Goal: Task Accomplishment & Management: Complete application form

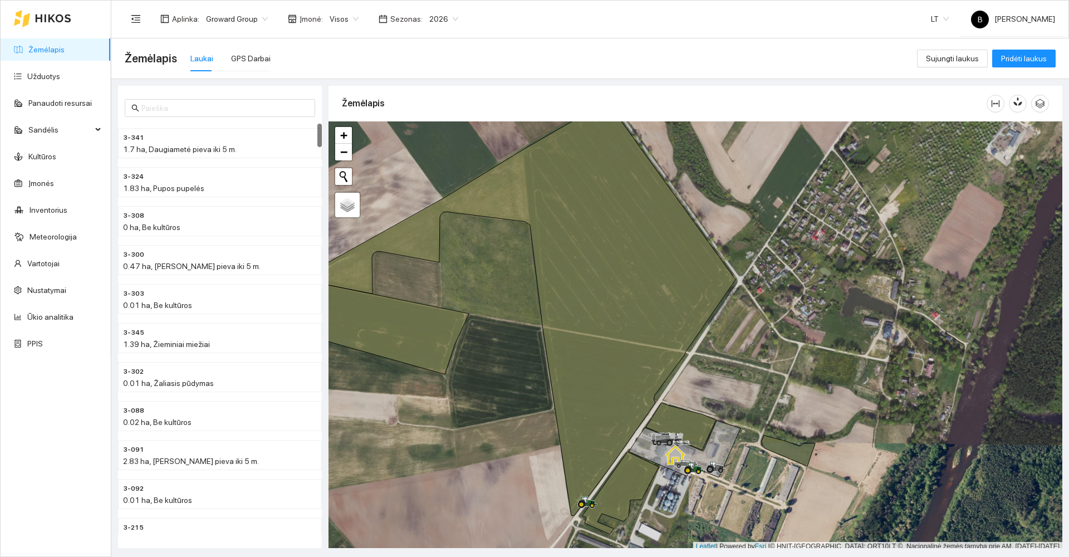
scroll to position [3, 0]
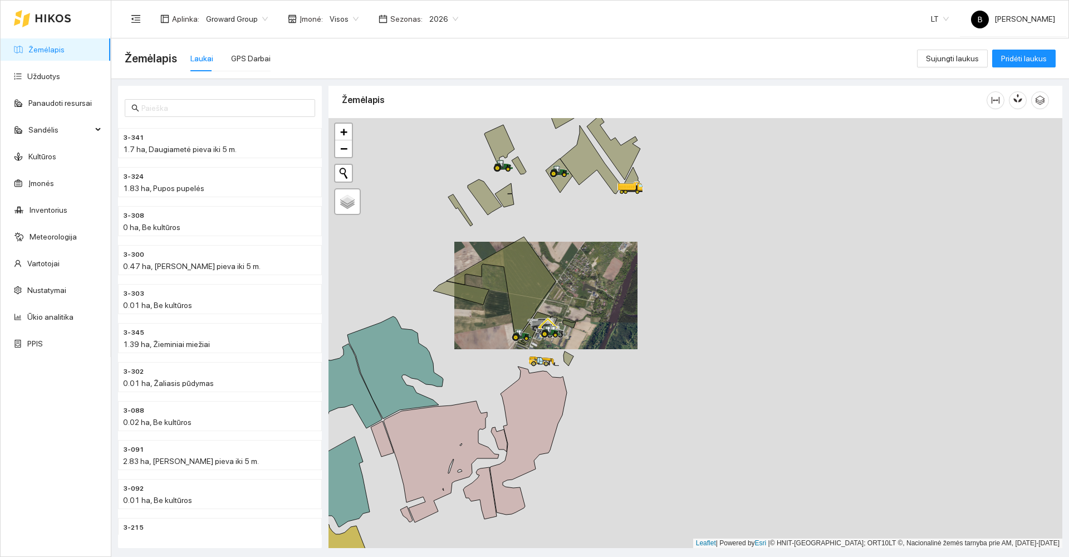
drag, startPoint x: 397, startPoint y: 266, endPoint x: 560, endPoint y: 200, distance: 175.8
click at [556, 208] on div at bounding box center [695, 333] width 734 height 430
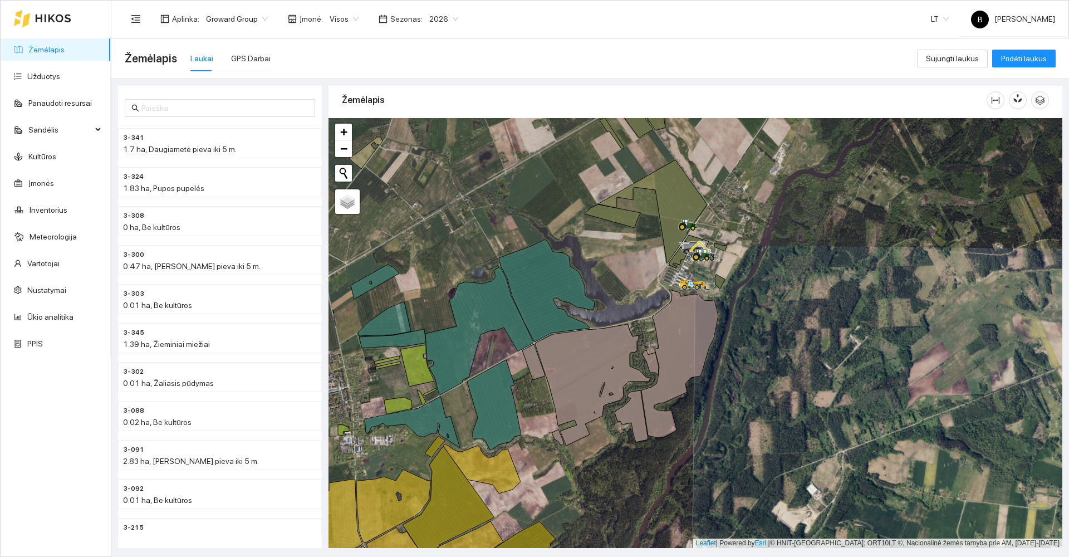
scroll to position [3, 0]
click at [445, 19] on span "2026" at bounding box center [443, 19] width 29 height 17
click at [438, 126] on div "2025" at bounding box center [435, 130] width 29 height 12
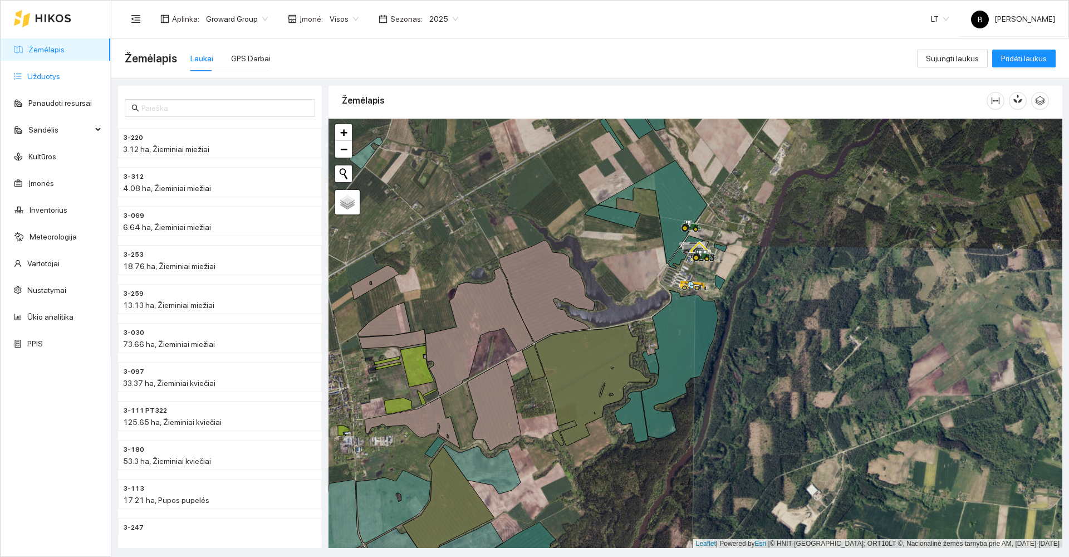
click at [51, 76] on link "Užduotys" at bounding box center [43, 76] width 33 height 9
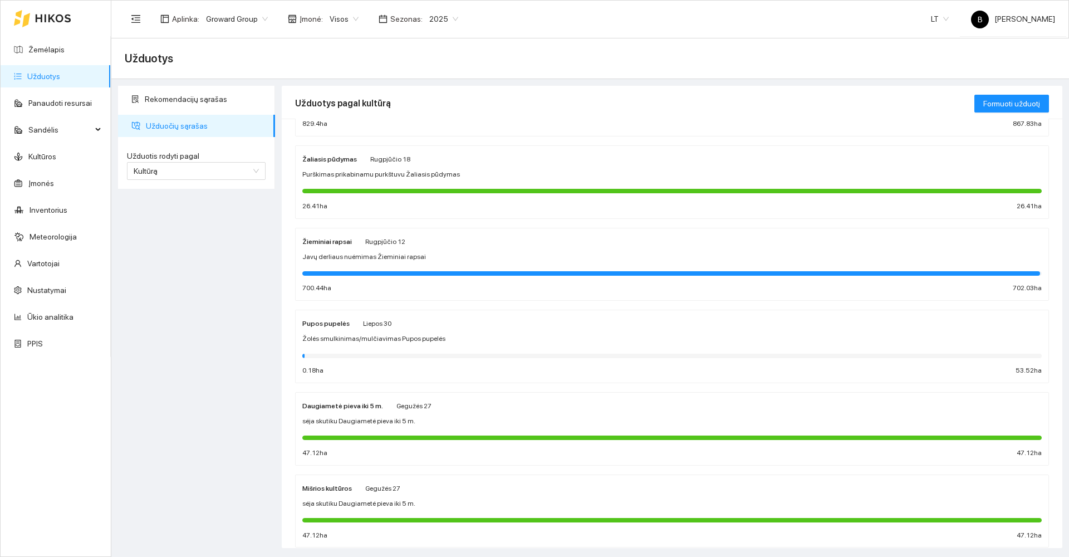
scroll to position [334, 0]
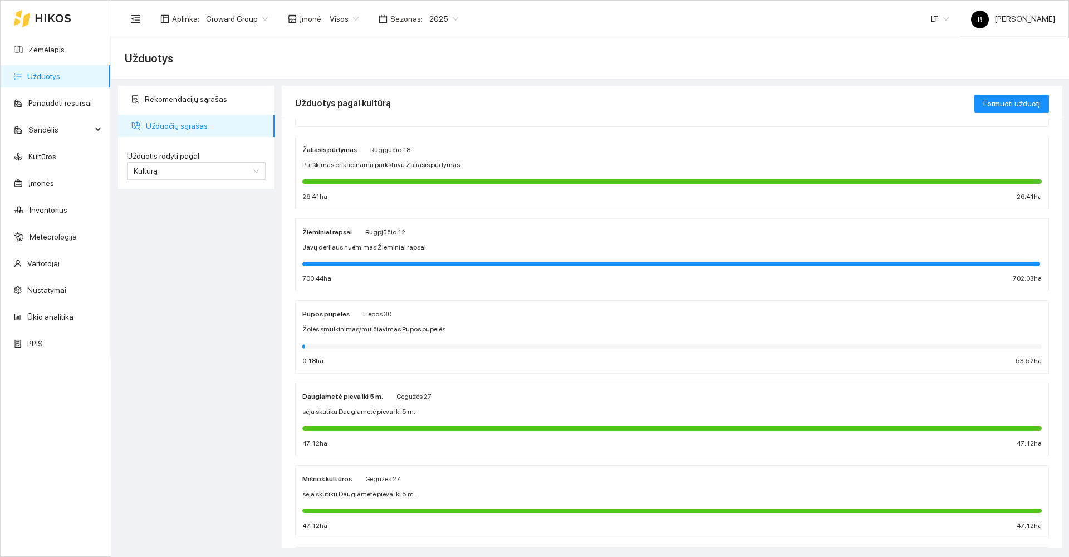
click at [471, 329] on div "Žolės smulkinimas/mulčiavimas Pupos pupelės" at bounding box center [671, 329] width 739 height 11
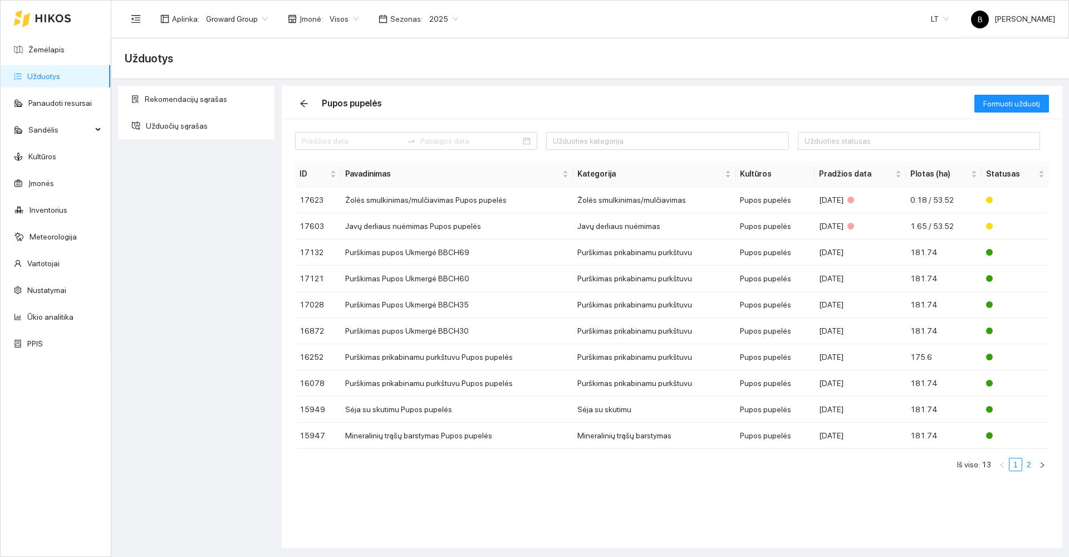
click at [1030, 462] on link "2" at bounding box center [1028, 464] width 12 height 12
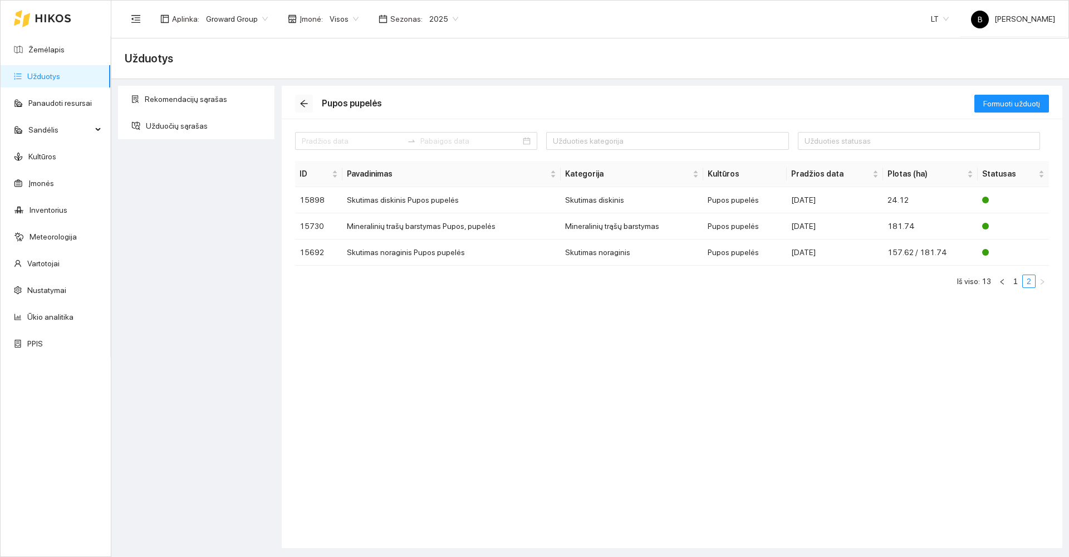
click at [302, 105] on icon "arrow-left" at bounding box center [303, 103] width 7 height 7
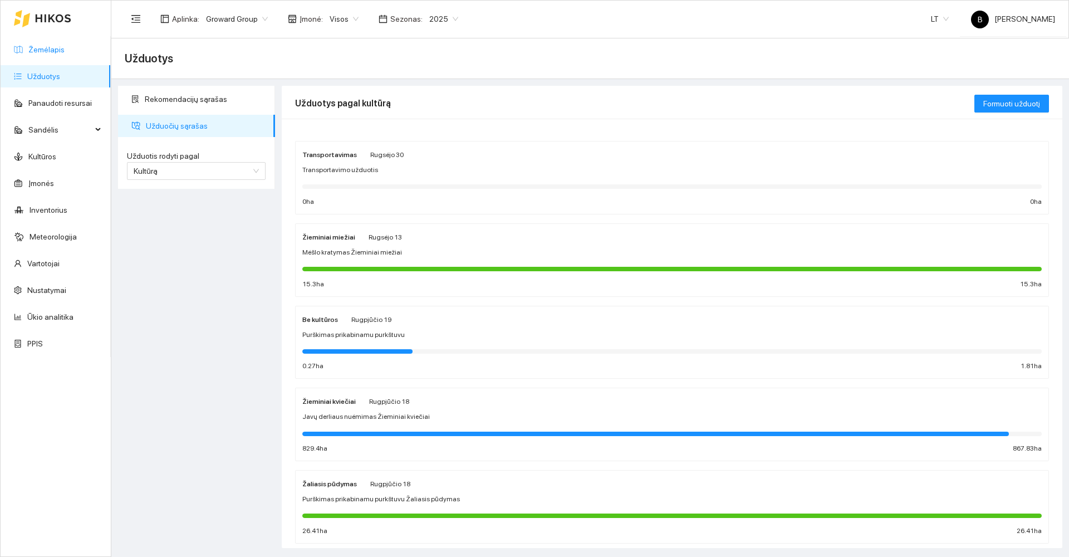
click at [47, 48] on link "Žemėlapis" at bounding box center [46, 49] width 36 height 9
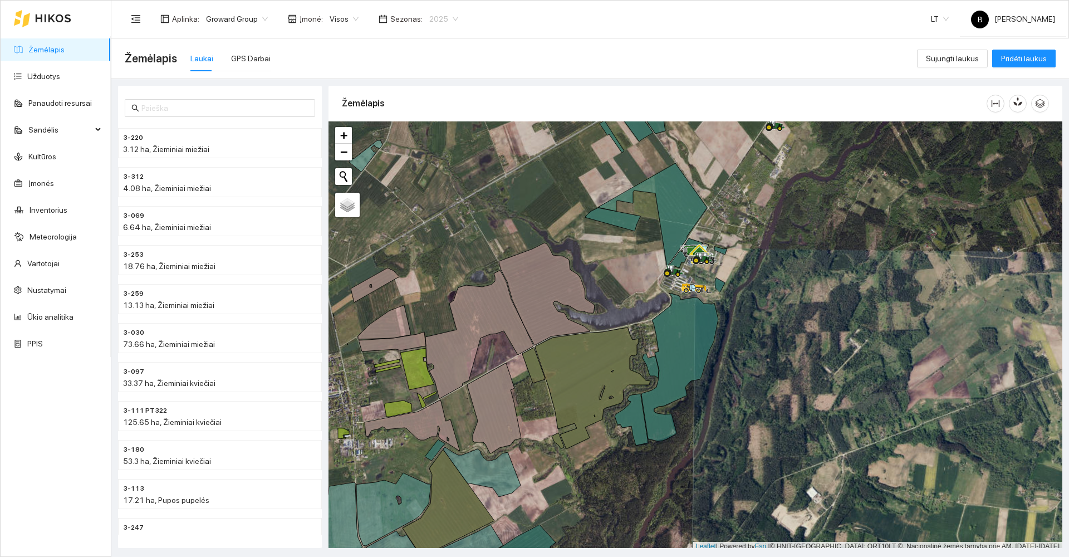
click at [446, 19] on span "2025" at bounding box center [443, 19] width 29 height 17
click at [435, 145] on div "2026" at bounding box center [435, 147] width 29 height 12
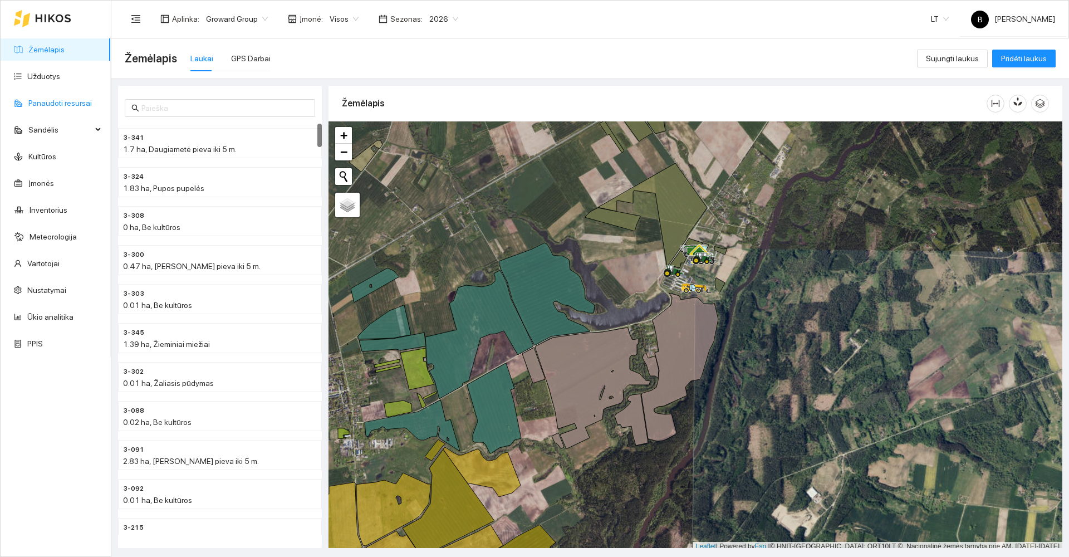
click at [51, 104] on link "Panaudoti resursai" at bounding box center [59, 103] width 63 height 9
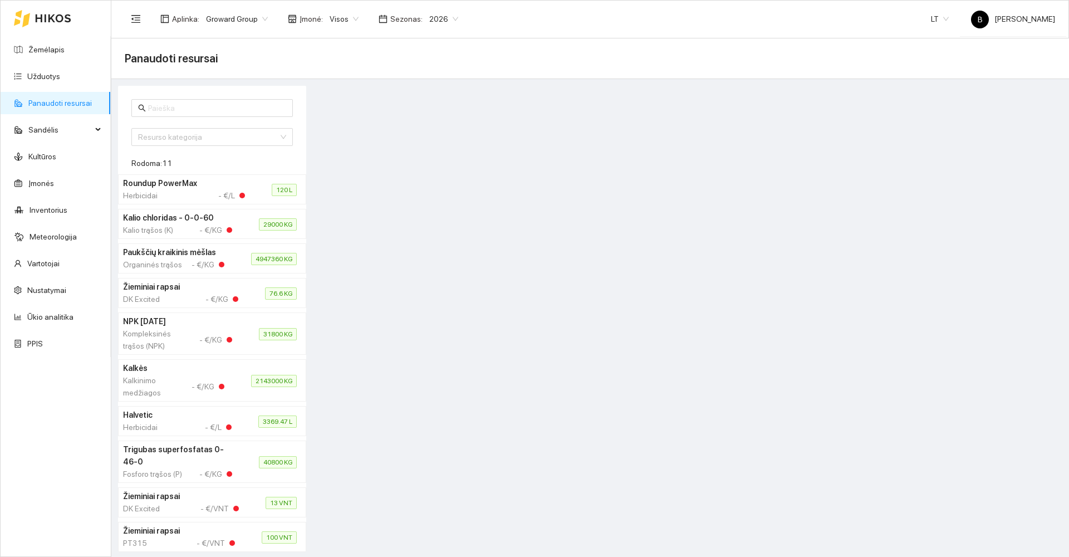
click at [435, 20] on span "2026" at bounding box center [443, 19] width 29 height 17
click at [440, 125] on div "2025" at bounding box center [435, 130] width 29 height 12
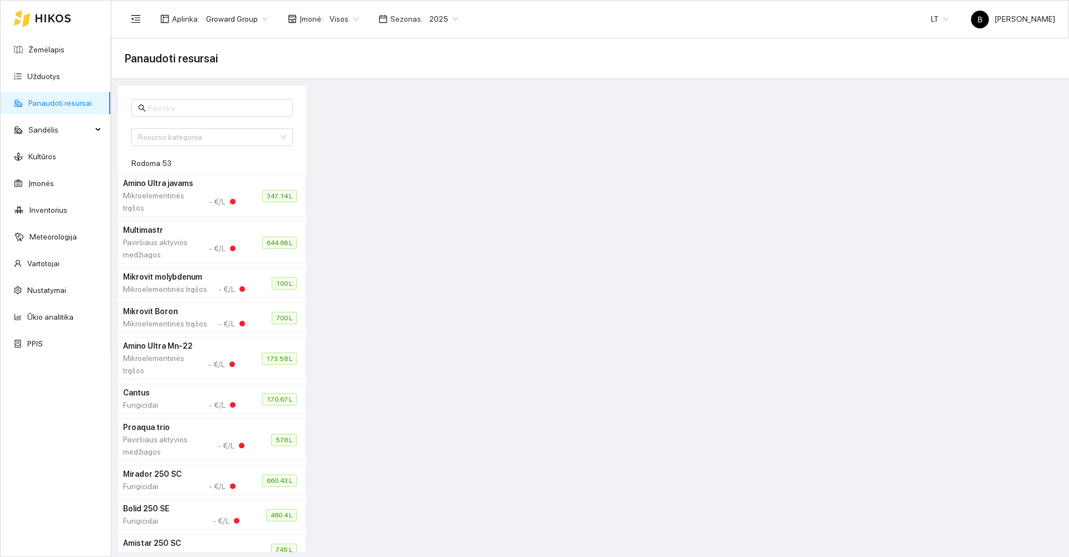
click at [439, 19] on span "2025" at bounding box center [443, 19] width 29 height 17
click at [437, 147] on div "2026" at bounding box center [435, 147] width 29 height 12
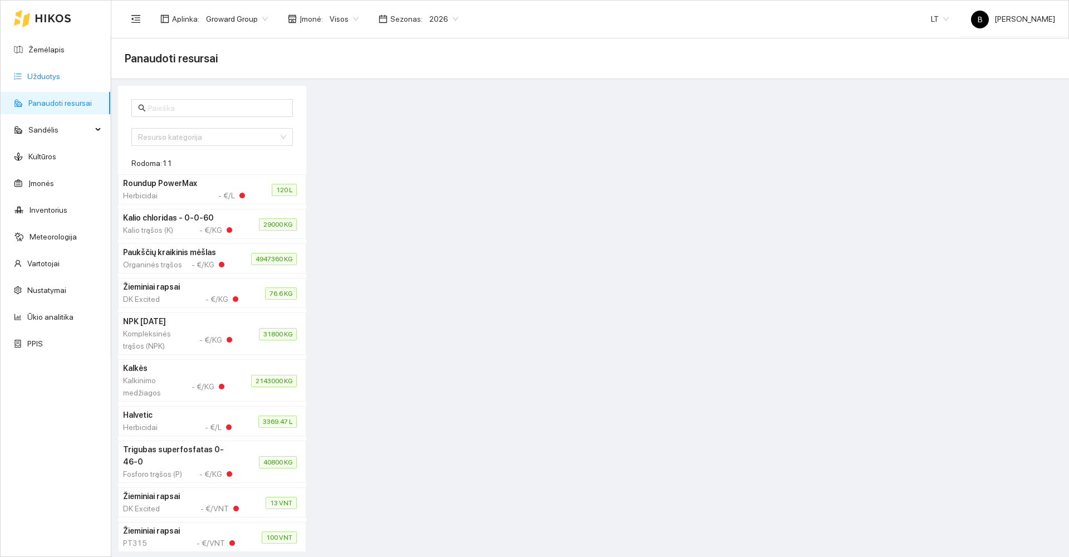
click at [40, 76] on link "Užduotys" at bounding box center [43, 76] width 33 height 9
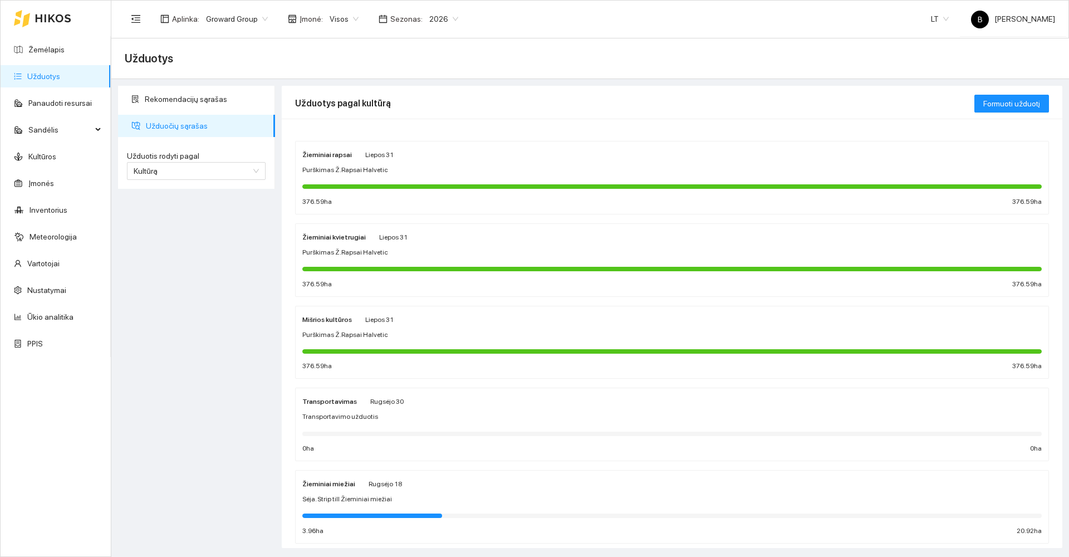
click at [504, 160] on div "Žieminiai rapsai Liepos 31" at bounding box center [671, 154] width 739 height 12
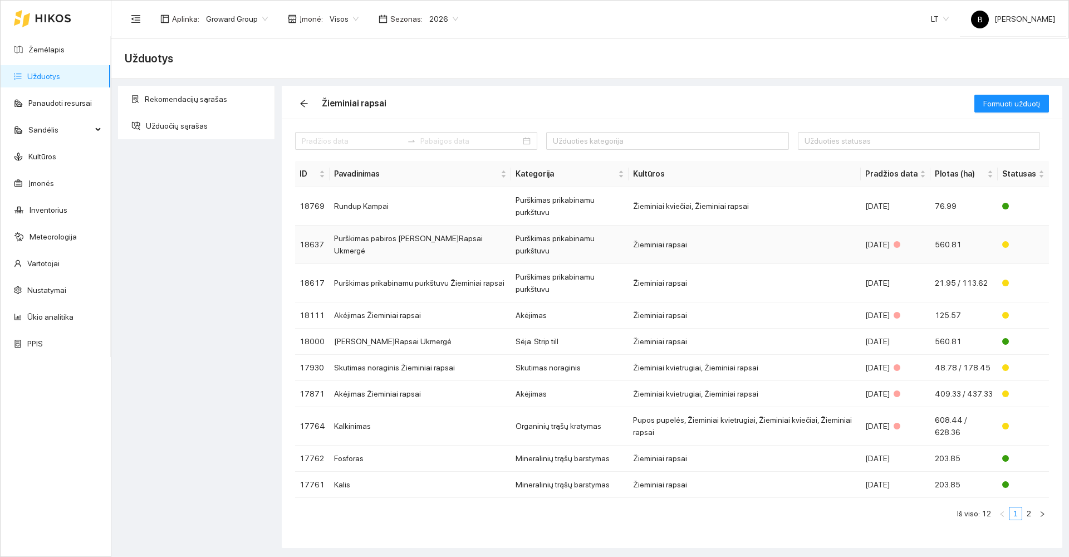
click at [381, 225] on td "Purškimas pabiros [PERSON_NAME]Rapsai Ukmergė" at bounding box center [419, 244] width 181 height 38
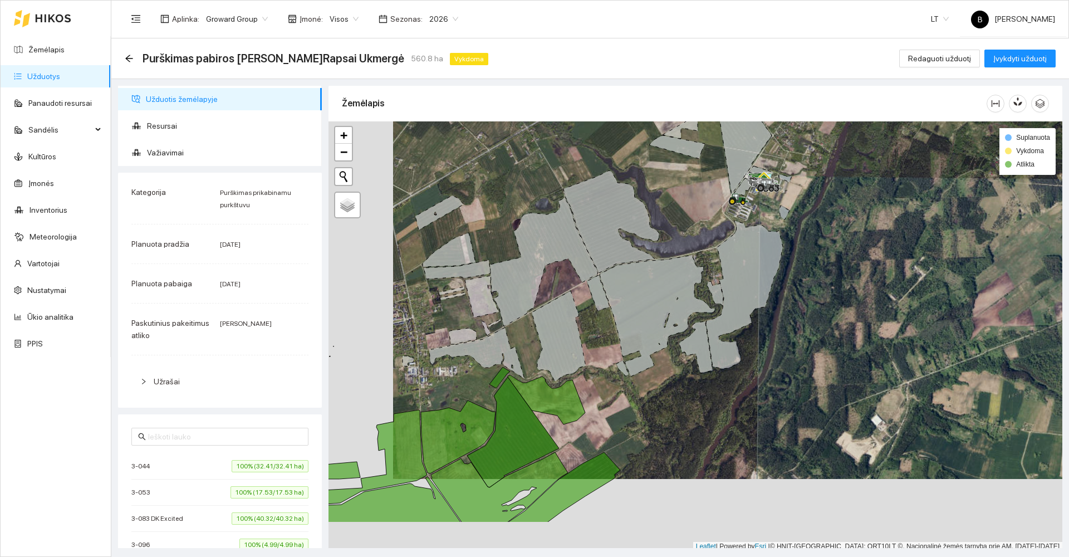
scroll to position [3, 0]
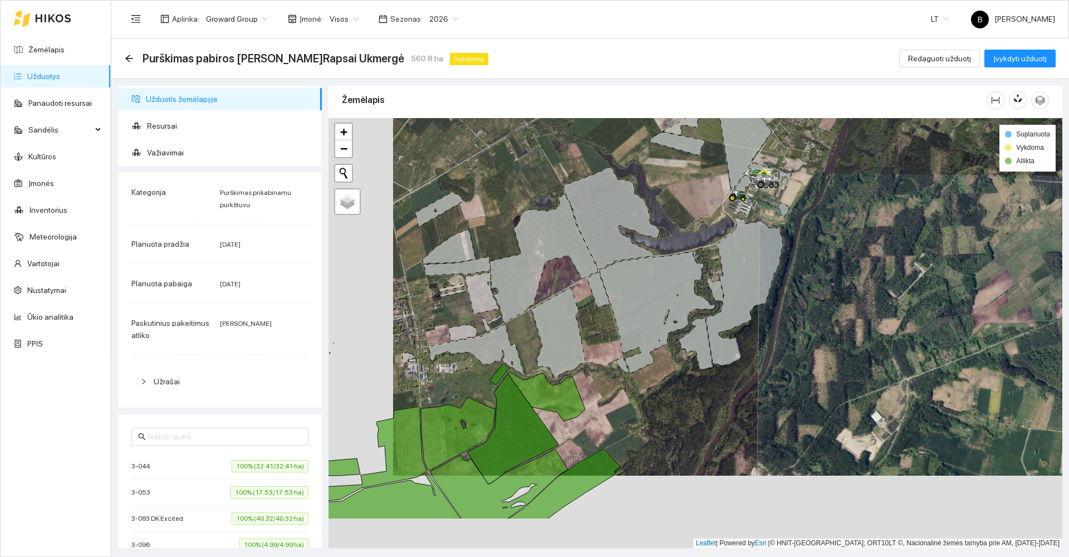
drag, startPoint x: 531, startPoint y: 348, endPoint x: 706, endPoint y: 211, distance: 222.4
click at [707, 213] on div at bounding box center [695, 333] width 734 height 430
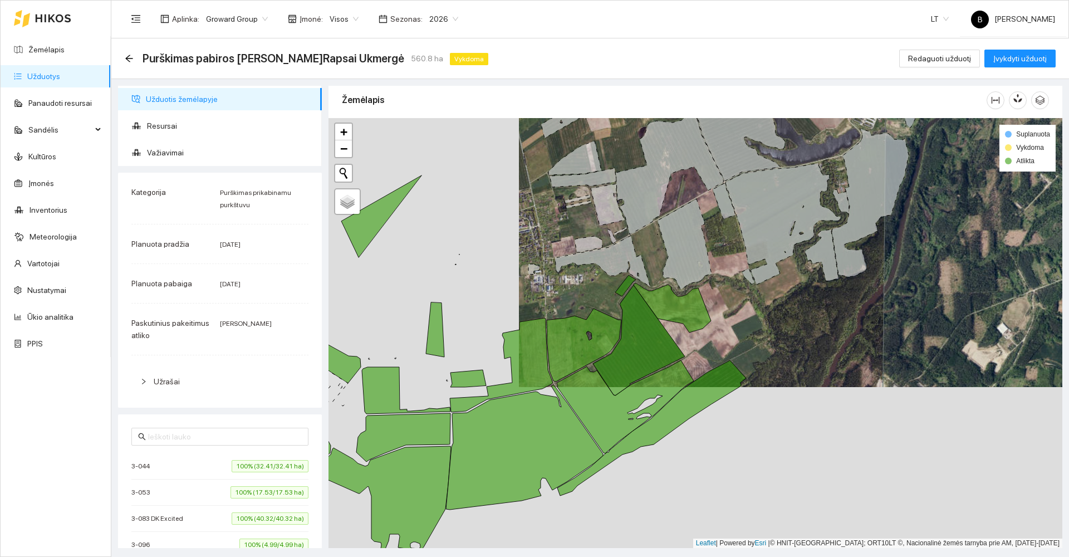
drag, startPoint x: 598, startPoint y: 258, endPoint x: 677, endPoint y: 175, distance: 114.6
click at [677, 175] on div at bounding box center [695, 333] width 734 height 430
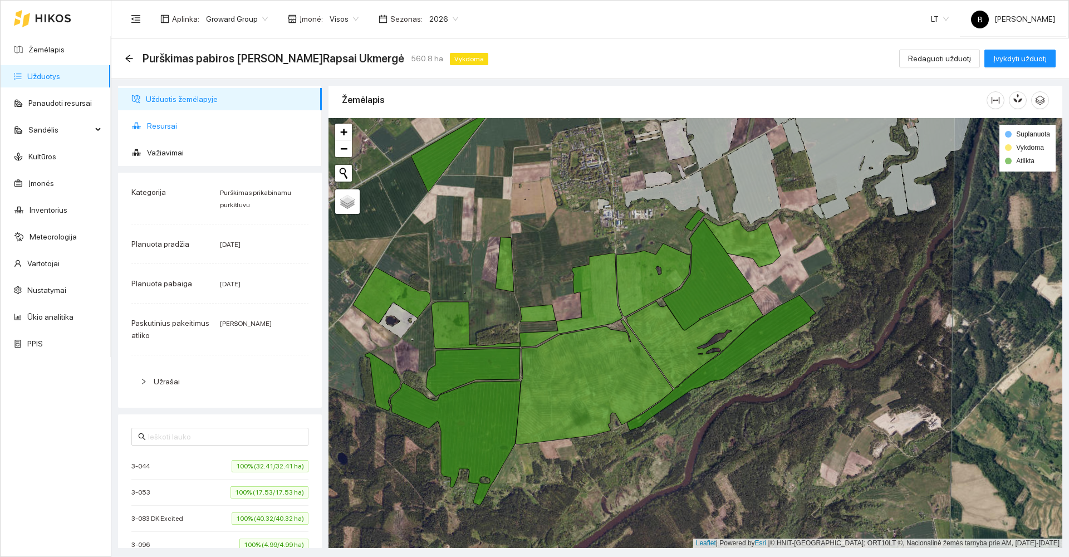
click at [165, 126] on span "Resursai" at bounding box center [230, 126] width 166 height 22
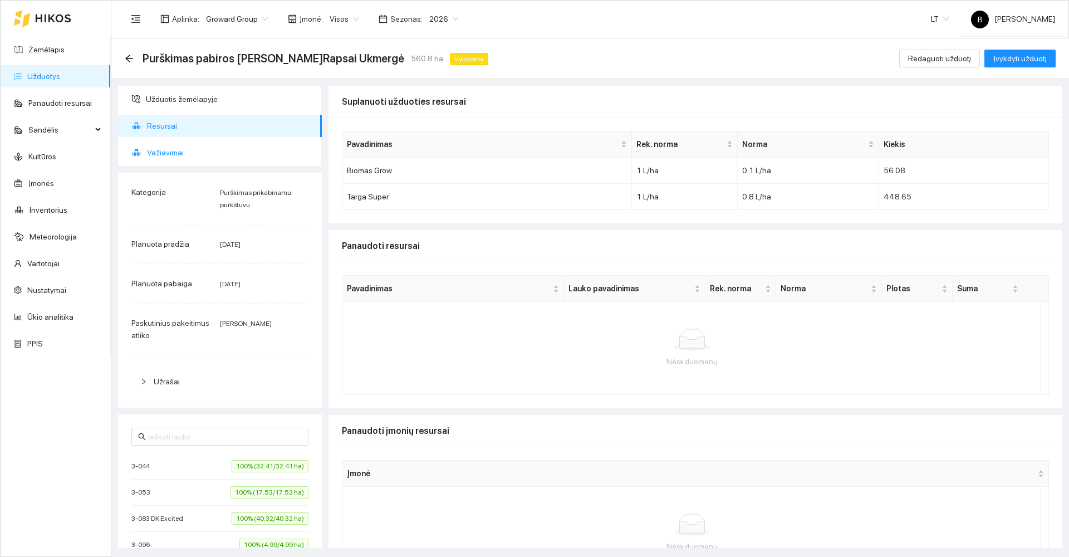
click at [164, 154] on span "Važiavimai" at bounding box center [230, 152] width 166 height 22
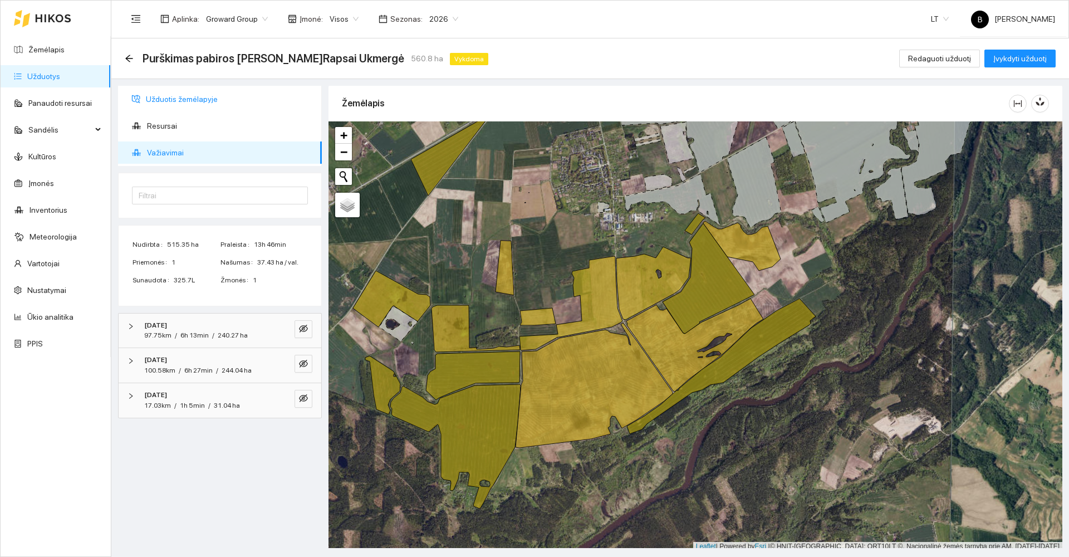
click at [181, 101] on span "Užduotis žemėlapyje" at bounding box center [229, 99] width 167 height 22
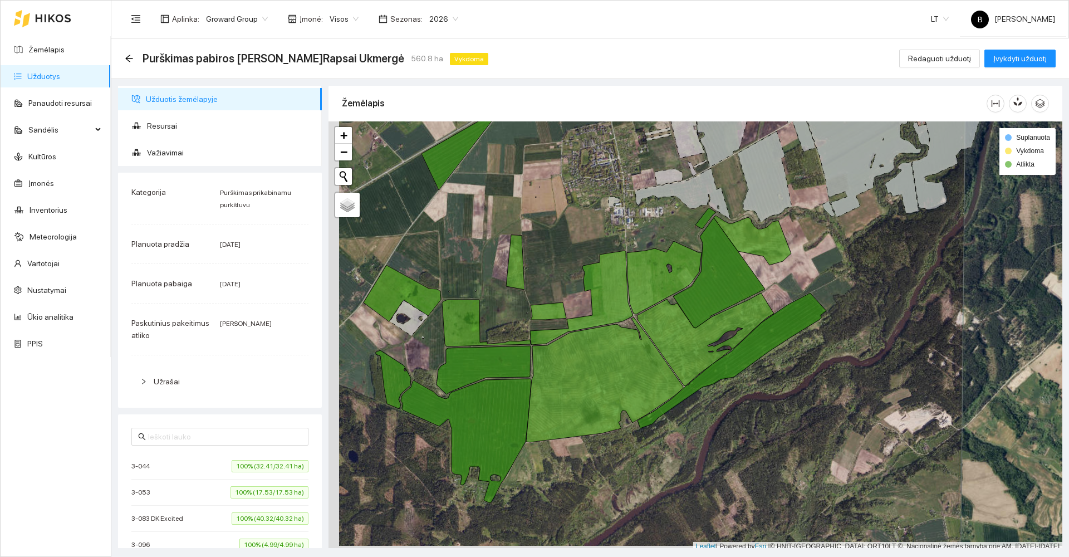
scroll to position [3, 0]
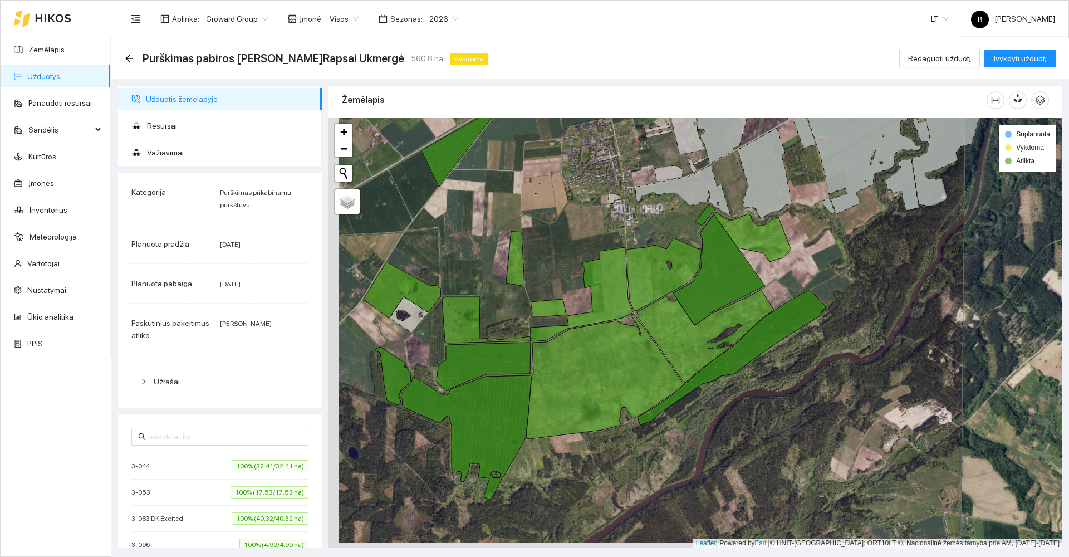
drag, startPoint x: 480, startPoint y: 239, endPoint x: 547, endPoint y: 195, distance: 80.3
click at [546, 195] on div at bounding box center [695, 333] width 734 height 430
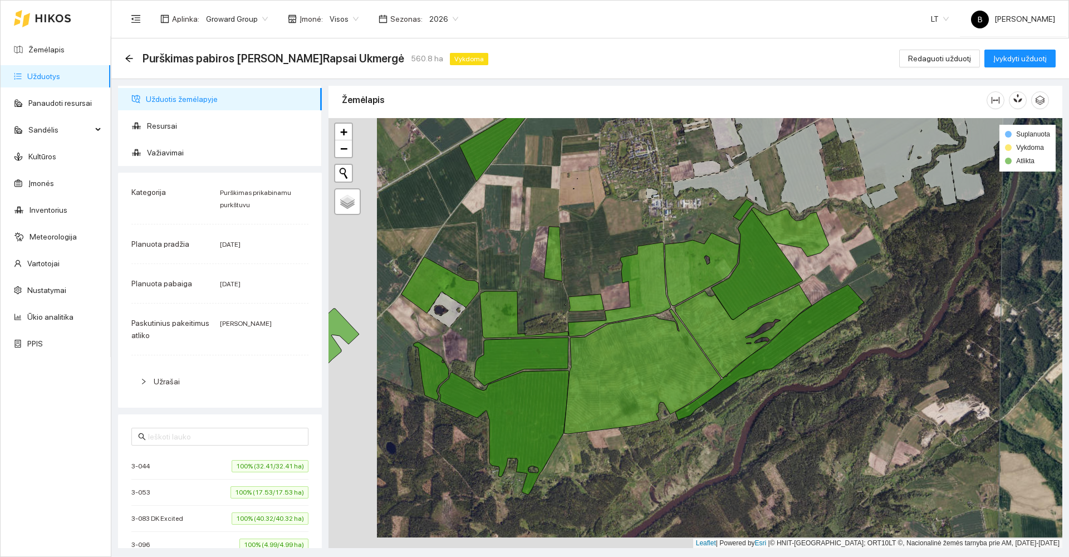
drag, startPoint x: 513, startPoint y: 235, endPoint x: 491, endPoint y: 242, distance: 22.4
click at [494, 244] on div at bounding box center [695, 333] width 734 height 430
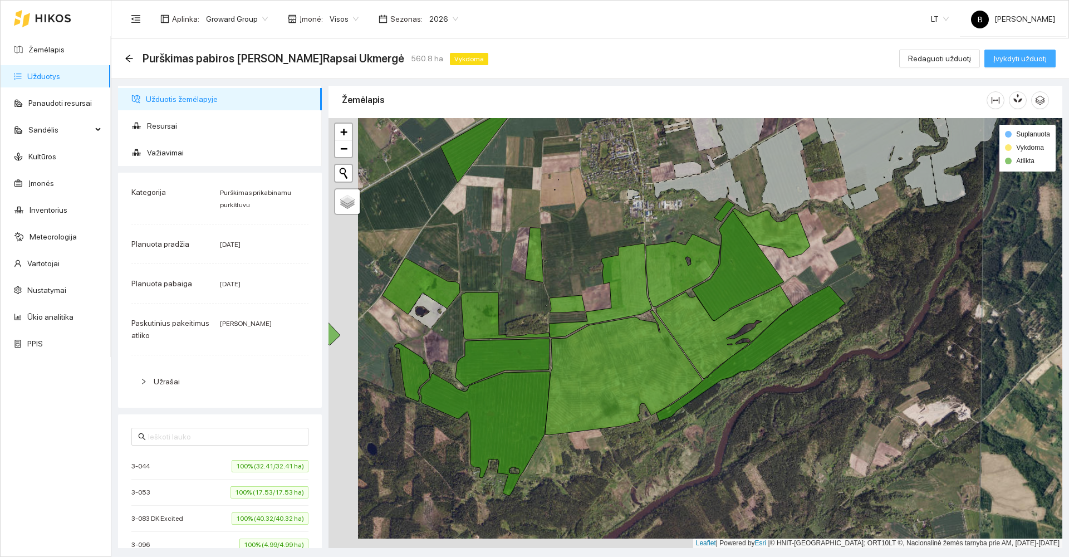
click at [1030, 56] on span "Įvykdyti užduotį" at bounding box center [1019, 58] width 53 height 12
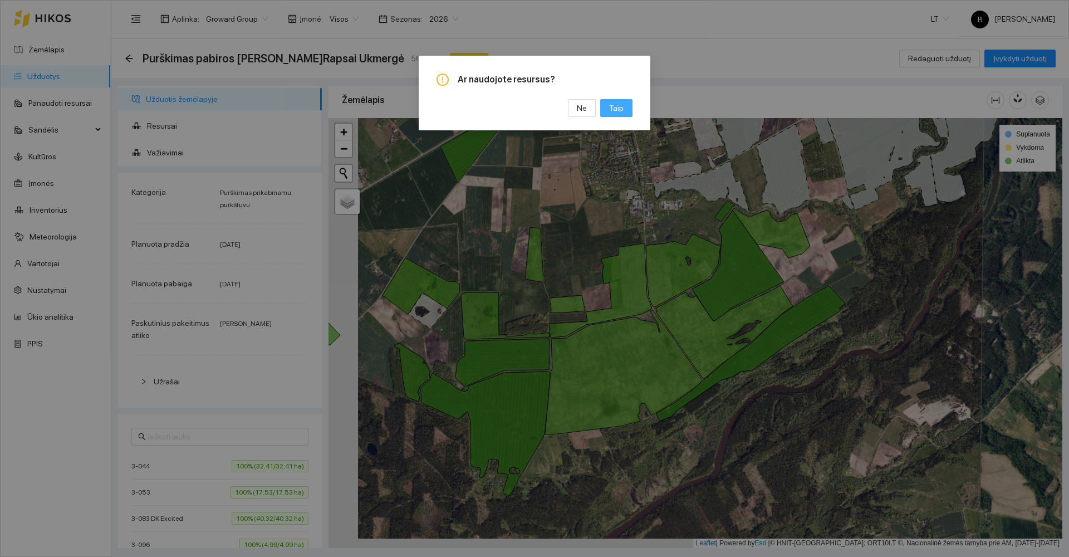
click at [611, 106] on span "Taip" at bounding box center [616, 108] width 14 height 12
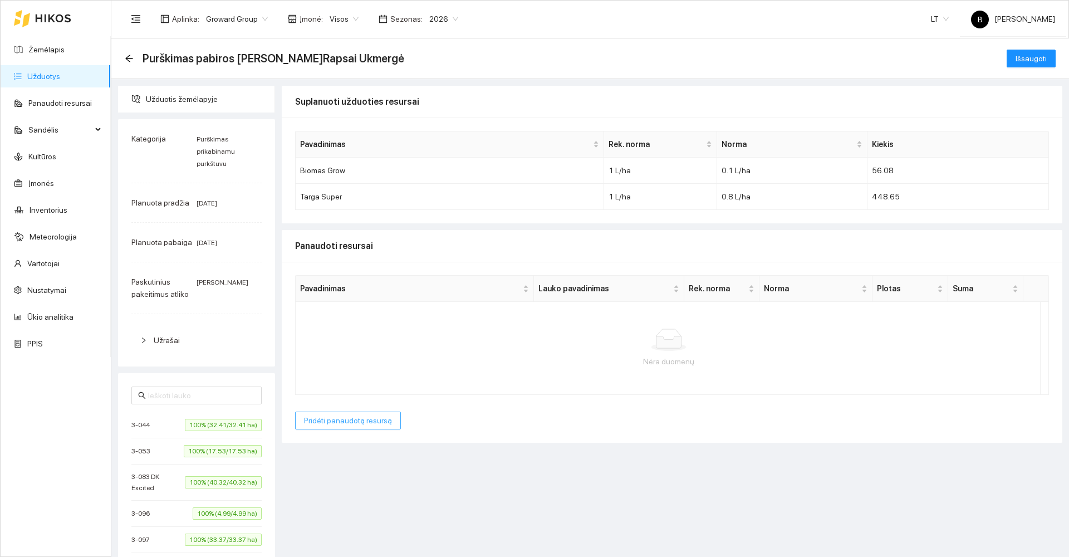
click at [336, 417] on span "Pridėti panaudotą resursą" at bounding box center [348, 420] width 88 height 12
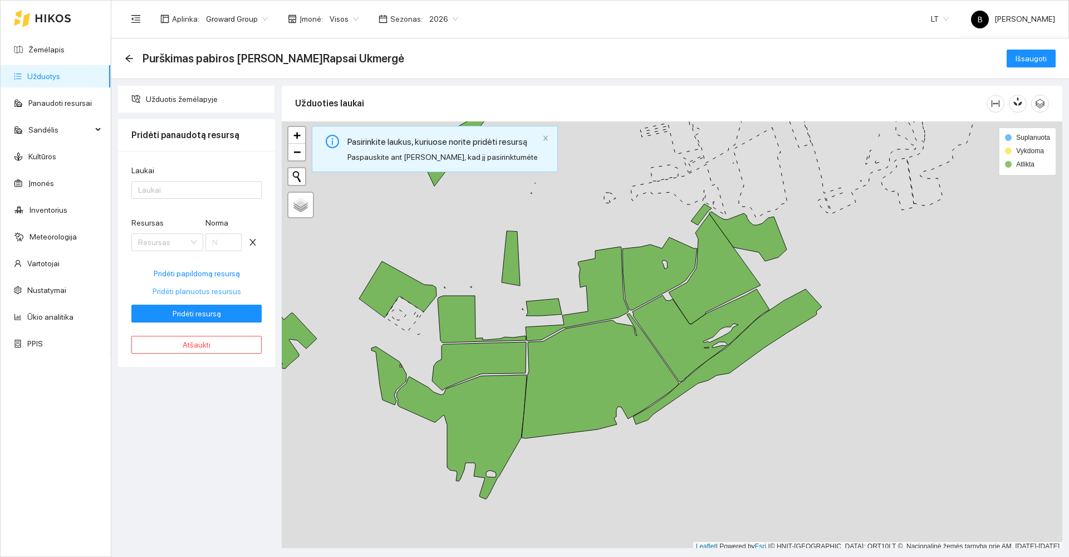
click at [200, 291] on span "Pridėti planuotus resursus" at bounding box center [196, 291] width 88 height 12
type input "0.1"
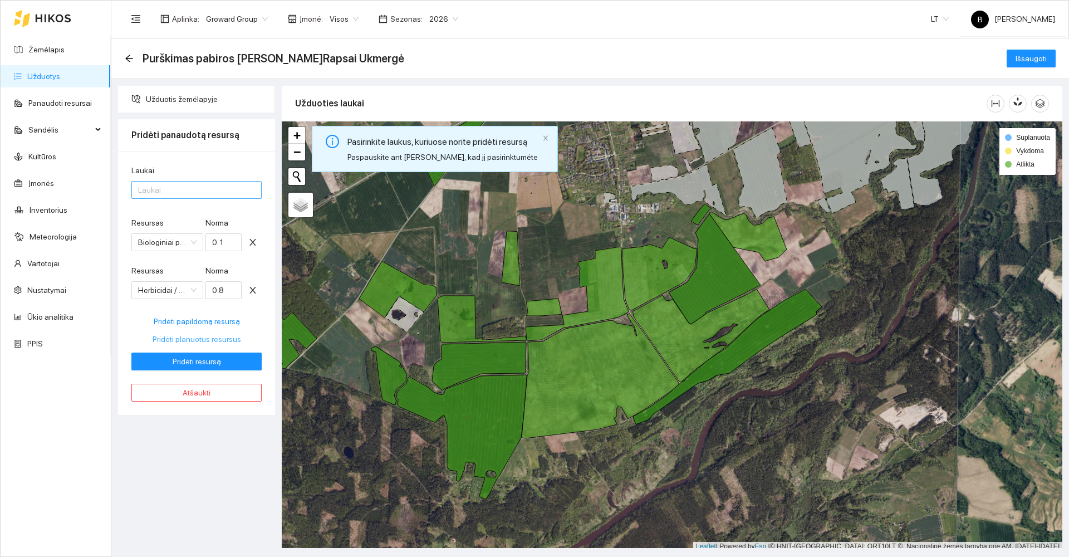
click at [181, 186] on div at bounding box center [191, 189] width 114 height 13
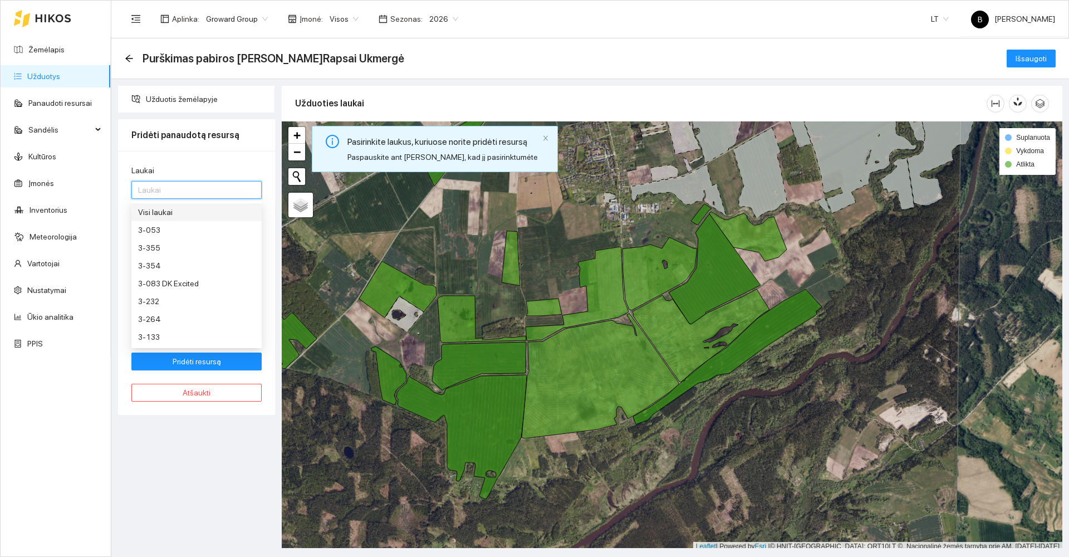
click at [171, 211] on div "Visi laukai" at bounding box center [196, 212] width 117 height 12
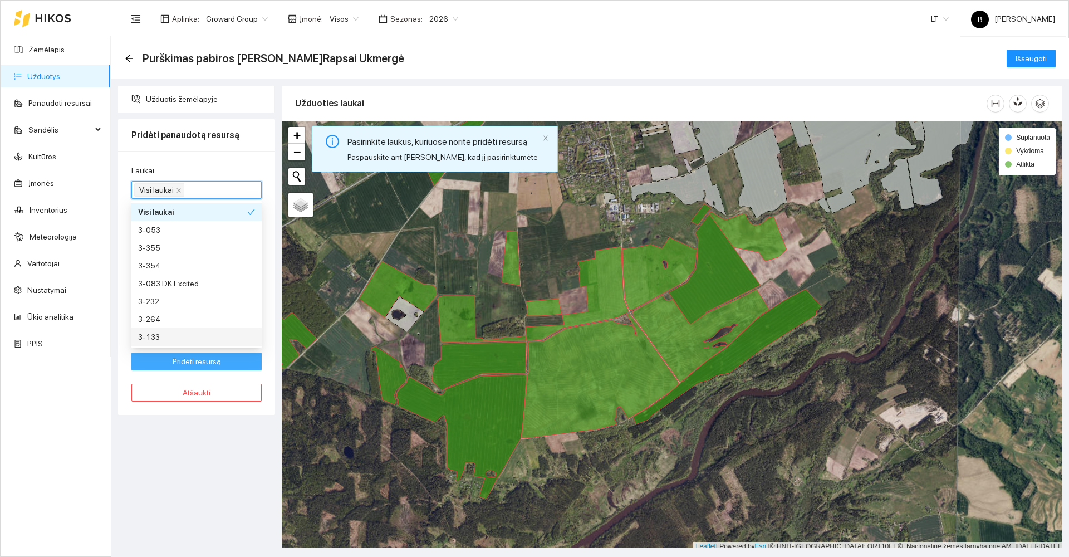
click at [200, 360] on span "Pridėti resursą" at bounding box center [197, 361] width 48 height 12
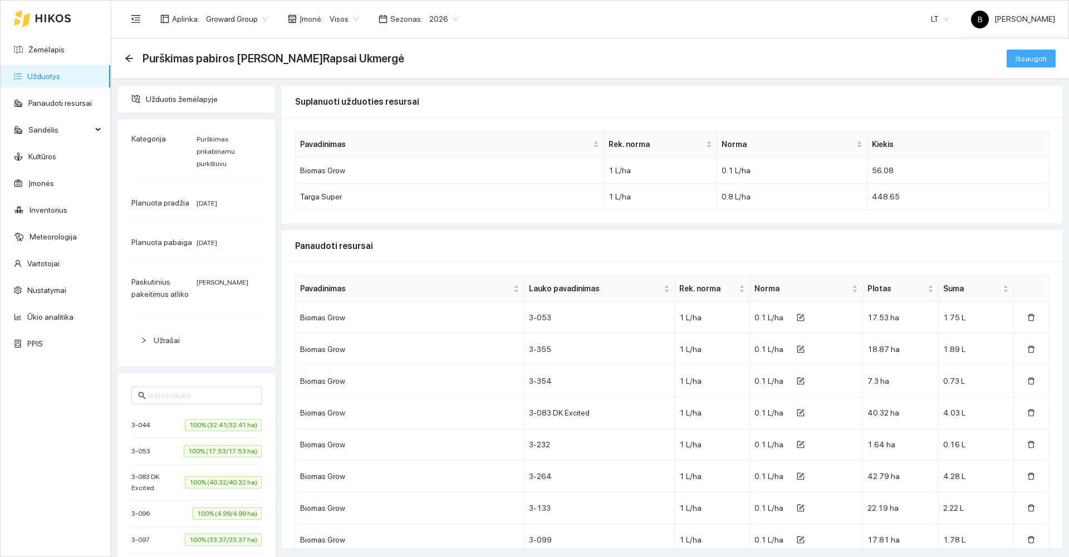
click at [1022, 58] on span "Išsaugoti" at bounding box center [1030, 58] width 31 height 12
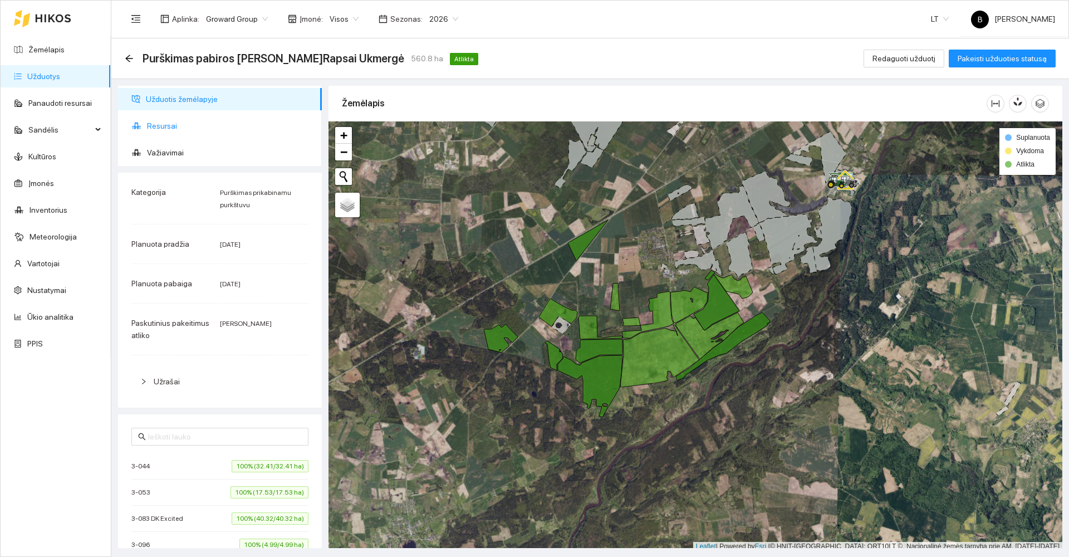
click at [156, 124] on span "Resursai" at bounding box center [230, 126] width 166 height 22
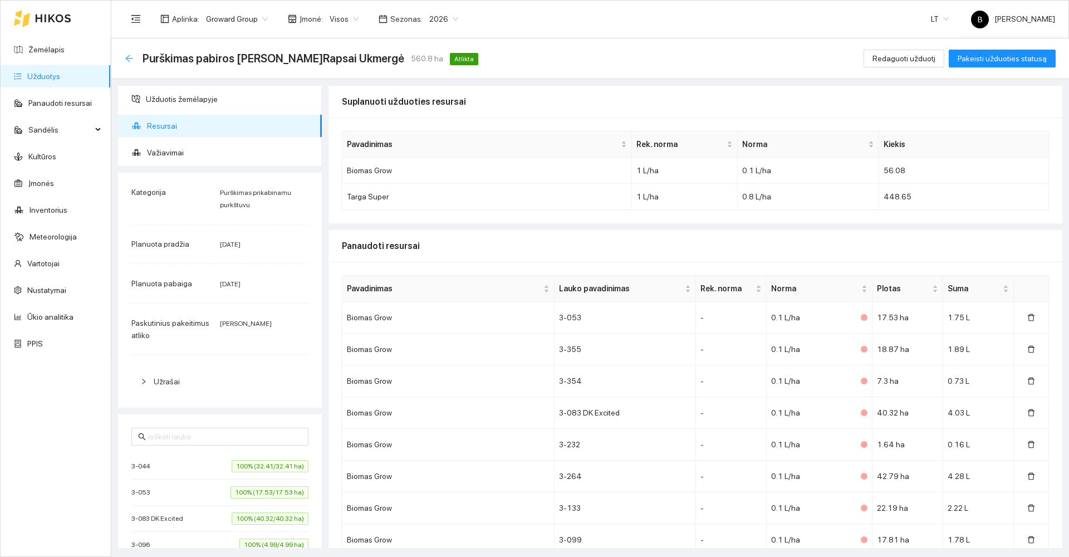
click at [130, 60] on icon "arrow-left" at bounding box center [129, 58] width 9 height 9
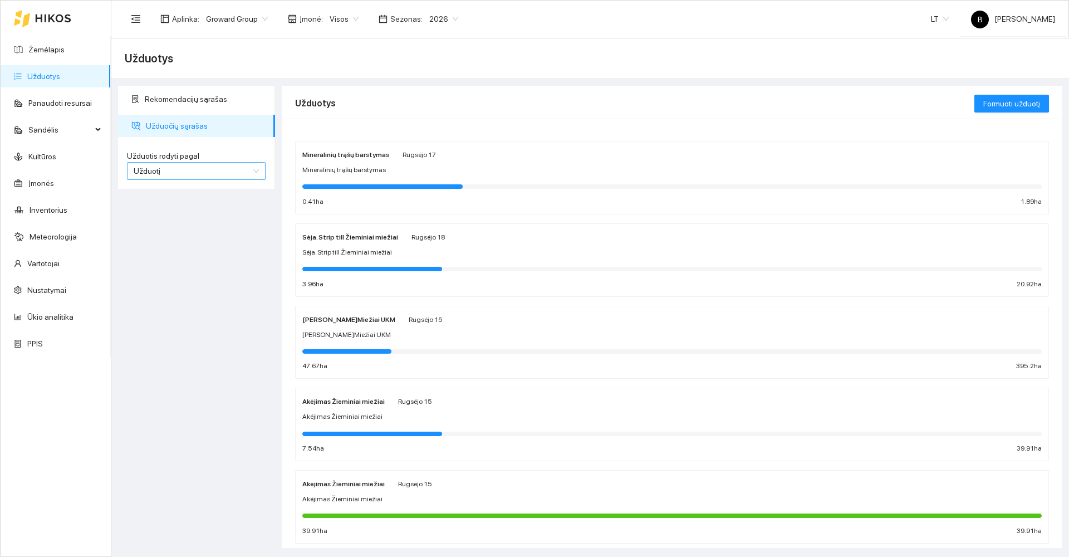
click at [250, 170] on span "Užduotį" at bounding box center [196, 171] width 125 height 17
click at [161, 209] on div "Kultūrą" at bounding box center [196, 211] width 125 height 12
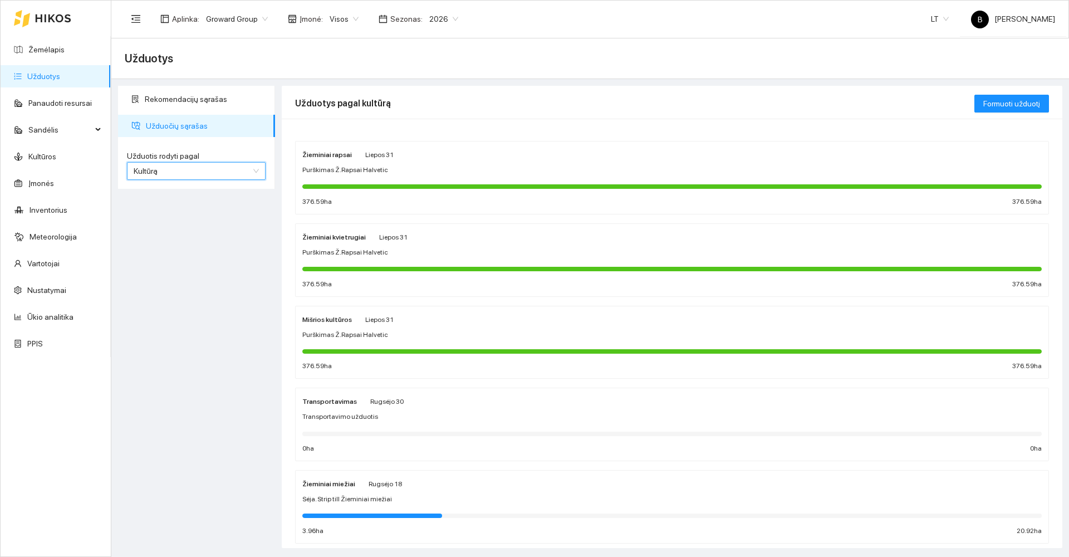
click at [435, 177] on div "Žieminiai rapsai Liepos 31 Purškimas Ž.Rapsai Halvetic 376.59 ha 376.59 ha" at bounding box center [671, 177] width 739 height 59
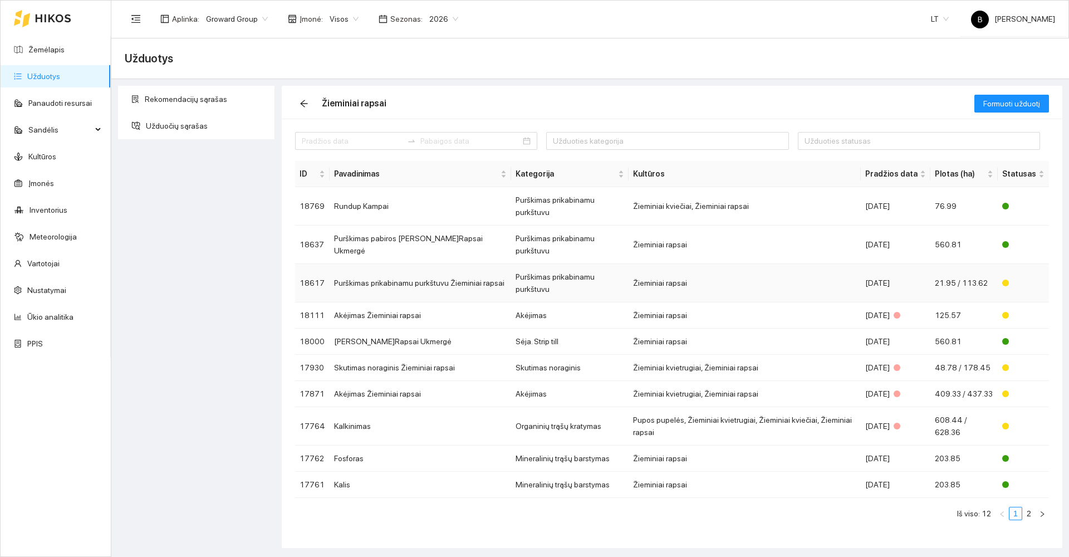
click at [365, 264] on td "Purškimas prikabinamu purkštuvu Žieminiai rapsai" at bounding box center [419, 283] width 181 height 38
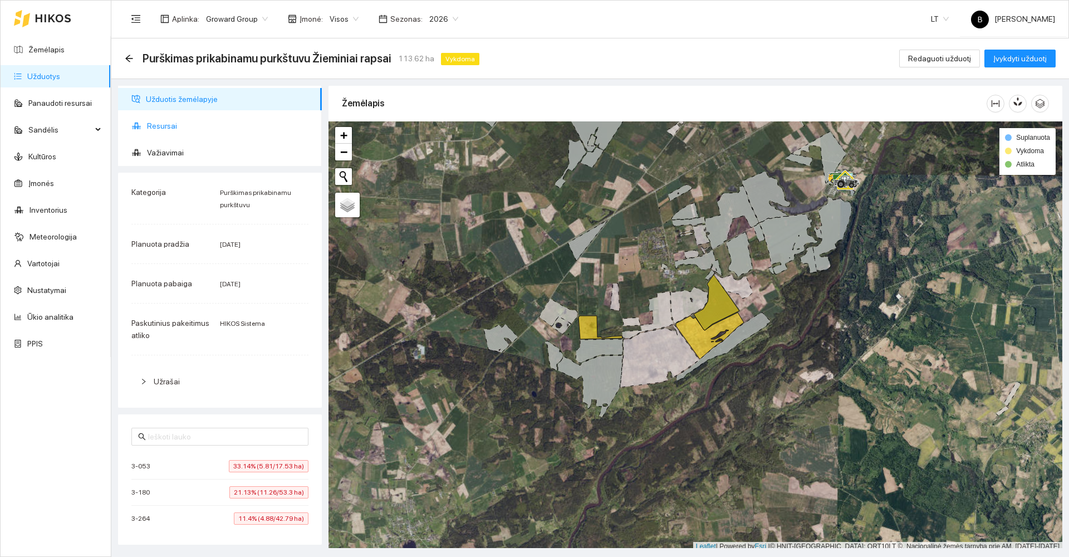
click at [165, 126] on span "Resursai" at bounding box center [230, 126] width 166 height 22
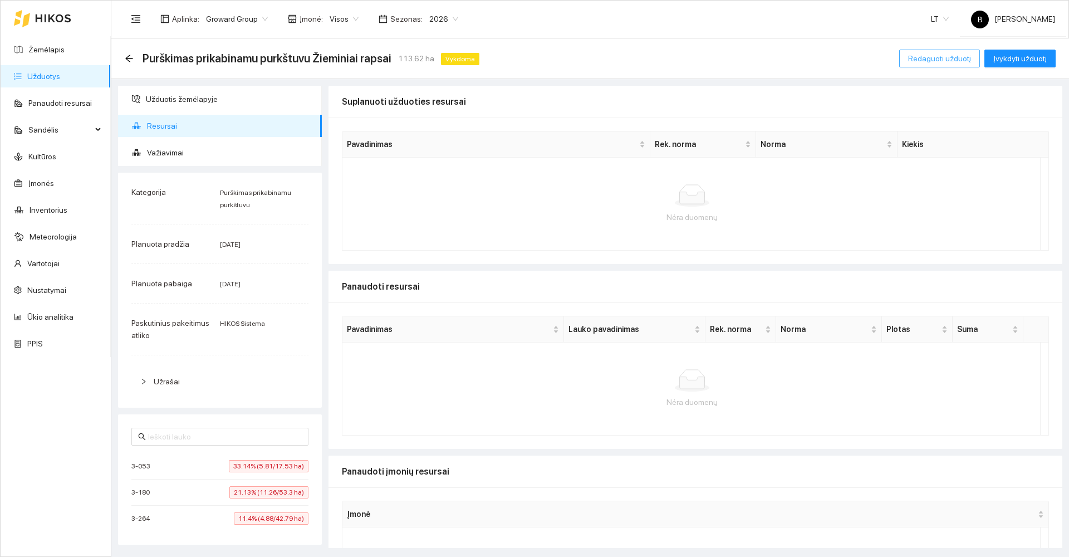
click at [947, 57] on span "Redaguoti užduotį" at bounding box center [939, 58] width 63 height 12
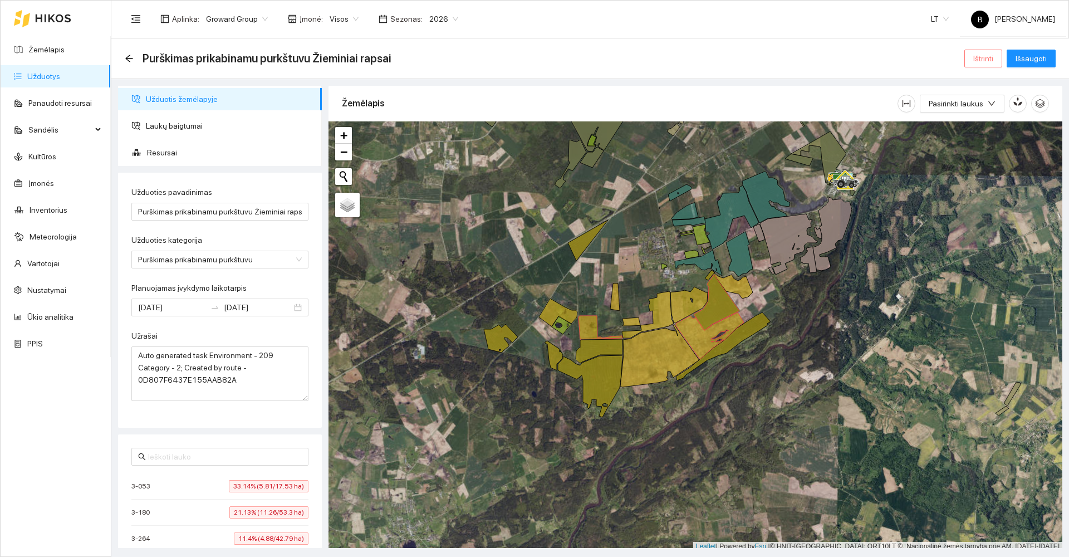
click at [983, 57] on span "Ištrinti" at bounding box center [983, 58] width 20 height 12
click at [987, 109] on span "Taip" at bounding box center [987, 112] width 14 height 12
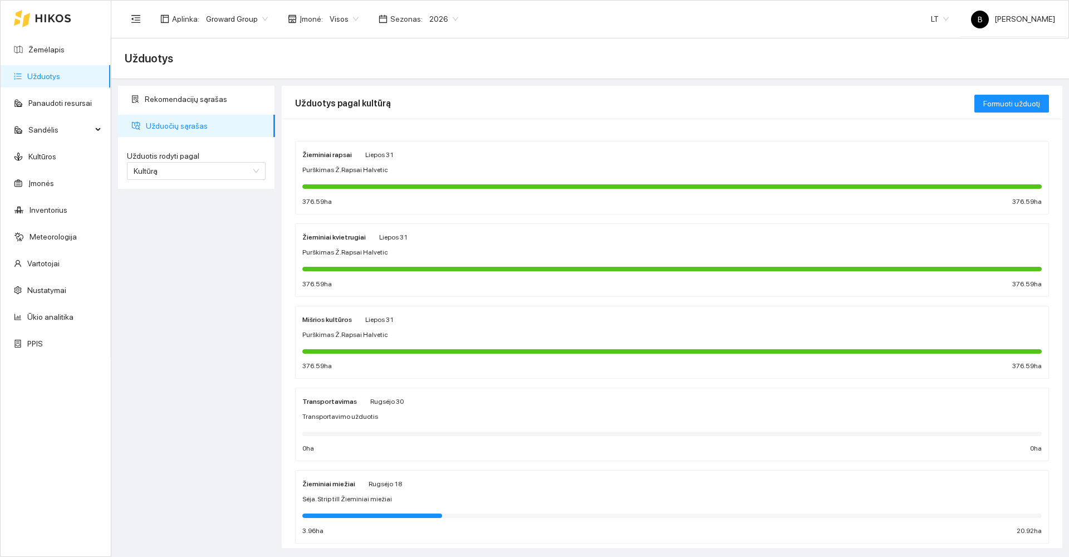
click at [437, 167] on div "Purškimas Ž.Rapsai Halvetic" at bounding box center [671, 170] width 739 height 11
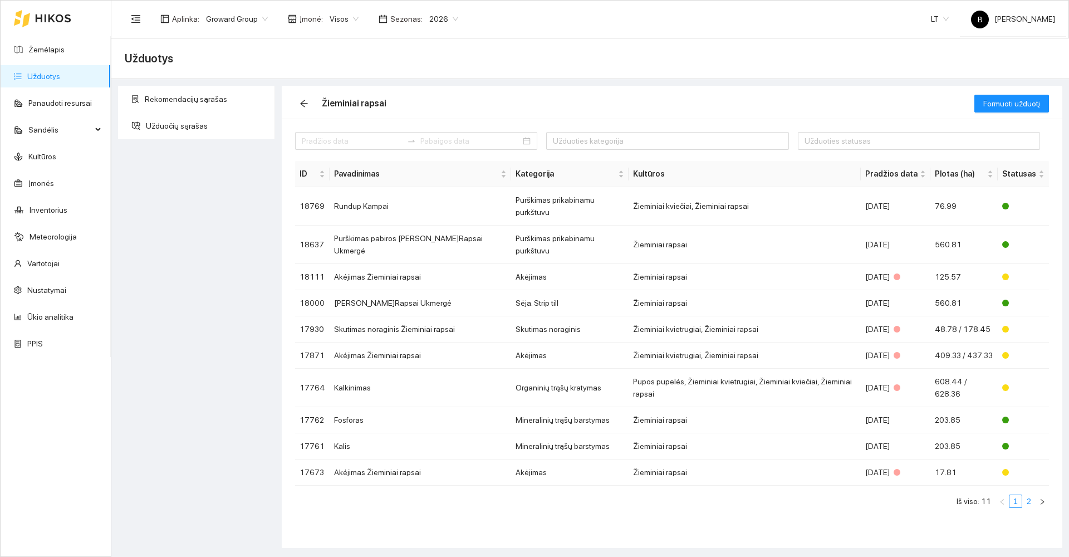
click at [1027, 495] on link "2" at bounding box center [1028, 501] width 12 height 12
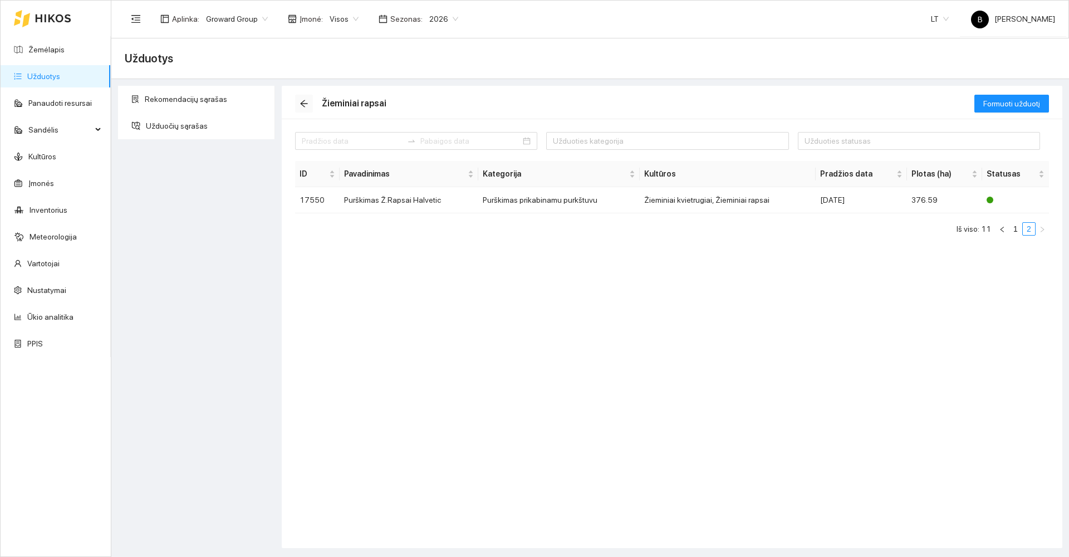
click at [300, 100] on icon "arrow-left" at bounding box center [303, 103] width 9 height 9
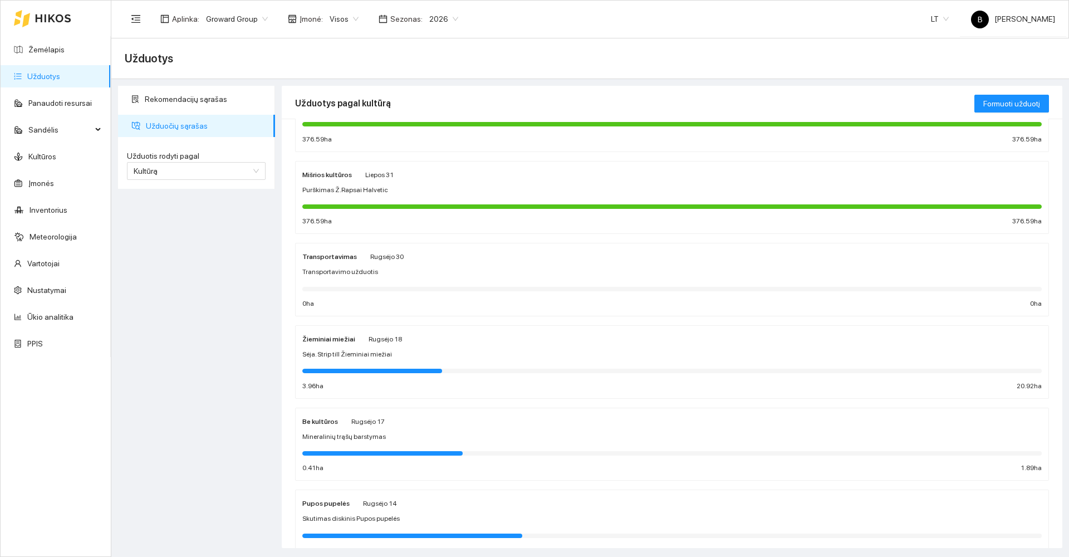
scroll to position [167, 0]
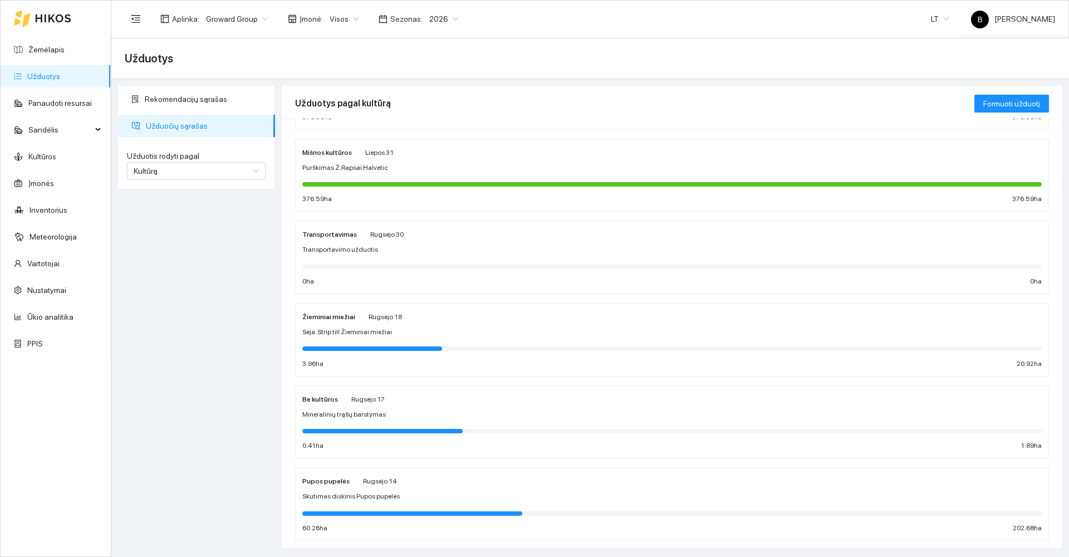
click at [465, 329] on div "Sėja. Strip till Žieminiai miežiai" at bounding box center [671, 332] width 739 height 11
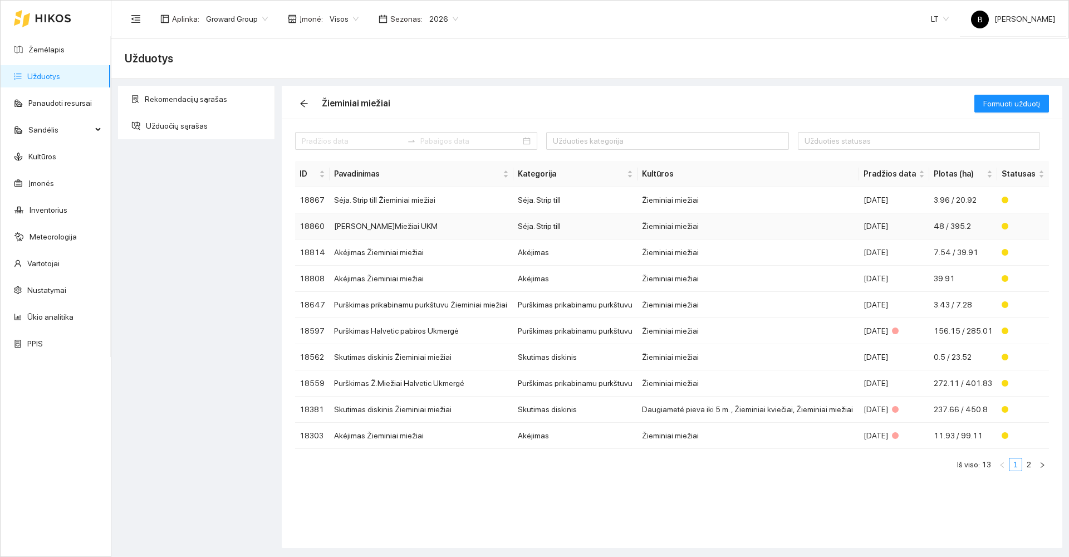
click at [460, 228] on td "[PERSON_NAME]Miežiai UKM" at bounding box center [420, 226] width 183 height 26
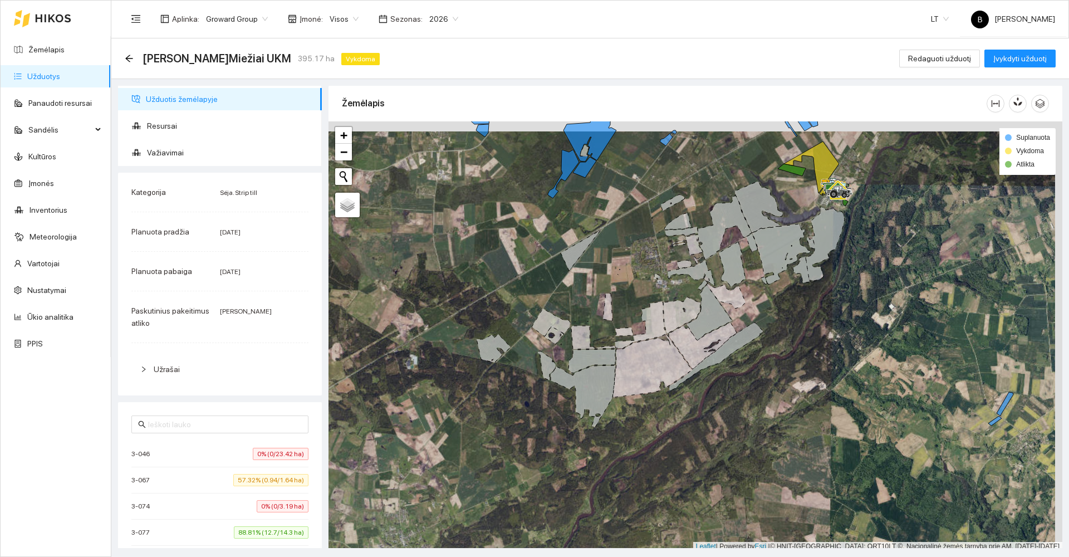
scroll to position [3, 0]
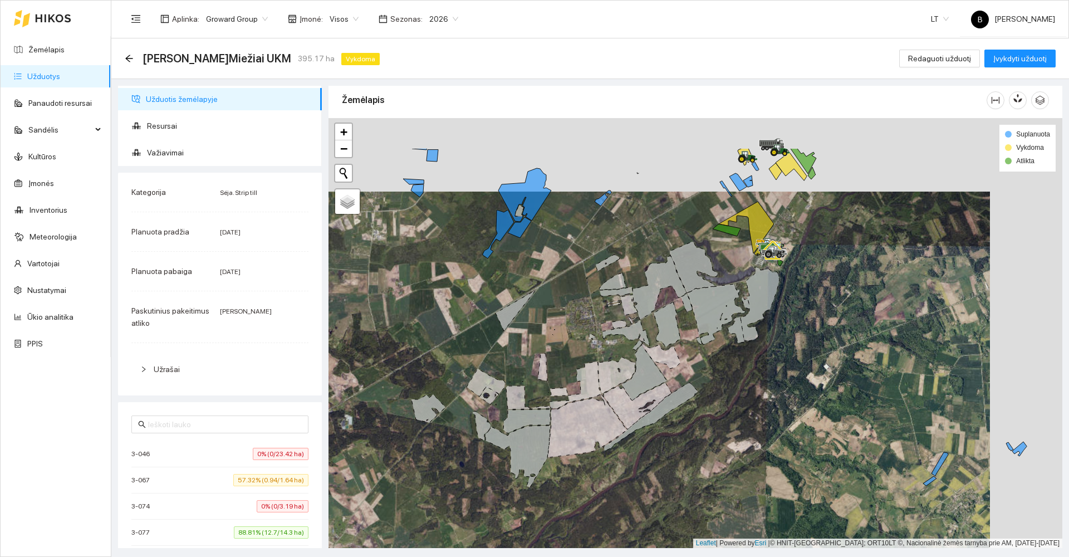
drag, startPoint x: 629, startPoint y: 219, endPoint x: 543, endPoint y: 289, distance: 110.7
click at [556, 292] on div at bounding box center [695, 333] width 734 height 430
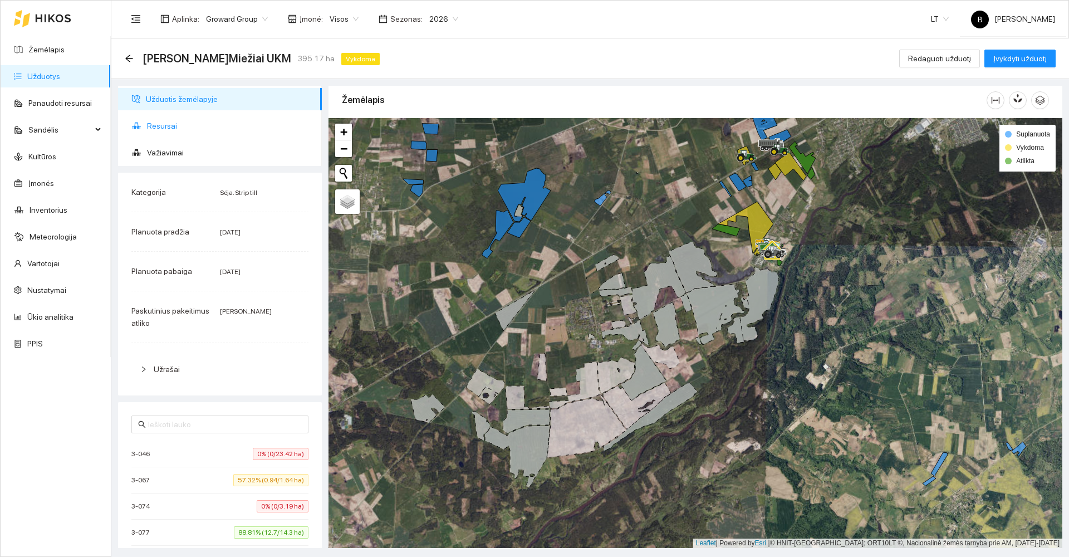
click at [164, 122] on span "Resursai" at bounding box center [230, 126] width 166 height 22
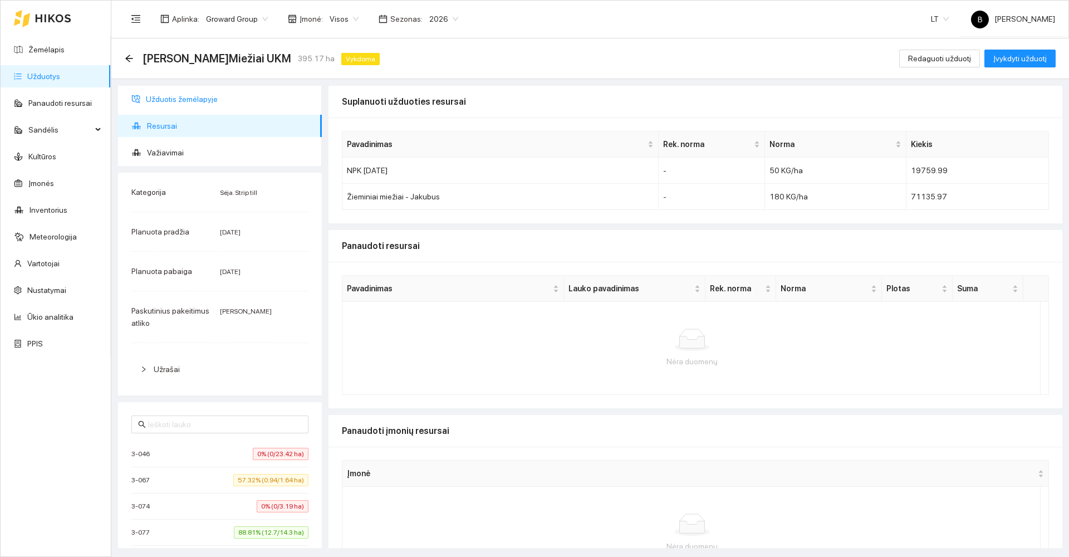
click at [189, 101] on span "Užduotis žemėlapyje" at bounding box center [229, 99] width 167 height 22
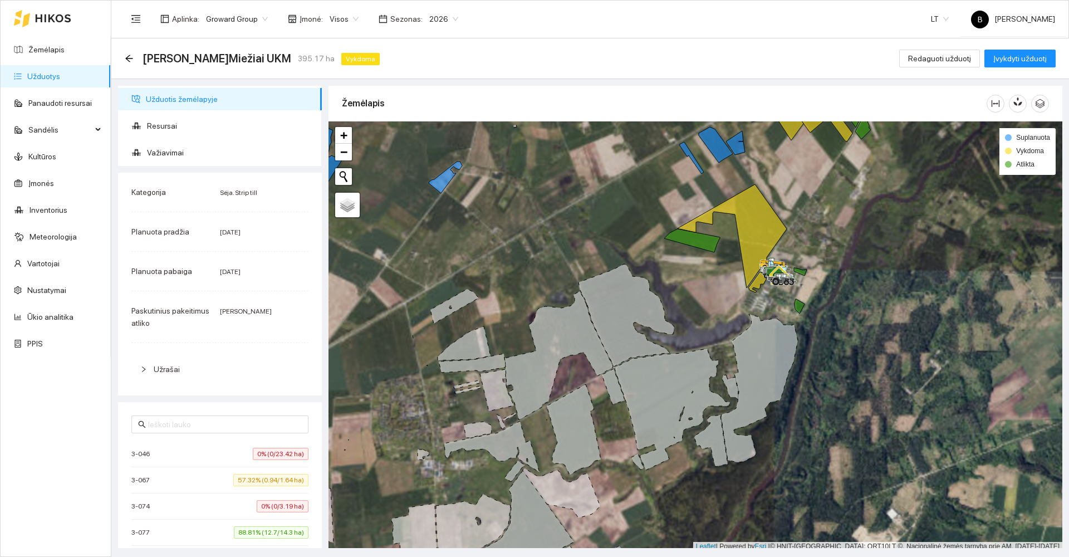
scroll to position [3, 0]
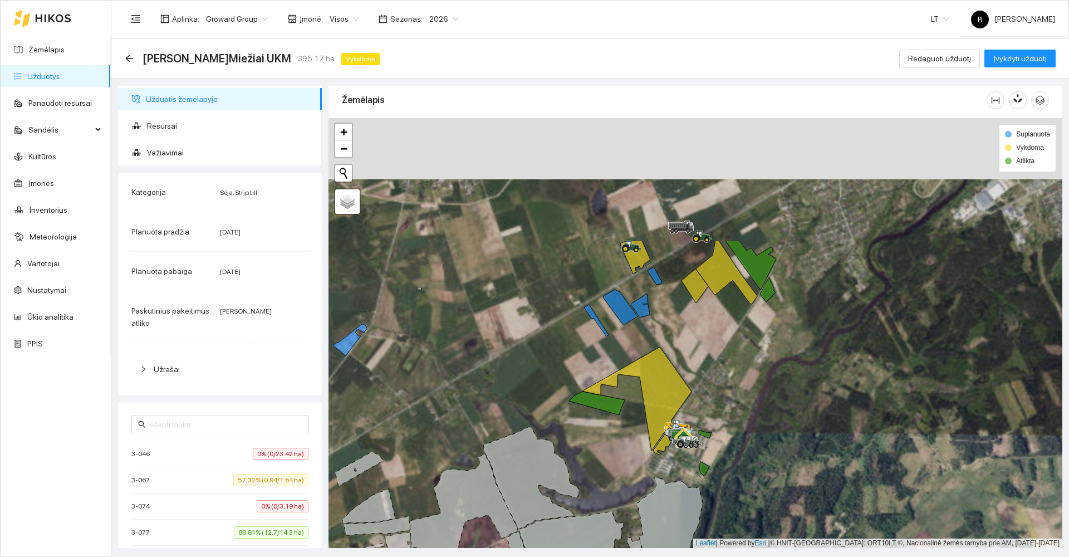
drag, startPoint x: 857, startPoint y: 241, endPoint x: 757, endPoint y: 415, distance: 200.7
click at [758, 416] on div at bounding box center [695, 333] width 734 height 430
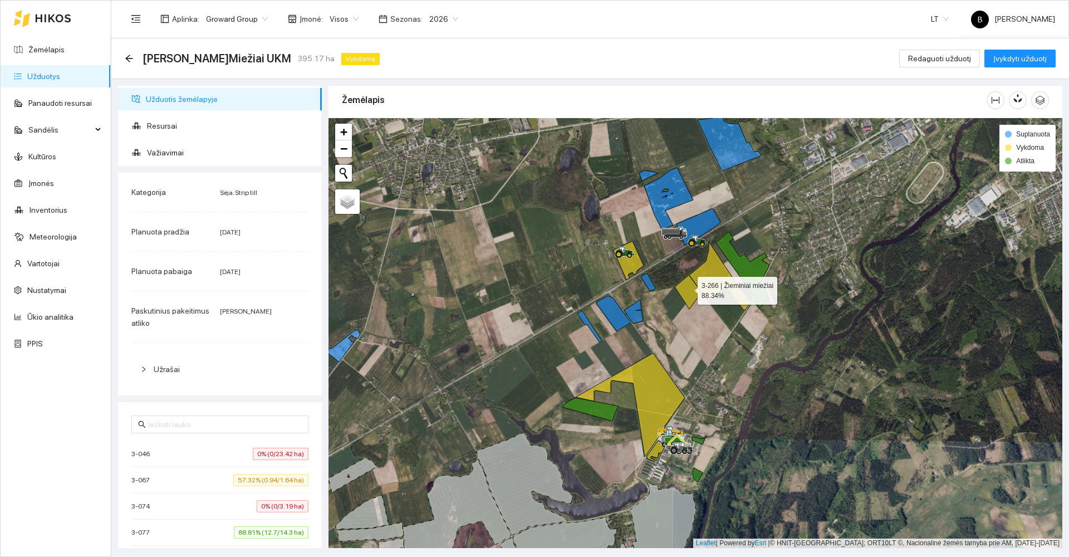
click at [687, 288] on icon at bounding box center [688, 292] width 27 height 34
click at [687, 288] on icon at bounding box center [692, 293] width 33 height 31
click at [715, 282] on icon at bounding box center [719, 276] width 61 height 68
click at [715, 282] on icon at bounding box center [705, 281] width 35 height 37
click at [720, 286] on icon at bounding box center [719, 276] width 61 height 68
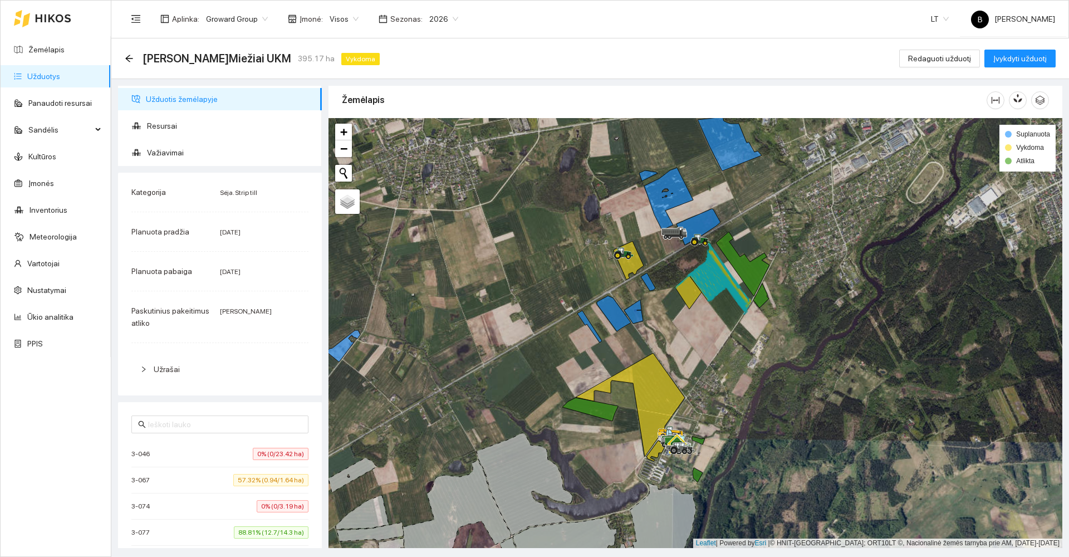
click at [720, 286] on icon at bounding box center [705, 281] width 35 height 37
click at [129, 61] on icon "arrow-left" at bounding box center [128, 58] width 7 height 7
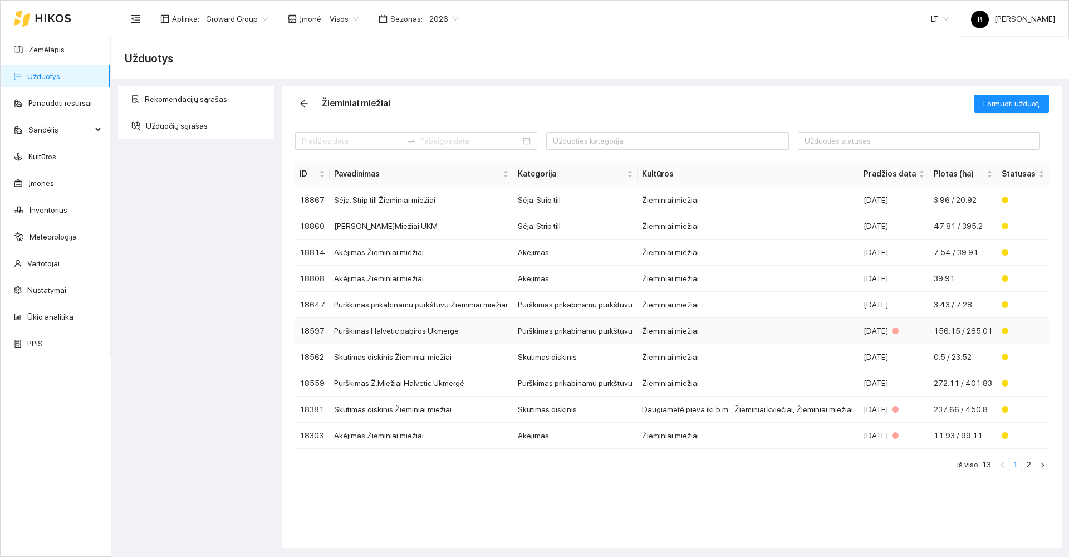
click at [370, 334] on td "Purškimas Halvetic pabiros Ukmergė" at bounding box center [420, 331] width 183 height 26
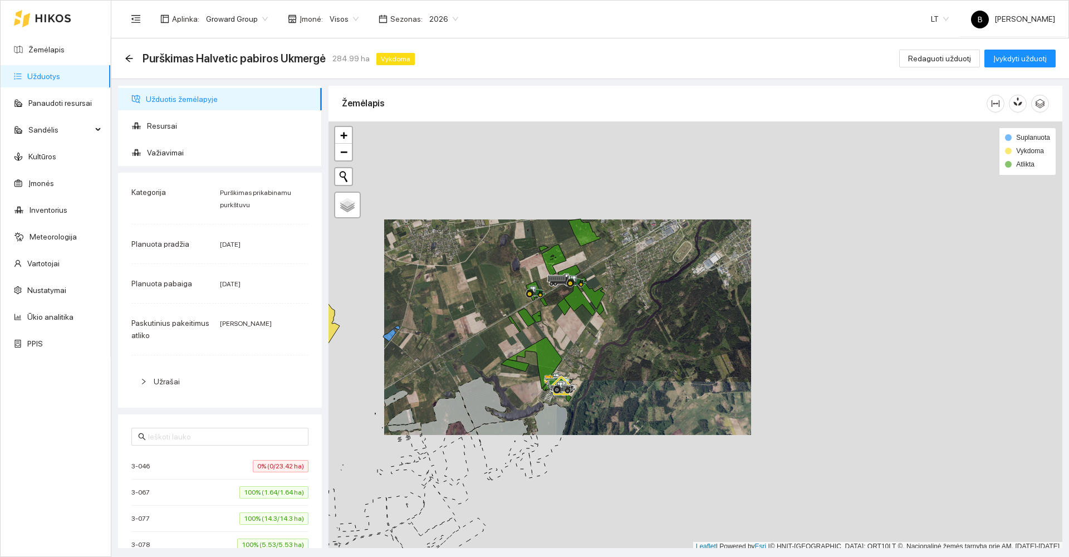
scroll to position [3, 0]
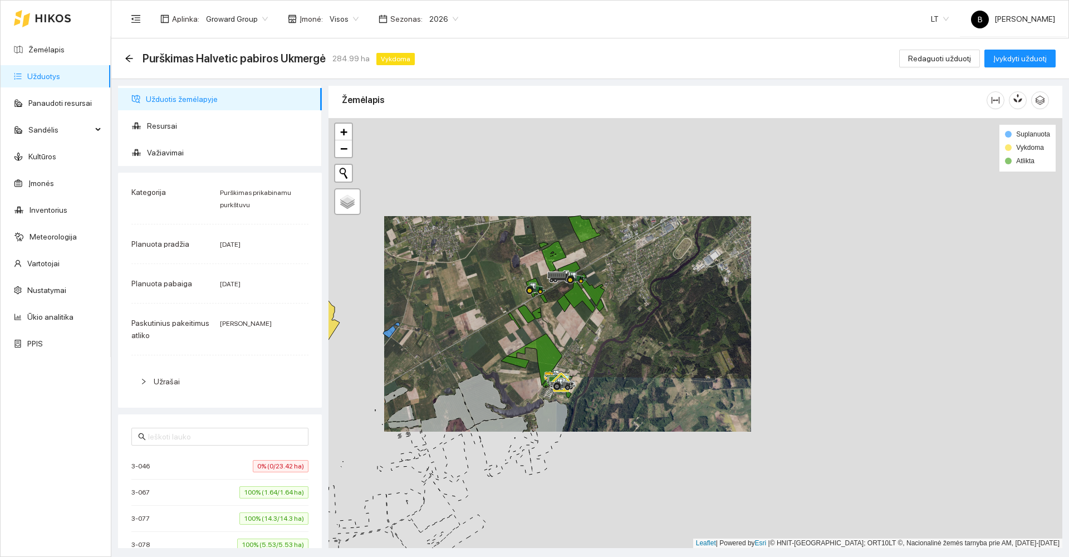
drag, startPoint x: 429, startPoint y: 322, endPoint x: 500, endPoint y: 286, distance: 79.9
click at [496, 288] on div at bounding box center [695, 333] width 734 height 430
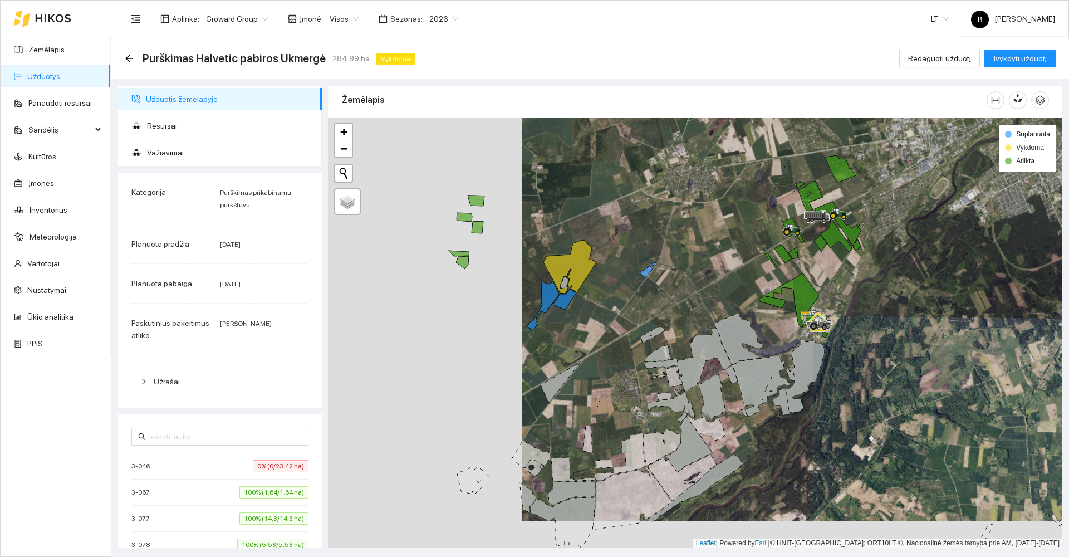
drag, startPoint x: 498, startPoint y: 274, endPoint x: 688, endPoint y: 242, distance: 193.6
click at [688, 242] on div at bounding box center [695, 333] width 734 height 430
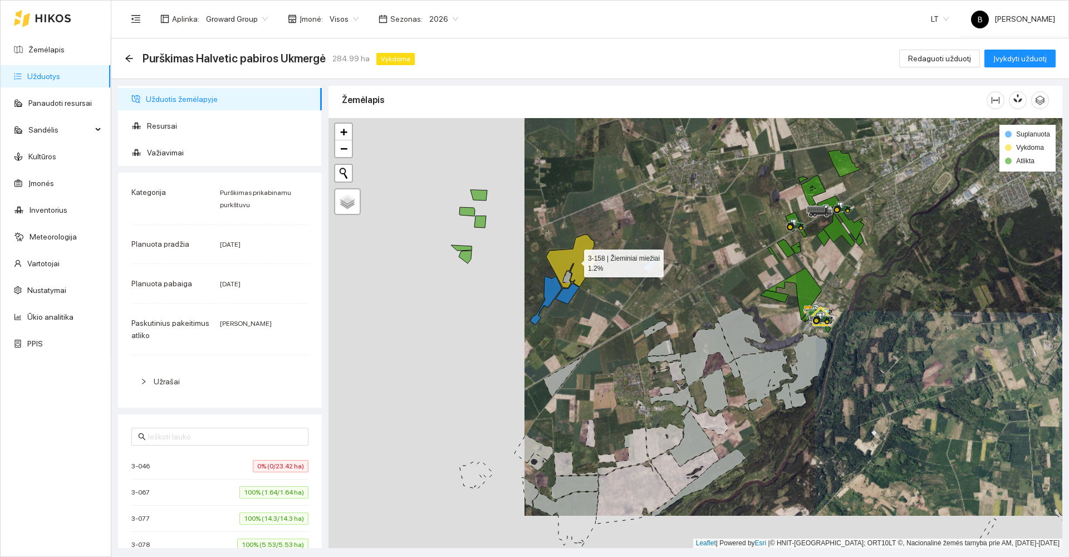
click at [573, 252] on icon at bounding box center [572, 260] width 53 height 53
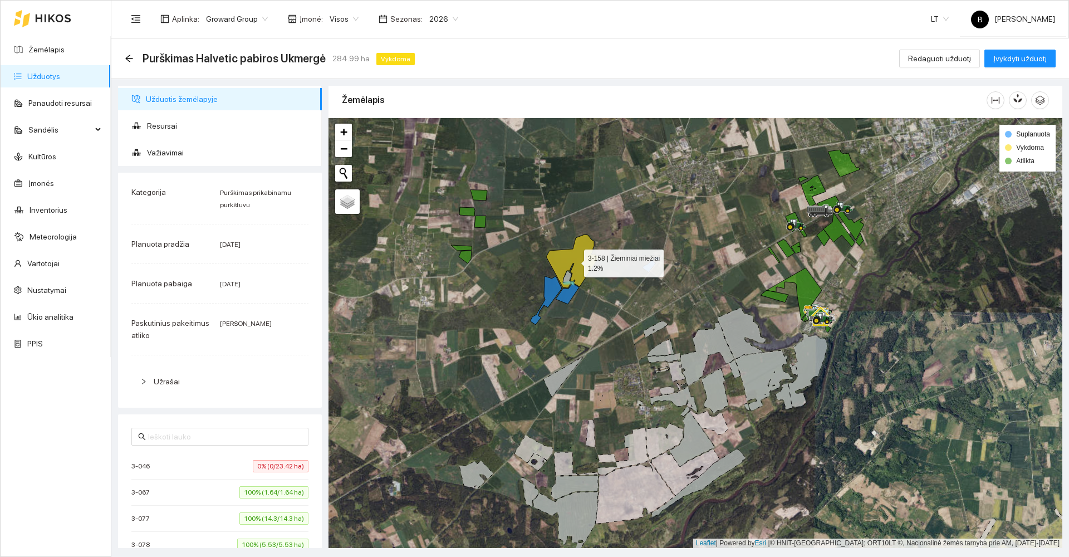
click at [585, 254] on icon at bounding box center [572, 260] width 53 height 53
click at [549, 291] on icon at bounding box center [545, 300] width 31 height 48
click at [950, 61] on span "Redaguoti užduotį" at bounding box center [939, 58] width 63 height 12
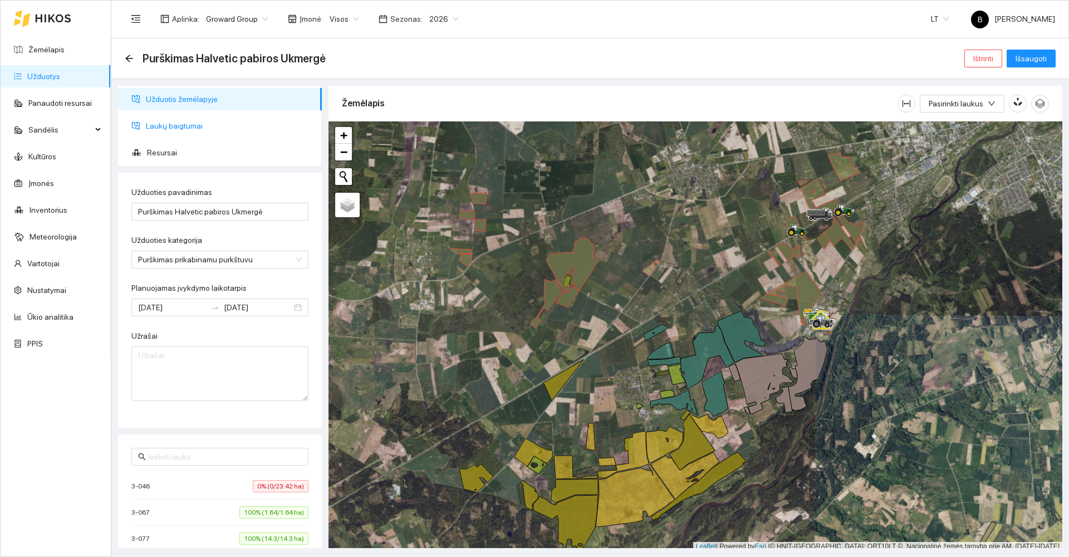
click at [185, 121] on span "Laukų baigtumai" at bounding box center [229, 126] width 167 height 22
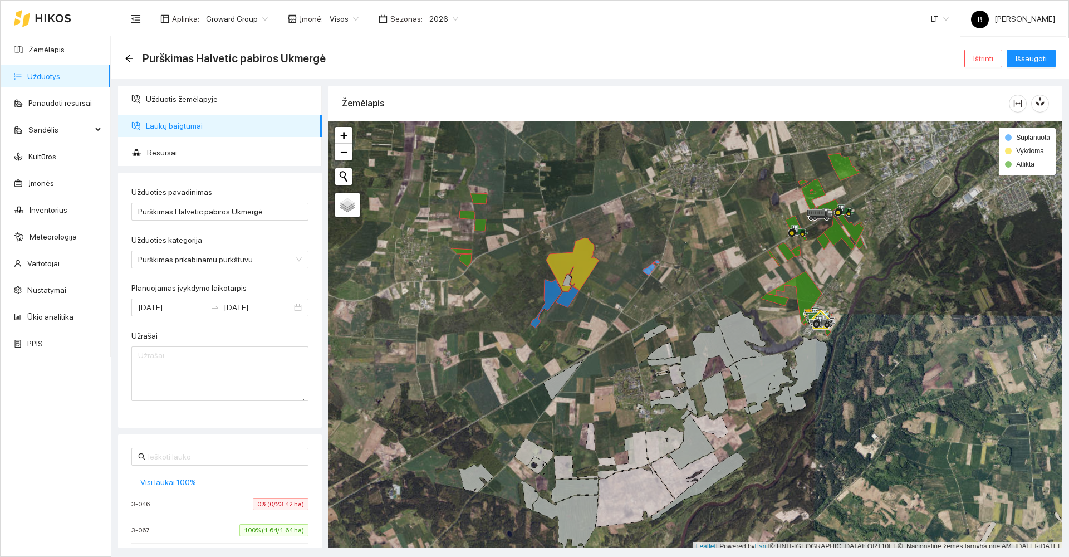
scroll to position [3, 0]
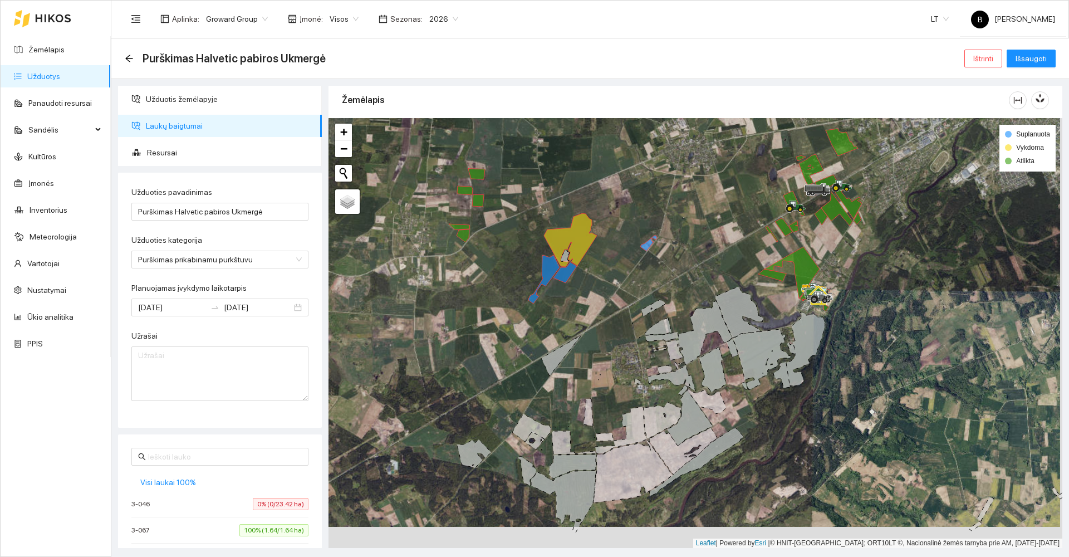
drag, startPoint x: 558, startPoint y: 322, endPoint x: 556, endPoint y: 270, distance: 51.8
click at [556, 272] on div at bounding box center [695, 333] width 734 height 430
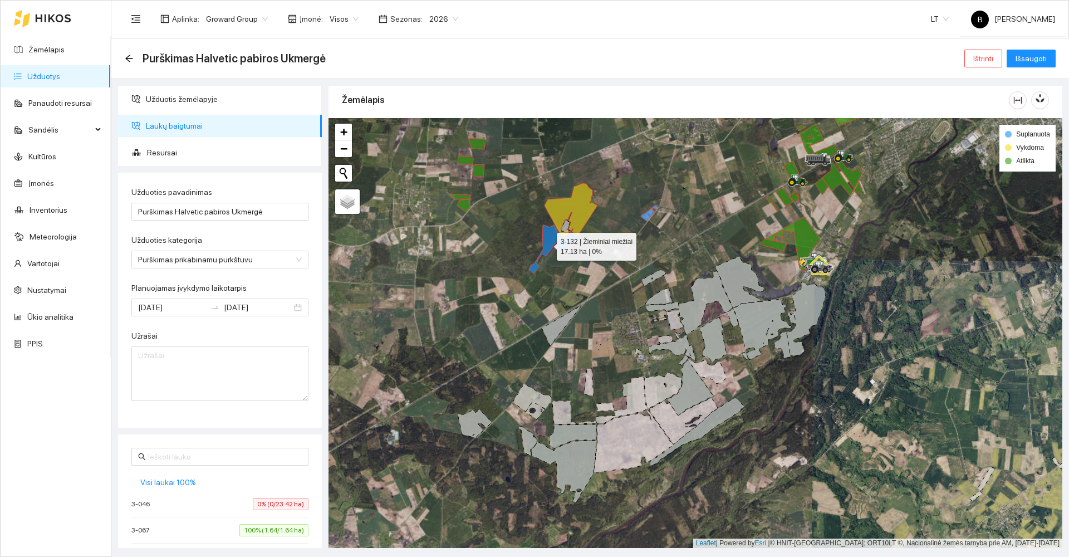
click at [549, 238] on icon at bounding box center [544, 249] width 31 height 48
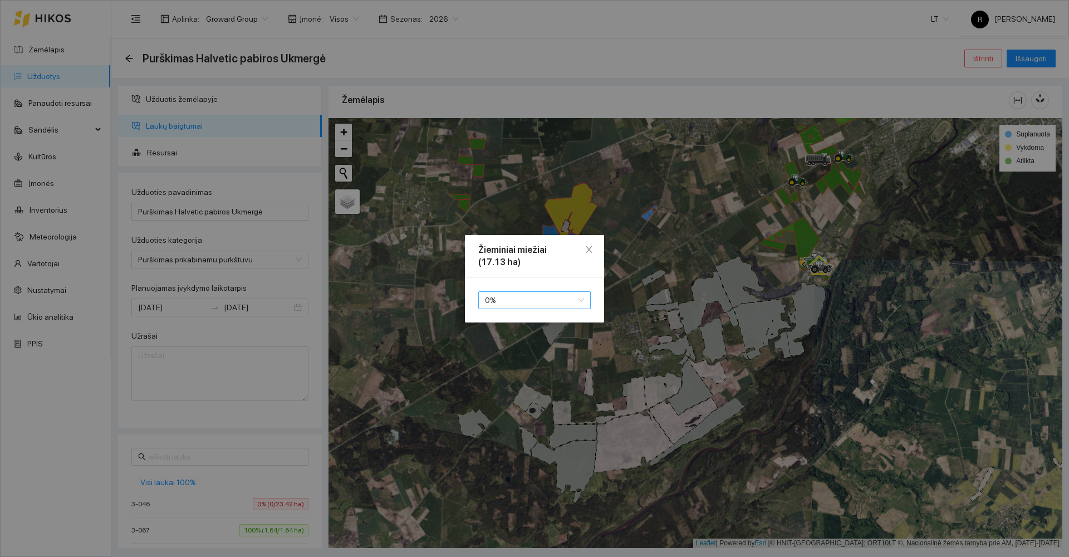
click at [534, 302] on span "0 %" at bounding box center [534, 300] width 99 height 17
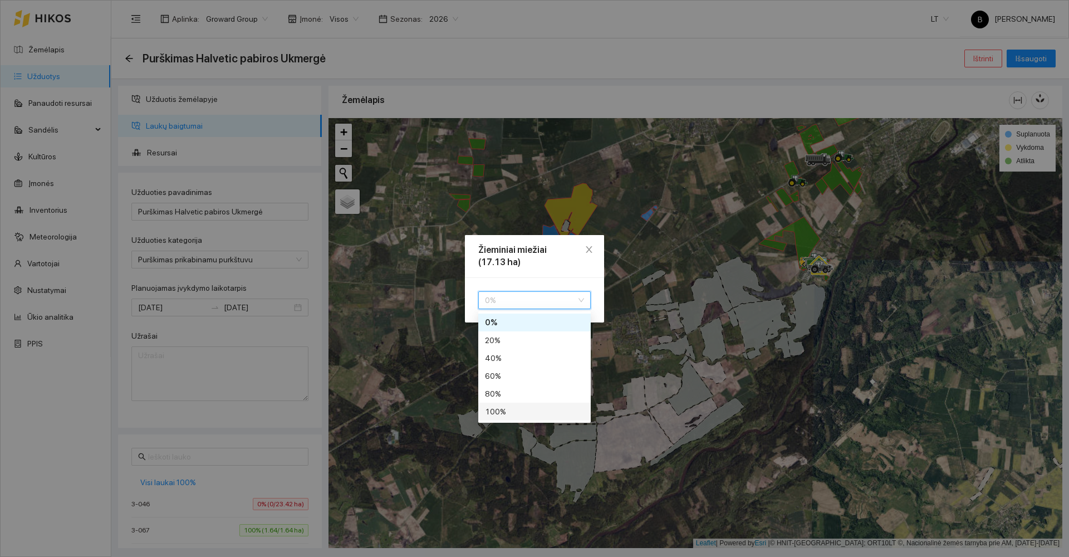
click at [520, 414] on div "100 %" at bounding box center [534, 411] width 99 height 12
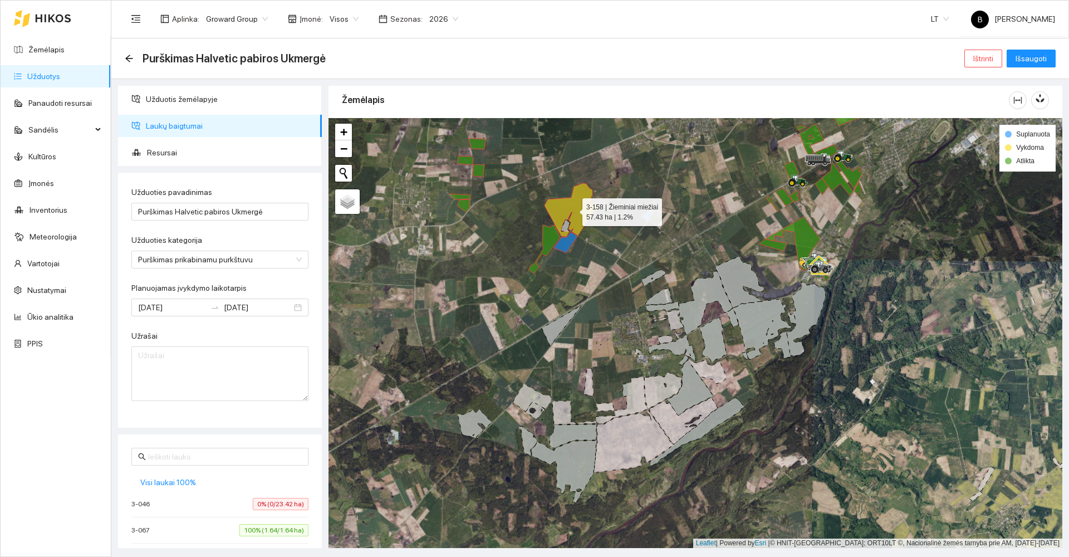
click at [579, 207] on icon at bounding box center [570, 209] width 53 height 53
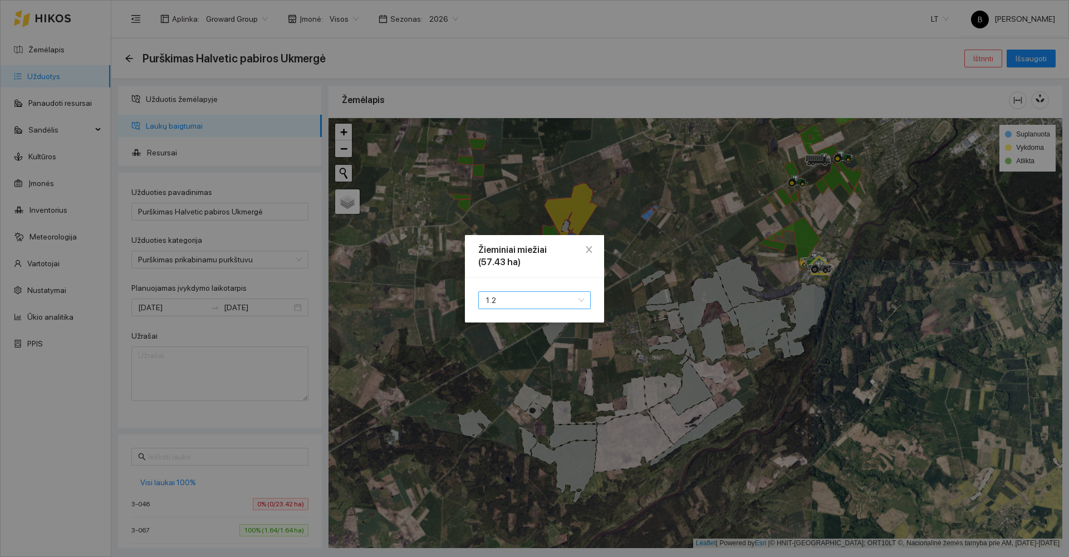
click at [536, 302] on span "1.2" at bounding box center [534, 300] width 99 height 17
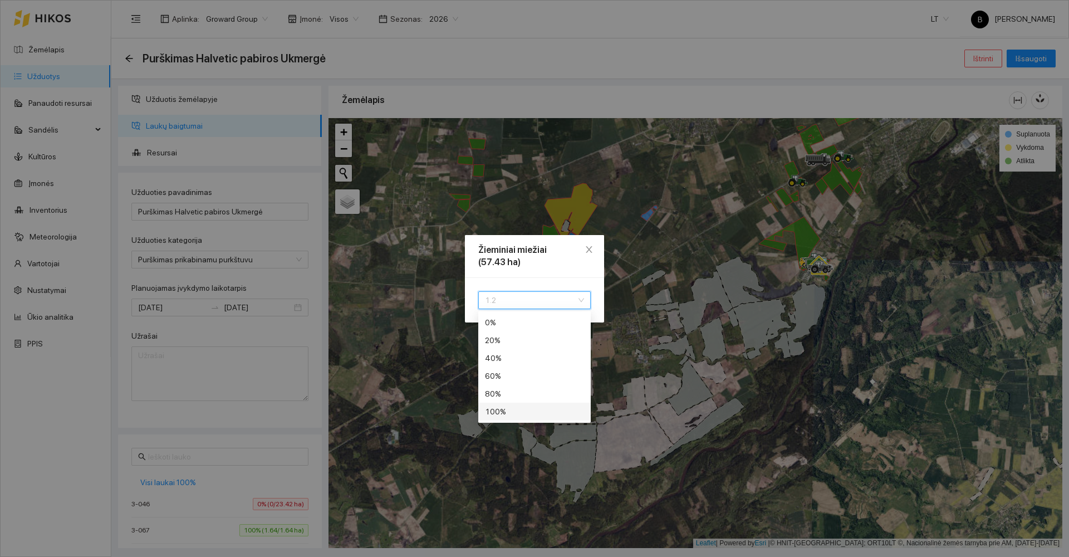
click at [526, 414] on div "100 %" at bounding box center [534, 411] width 99 height 12
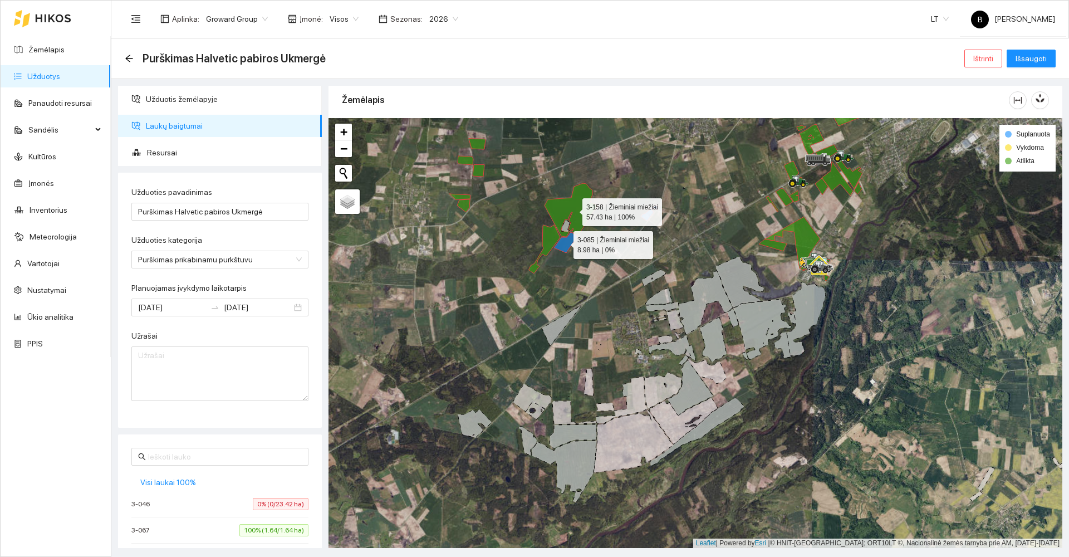
click at [563, 242] on icon at bounding box center [565, 242] width 23 height 21
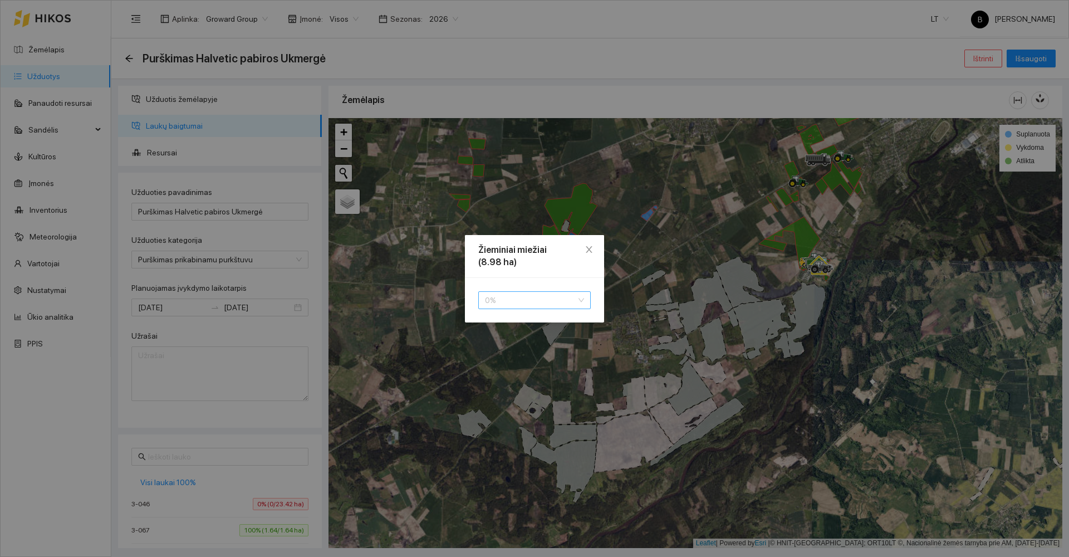
click at [520, 301] on span "0 %" at bounding box center [534, 300] width 99 height 17
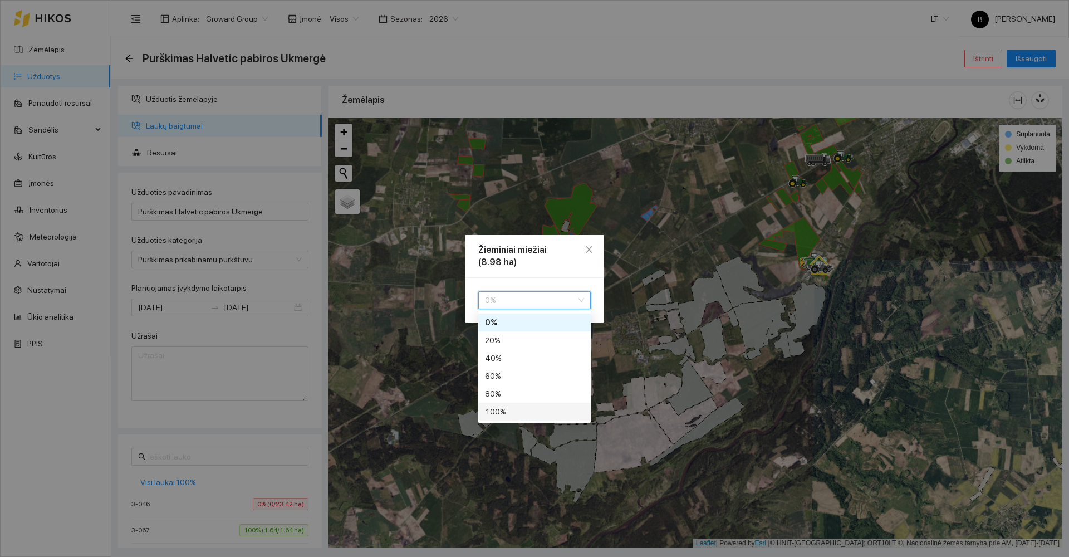
click at [518, 408] on div "100 %" at bounding box center [534, 411] width 99 height 12
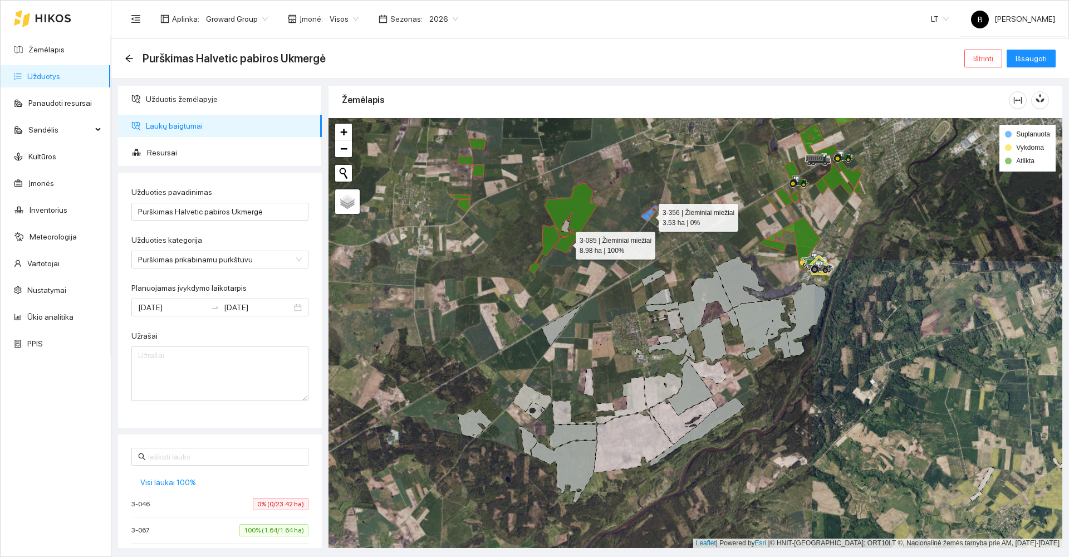
click at [648, 215] on icon at bounding box center [649, 213] width 17 height 16
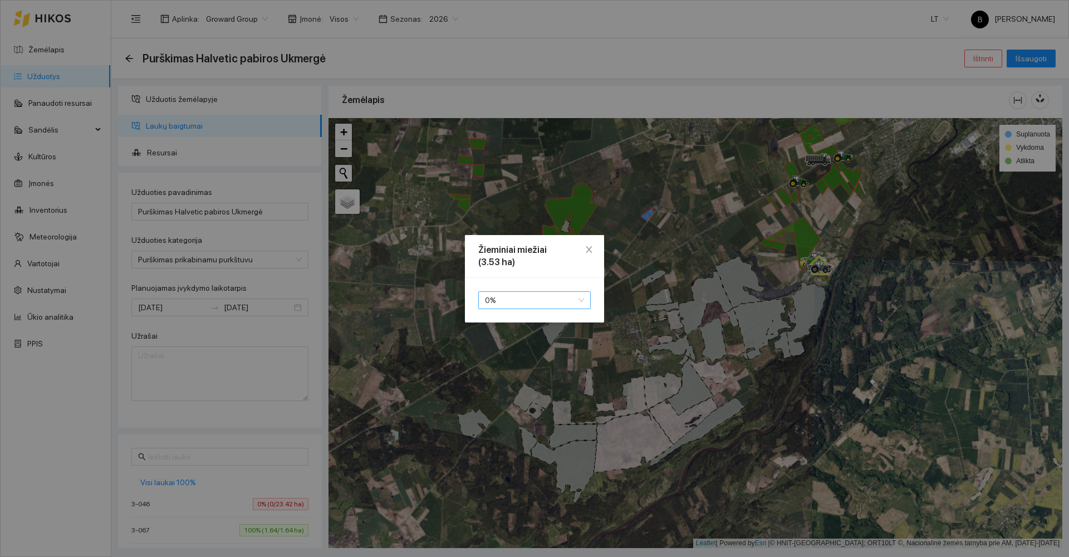
click at [513, 300] on span "0 %" at bounding box center [534, 300] width 99 height 17
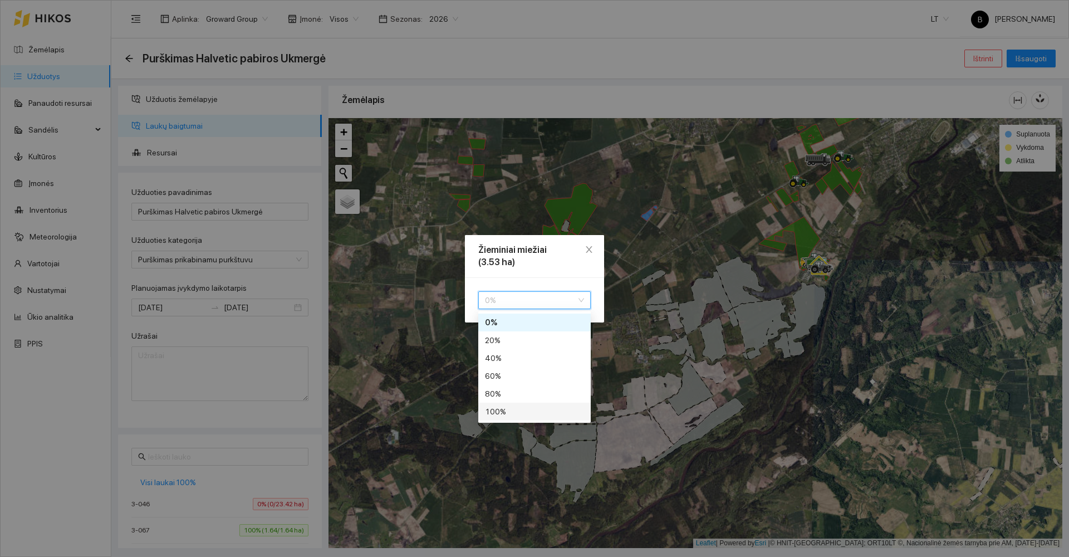
click at [505, 415] on div "100 %" at bounding box center [534, 411] width 99 height 12
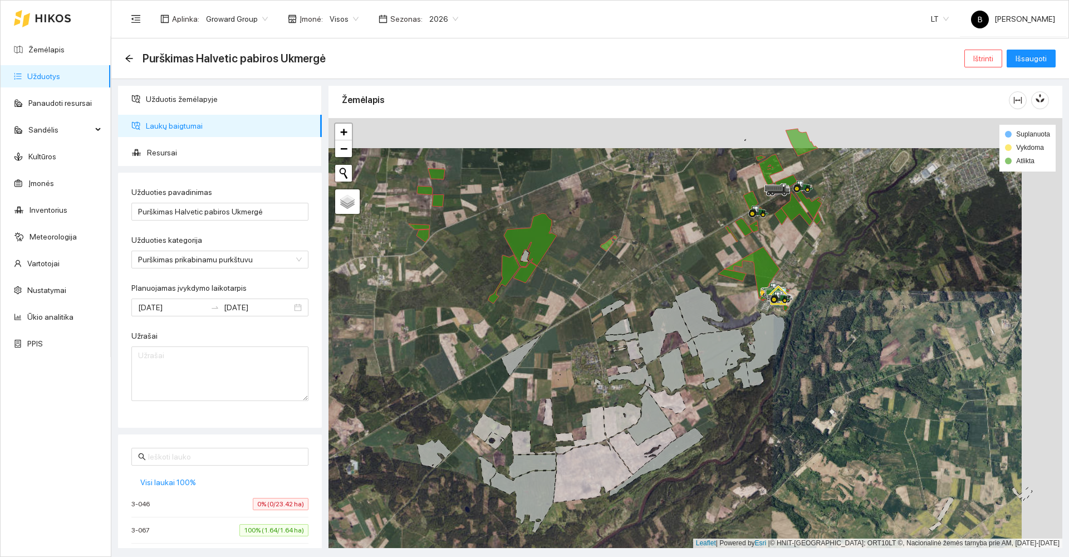
drag, startPoint x: 680, startPoint y: 254, endPoint x: 570, endPoint y: 333, distance: 135.2
click at [570, 333] on div at bounding box center [695, 333] width 734 height 430
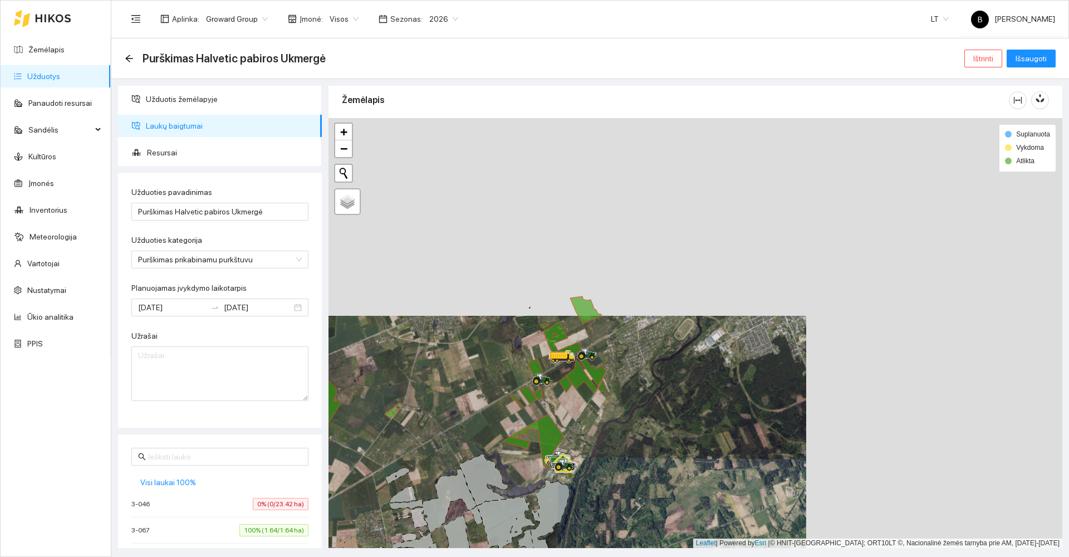
drag, startPoint x: 696, startPoint y: 356, endPoint x: 635, endPoint y: 386, distance: 67.9
click at [635, 386] on div at bounding box center [695, 333] width 734 height 430
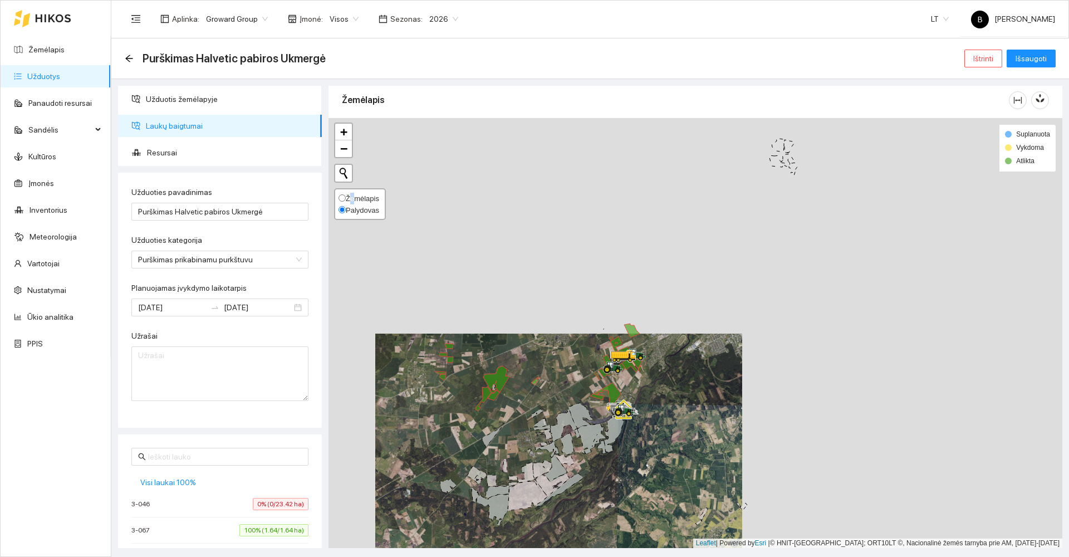
click at [350, 195] on span "Žemėlapis" at bounding box center [362, 198] width 33 height 8
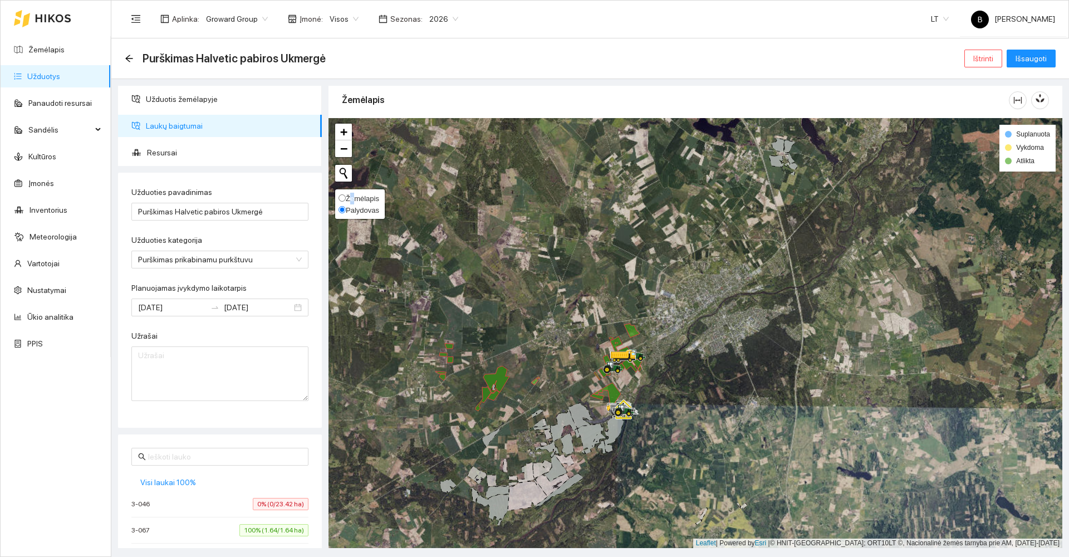
drag, startPoint x: 350, startPoint y: 195, endPoint x: 343, endPoint y: 196, distance: 7.3
click at [343, 196] on input "Žemėlapis" at bounding box center [341, 197] width 7 height 7
radio input "true"
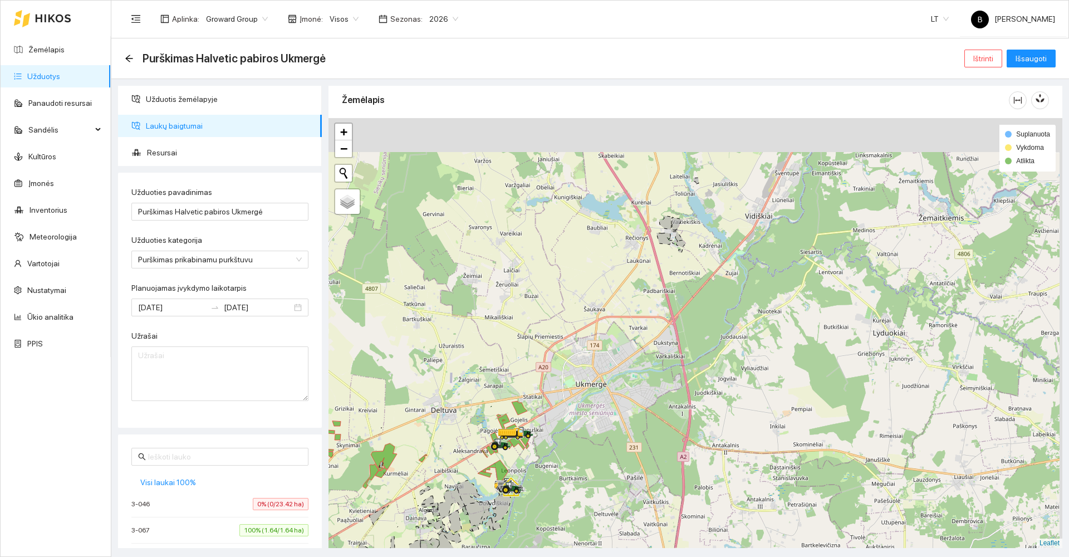
drag, startPoint x: 712, startPoint y: 334, endPoint x: 594, endPoint y: 416, distance: 143.4
click at [595, 416] on div at bounding box center [695, 333] width 734 height 430
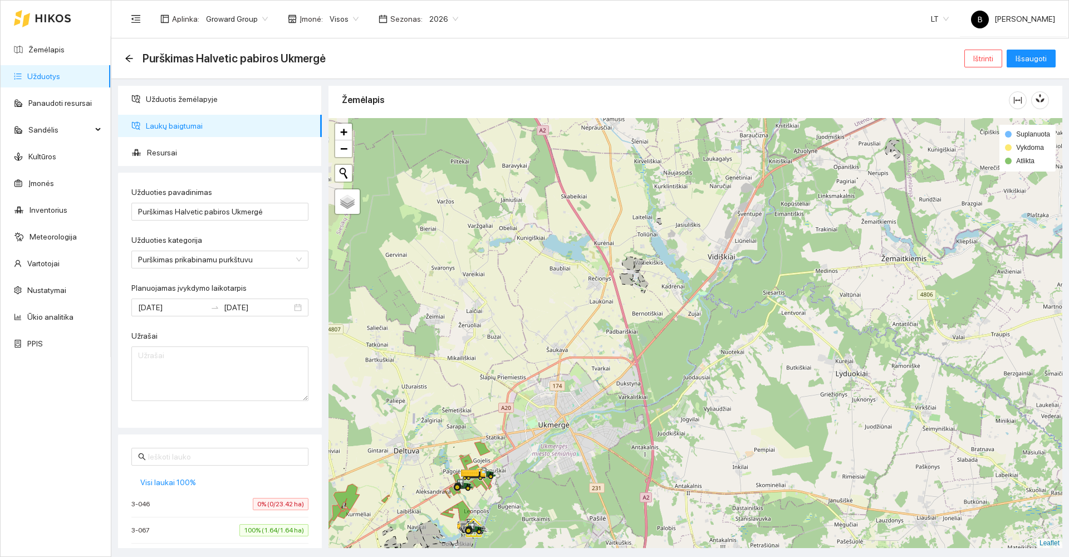
drag, startPoint x: 712, startPoint y: 328, endPoint x: 672, endPoint y: 372, distance: 59.9
click at [672, 372] on div at bounding box center [695, 333] width 734 height 430
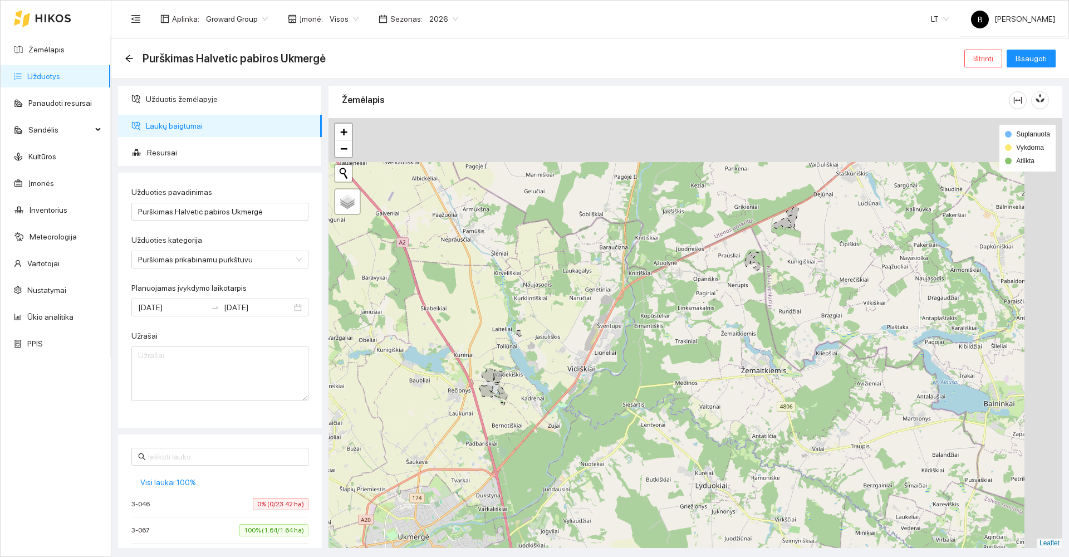
drag, startPoint x: 850, startPoint y: 219, endPoint x: 727, endPoint y: 292, distance: 143.3
click at [728, 294] on div at bounding box center [695, 333] width 734 height 430
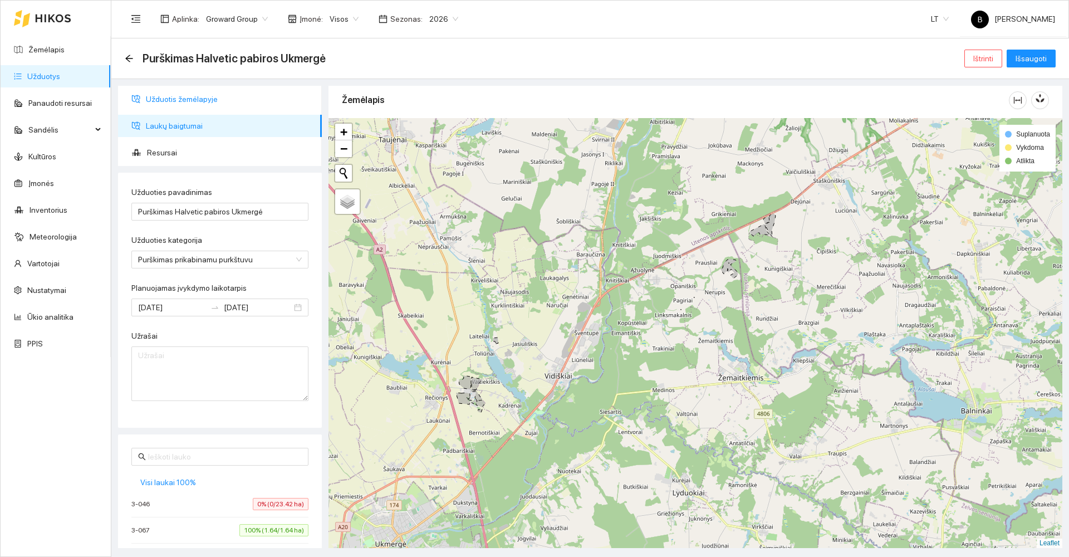
click at [203, 99] on span "Užduotis žemėlapyje" at bounding box center [229, 99] width 167 height 22
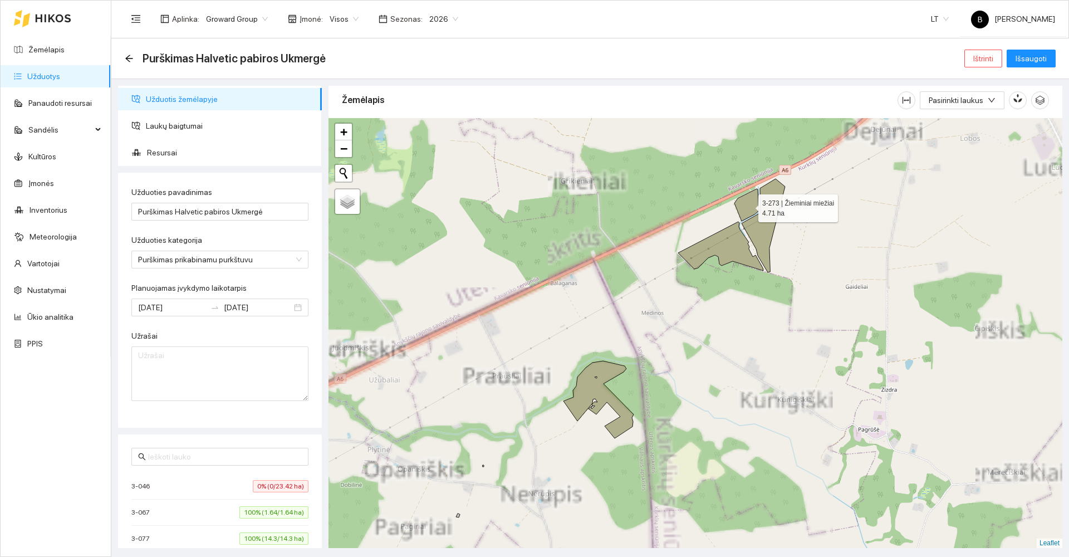
click at [748, 205] on icon at bounding box center [746, 205] width 24 height 32
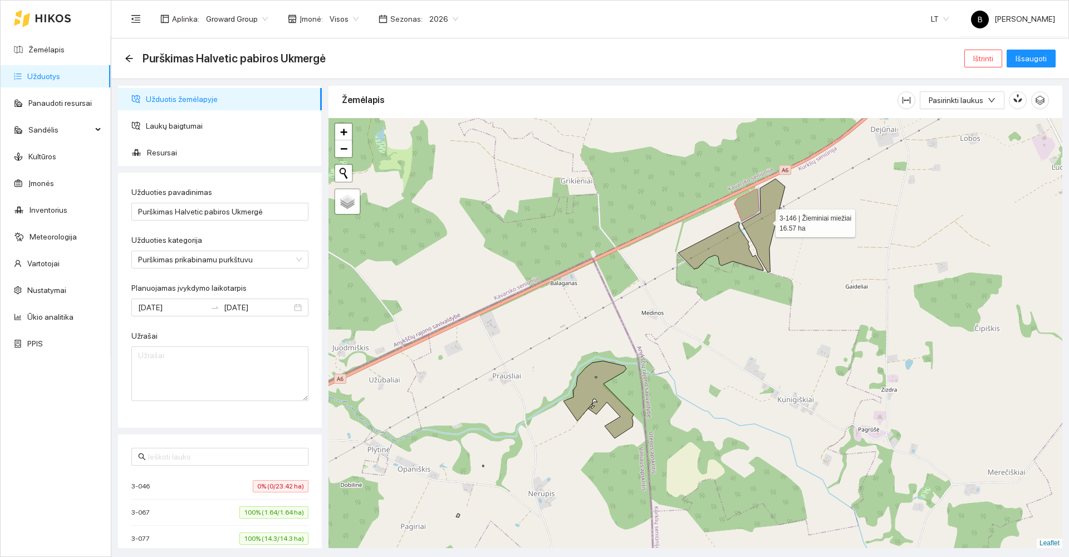
click at [765, 220] on icon at bounding box center [762, 225] width 43 height 93
click at [721, 241] on icon at bounding box center [720, 246] width 85 height 49
click at [582, 386] on icon at bounding box center [598, 399] width 70 height 77
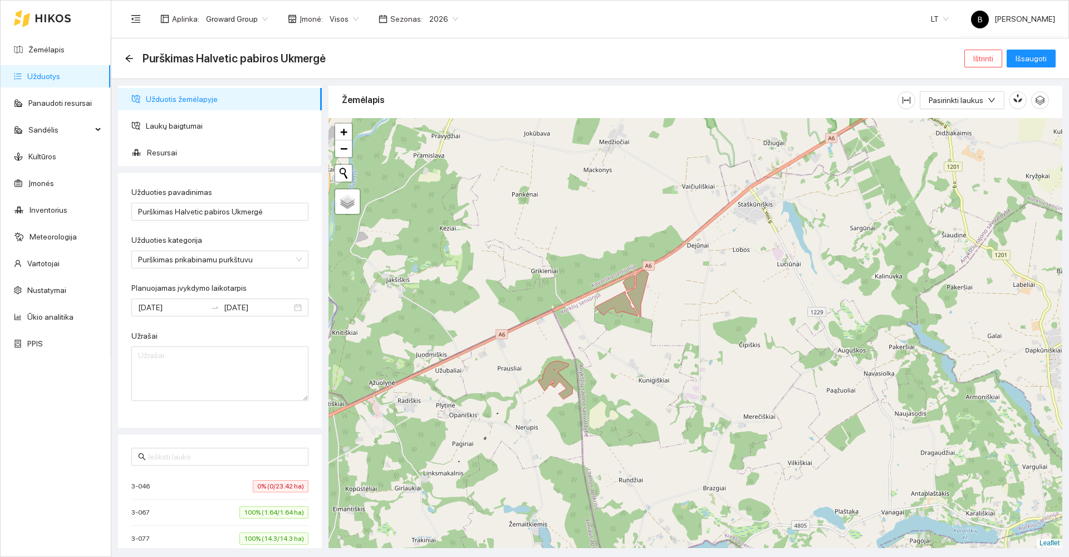
drag, startPoint x: 476, startPoint y: 362, endPoint x: 680, endPoint y: 262, distance: 227.0
click at [680, 264] on div at bounding box center [695, 333] width 734 height 430
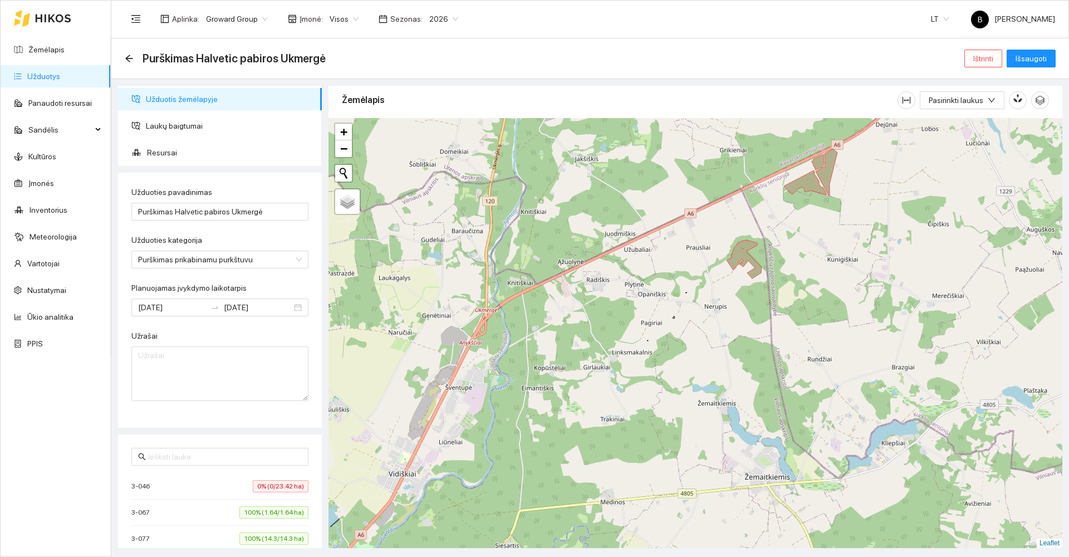
drag, startPoint x: 624, startPoint y: 361, endPoint x: 648, endPoint y: 242, distance: 121.4
click at [654, 248] on div at bounding box center [695, 333] width 734 height 430
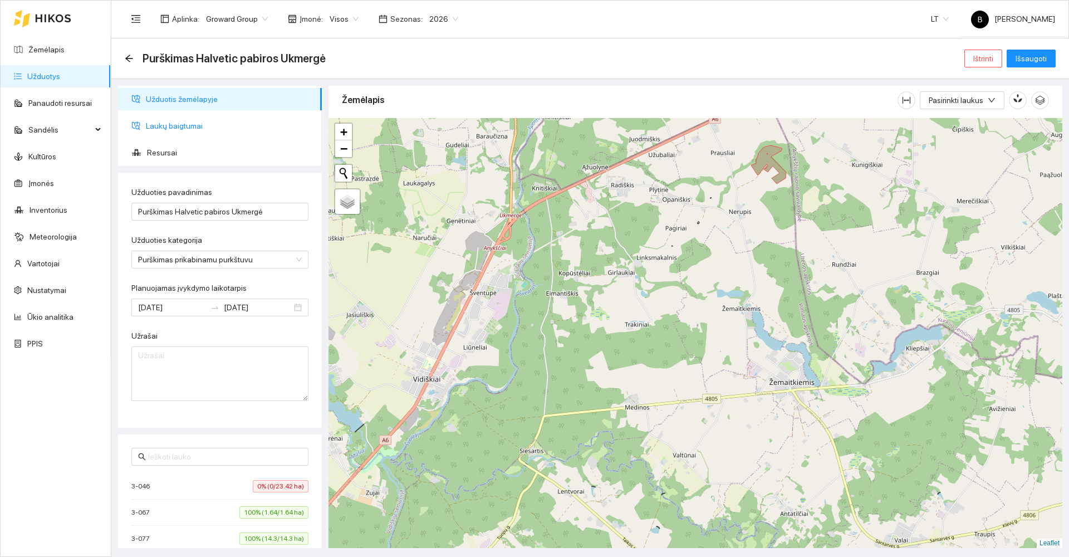
click at [155, 126] on span "Laukų baigtumai" at bounding box center [229, 126] width 167 height 22
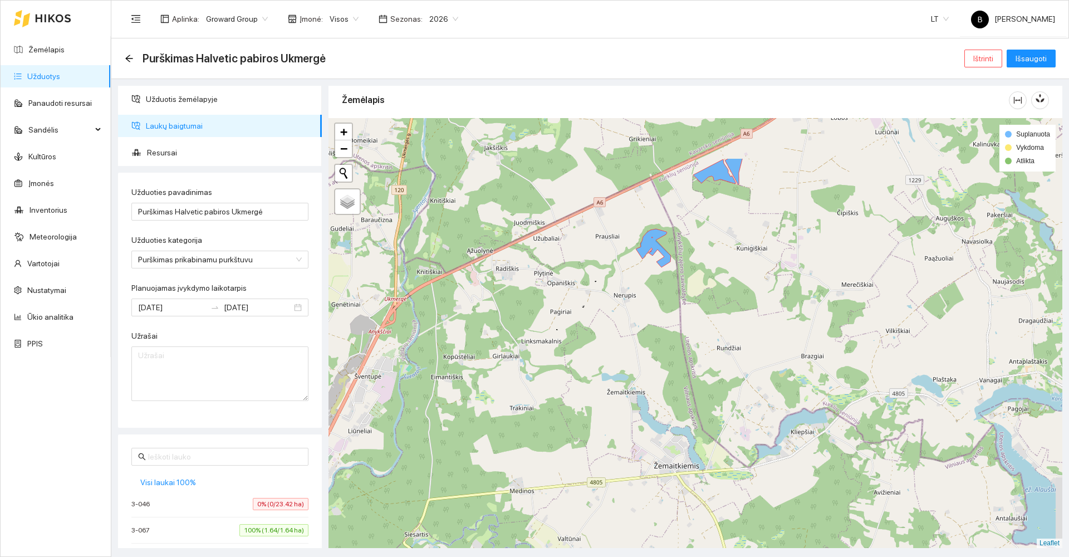
drag, startPoint x: 575, startPoint y: 294, endPoint x: 450, endPoint y: 419, distance: 176.7
click at [450, 420] on div at bounding box center [695, 333] width 734 height 430
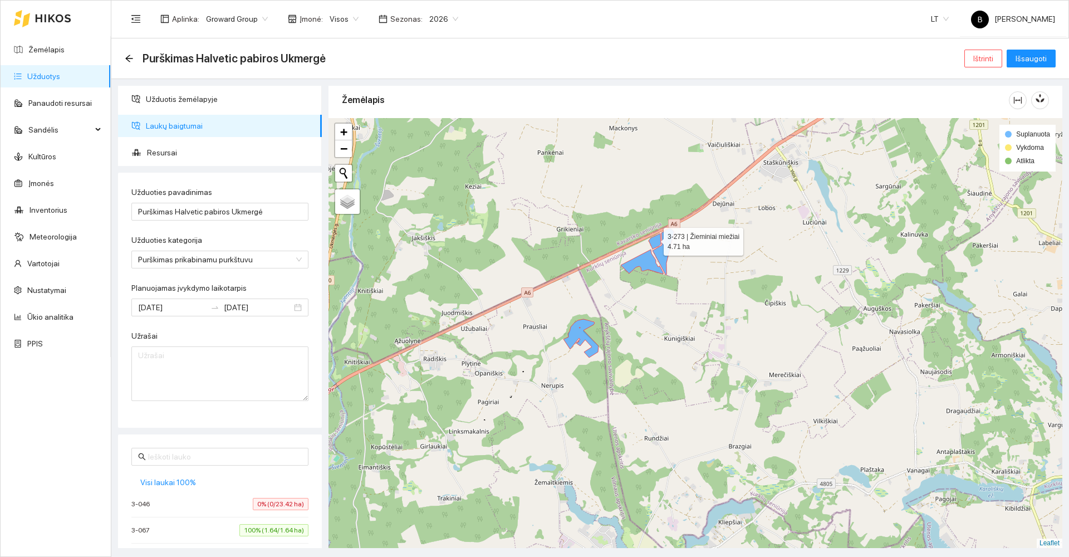
click at [653, 239] on icon at bounding box center [654, 241] width 12 height 16
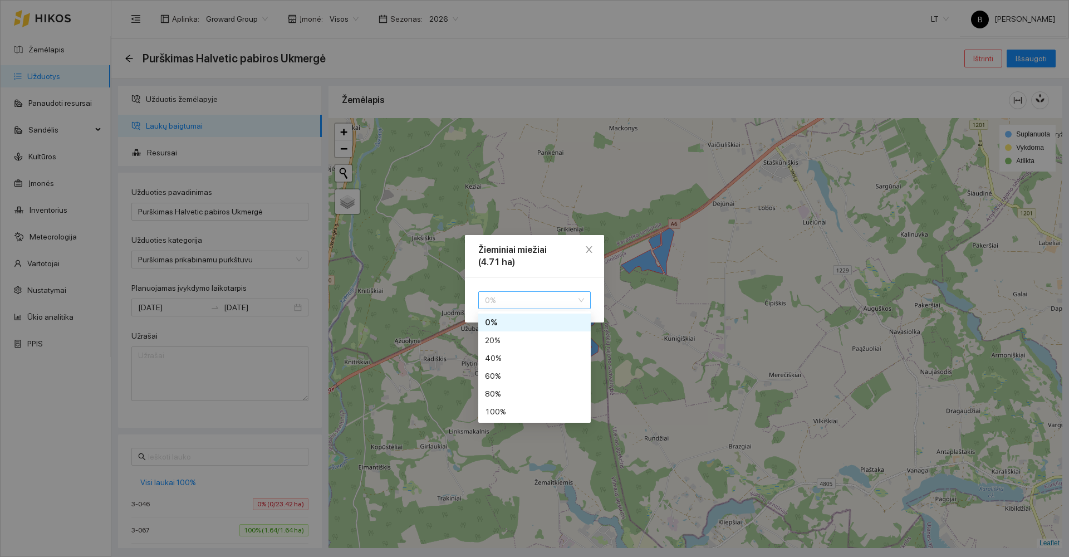
click at [521, 302] on span "0 %" at bounding box center [534, 300] width 99 height 17
click at [513, 411] on div "100 %" at bounding box center [534, 411] width 99 height 12
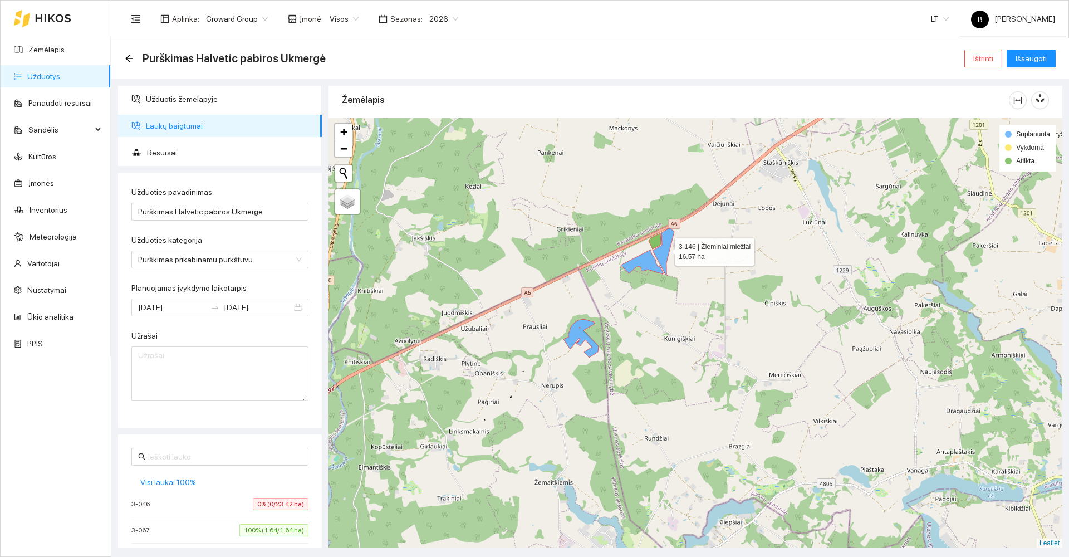
click at [661, 258] on icon at bounding box center [663, 251] width 22 height 47
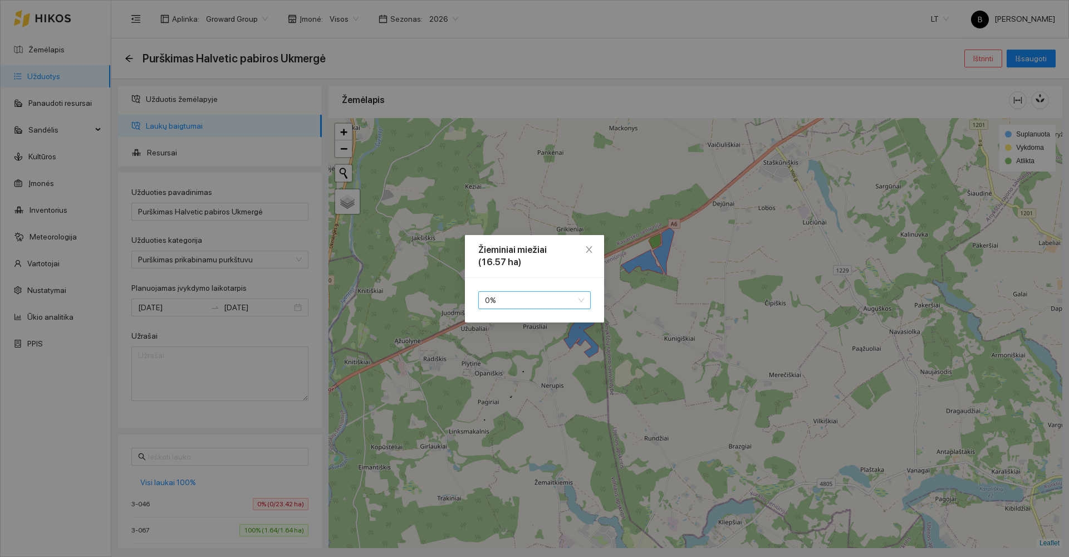
click at [551, 296] on span "0 %" at bounding box center [534, 300] width 99 height 17
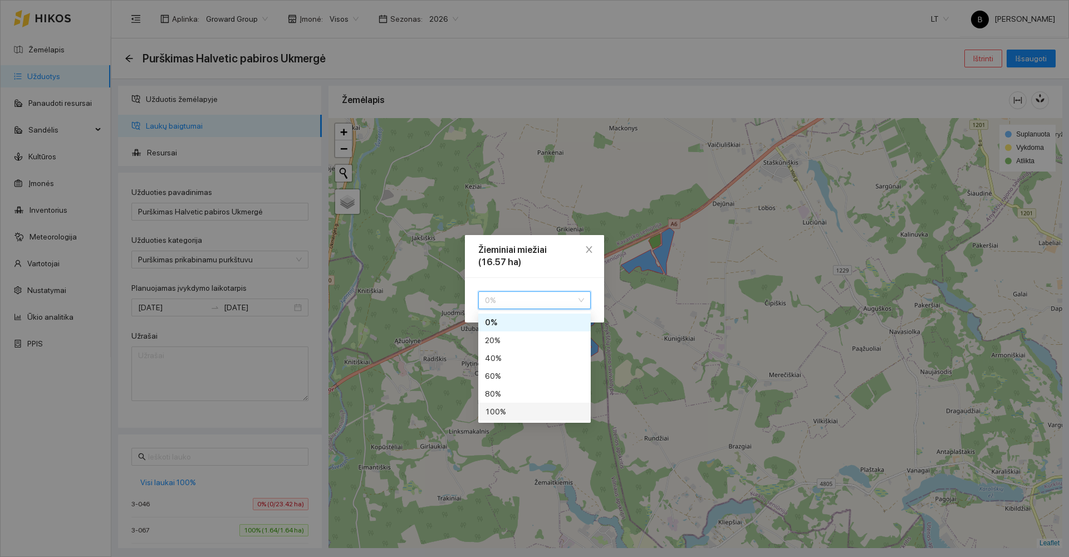
click at [514, 412] on div "100 %" at bounding box center [534, 411] width 99 height 12
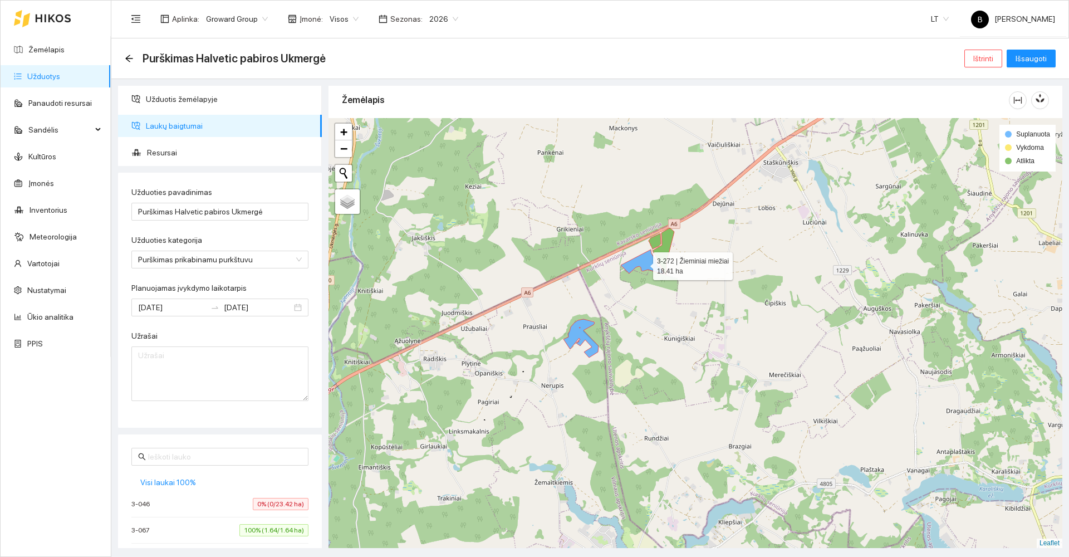
click at [646, 260] on icon at bounding box center [642, 261] width 42 height 24
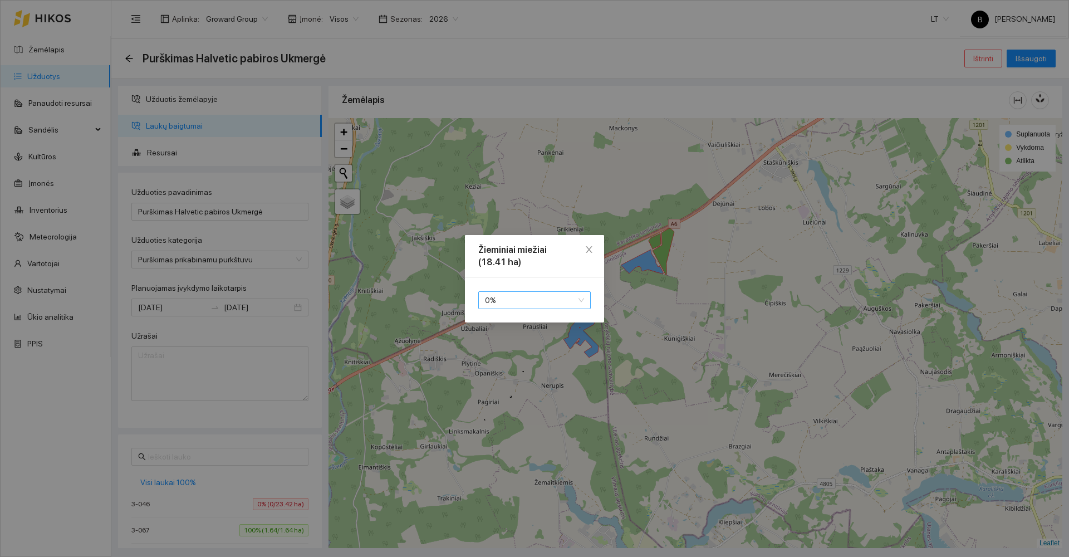
click at [540, 298] on span "0 %" at bounding box center [534, 300] width 99 height 17
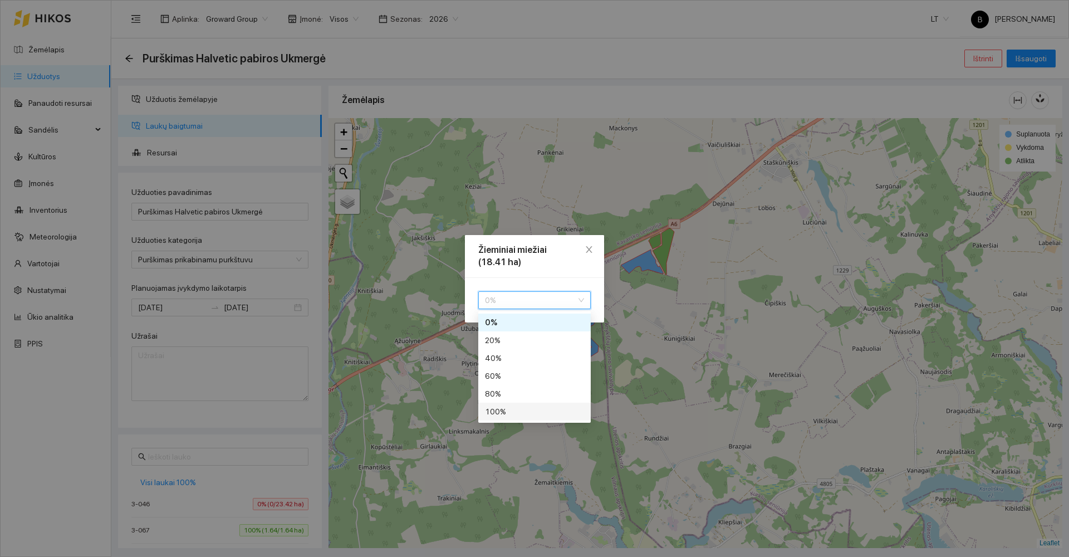
click at [525, 417] on div "100 %" at bounding box center [534, 411] width 99 height 12
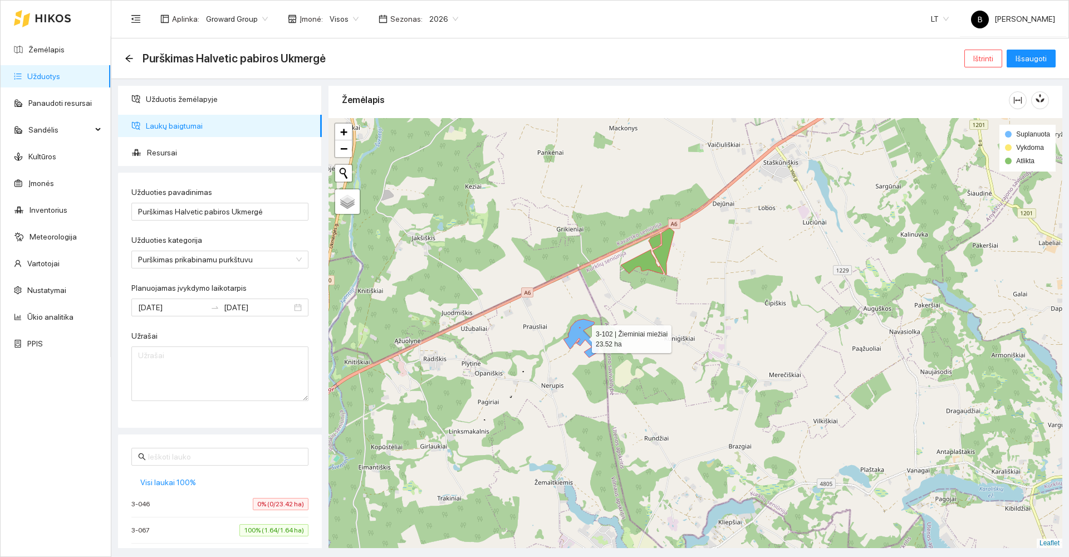
click at [573, 333] on icon at bounding box center [580, 338] width 35 height 38
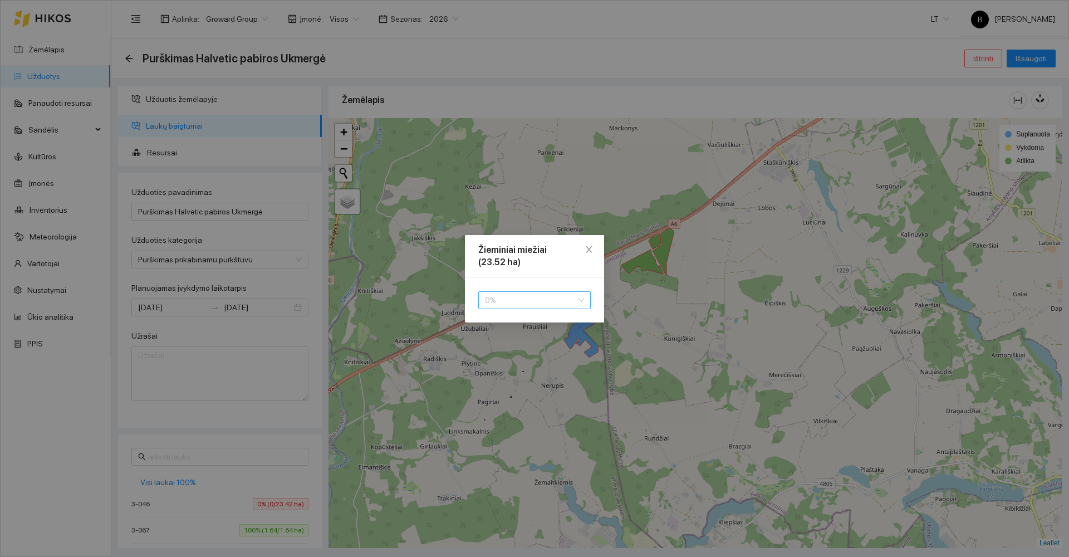
click at [538, 294] on span "0 %" at bounding box center [534, 300] width 99 height 17
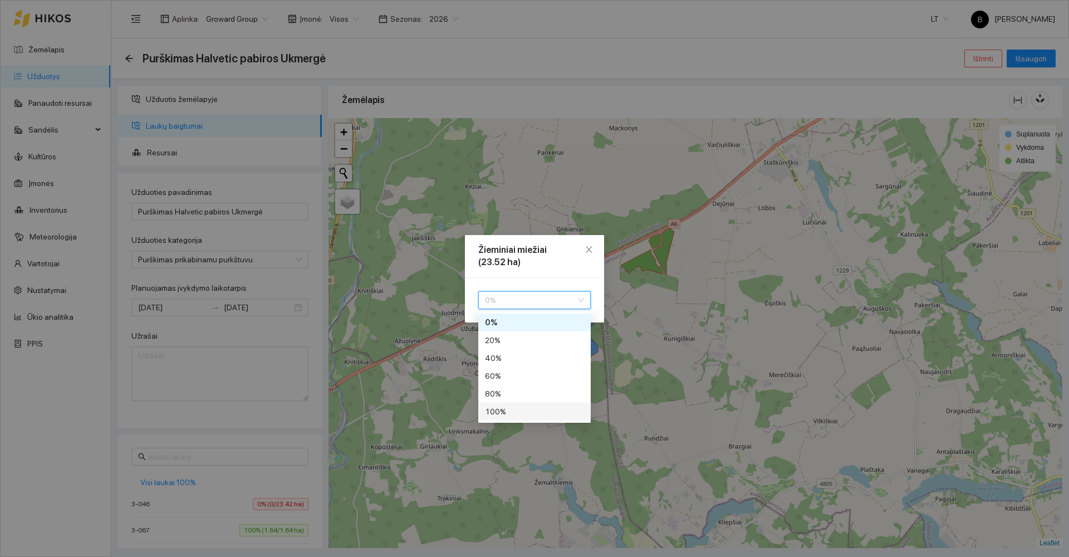
click at [515, 411] on div "100 %" at bounding box center [534, 411] width 99 height 12
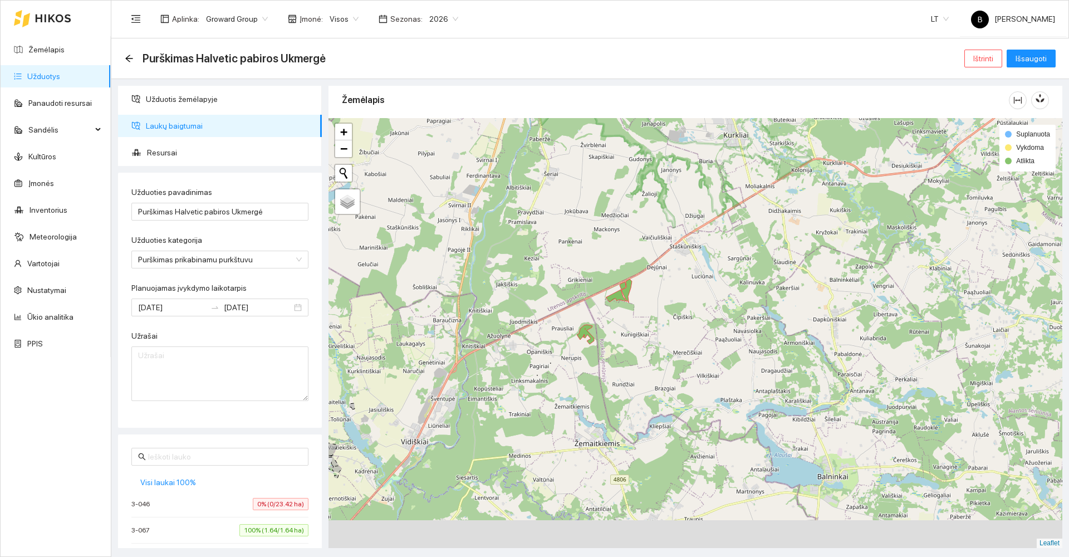
drag, startPoint x: 520, startPoint y: 351, endPoint x: 685, endPoint y: 240, distance: 198.4
click at [670, 254] on div at bounding box center [695, 333] width 734 height 430
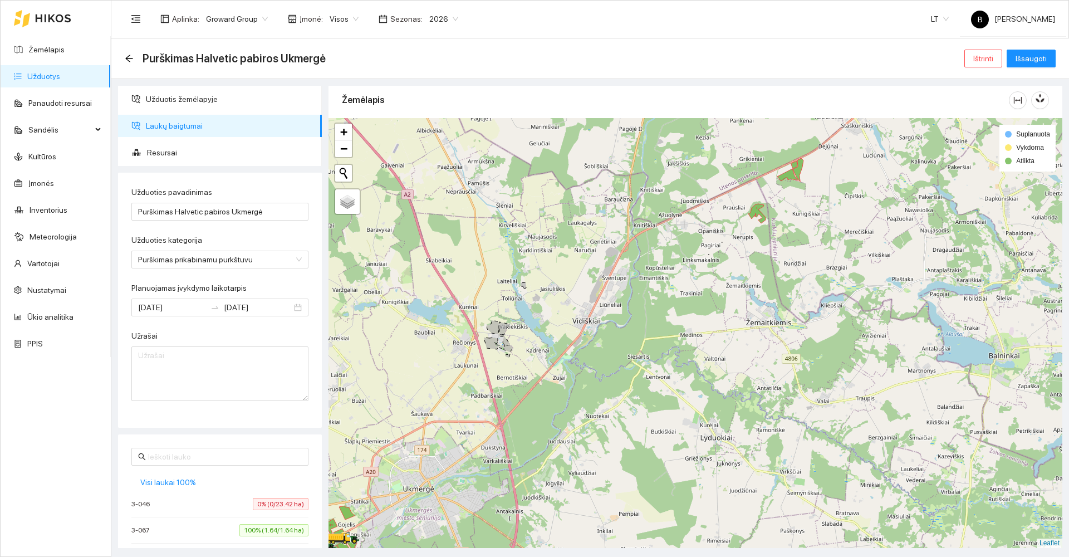
drag, startPoint x: 614, startPoint y: 237, endPoint x: 617, endPoint y: 204, distance: 33.5
click at [617, 211] on div at bounding box center [695, 333] width 734 height 430
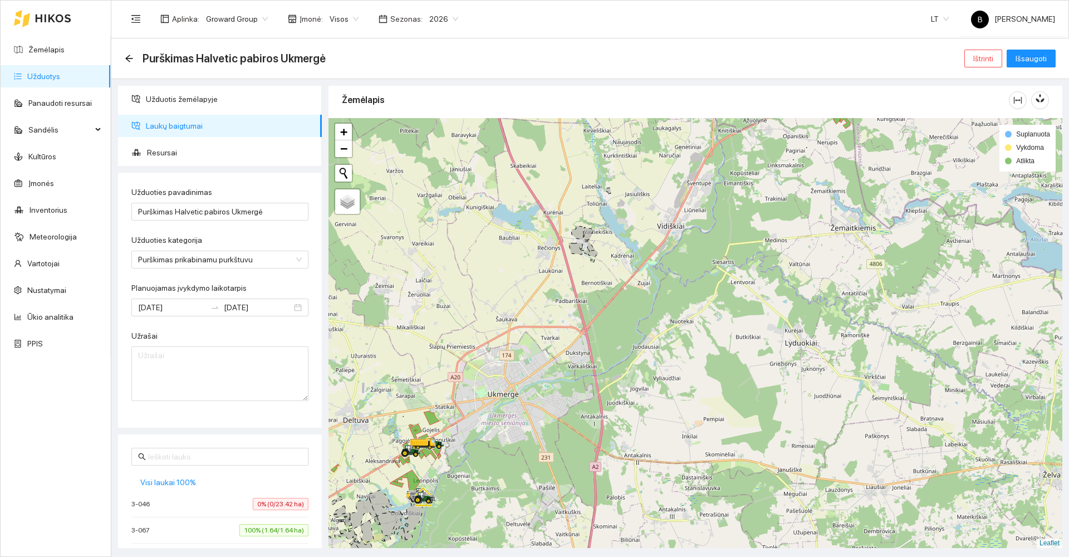
drag, startPoint x: 594, startPoint y: 260, endPoint x: 605, endPoint y: 240, distance: 23.1
click at [605, 242] on div at bounding box center [695, 333] width 734 height 430
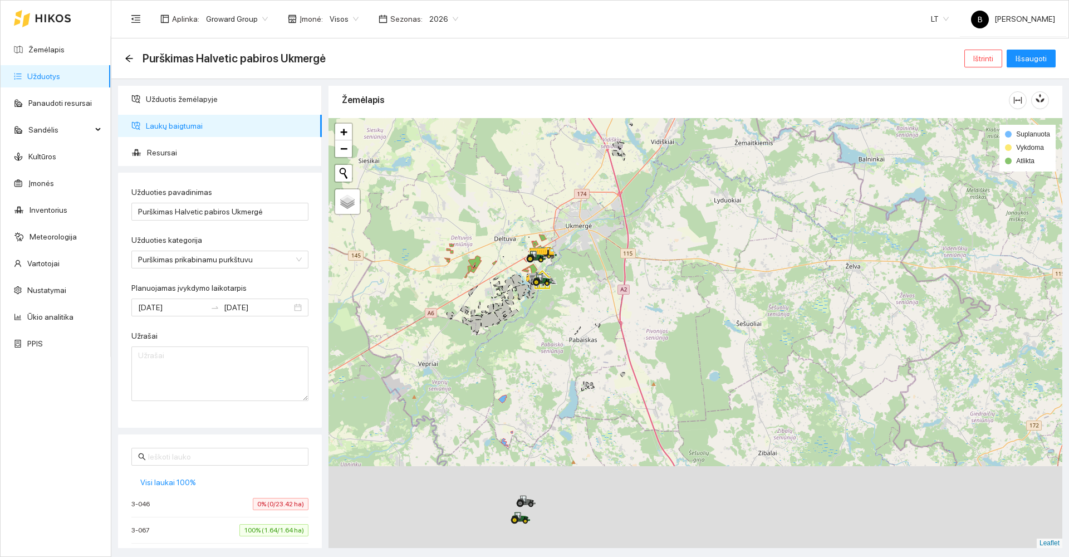
drag, startPoint x: 484, startPoint y: 365, endPoint x: 603, endPoint y: 147, distance: 248.1
click at [518, 309] on icon at bounding box center [506, 317] width 23 height 17
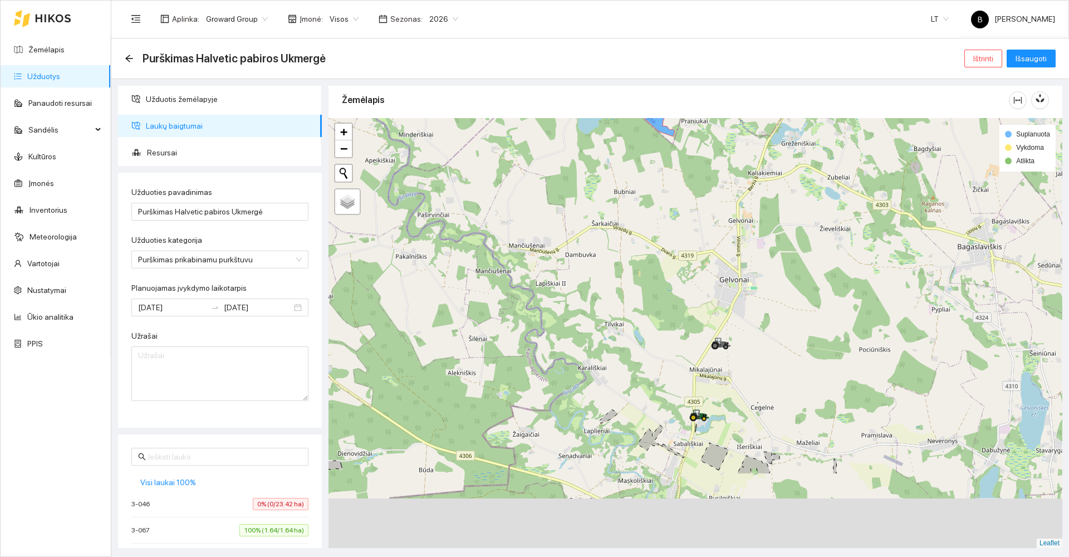
drag, startPoint x: 608, startPoint y: 282, endPoint x: 596, endPoint y: 259, distance: 25.6
click at [597, 259] on div at bounding box center [695, 333] width 734 height 430
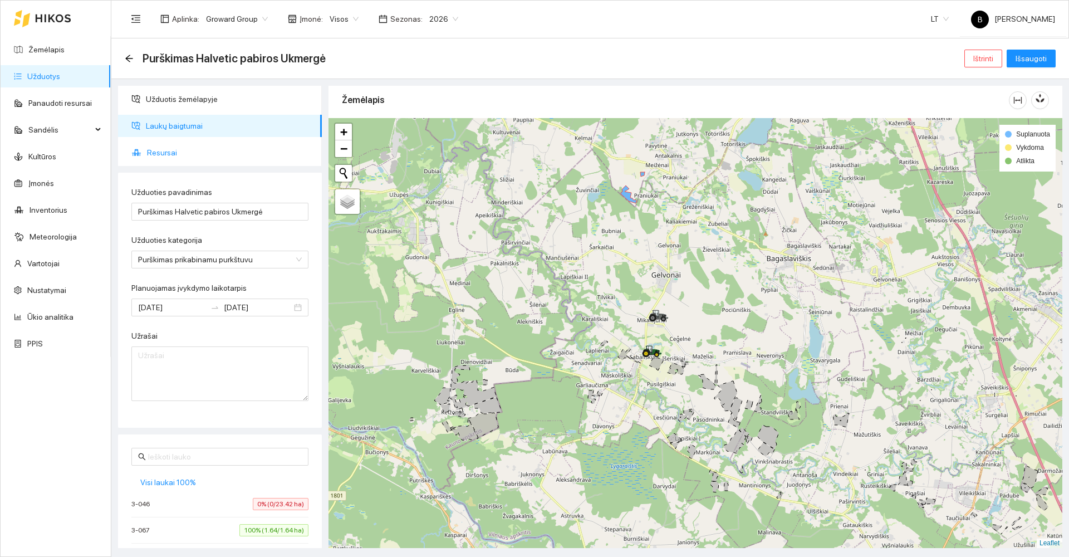
click at [156, 155] on span "Resursai" at bounding box center [230, 152] width 166 height 22
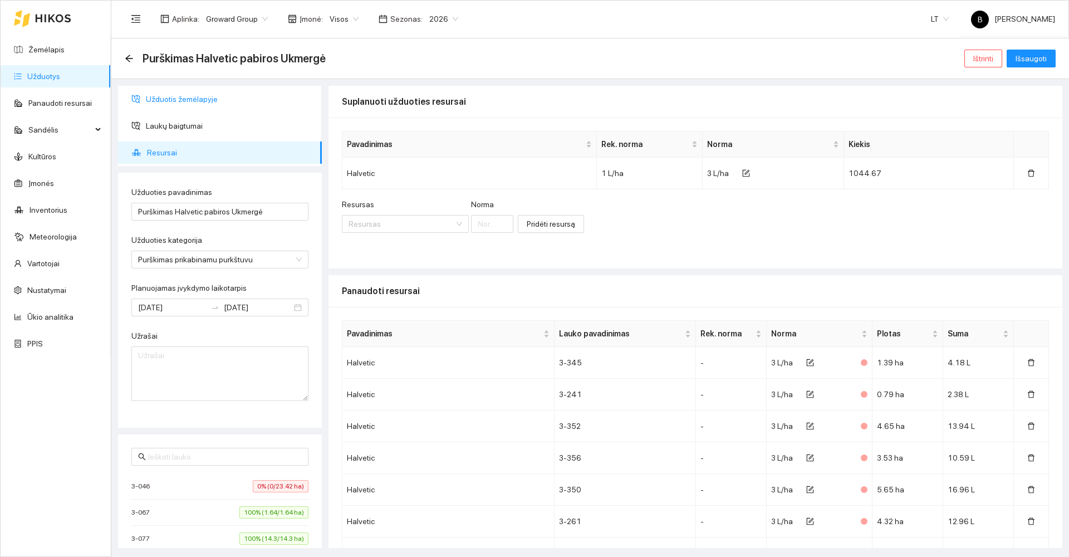
click at [179, 99] on span "Užduotis žemėlapyje" at bounding box center [229, 99] width 167 height 22
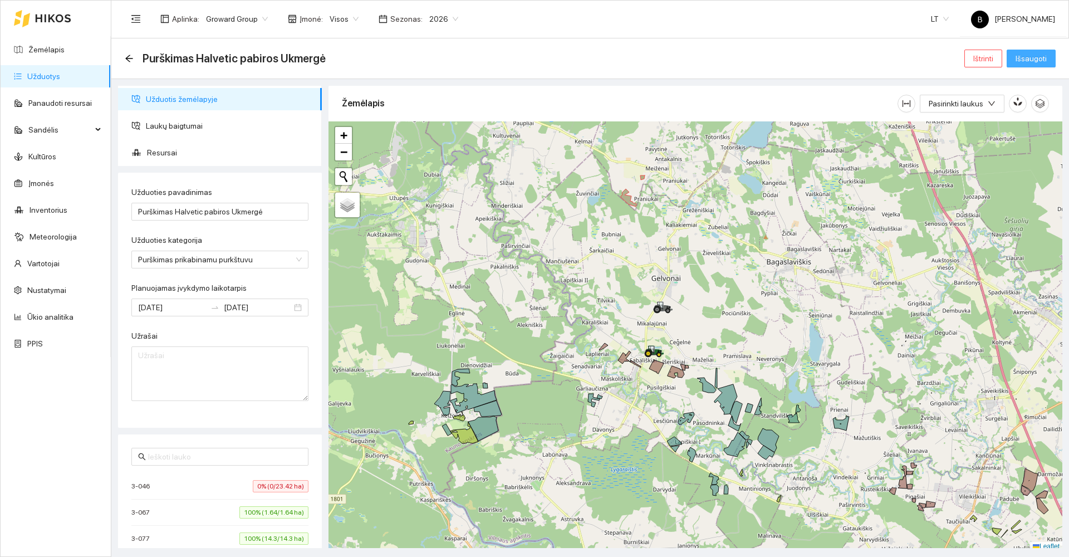
click at [1028, 54] on span "Išsaugoti" at bounding box center [1030, 58] width 31 height 12
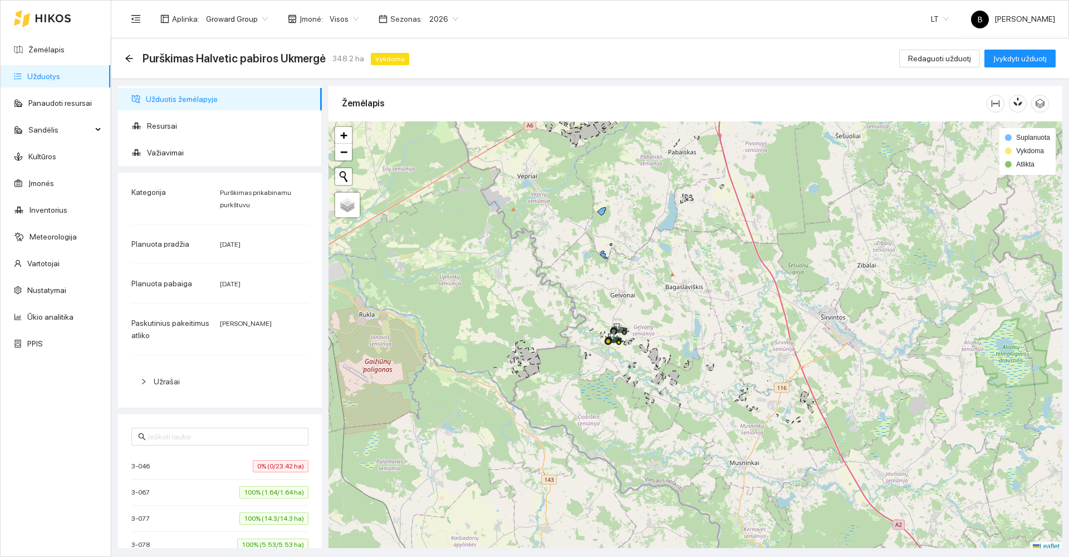
scroll to position [3, 0]
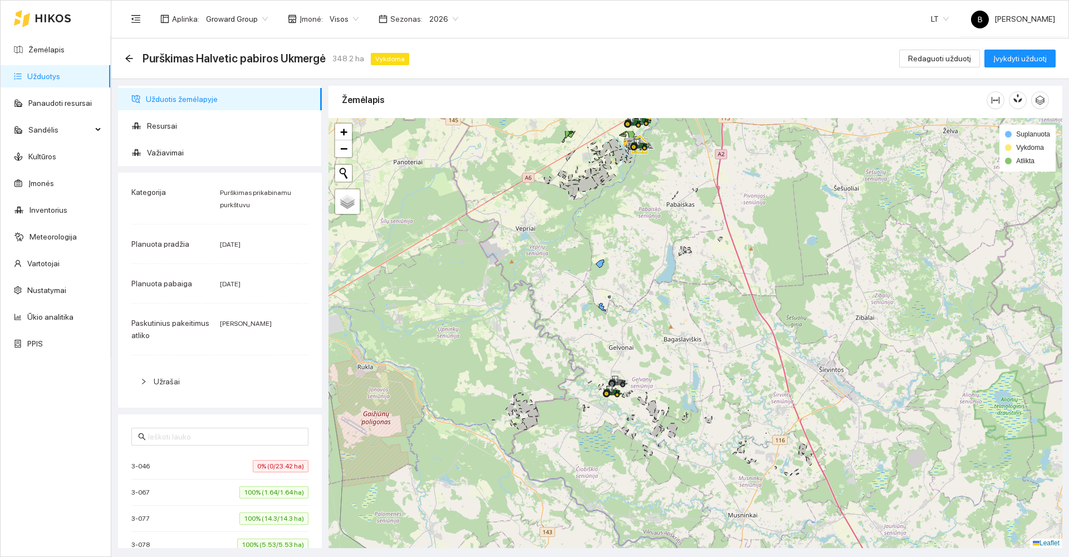
drag, startPoint x: 557, startPoint y: 163, endPoint x: 537, endPoint y: 338, distance: 177.0
click at [542, 342] on div at bounding box center [695, 333] width 734 height 430
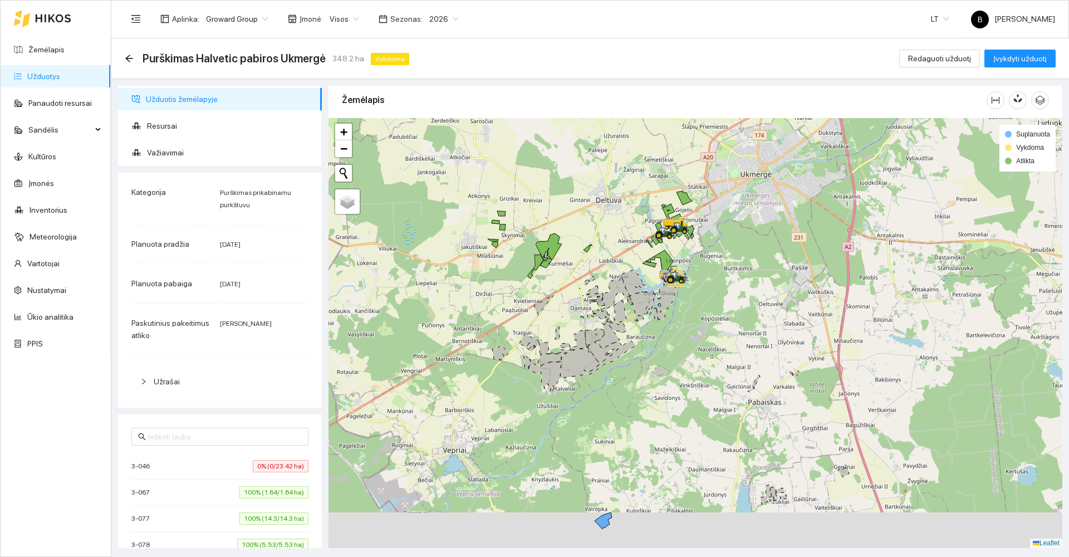
drag, startPoint x: 683, startPoint y: 351, endPoint x: 676, endPoint y: 330, distance: 22.0
click at [679, 337] on div at bounding box center [695, 333] width 734 height 430
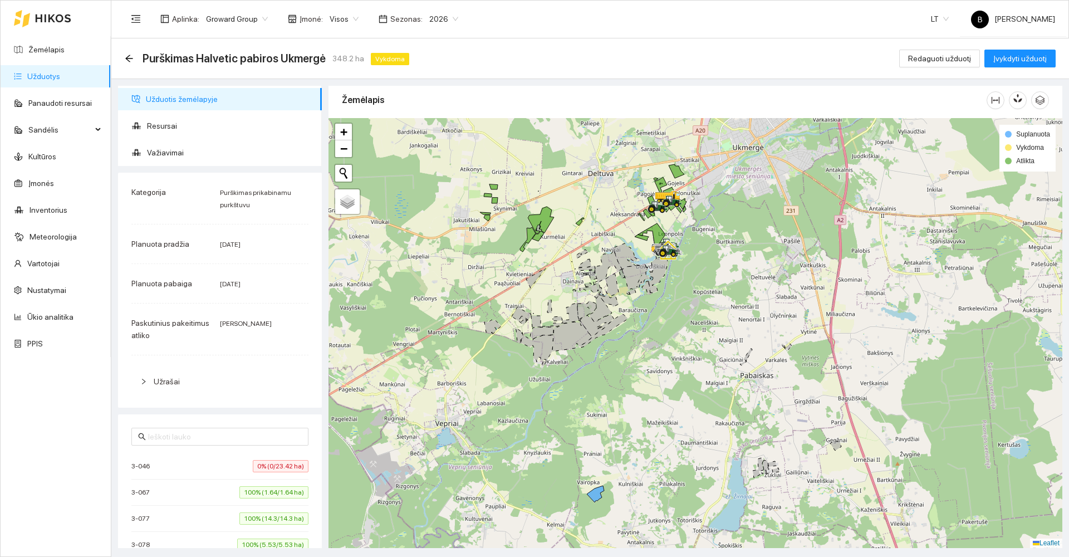
click at [60, 81] on link "Užduotys" at bounding box center [43, 76] width 33 height 9
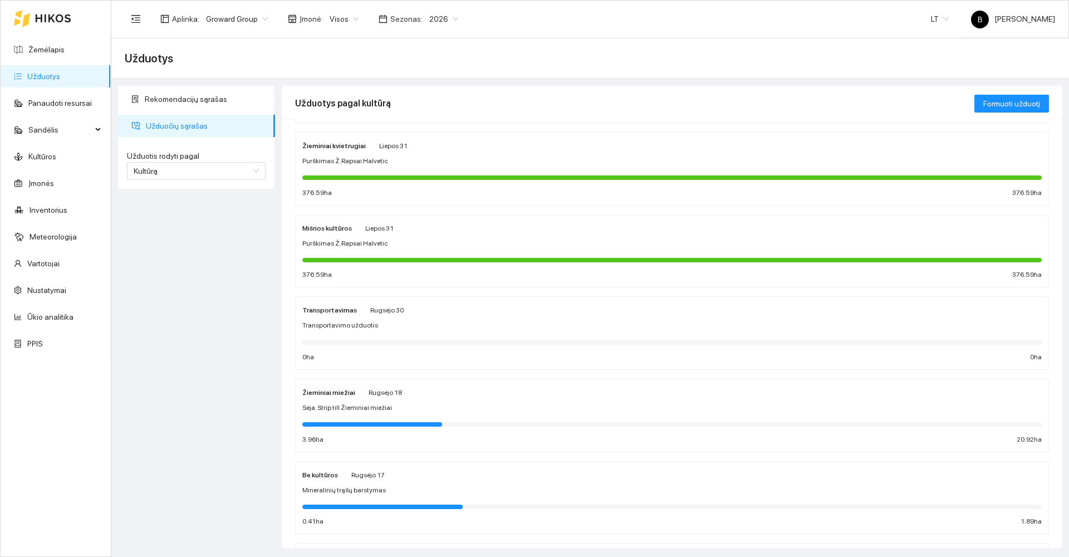
scroll to position [111, 0]
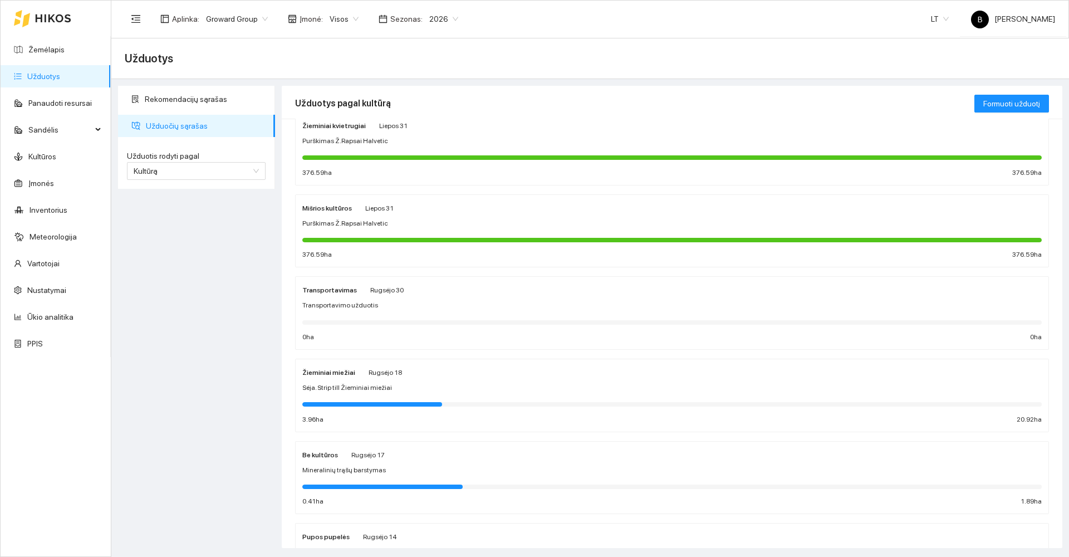
click at [341, 371] on strong "Žieminiai miežiai" at bounding box center [328, 372] width 53 height 8
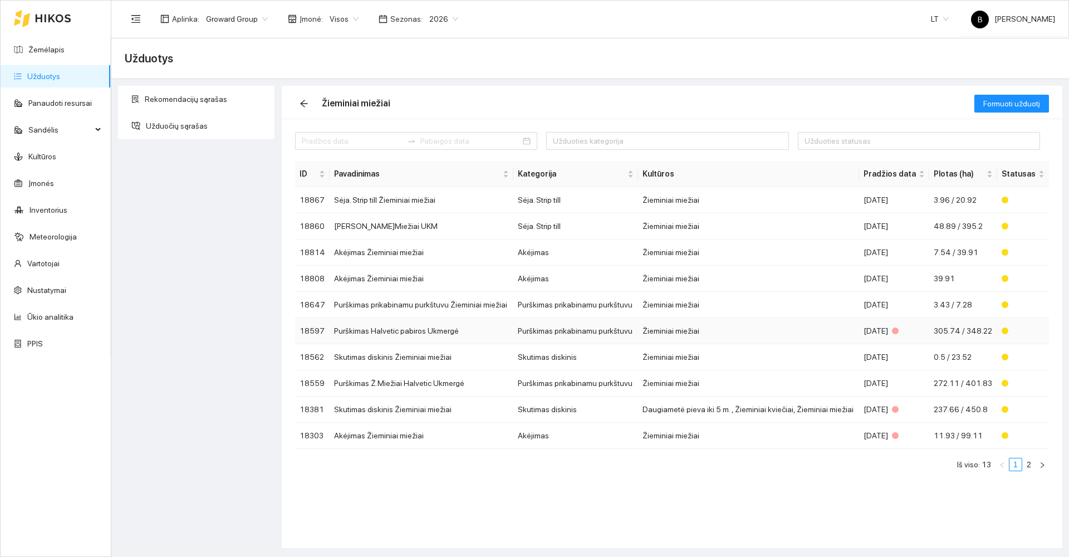
click at [401, 329] on td "Purškimas Halvetic pabiros Ukmergė" at bounding box center [420, 331] width 183 height 26
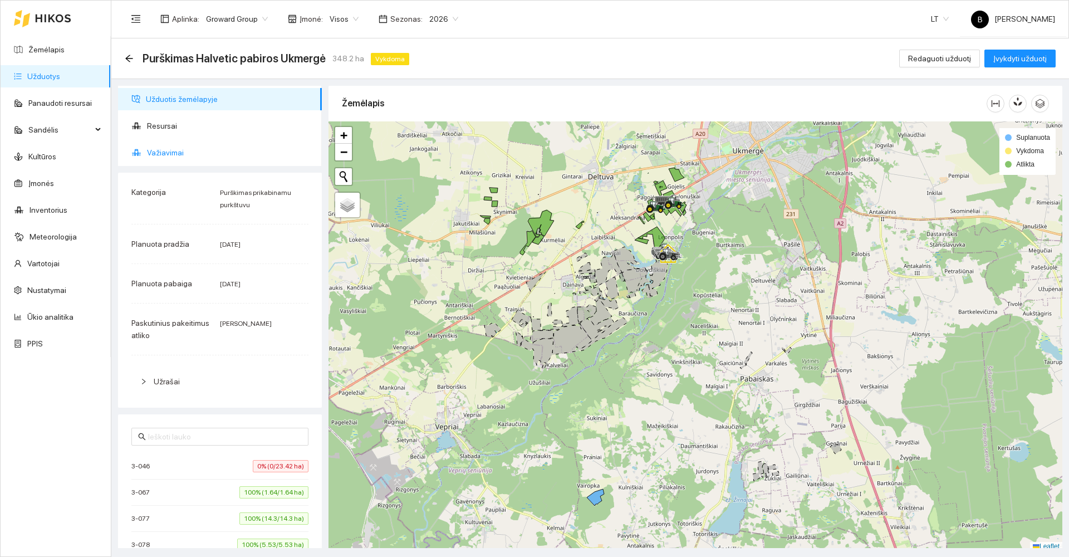
click at [188, 155] on span "Važiavimai" at bounding box center [230, 152] width 166 height 22
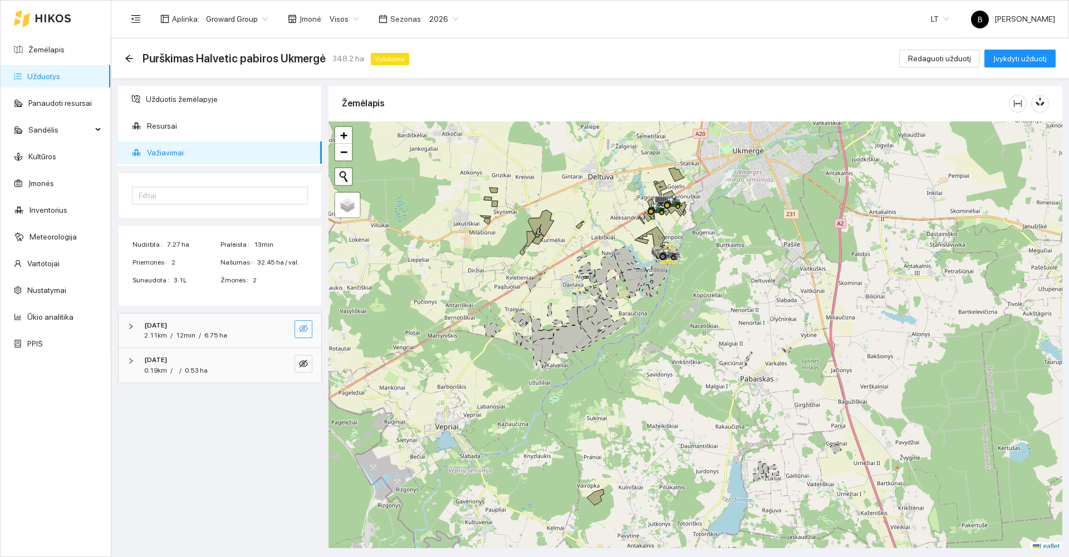
click at [303, 321] on button "button" at bounding box center [303, 329] width 18 height 18
click at [306, 367] on icon "eye-invisible" at bounding box center [303, 363] width 9 height 9
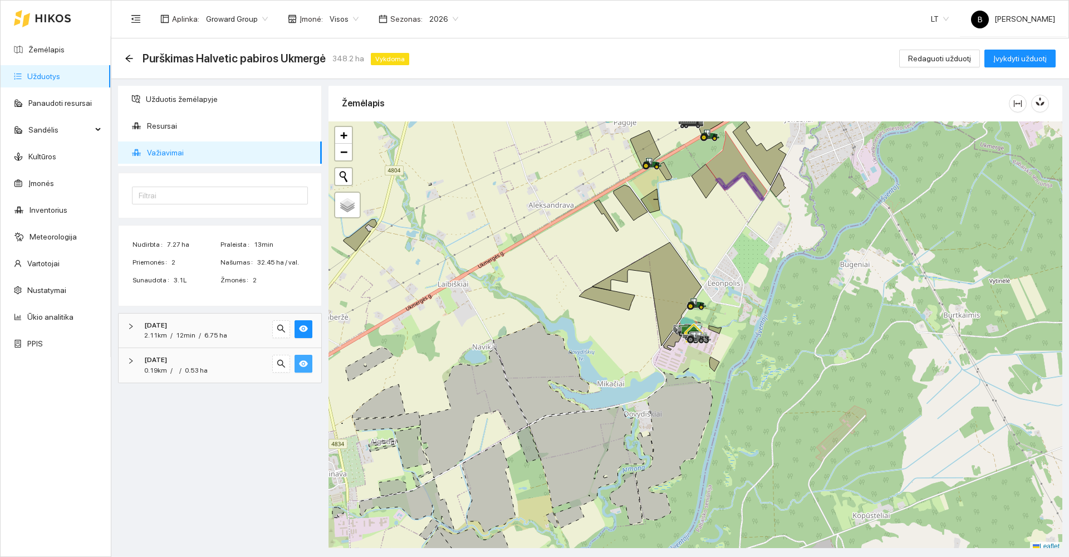
scroll to position [3, 0]
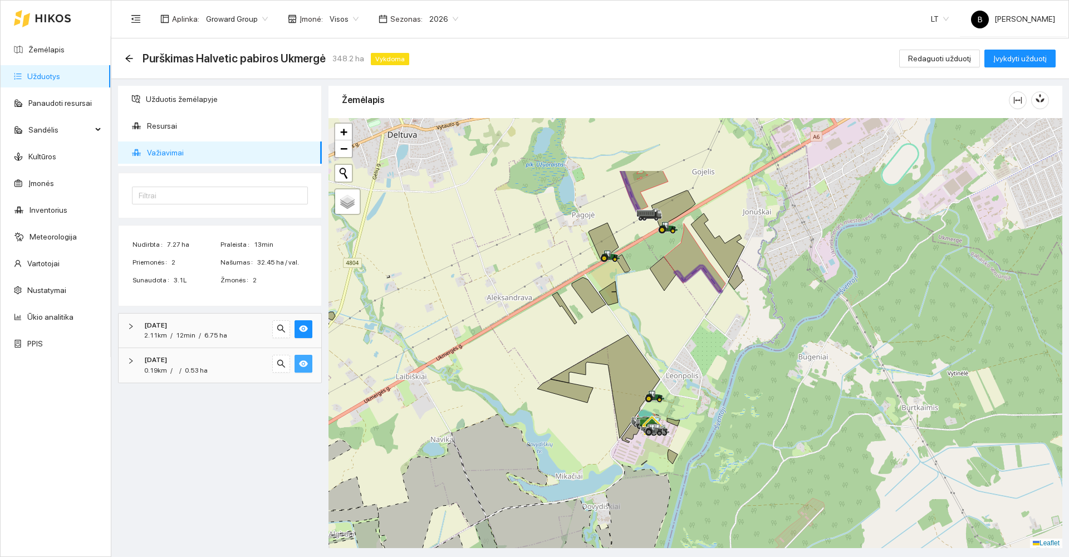
drag, startPoint x: 673, startPoint y: 225, endPoint x: 639, endPoint y: 293, distance: 76.4
click at [639, 293] on div at bounding box center [695, 333] width 734 height 430
click at [54, 72] on link "Užduotys" at bounding box center [43, 76] width 33 height 9
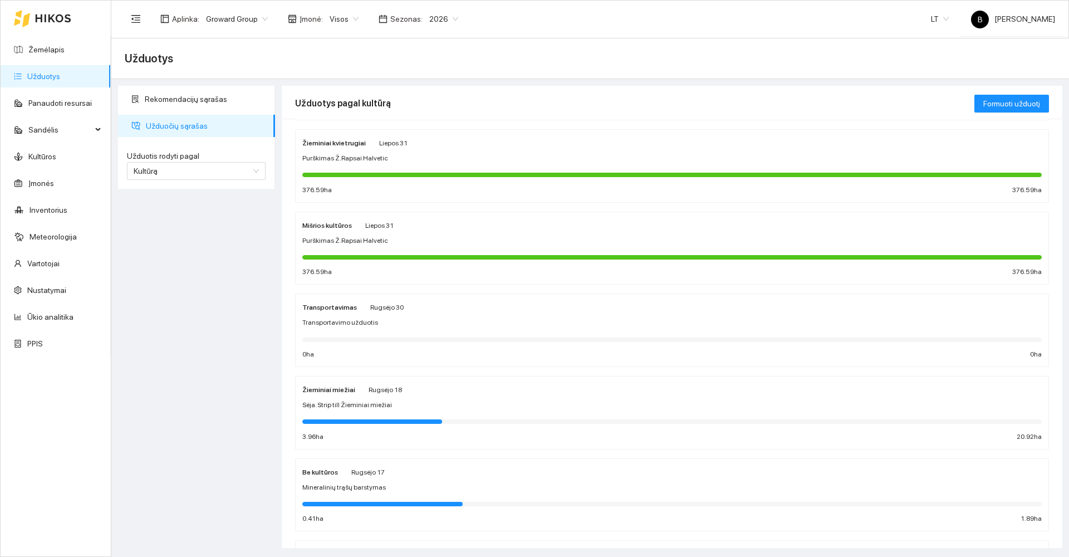
scroll to position [111, 0]
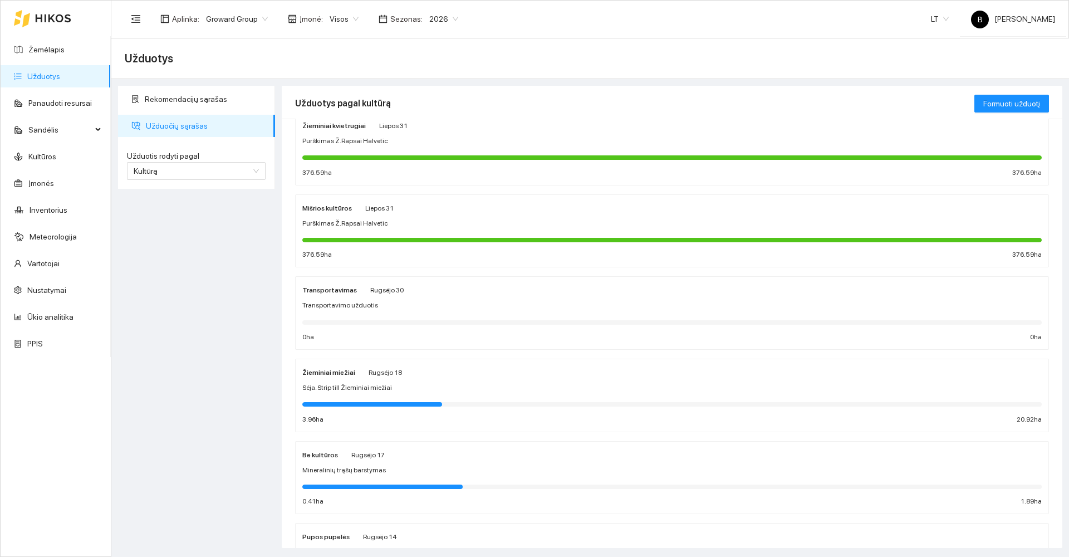
click at [333, 368] on strong "Žieminiai miežiai" at bounding box center [328, 372] width 53 height 8
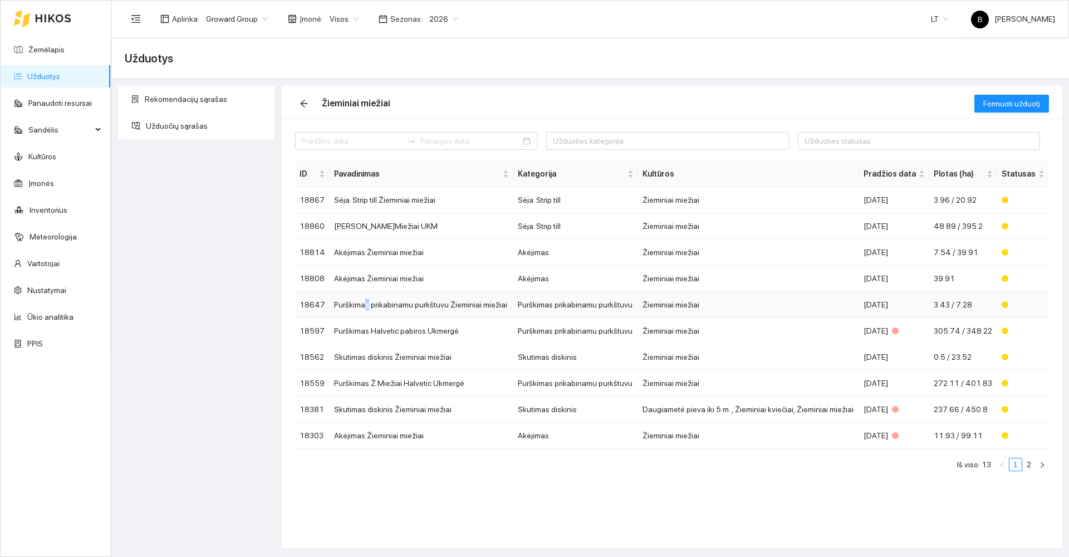
click at [366, 306] on td "Purškimas prikabinamu purkštuvu Žieminiai miežiai" at bounding box center [420, 305] width 183 height 26
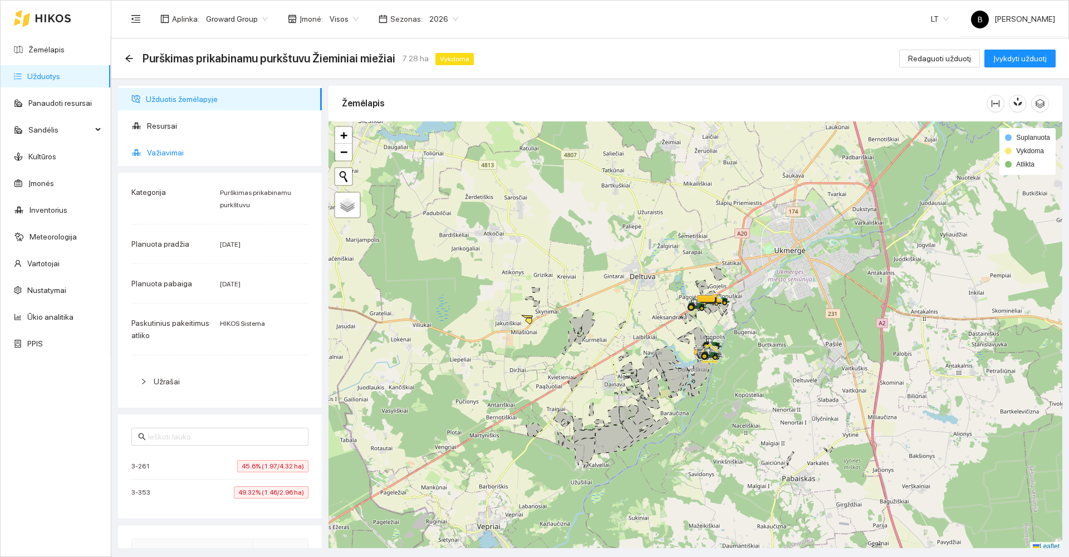
click at [161, 157] on span "Važiavimai" at bounding box center [230, 152] width 166 height 22
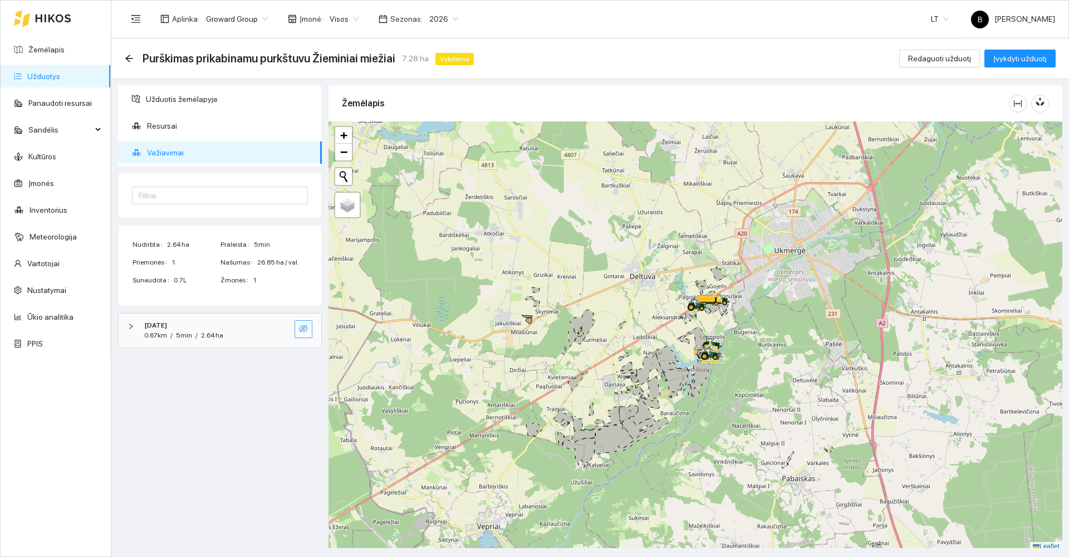
click at [301, 328] on icon "eye-invisible" at bounding box center [303, 328] width 9 height 9
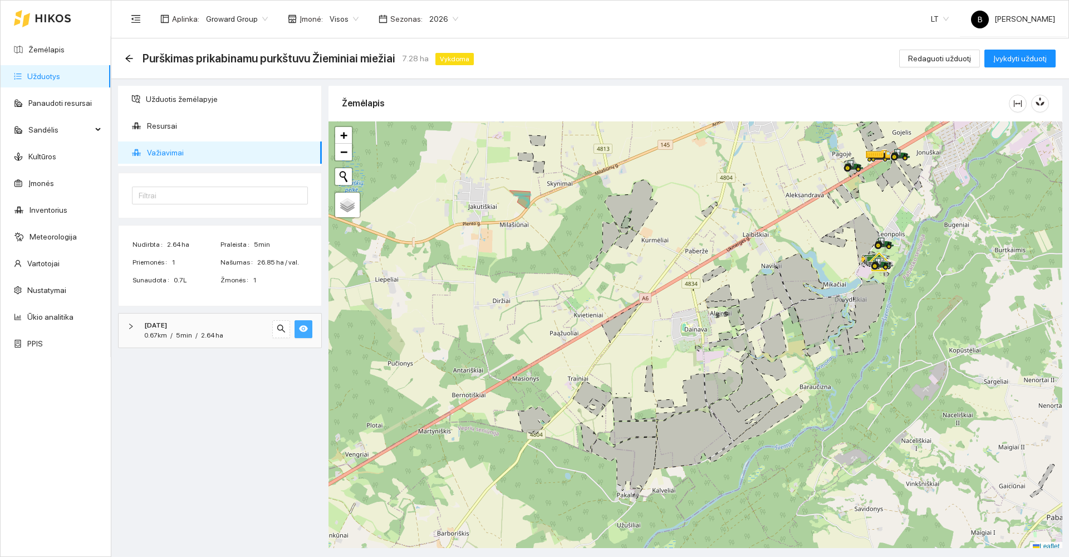
scroll to position [3, 0]
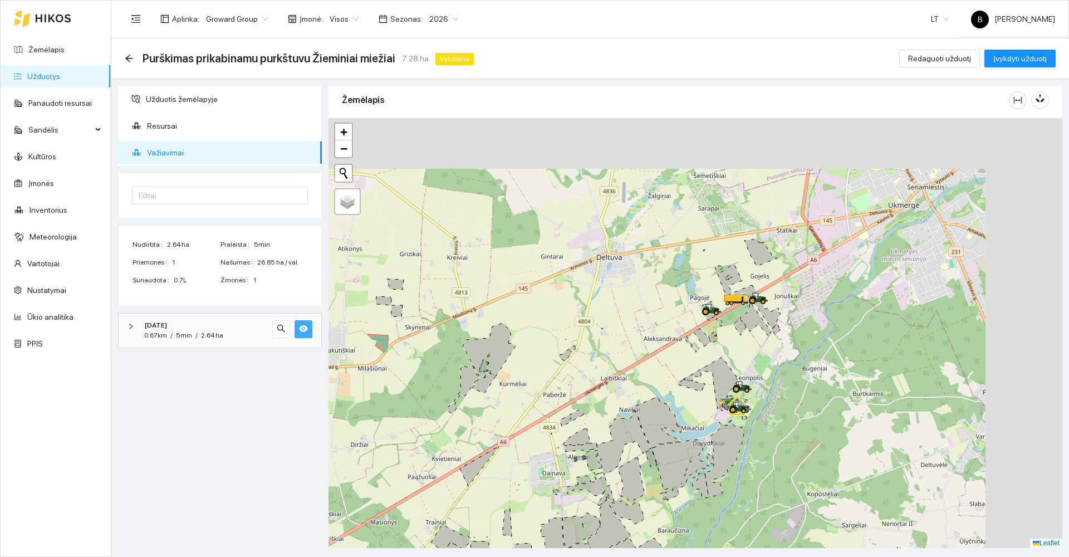
drag, startPoint x: 730, startPoint y: 223, endPoint x: 546, endPoint y: 406, distance: 259.3
click at [546, 406] on div at bounding box center [695, 333] width 734 height 430
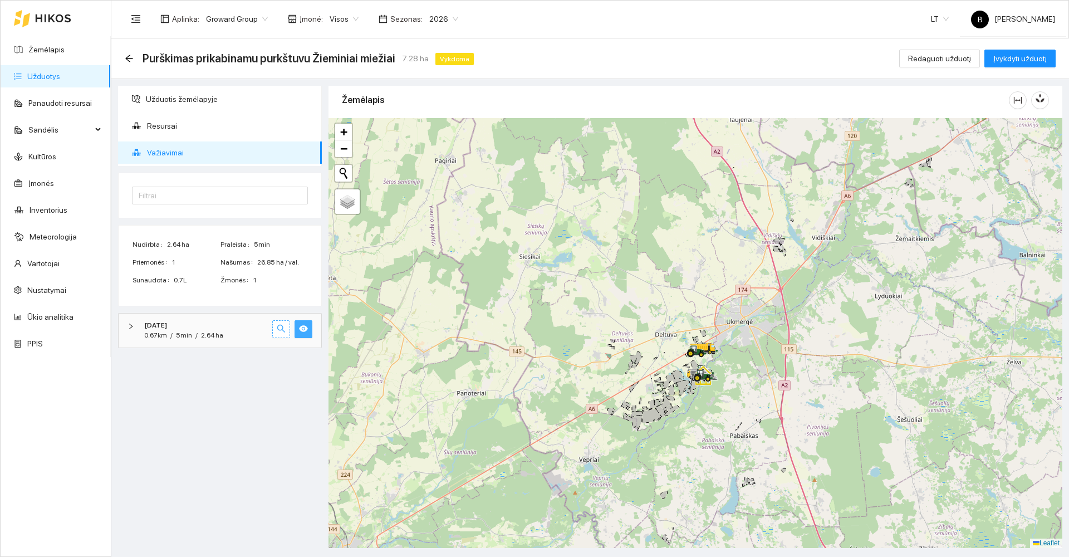
click at [278, 329] on icon "search" at bounding box center [281, 328] width 9 height 9
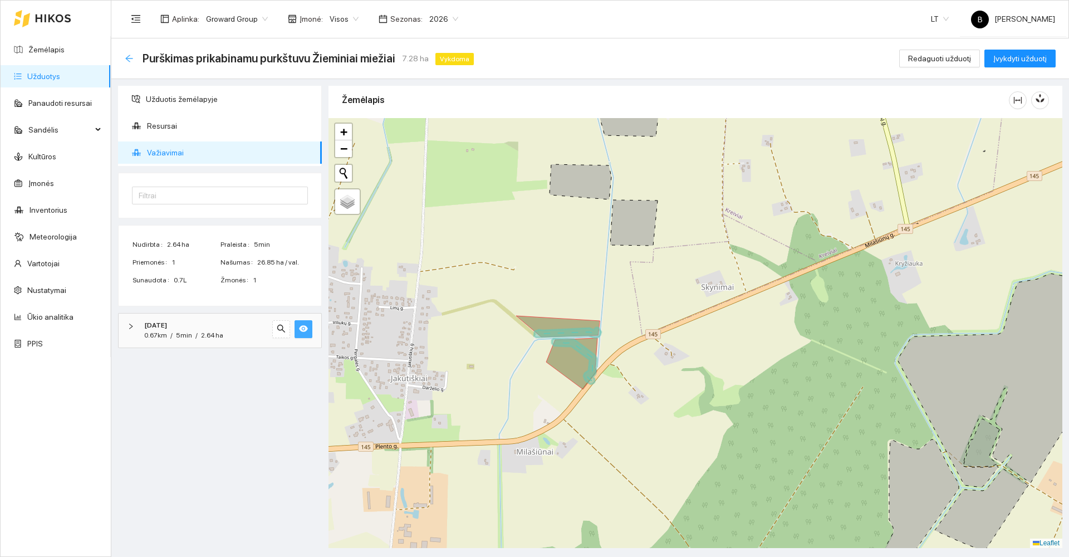
click at [130, 58] on icon "arrow-left" at bounding box center [128, 58] width 7 height 7
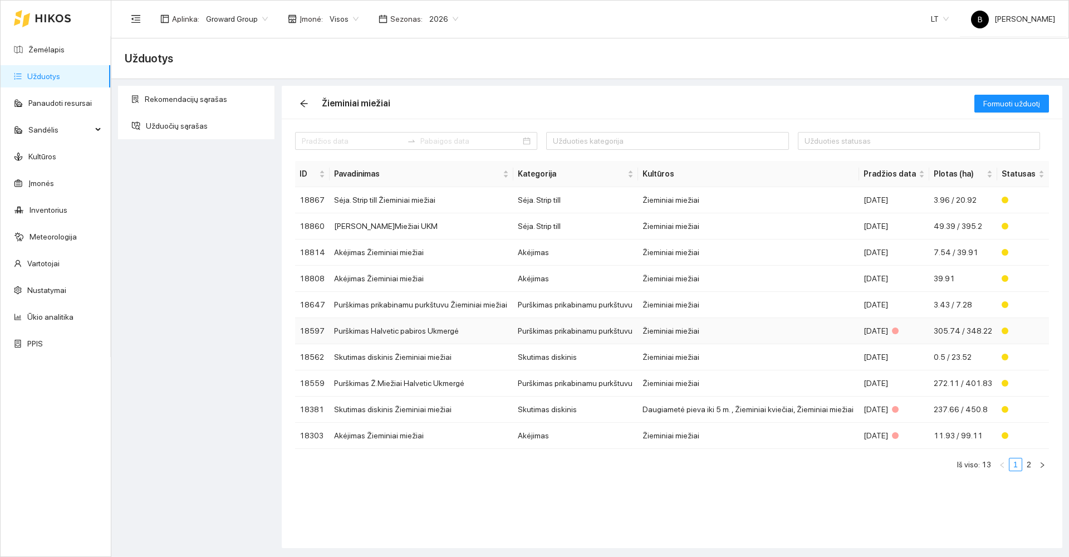
click at [856, 329] on td "Žieminiai miežiai" at bounding box center [749, 331] width 222 height 26
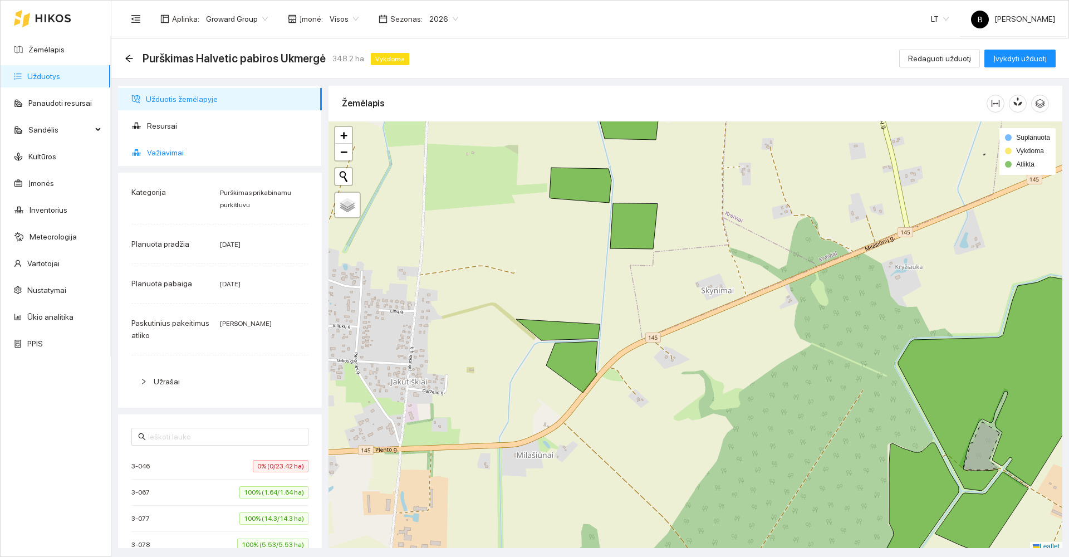
click at [181, 155] on span "Važiavimai" at bounding box center [230, 152] width 166 height 22
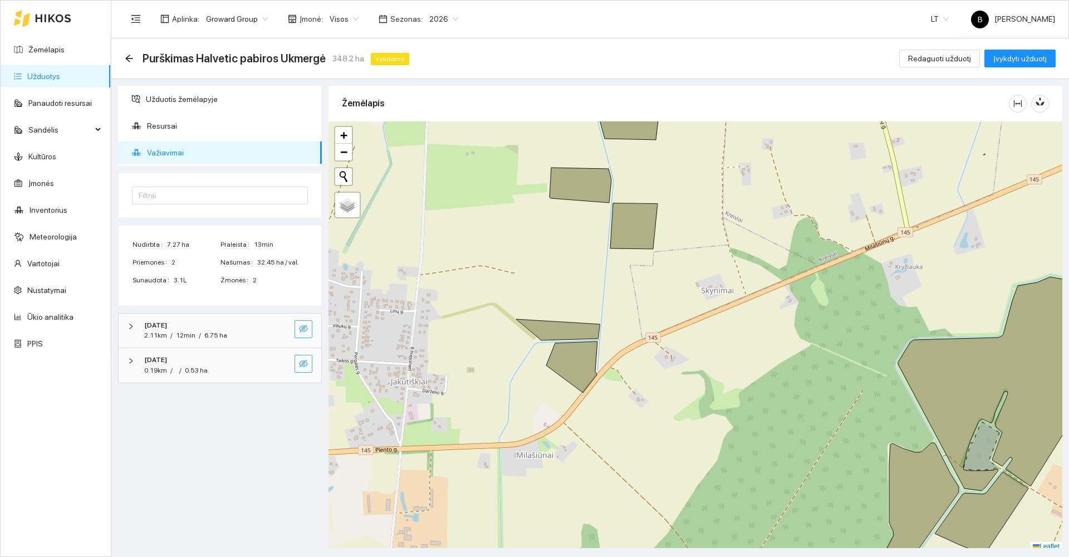
drag, startPoint x: 305, startPoint y: 329, endPoint x: 301, endPoint y: 356, distance: 26.5
click at [305, 331] on icon "eye-invisible" at bounding box center [303, 328] width 9 height 9
click at [296, 367] on button "button" at bounding box center [303, 364] width 18 height 18
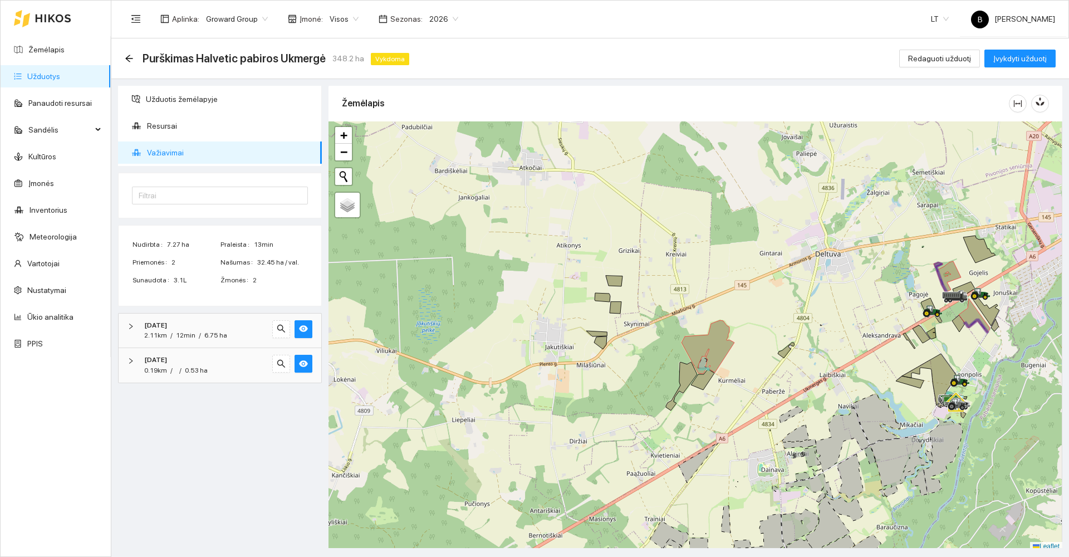
scroll to position [3, 0]
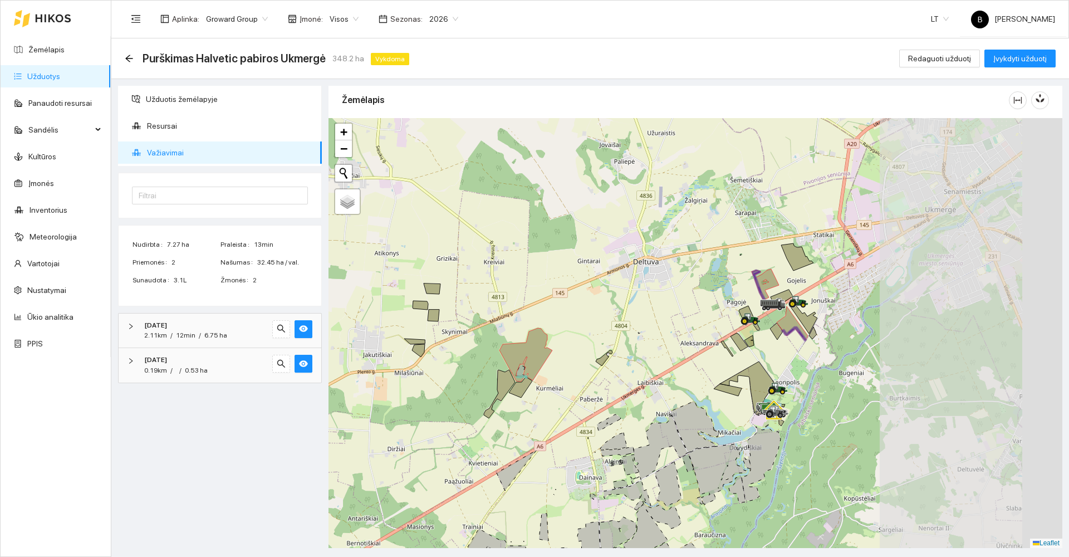
drag, startPoint x: 816, startPoint y: 336, endPoint x: 595, endPoint y: 363, distance: 222.6
click at [595, 363] on div at bounding box center [695, 333] width 734 height 430
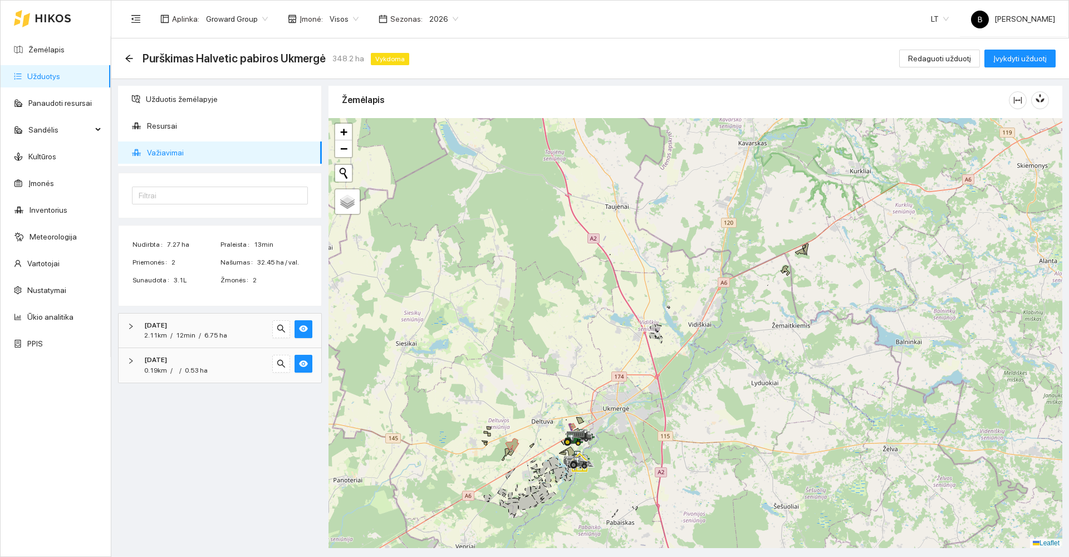
drag, startPoint x: 741, startPoint y: 334, endPoint x: 683, endPoint y: 367, distance: 65.8
click at [683, 367] on div at bounding box center [695, 333] width 734 height 430
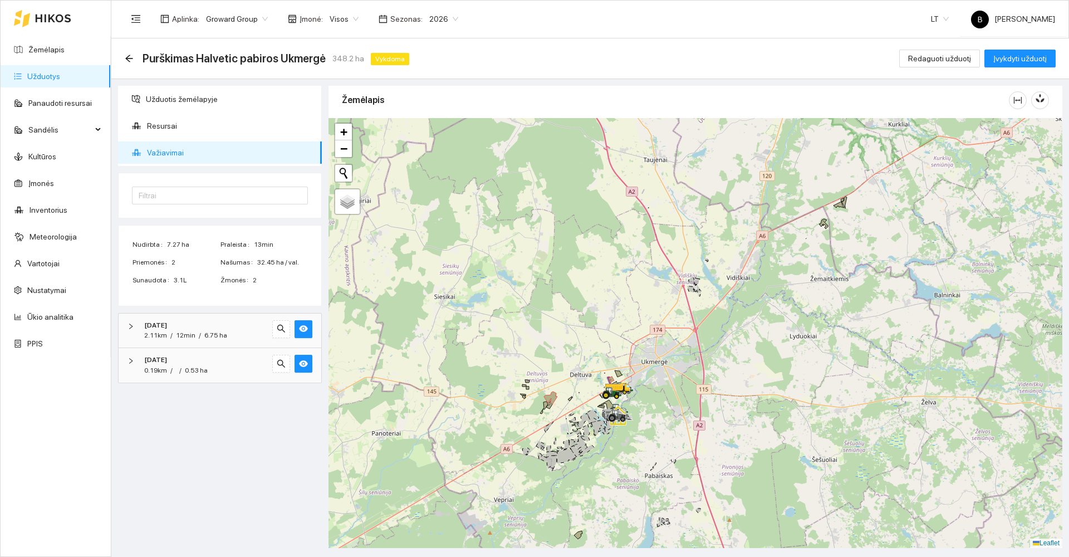
drag, startPoint x: 625, startPoint y: 381, endPoint x: 682, endPoint y: 273, distance: 122.2
click at [633, 380] on div at bounding box center [623, 388] width 20 height 17
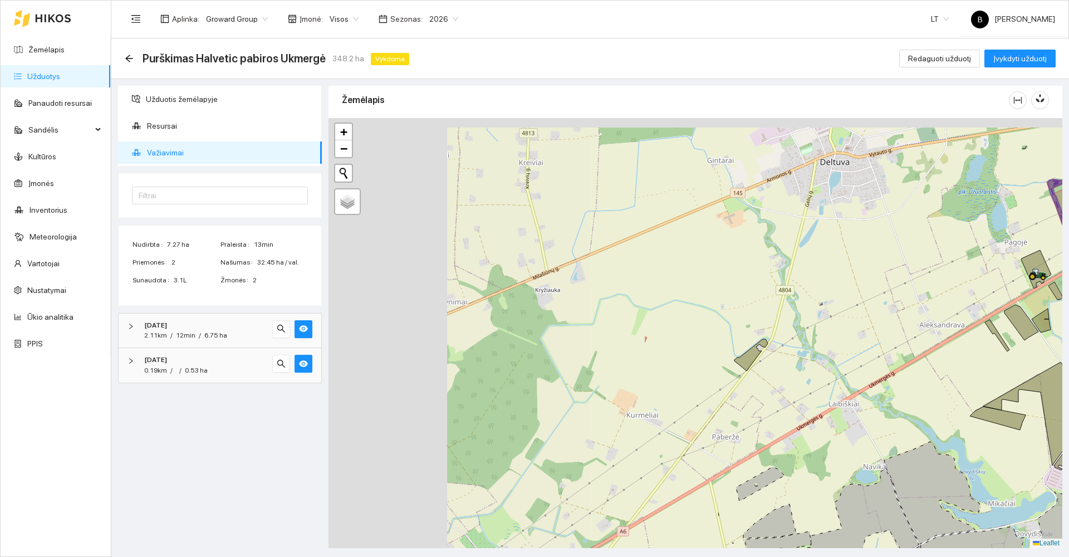
drag, startPoint x: 382, startPoint y: 309, endPoint x: 849, endPoint y: 358, distance: 470.0
click at [848, 361] on div at bounding box center [695, 333] width 734 height 430
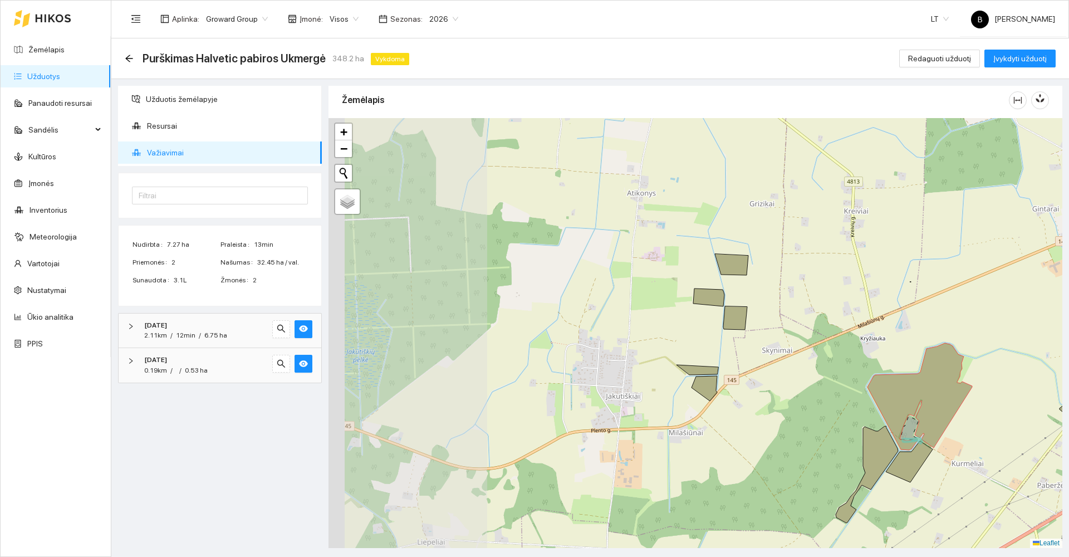
drag, startPoint x: 597, startPoint y: 293, endPoint x: 827, endPoint y: 350, distance: 237.4
click at [827, 350] on div at bounding box center [695, 333] width 734 height 430
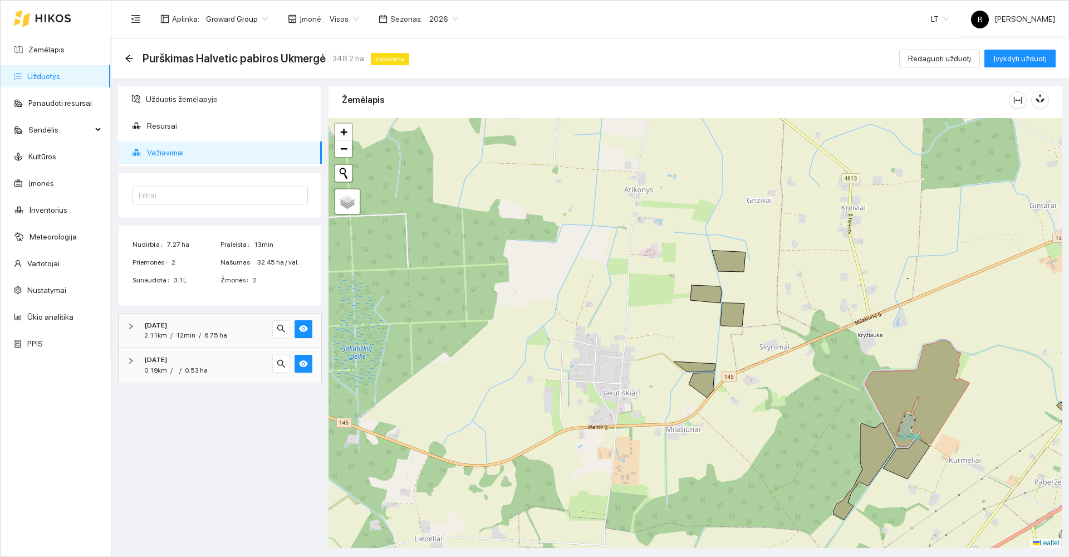
drag, startPoint x: 821, startPoint y: 375, endPoint x: 711, endPoint y: 248, distance: 168.4
click at [712, 249] on div at bounding box center [695, 333] width 734 height 430
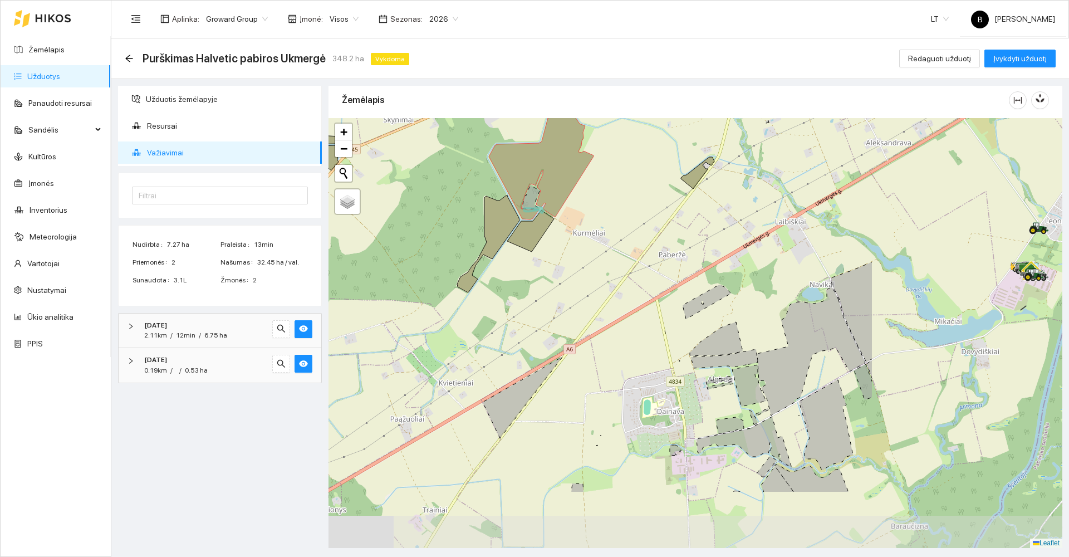
drag, startPoint x: 923, startPoint y: 393, endPoint x: 656, endPoint y: 290, distance: 285.8
click at [656, 290] on div at bounding box center [695, 333] width 734 height 430
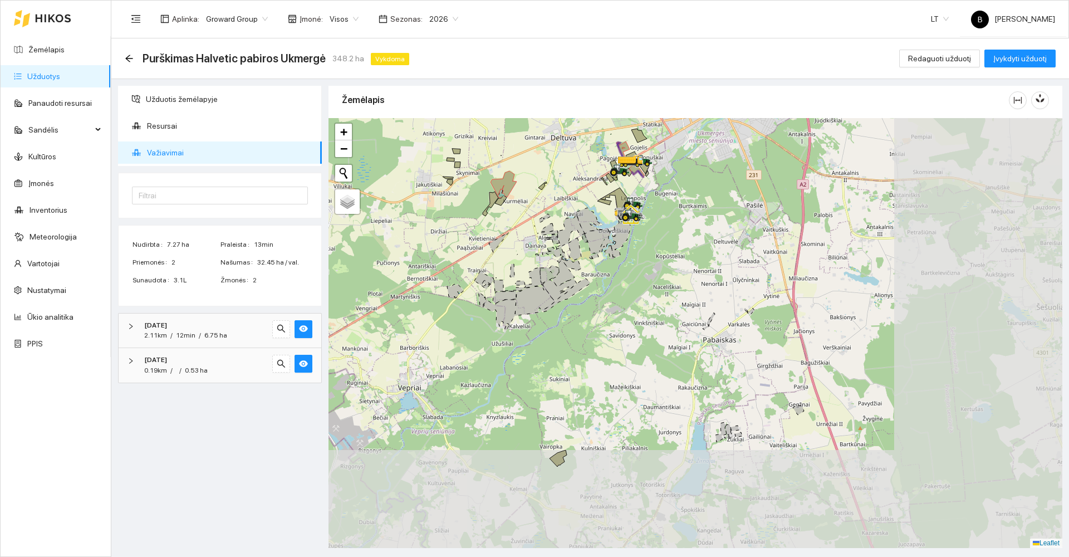
drag, startPoint x: 830, startPoint y: 356, endPoint x: 631, endPoint y: 252, distance: 225.5
click at [631, 252] on div at bounding box center [695, 333] width 734 height 430
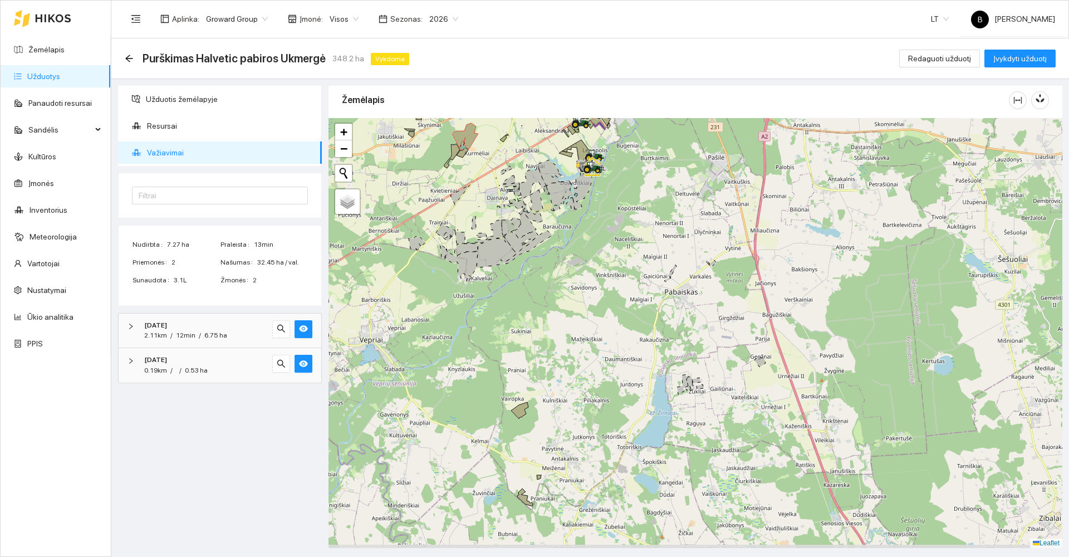
drag, startPoint x: 629, startPoint y: 245, endPoint x: 593, endPoint y: 193, distance: 63.6
click at [593, 193] on div at bounding box center [695, 333] width 734 height 430
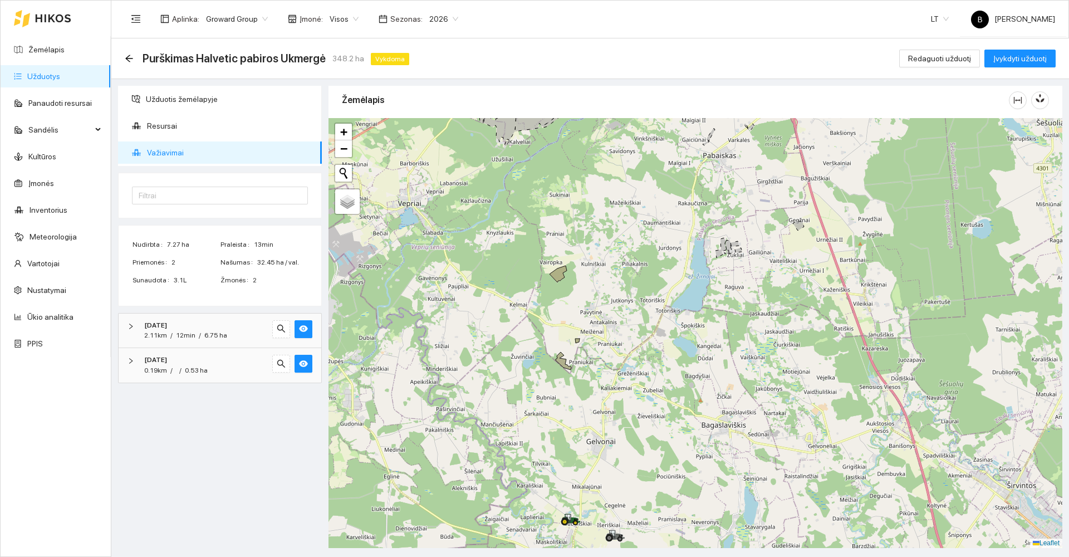
drag, startPoint x: 581, startPoint y: 451, endPoint x: 619, endPoint y: 309, distance: 147.0
click at [619, 309] on div at bounding box center [695, 333] width 734 height 430
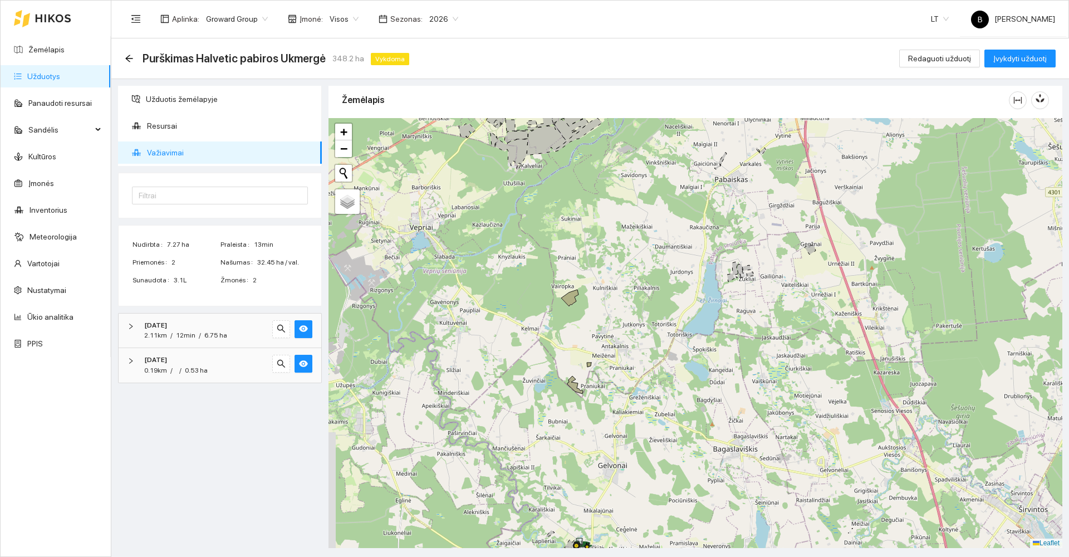
drag, startPoint x: 612, startPoint y: 338, endPoint x: 644, endPoint y: 397, distance: 67.0
click at [642, 465] on div at bounding box center [695, 333] width 734 height 430
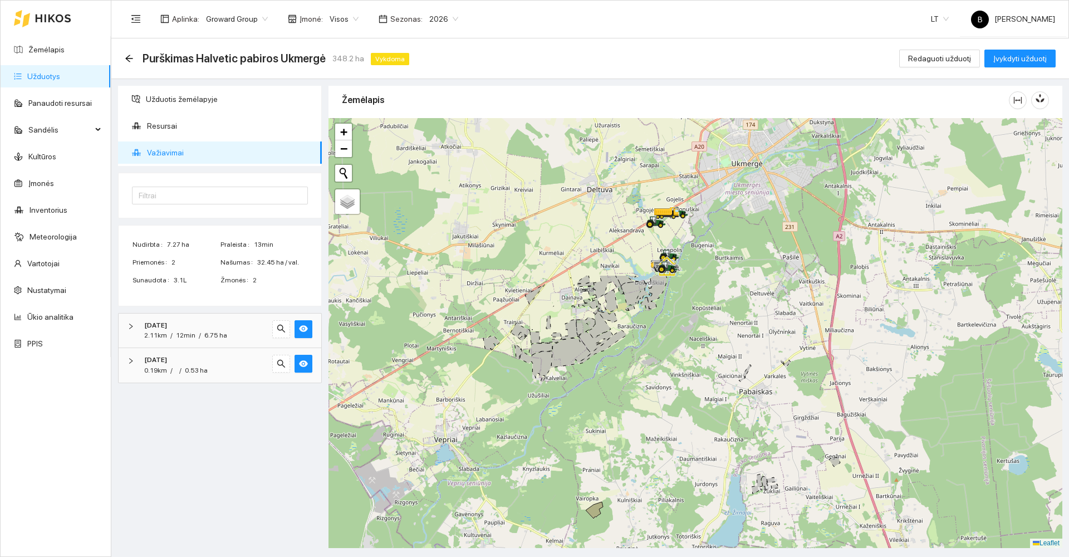
drag, startPoint x: 616, startPoint y: 260, endPoint x: 647, endPoint y: 427, distance: 169.7
click at [642, 465] on div at bounding box center [695, 333] width 734 height 430
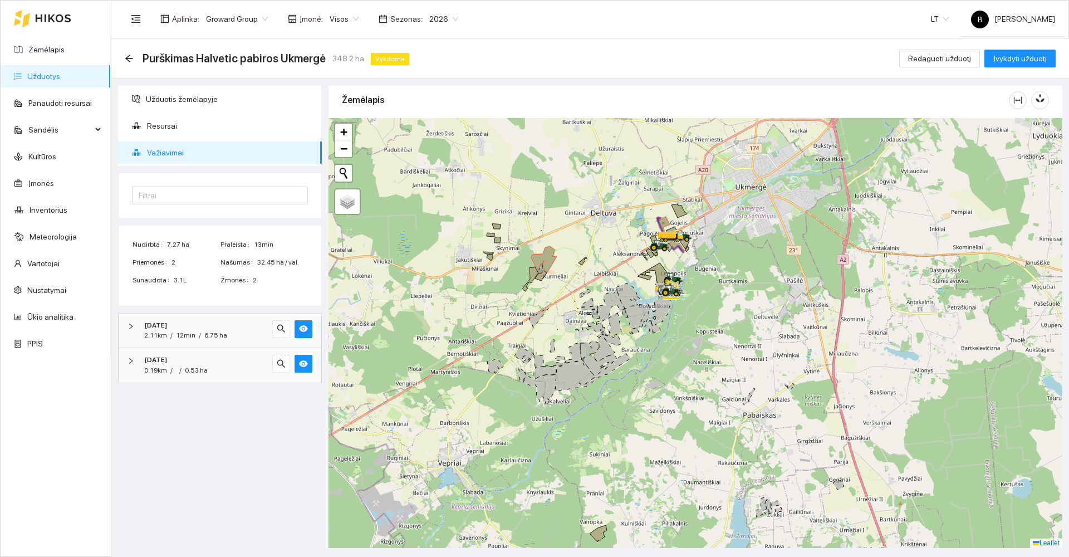
click at [665, 317] on div at bounding box center [695, 333] width 734 height 430
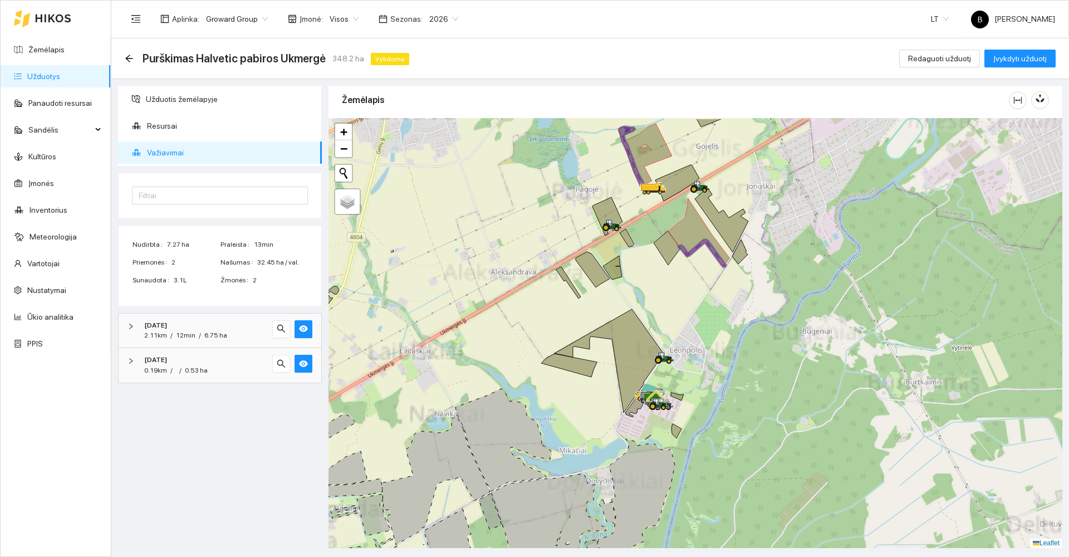
drag, startPoint x: 697, startPoint y: 247, endPoint x: 686, endPoint y: 294, distance: 49.0
click at [675, 307] on div at bounding box center [695, 333] width 734 height 430
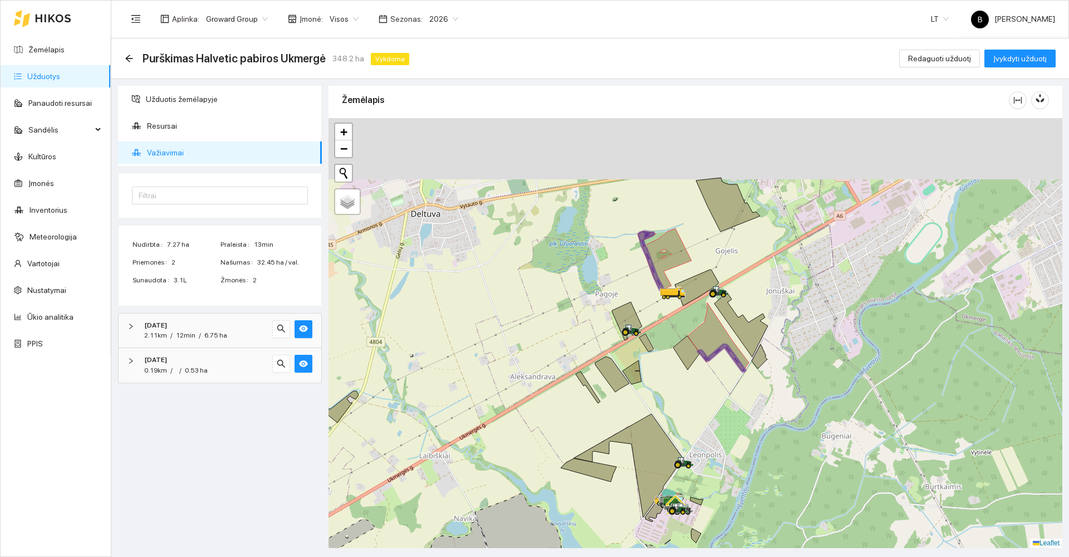
drag, startPoint x: 690, startPoint y: 249, endPoint x: 713, endPoint y: 341, distance: 94.9
click at [721, 345] on icon at bounding box center [717, 336] width 61 height 68
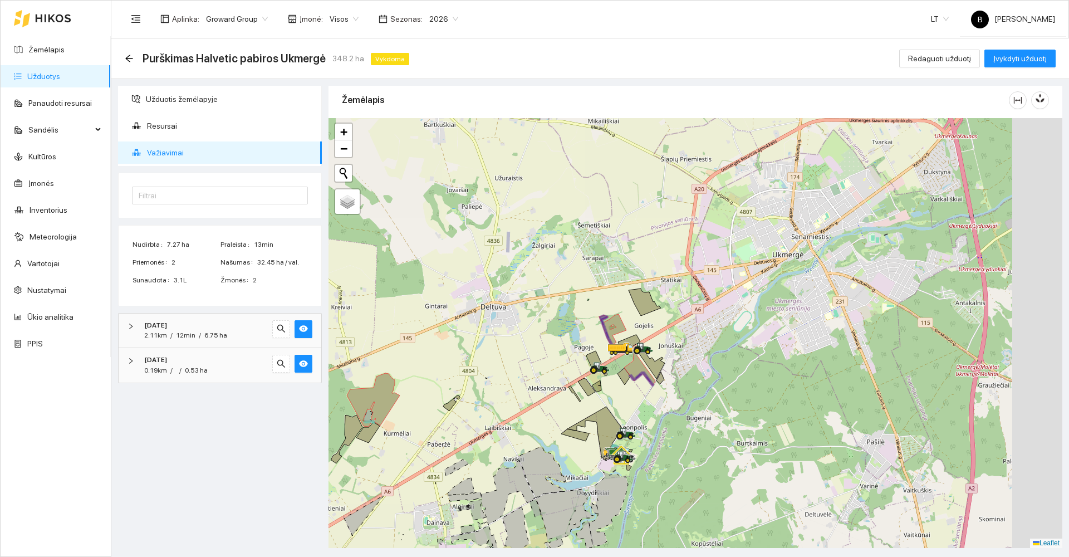
drag, startPoint x: 778, startPoint y: 307, endPoint x: 658, endPoint y: 383, distance: 142.1
click at [658, 383] on div at bounding box center [695, 333] width 734 height 430
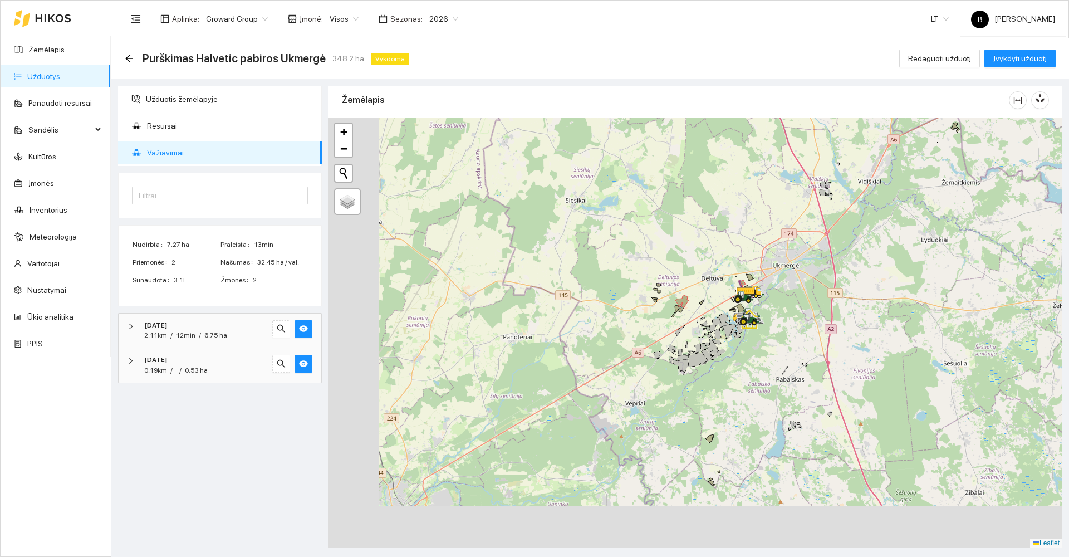
drag, startPoint x: 715, startPoint y: 394, endPoint x: 809, endPoint y: 293, distance: 138.2
click at [809, 293] on div at bounding box center [695, 333] width 734 height 430
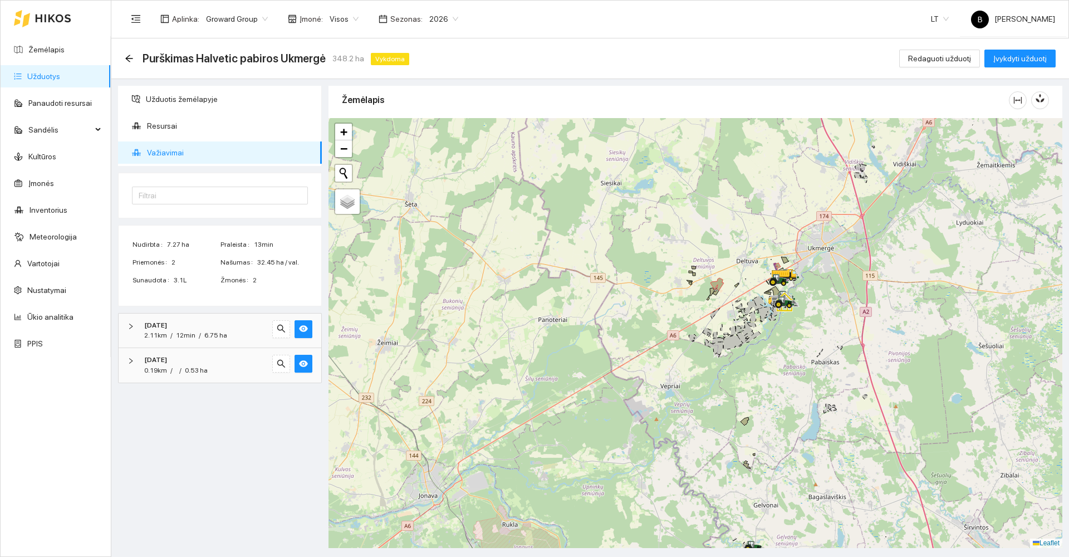
click at [125, 329] on div "[DATE] 2.11km / 12min / 6.75 ha" at bounding box center [220, 330] width 203 height 35
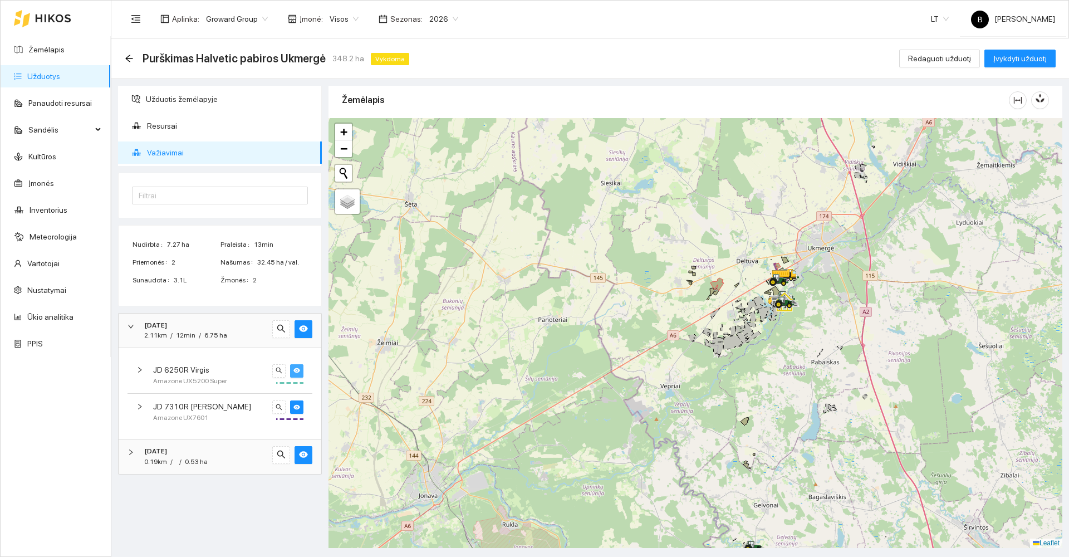
click at [294, 367] on icon "eye" at bounding box center [296, 370] width 7 height 7
click at [303, 328] on icon "eye" at bounding box center [303, 328] width 9 height 7
click at [131, 455] on icon "right" at bounding box center [130, 452] width 7 height 7
click at [304, 457] on icon "eye" at bounding box center [303, 454] width 9 height 9
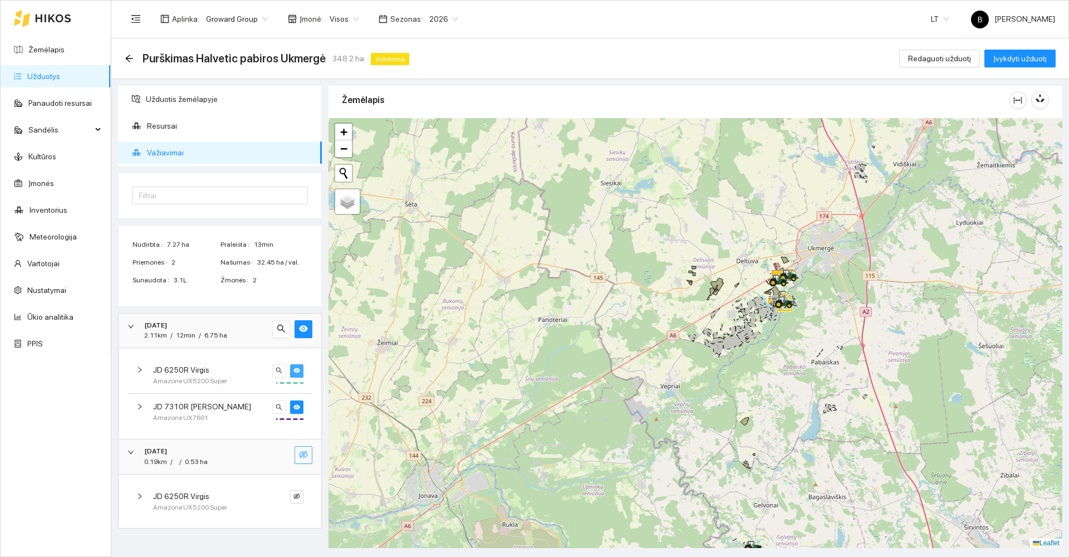
click at [303, 454] on icon "eye-invisible" at bounding box center [303, 454] width 9 height 8
click at [272, 367] on div "JD 6250R Virgis Amazone UX5200 Super" at bounding box center [211, 374] width 122 height 23
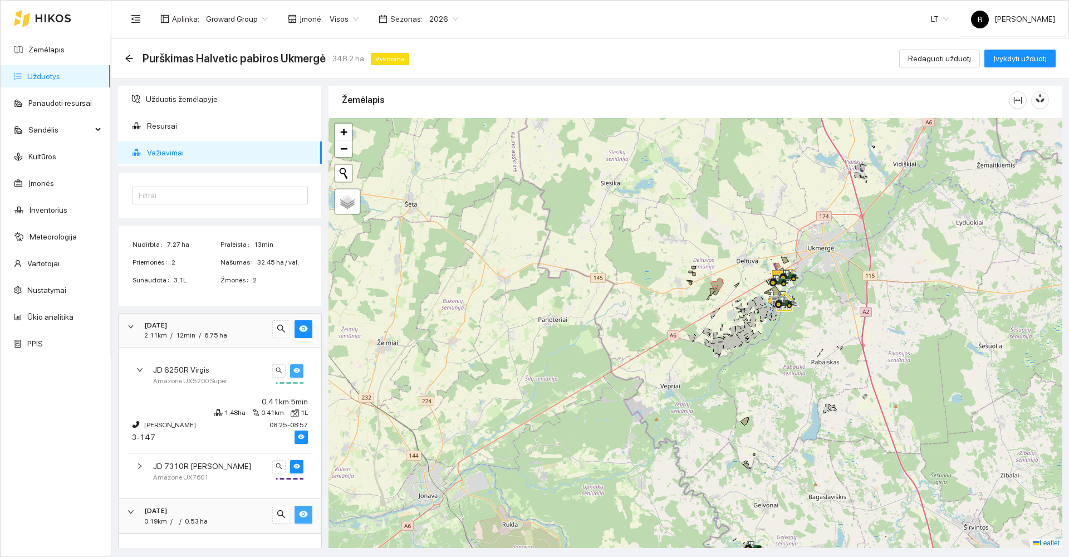
click at [147, 446] on div "0.41km 5min 1.48ha 0.41km 1L [PERSON_NAME] 08:25 - 08:57 3-147" at bounding box center [219, 423] width 185 height 60
click at [154, 436] on div "3-147" at bounding box center [143, 437] width 23 height 12
click at [168, 516] on div "0.19km / / 0.53 ha" at bounding box center [175, 521] width 63 height 11
click at [126, 516] on div "[DATE] 0.19km / / 0.53 ha" at bounding box center [220, 516] width 203 height 35
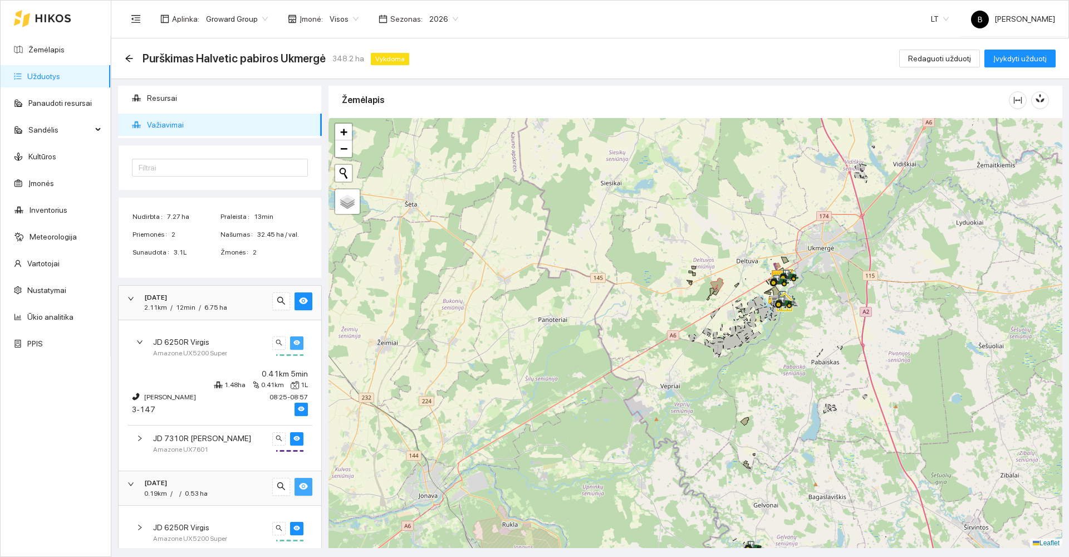
scroll to position [43, 0]
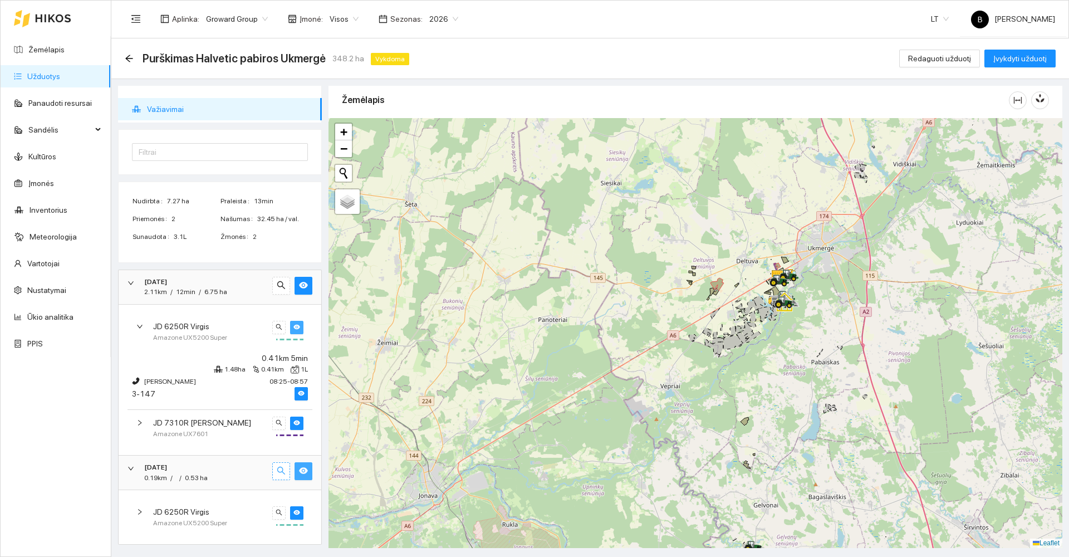
click at [277, 474] on icon "search" at bounding box center [281, 470] width 9 height 9
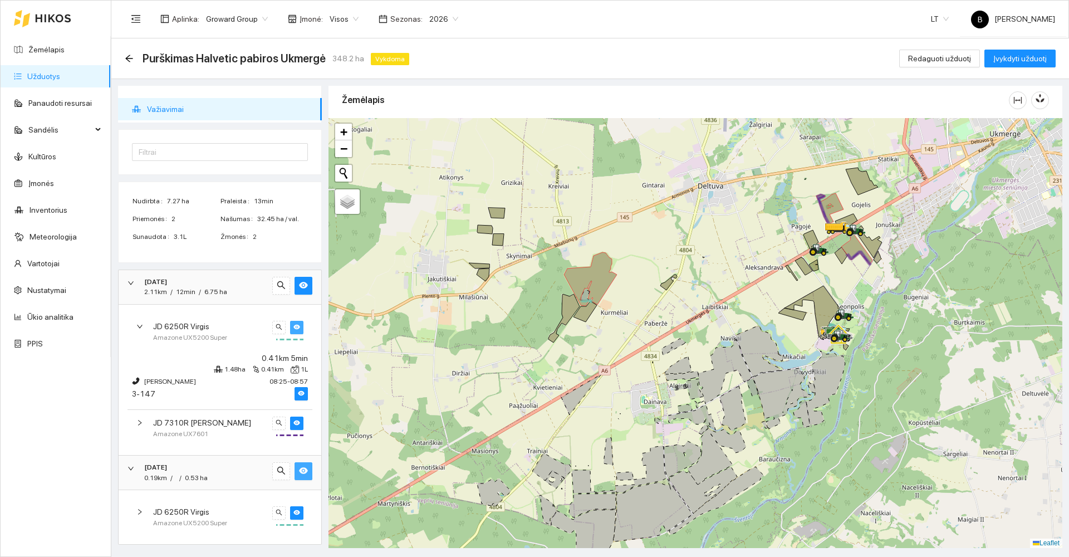
drag, startPoint x: 838, startPoint y: 304, endPoint x: 717, endPoint y: 267, distance: 126.2
click at [646, 284] on div at bounding box center [695, 333] width 734 height 430
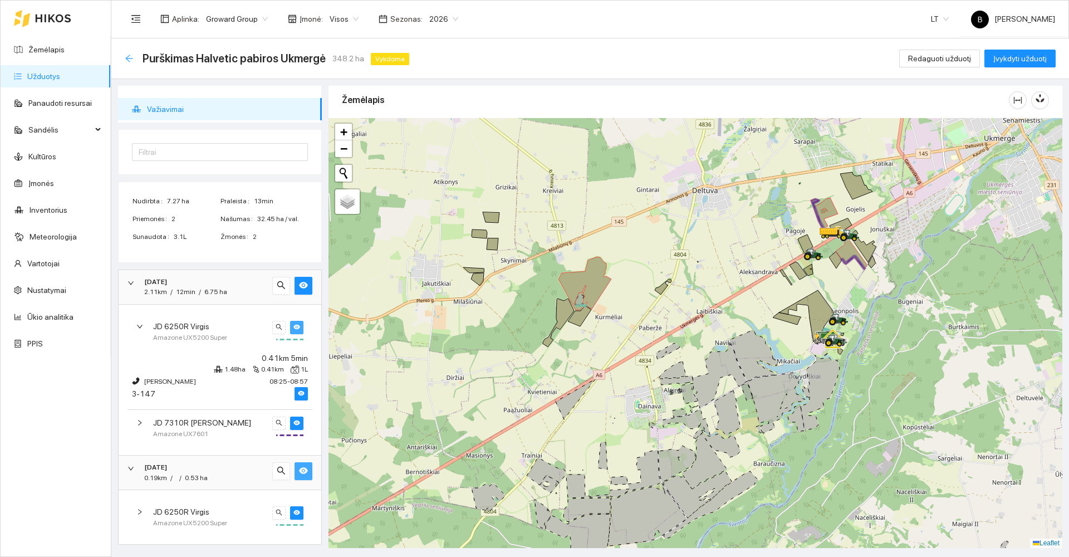
click at [128, 57] on icon "arrow-left" at bounding box center [129, 58] width 9 height 9
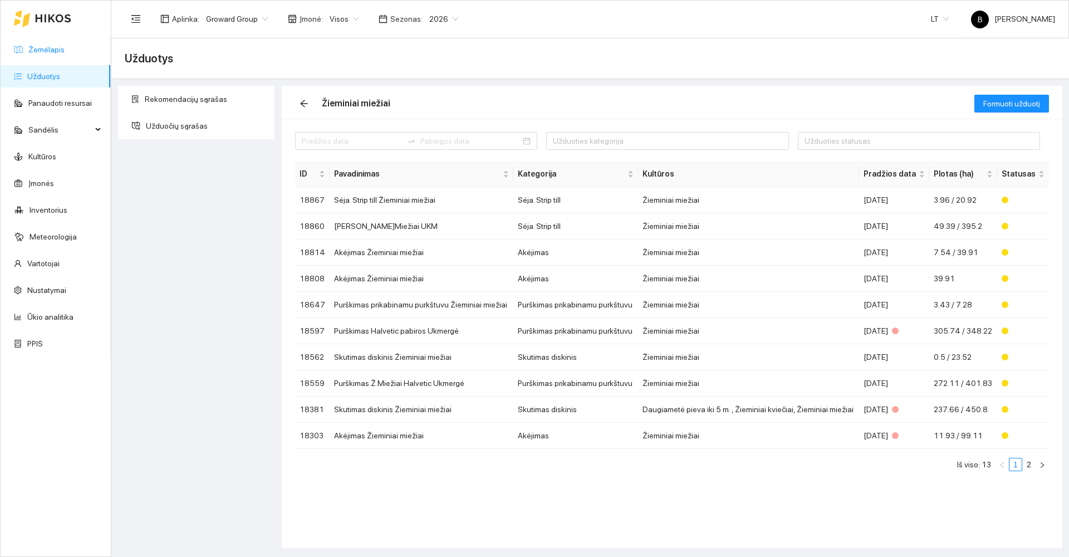
click at [42, 49] on link "Žemėlapis" at bounding box center [46, 49] width 36 height 9
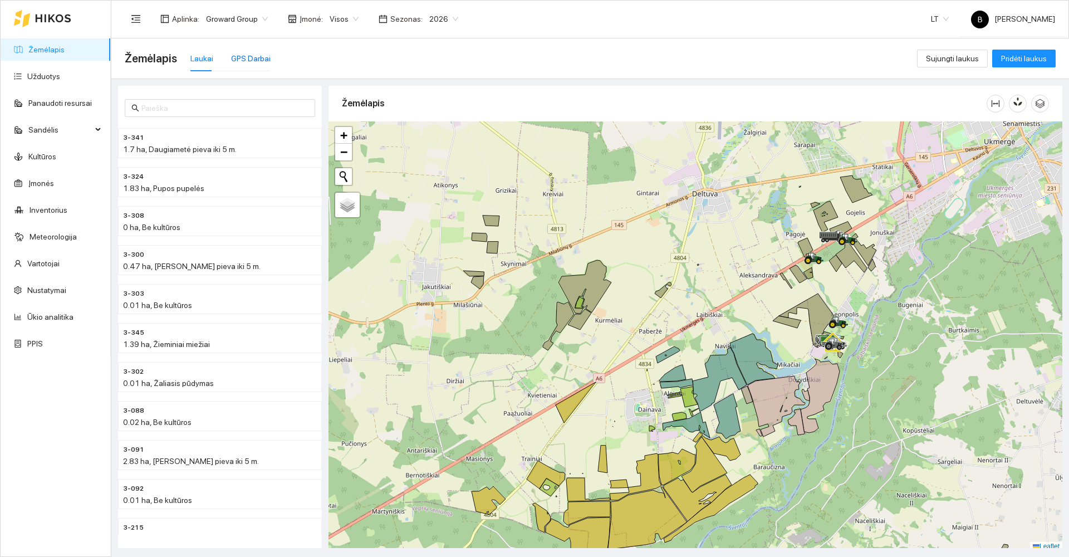
click at [238, 53] on div "GPS Darbai" at bounding box center [251, 58] width 40 height 12
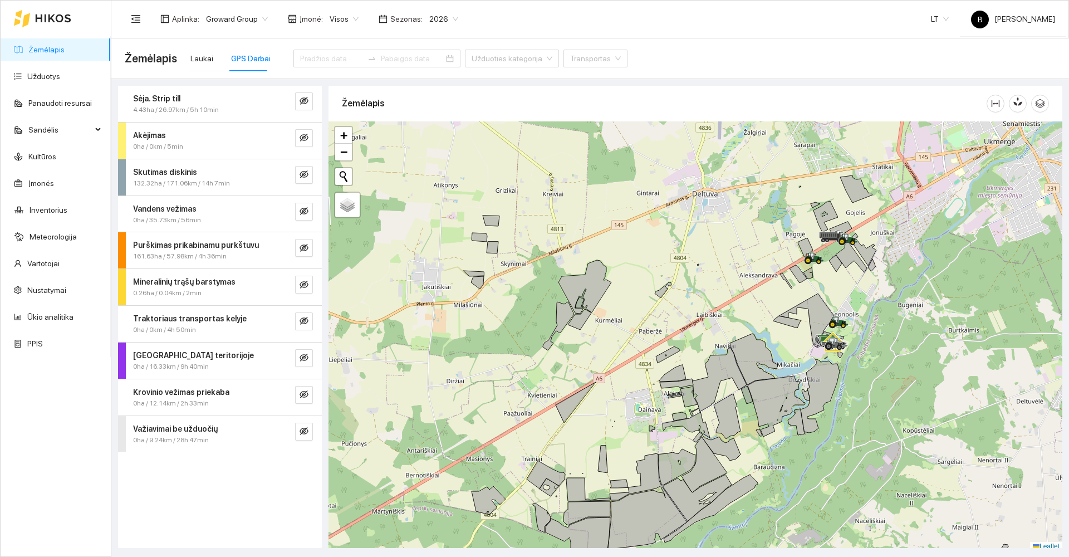
click at [165, 250] on span "Purškimas prikabinamu purkštuvu" at bounding box center [196, 245] width 126 height 12
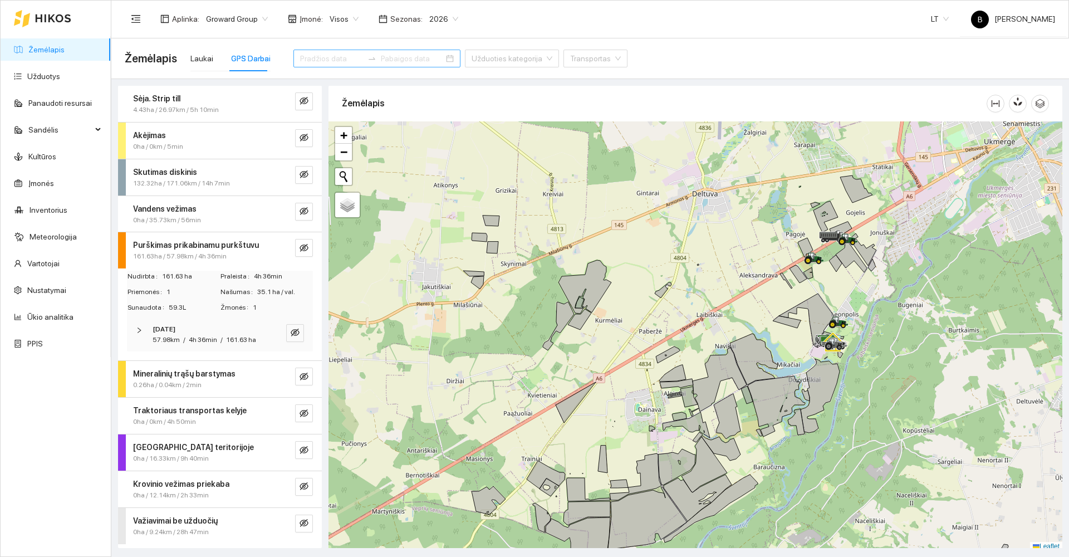
click at [317, 55] on input at bounding box center [331, 58] width 63 height 12
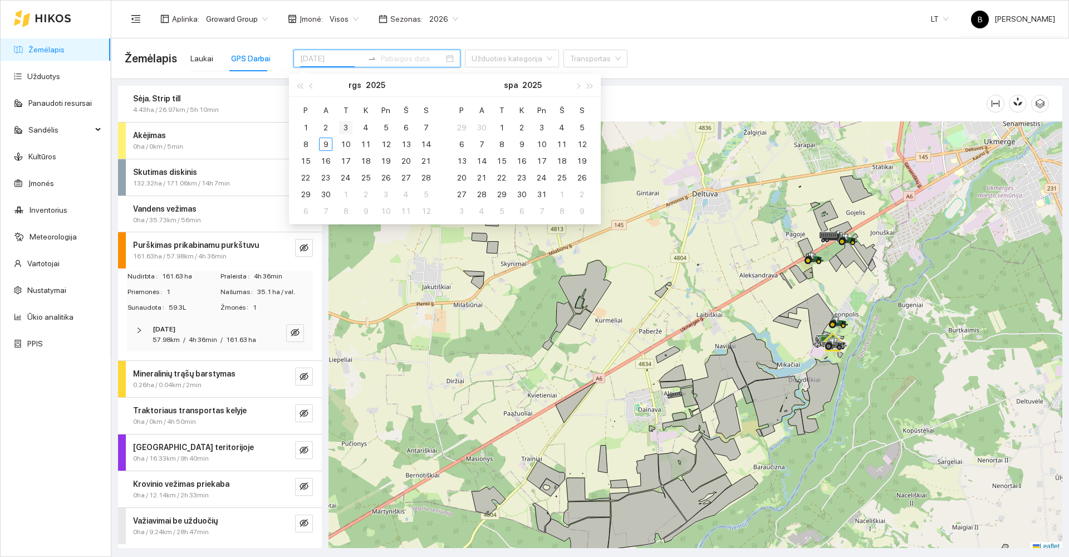
type input "[DATE]"
click at [341, 128] on div "3" at bounding box center [345, 127] width 13 height 13
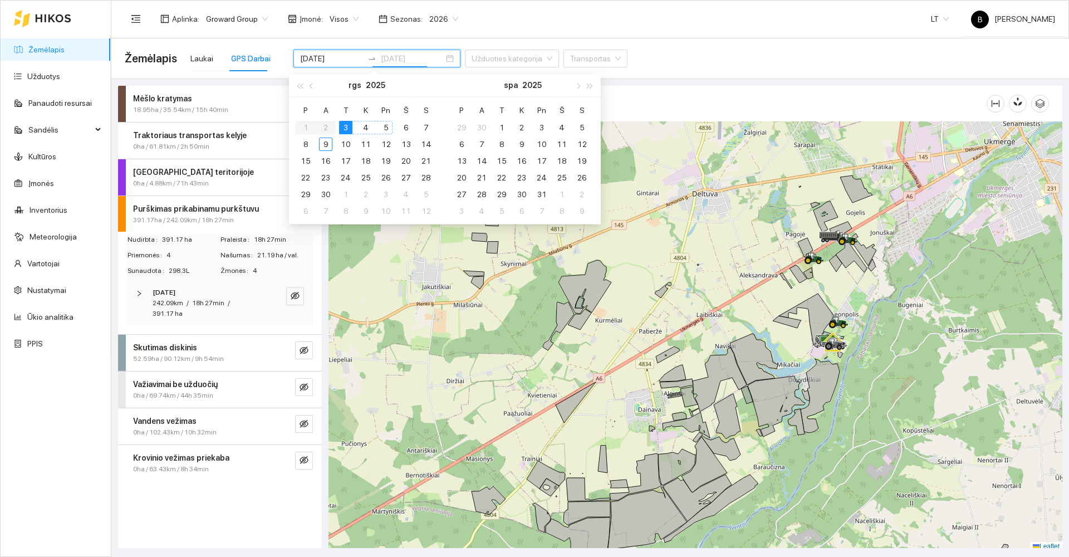
type input "[DATE]"
click at [383, 126] on div "5" at bounding box center [385, 127] width 13 height 13
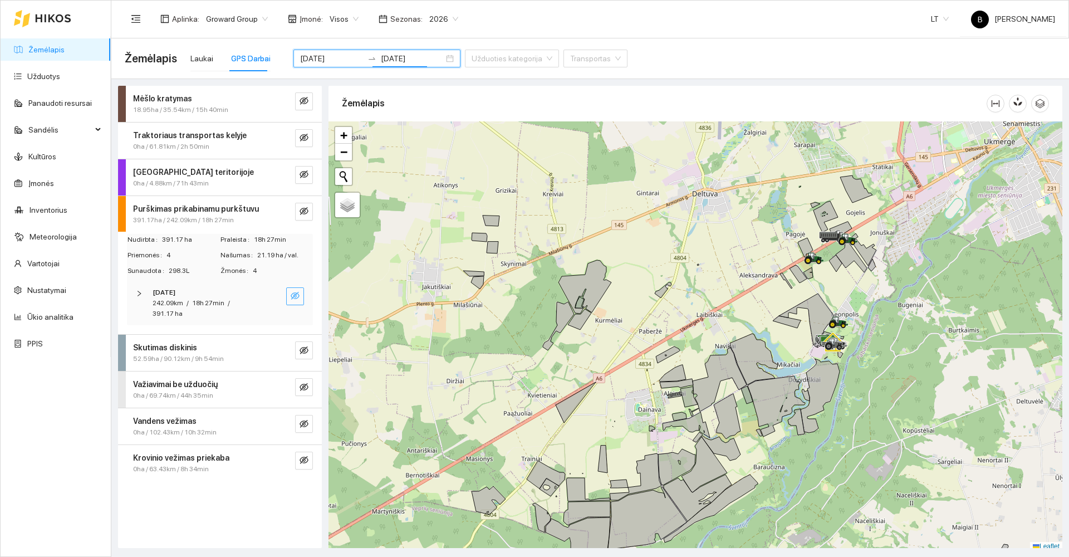
click at [298, 293] on icon "eye-invisible" at bounding box center [295, 295] width 9 height 9
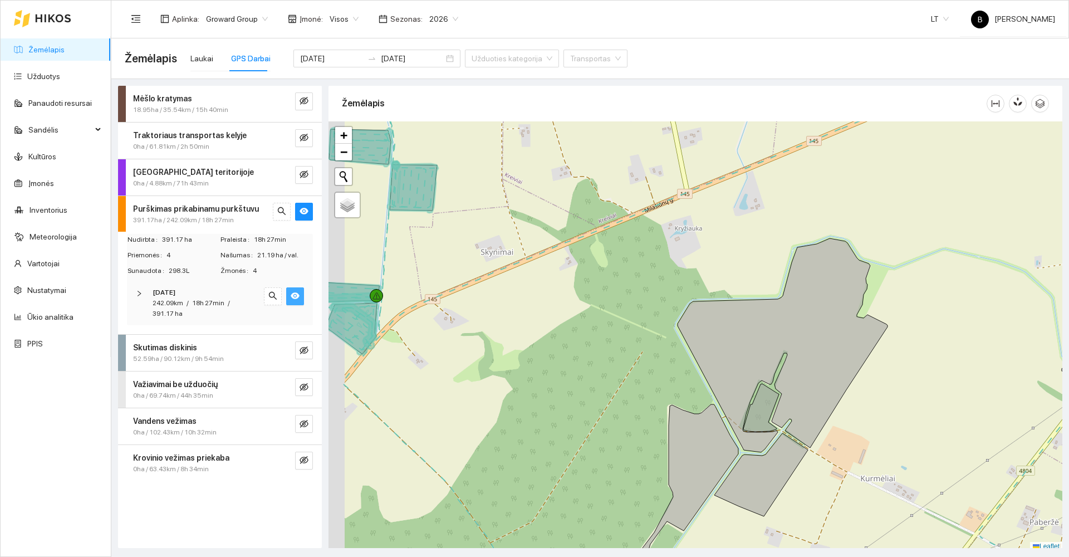
scroll to position [3, 0]
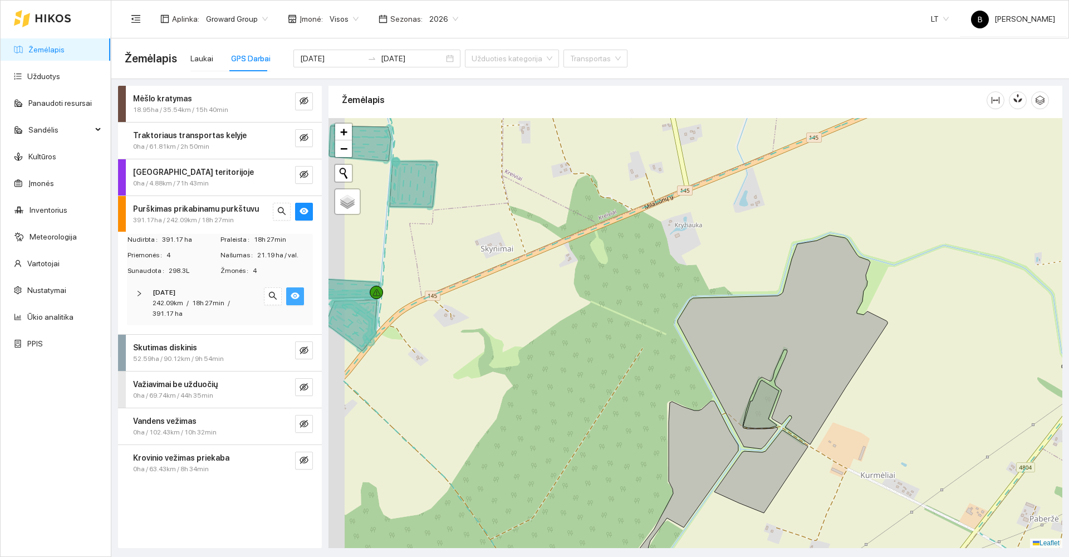
drag, startPoint x: 451, startPoint y: 301, endPoint x: 681, endPoint y: 257, distance: 233.6
click at [681, 257] on div at bounding box center [695, 333] width 734 height 430
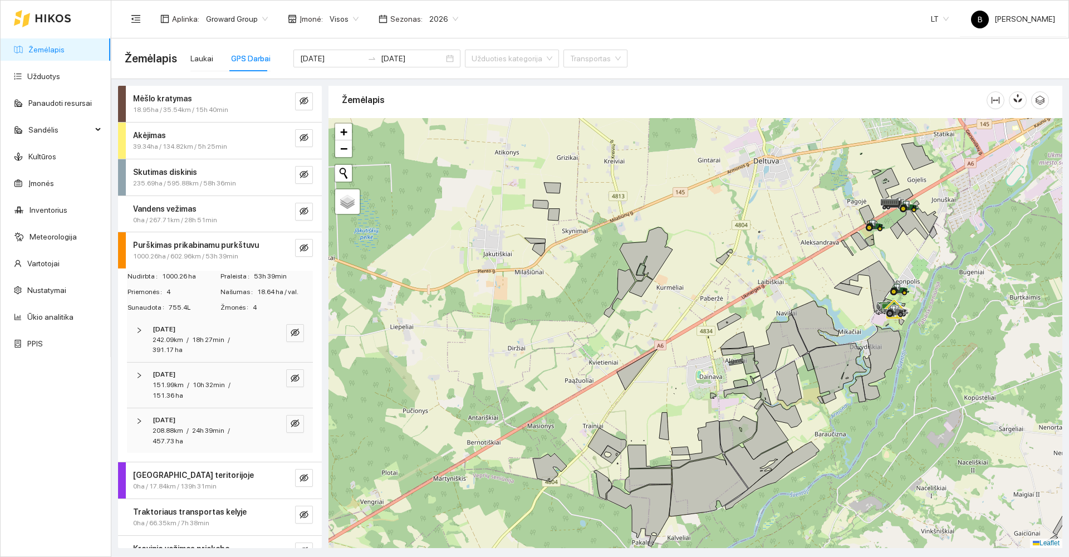
drag, startPoint x: 511, startPoint y: 248, endPoint x: 519, endPoint y: 323, distance: 75.0
click at [519, 323] on div at bounding box center [695, 333] width 734 height 430
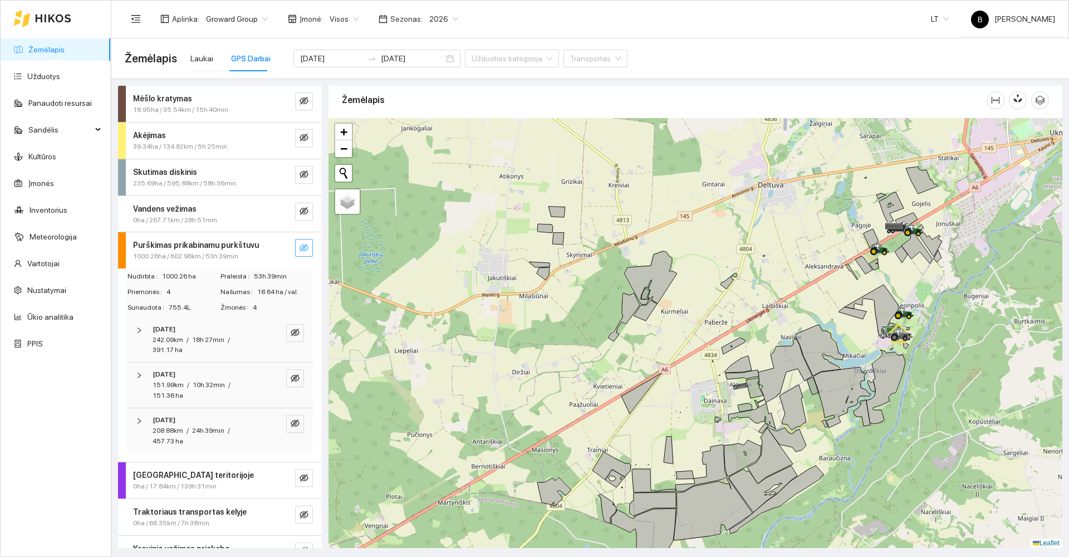
click at [299, 246] on icon "eye-invisible" at bounding box center [303, 248] width 9 height 8
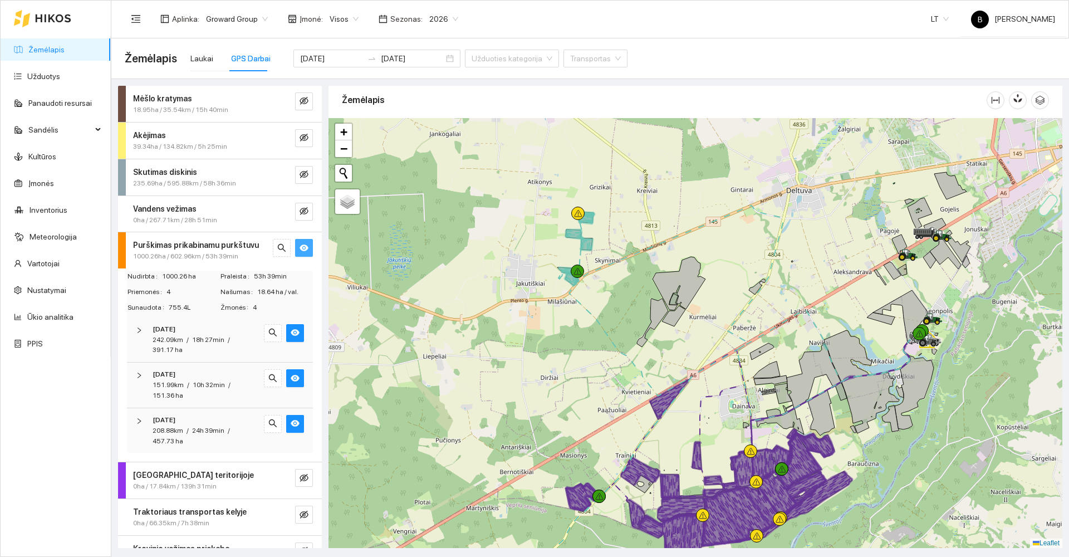
drag, startPoint x: 578, startPoint y: 365, endPoint x: 553, endPoint y: 286, distance: 83.1
click at [553, 286] on div at bounding box center [695, 333] width 734 height 430
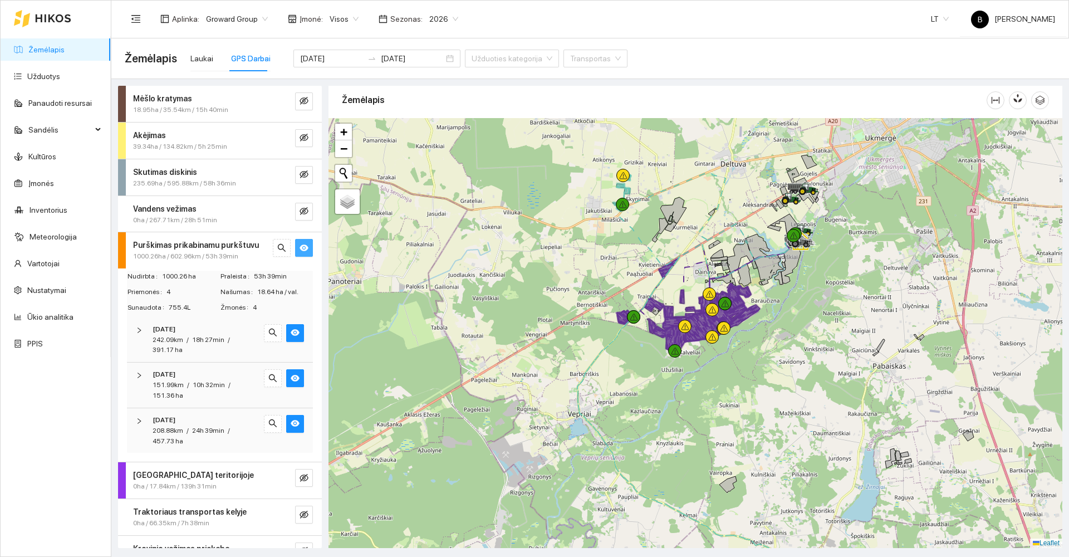
click at [41, 52] on link "Žemėlapis" at bounding box center [46, 49] width 36 height 9
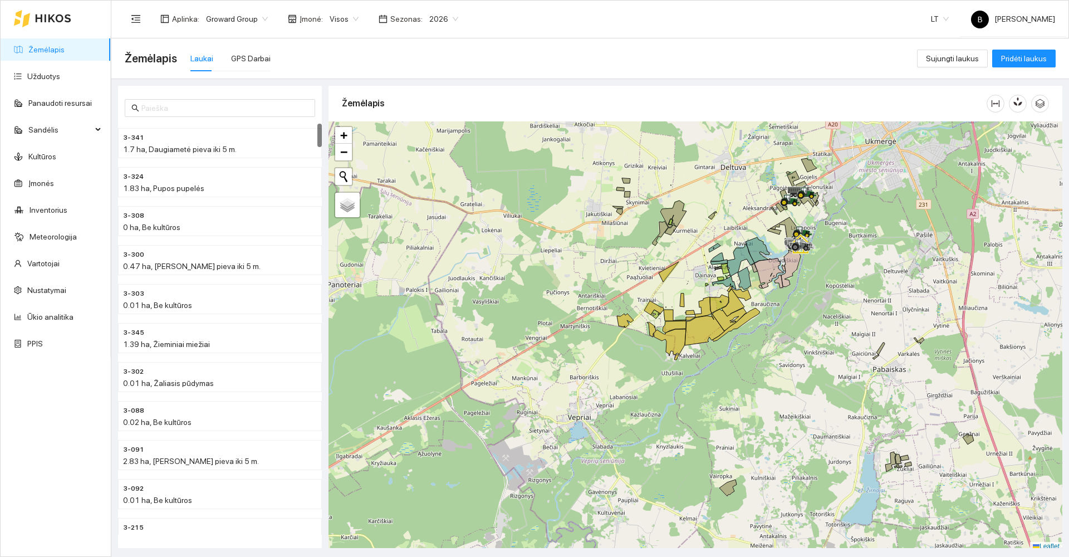
scroll to position [3, 0]
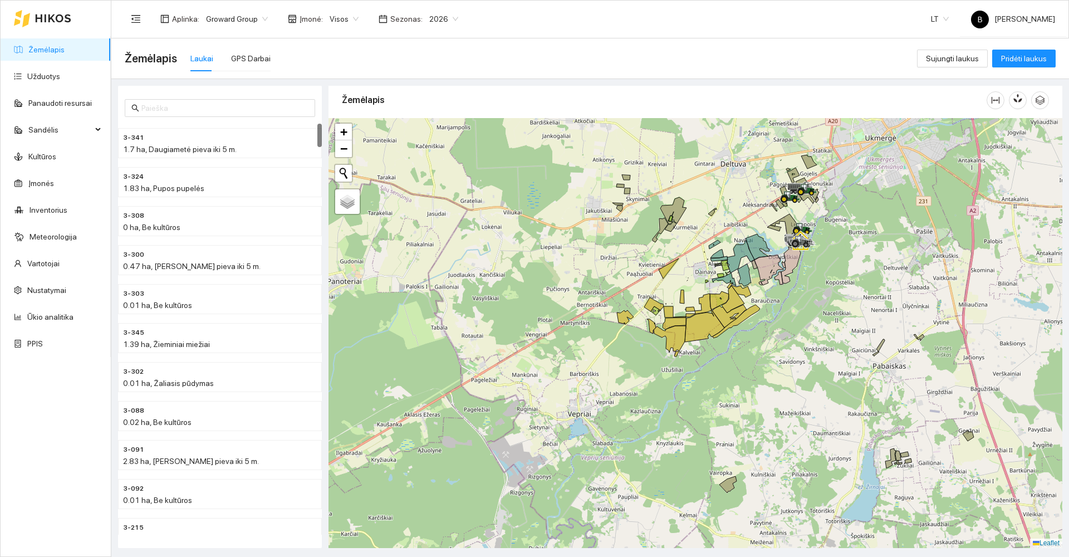
drag, startPoint x: 693, startPoint y: 411, endPoint x: 727, endPoint y: 311, distance: 105.6
click at [729, 319] on div at bounding box center [695, 333] width 734 height 430
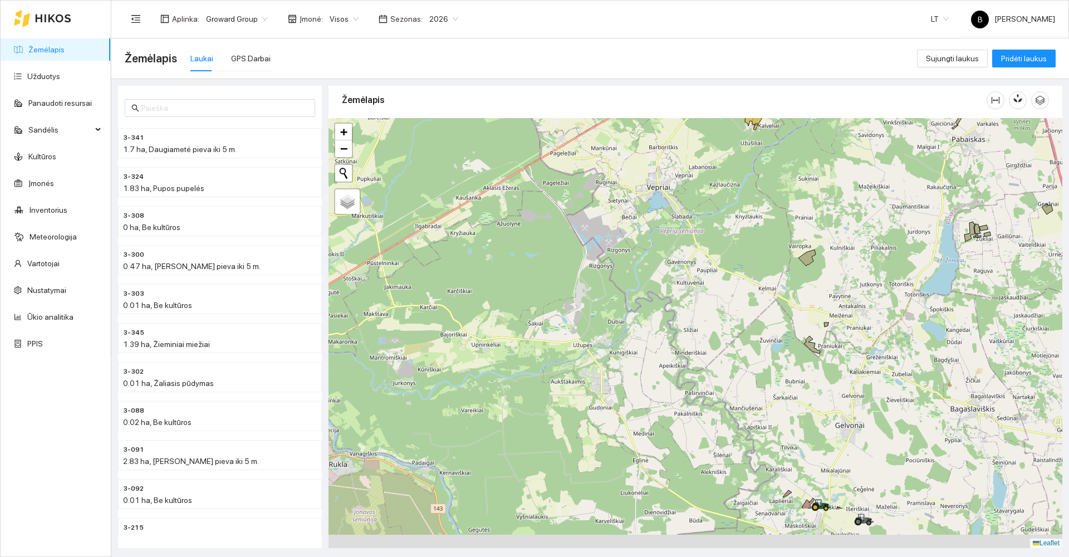
drag, startPoint x: 739, startPoint y: 306, endPoint x: 742, endPoint y: 278, distance: 27.4
click at [744, 284] on div at bounding box center [695, 333] width 734 height 430
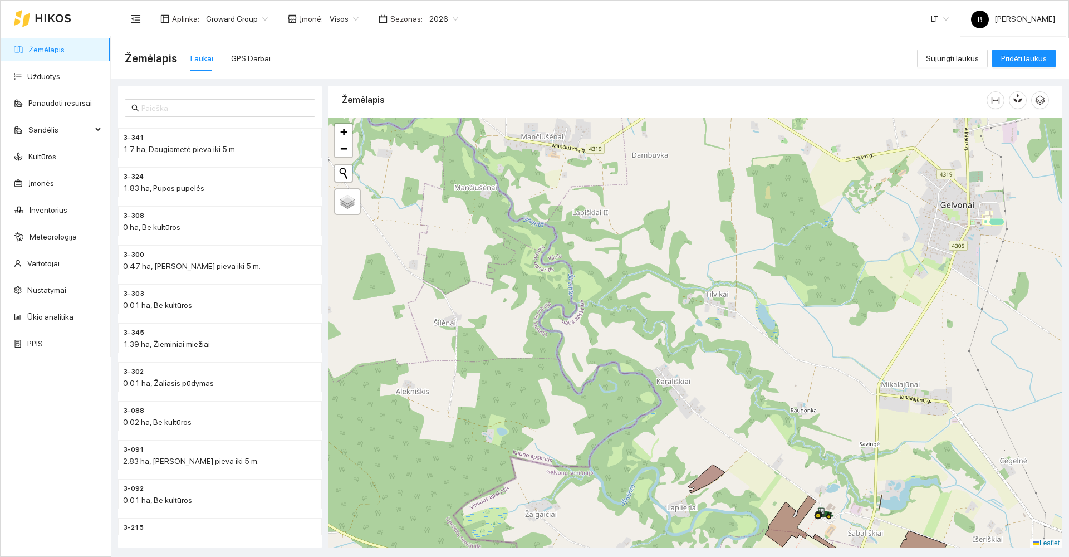
drag, startPoint x: 796, startPoint y: 442, endPoint x: 790, endPoint y: 268, distance: 173.7
click at [790, 269] on div at bounding box center [695, 333] width 734 height 430
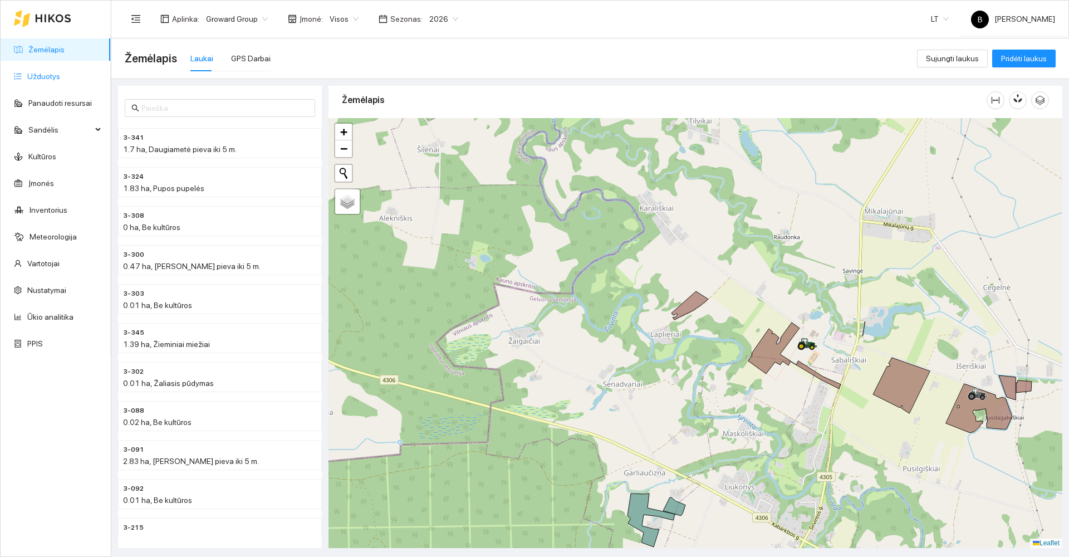
click at [38, 76] on link "Užduotys" at bounding box center [43, 76] width 33 height 9
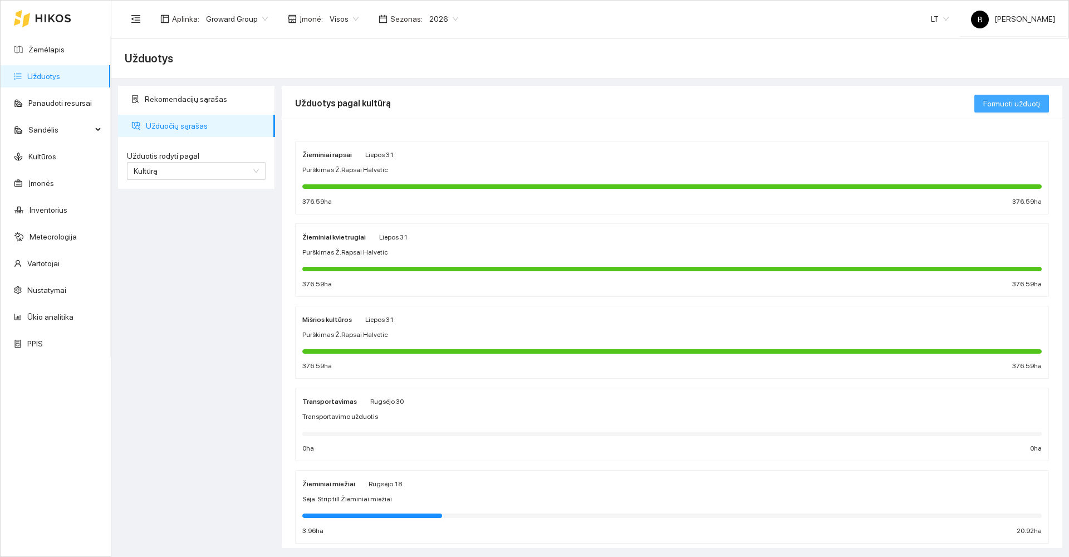
click at [1016, 107] on span "Formuoti užduotį" at bounding box center [1011, 103] width 57 height 12
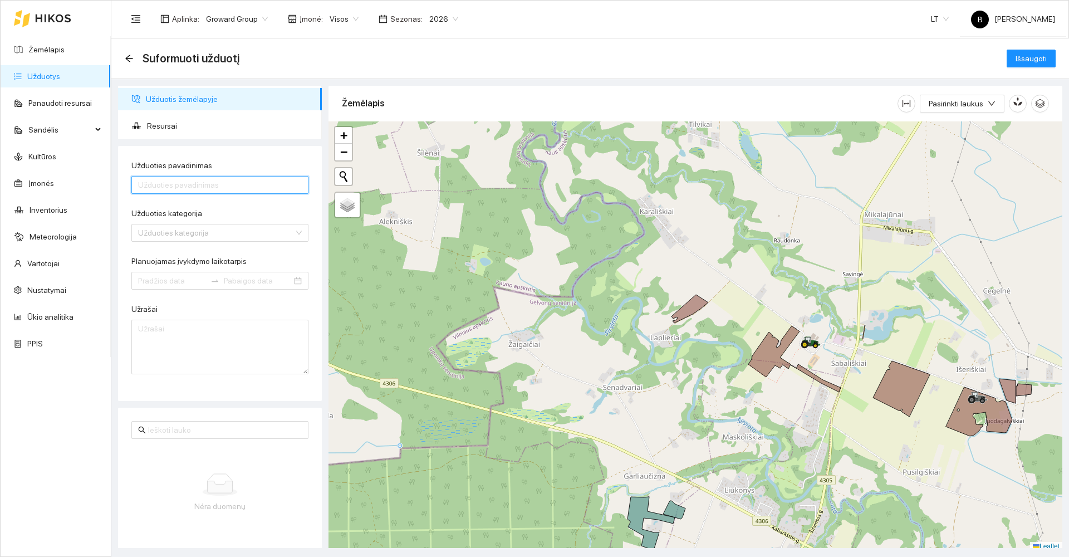
click at [223, 182] on input "Užduoties pavadinimas" at bounding box center [219, 185] width 177 height 18
drag, startPoint x: 282, startPoint y: 187, endPoint x: 296, endPoint y: 180, distance: 16.2
click at [282, 187] on input "Purškimas Halvetic P" at bounding box center [219, 185] width 177 height 18
click at [295, 168] on div "Užduoties pavadinimas" at bounding box center [219, 167] width 177 height 17
click at [211, 184] on input "Purškimas Halvetic P" at bounding box center [219, 185] width 177 height 18
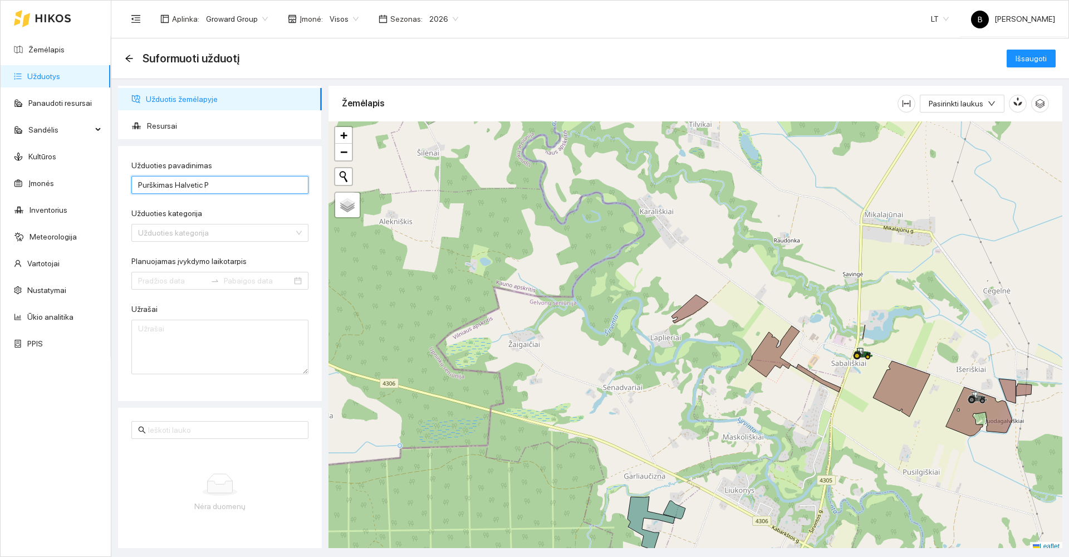
type input "Purškimas Halvetic pabiros Ukmergė"
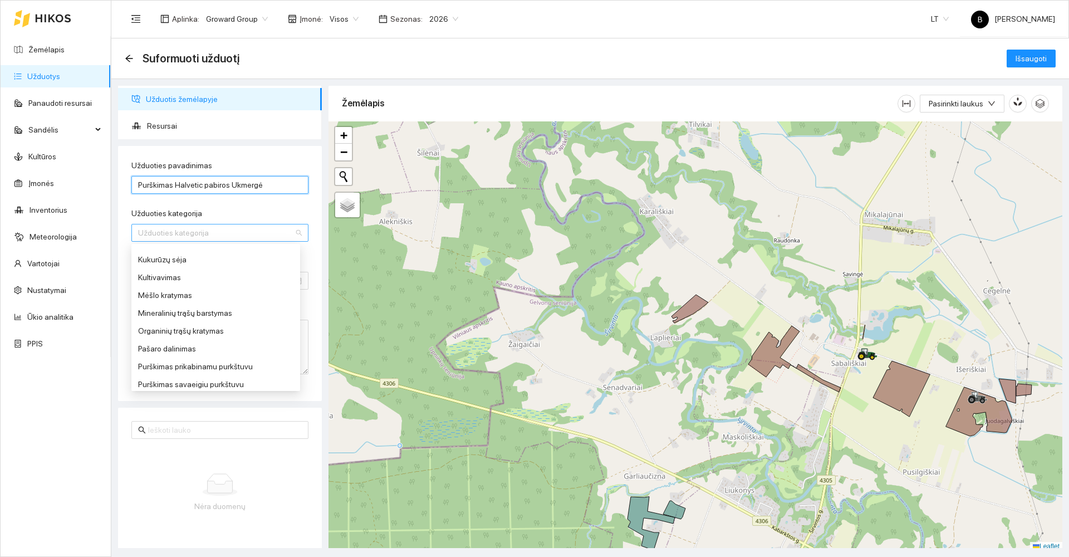
scroll to position [390, 0]
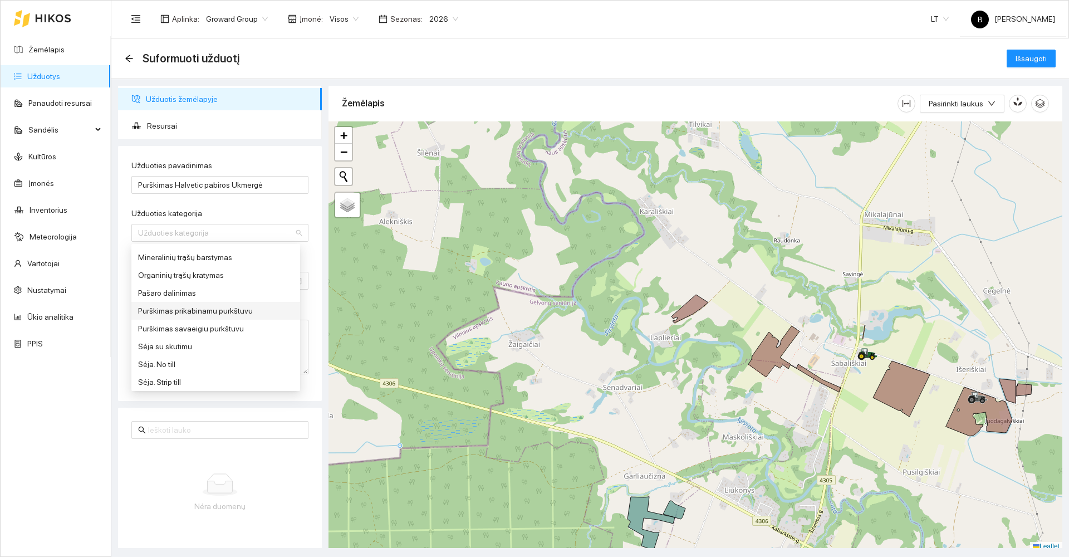
click at [182, 307] on div "Purškimas prikabinamu purkštuvu" at bounding box center [215, 310] width 155 height 12
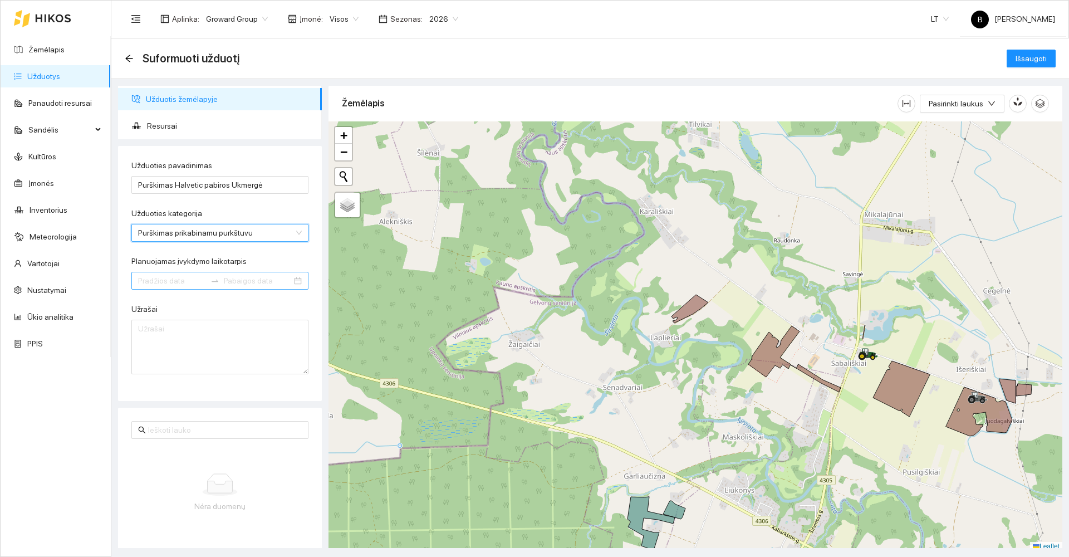
click at [166, 275] on input "Planuojamas įvykdymo laikotarpis" at bounding box center [172, 280] width 68 height 12
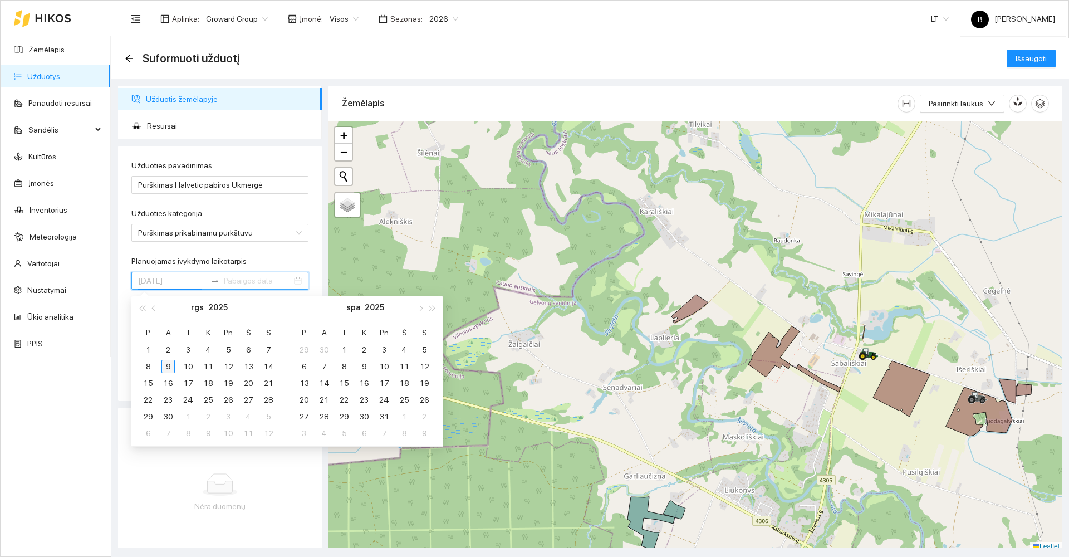
type input "[DATE]"
click at [163, 365] on div "9" at bounding box center [167, 366] width 13 height 13
type input "[DATE]"
click at [168, 366] on div "9" at bounding box center [167, 366] width 13 height 13
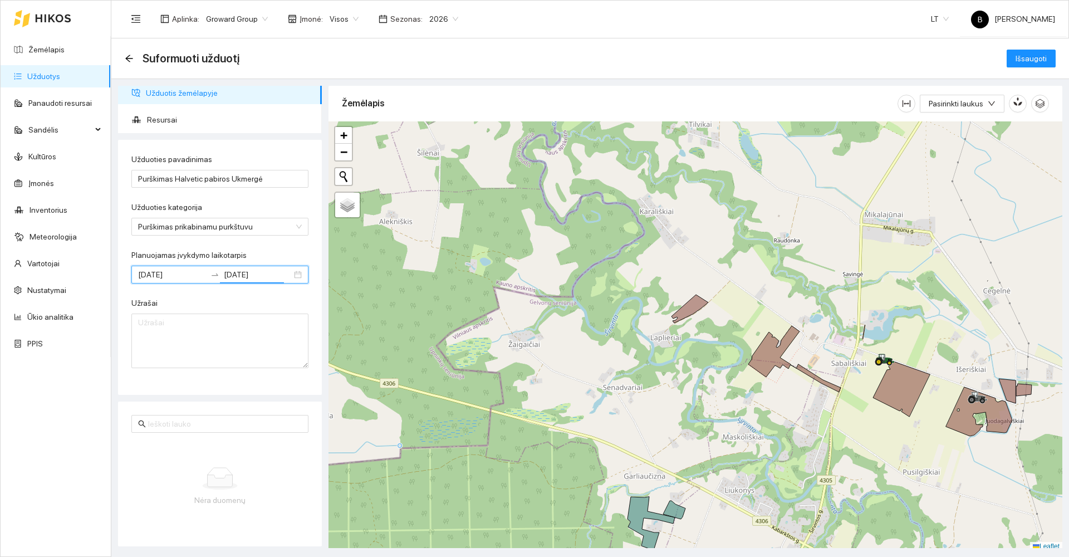
scroll to position [8, 0]
click at [174, 116] on span "Resursai" at bounding box center [230, 118] width 166 height 22
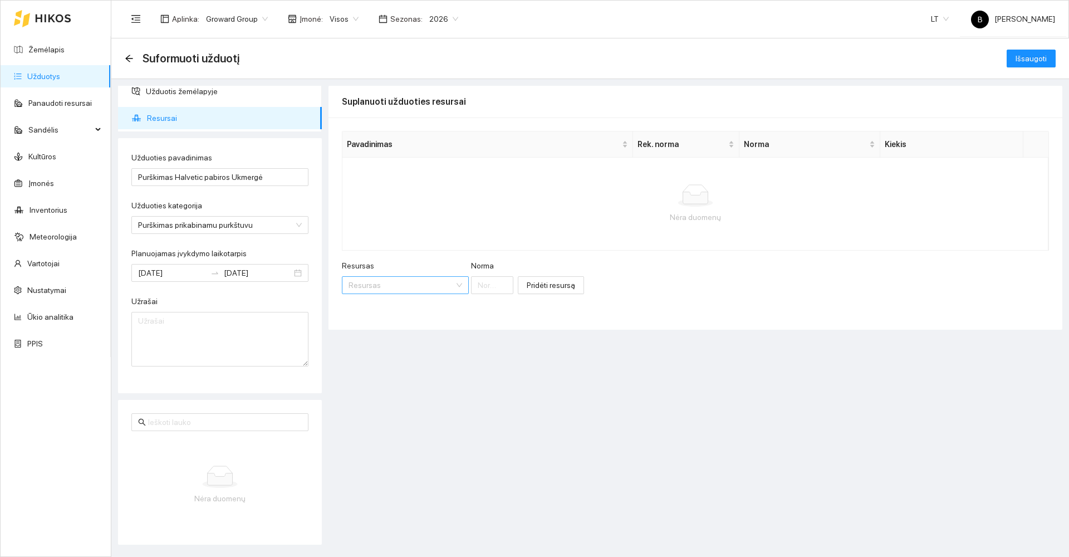
click at [400, 283] on input "Resursas" at bounding box center [401, 285] width 106 height 17
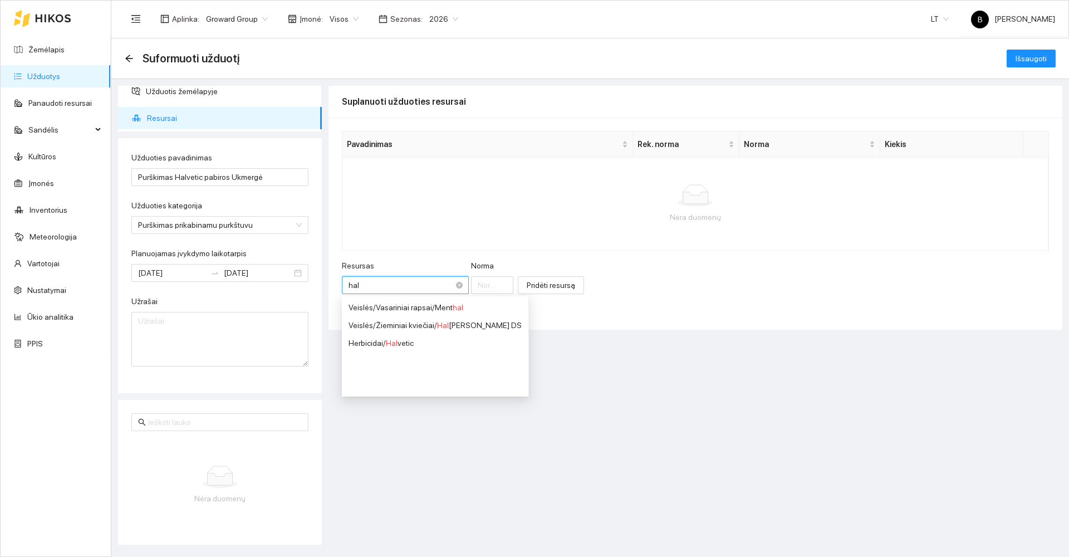
type input "halv"
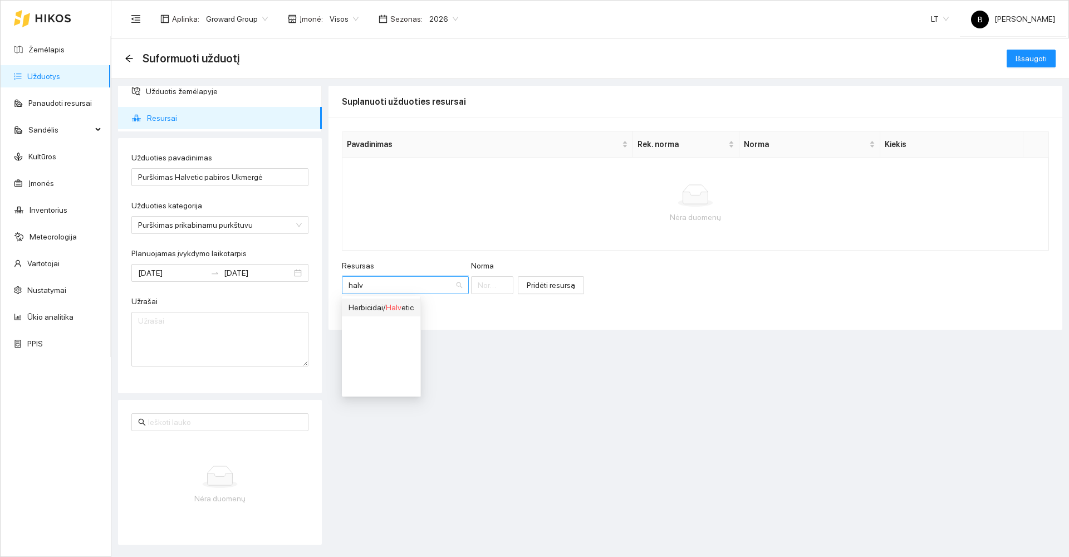
click at [397, 309] on span "Halv" at bounding box center [394, 307] width 16 height 9
type input "1"
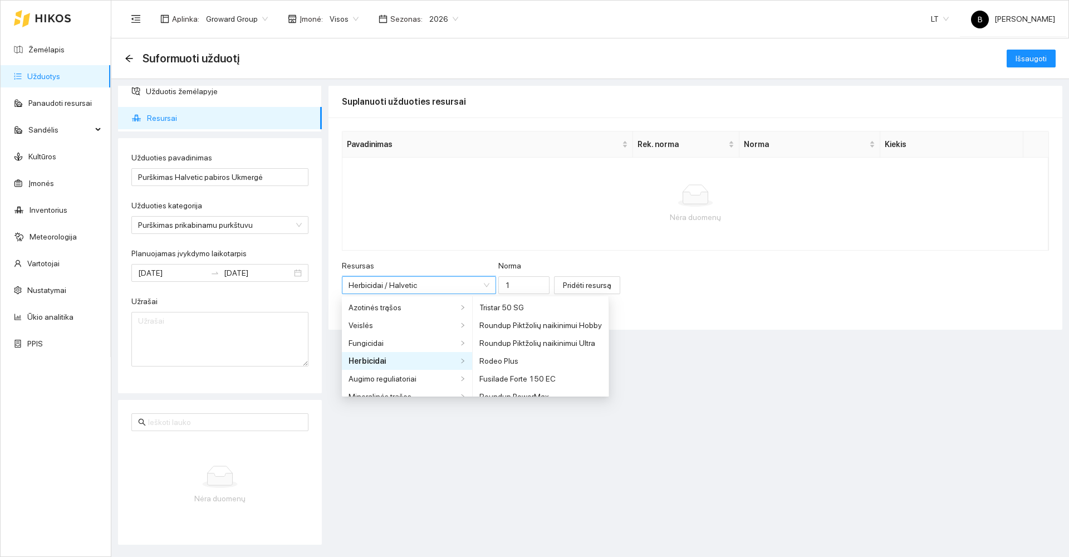
scroll to position [312, 0]
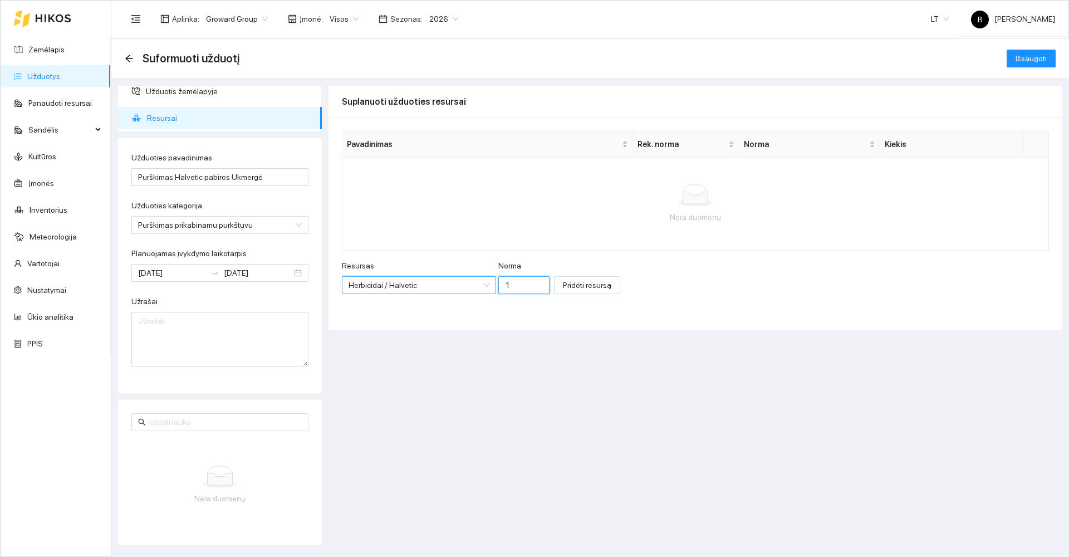
click at [504, 283] on input "1" at bounding box center [523, 285] width 51 height 18
type input "3"
click at [563, 288] on span "Pridėti resursą" at bounding box center [587, 285] width 48 height 12
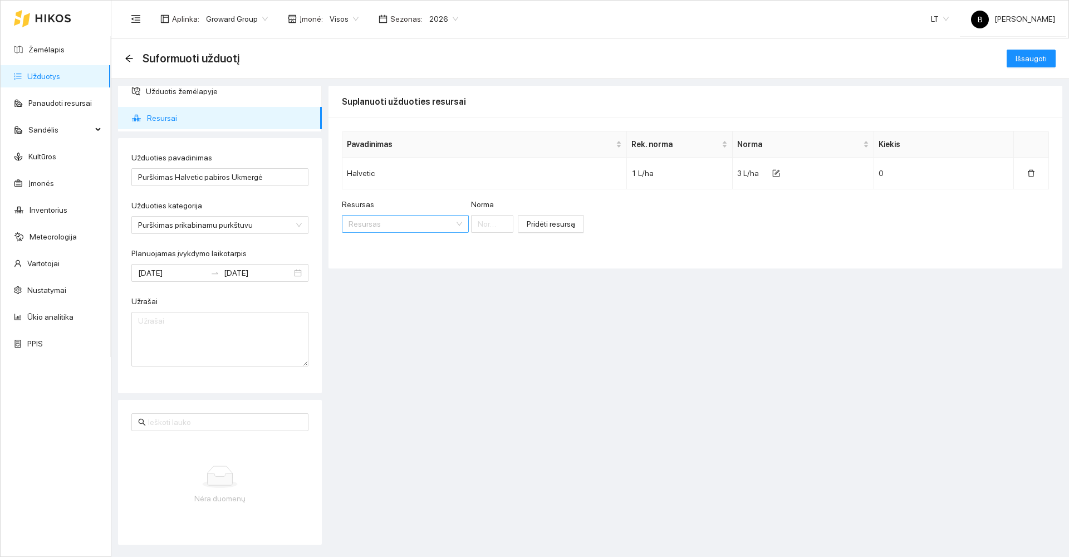
click at [374, 222] on input "Resursas" at bounding box center [401, 223] width 106 height 17
type input "f"
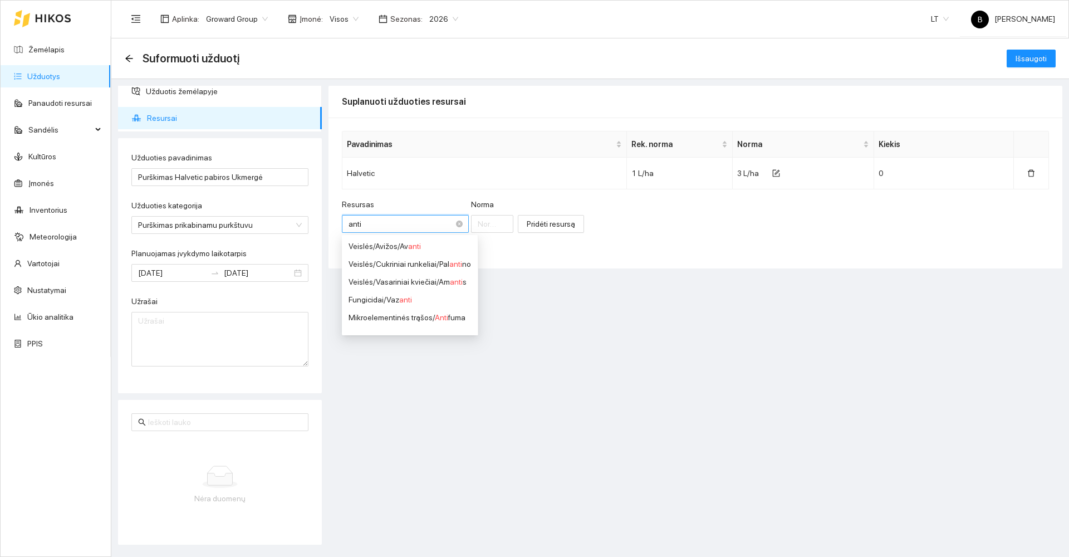
type input "antif"
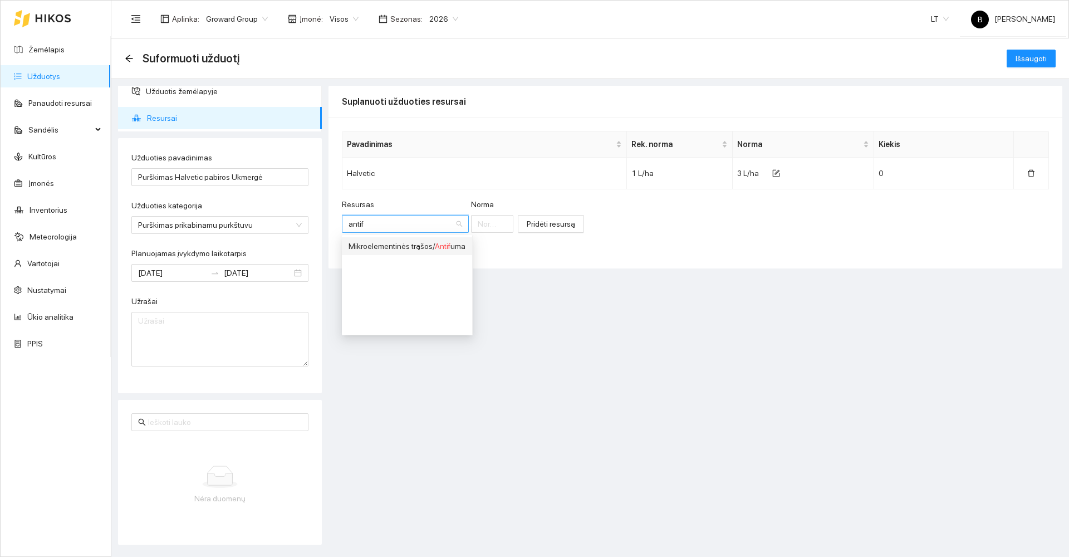
click at [444, 242] on span "Antif" at bounding box center [443, 246] width 16 height 9
type input "1"
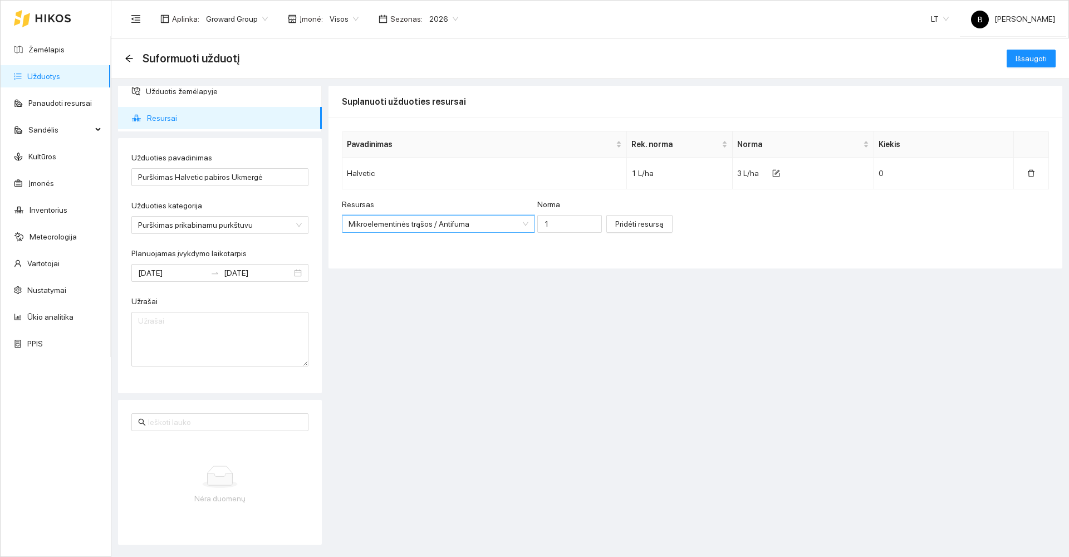
scroll to position [597, 0]
click at [537, 224] on input "1" at bounding box center [569, 224] width 65 height 18
type input "0.001"
click at [633, 229] on span "Pridėti resursą" at bounding box center [639, 224] width 48 height 12
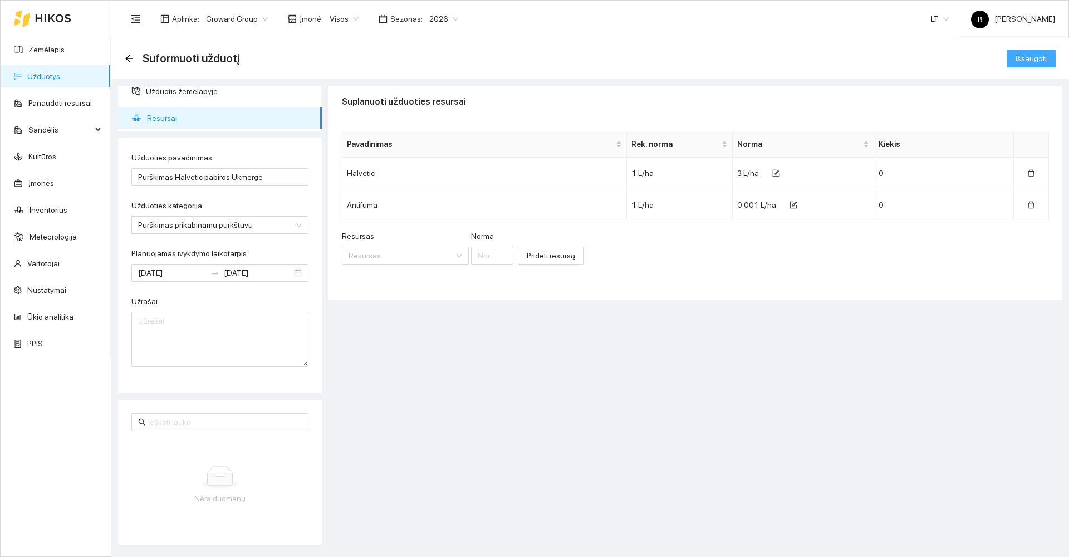
click at [1024, 57] on span "Išsaugoti" at bounding box center [1030, 58] width 31 height 12
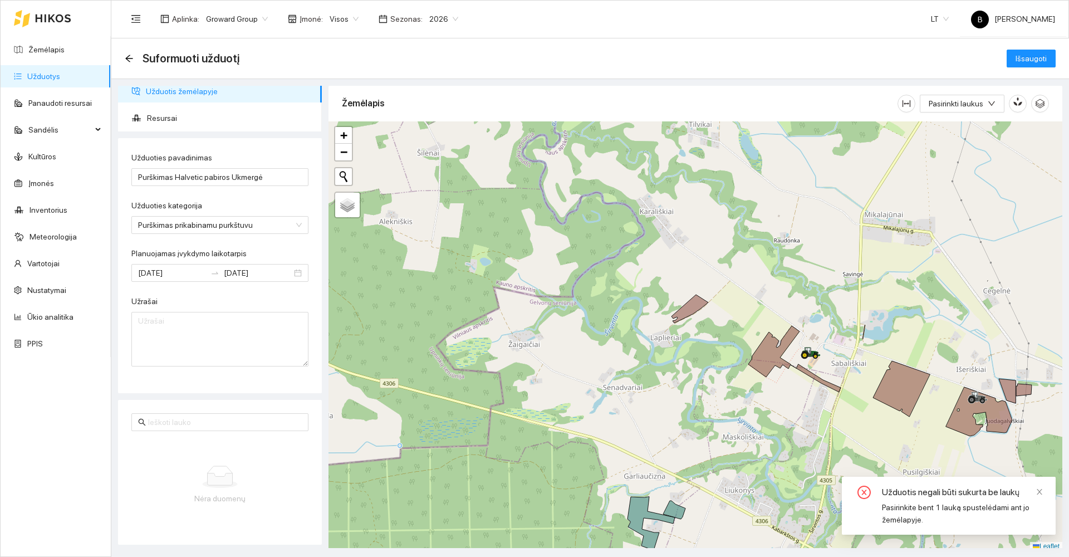
click at [189, 93] on span "Užduotis žemėlapyje" at bounding box center [229, 91] width 167 height 22
click at [691, 309] on icon at bounding box center [689, 308] width 37 height 28
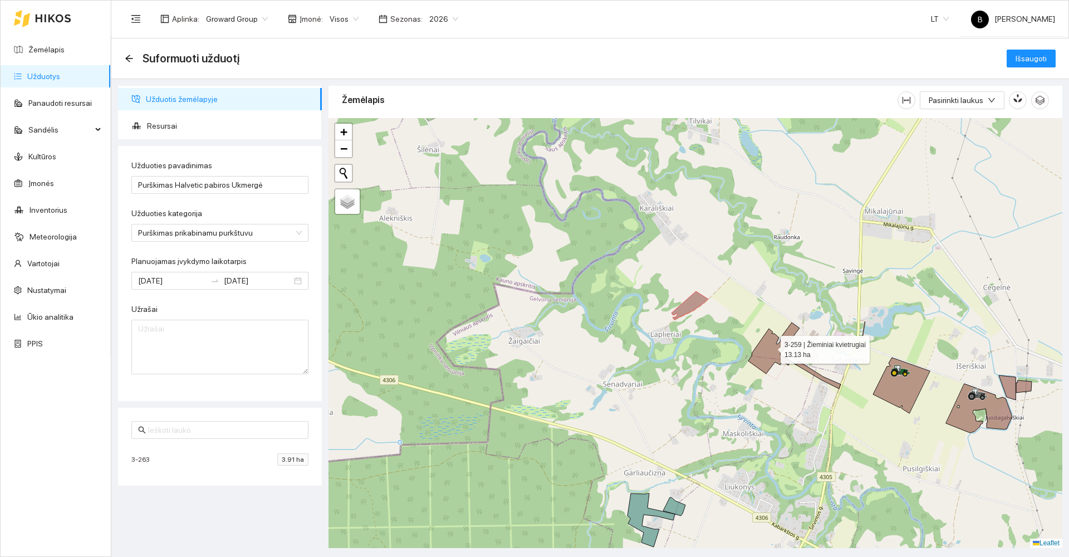
click at [770, 347] on icon at bounding box center [794, 355] width 92 height 66
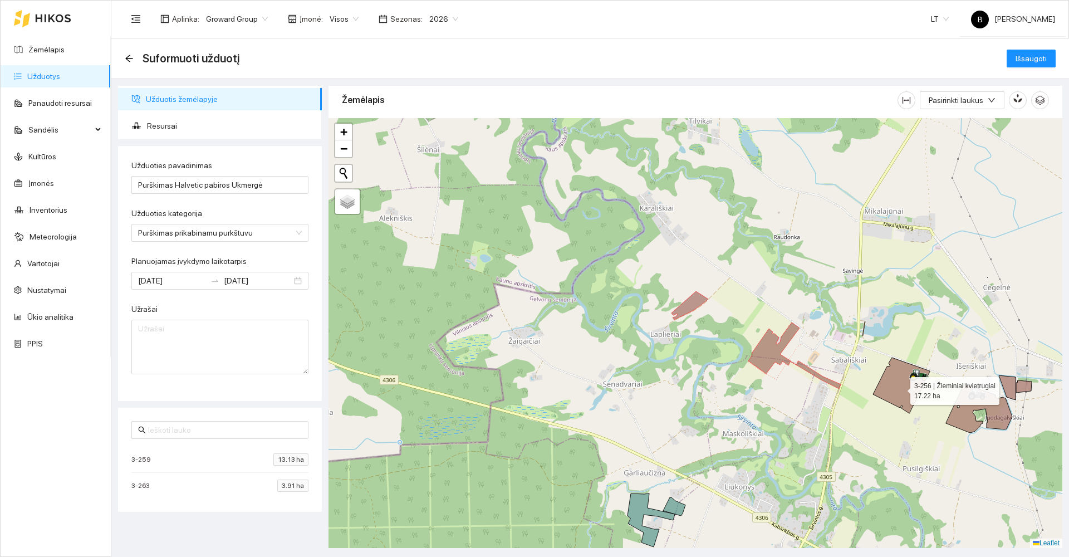
drag, startPoint x: 900, startPoint y: 388, endPoint x: 895, endPoint y: 397, distance: 10.5
click at [899, 388] on icon at bounding box center [901, 385] width 57 height 56
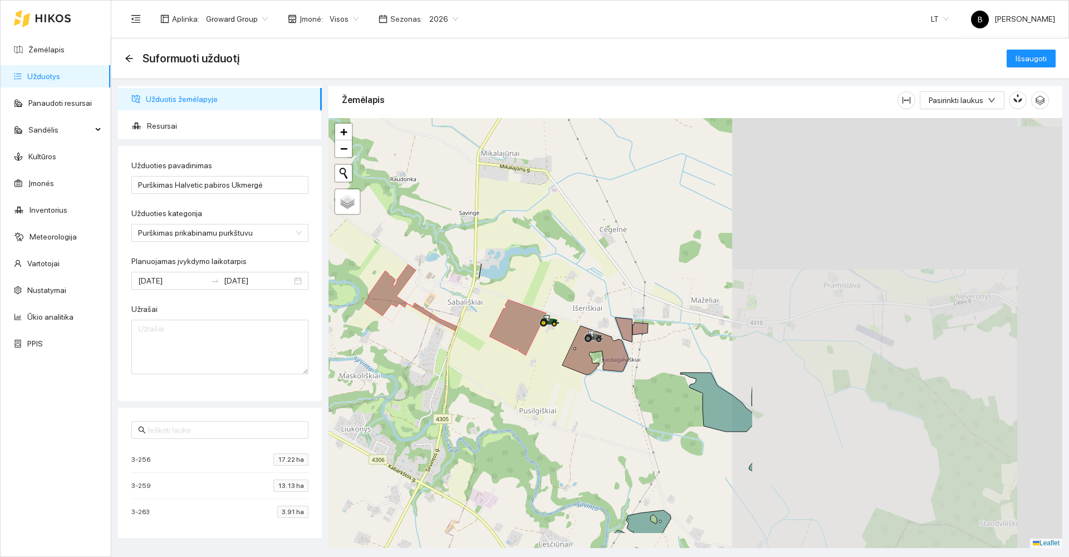
drag, startPoint x: 843, startPoint y: 430, endPoint x: 491, endPoint y: 375, distance: 355.9
click at [491, 375] on div at bounding box center [695, 333] width 734 height 430
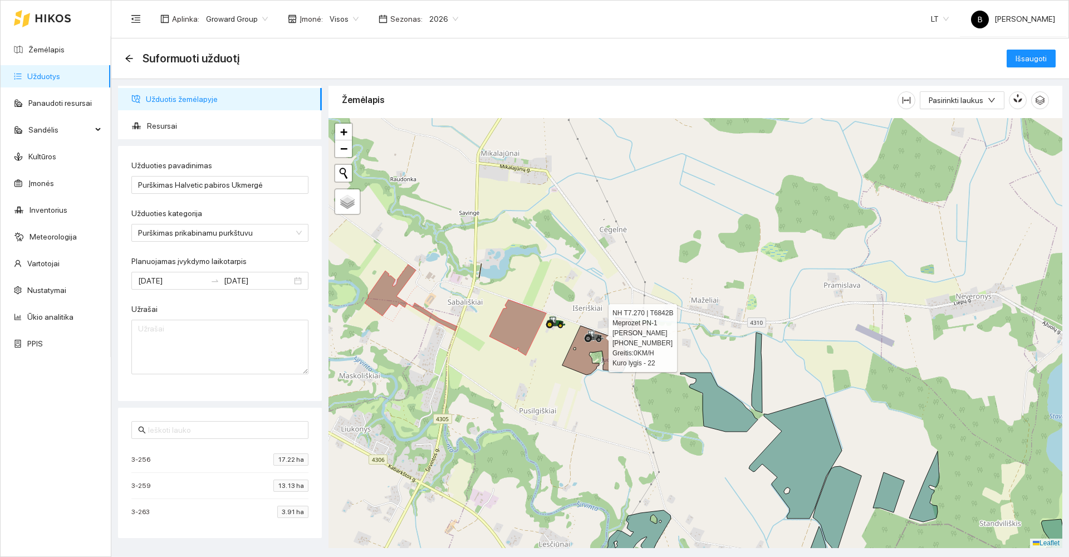
click at [584, 346] on div at bounding box center [587, 342] width 7 height 28
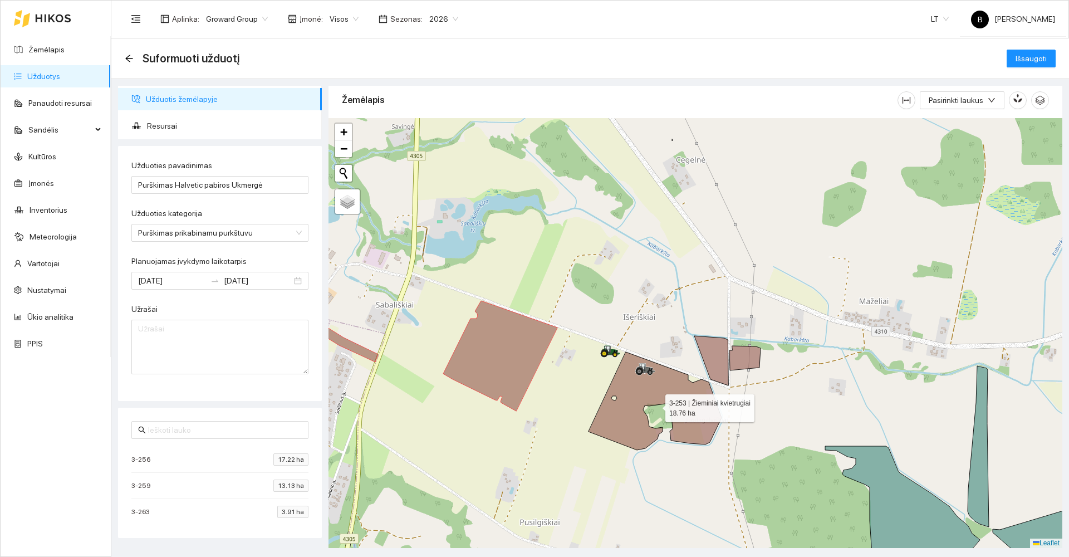
click at [633, 388] on icon at bounding box center [654, 401] width 133 height 98
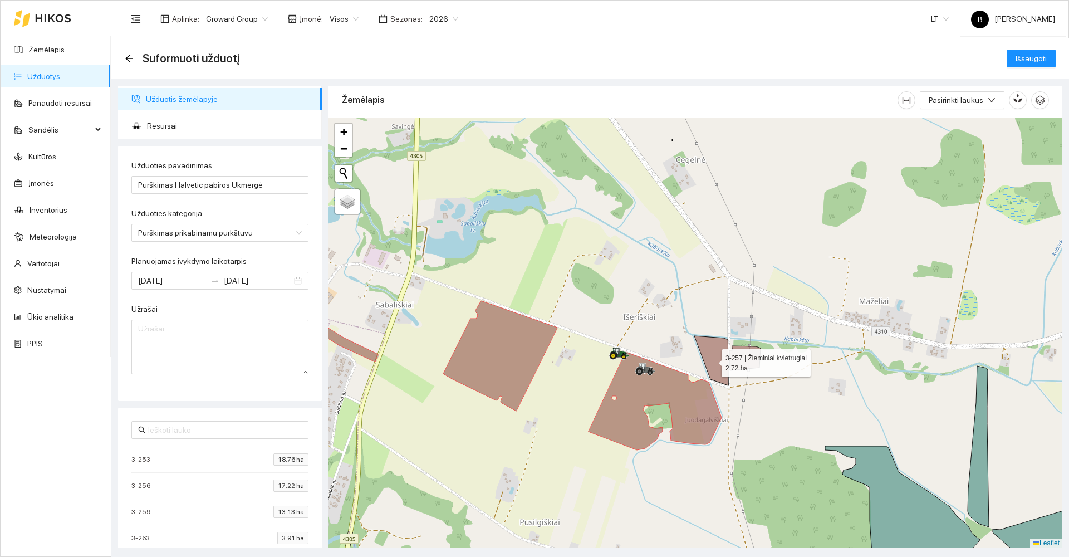
click at [711, 360] on icon at bounding box center [711, 361] width 34 height 50
click at [749, 357] on icon at bounding box center [744, 358] width 31 height 24
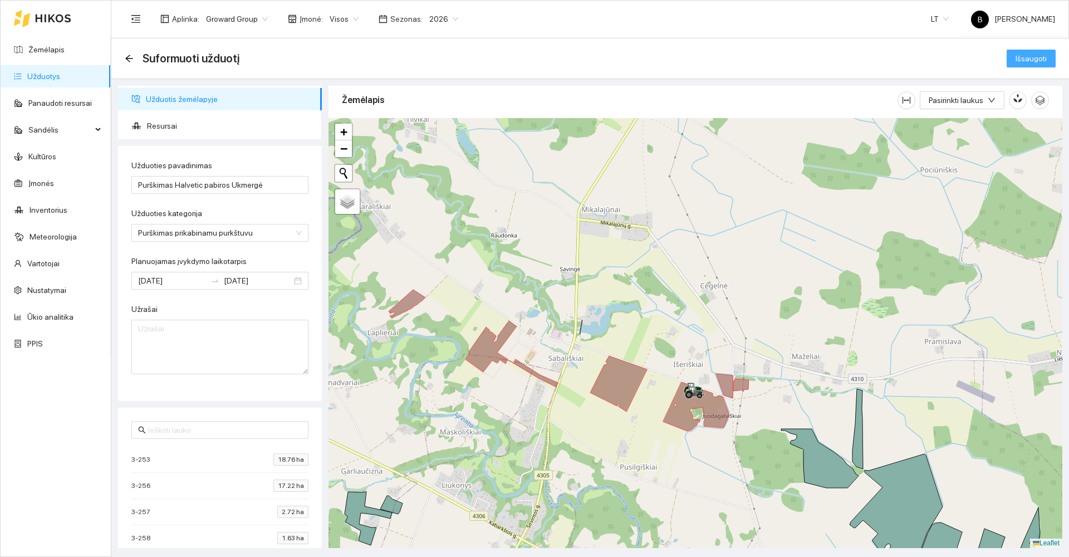
click at [1023, 62] on span "Išsaugoti" at bounding box center [1030, 58] width 31 height 12
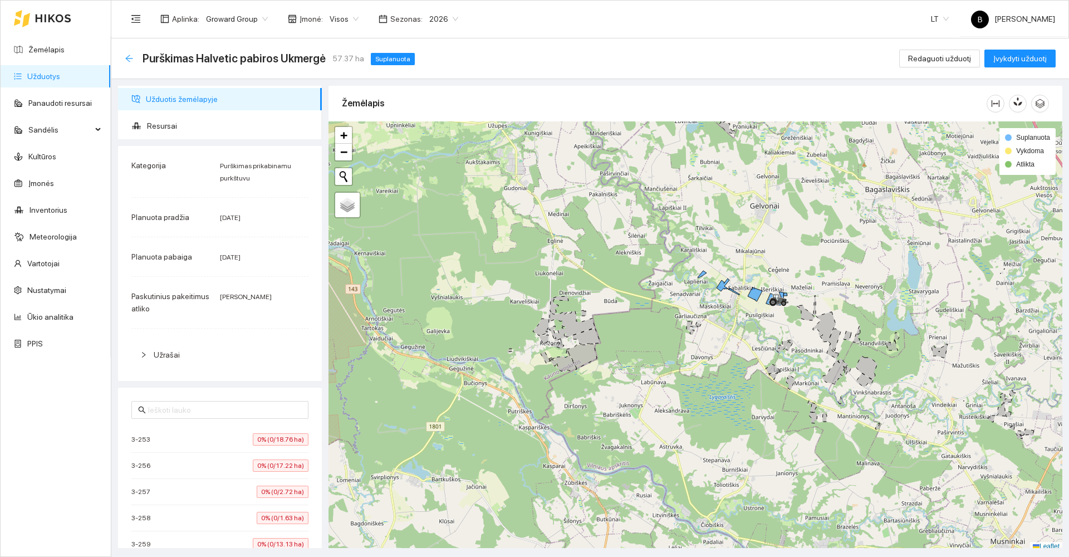
click at [130, 58] on icon "arrow-left" at bounding box center [128, 58] width 7 height 7
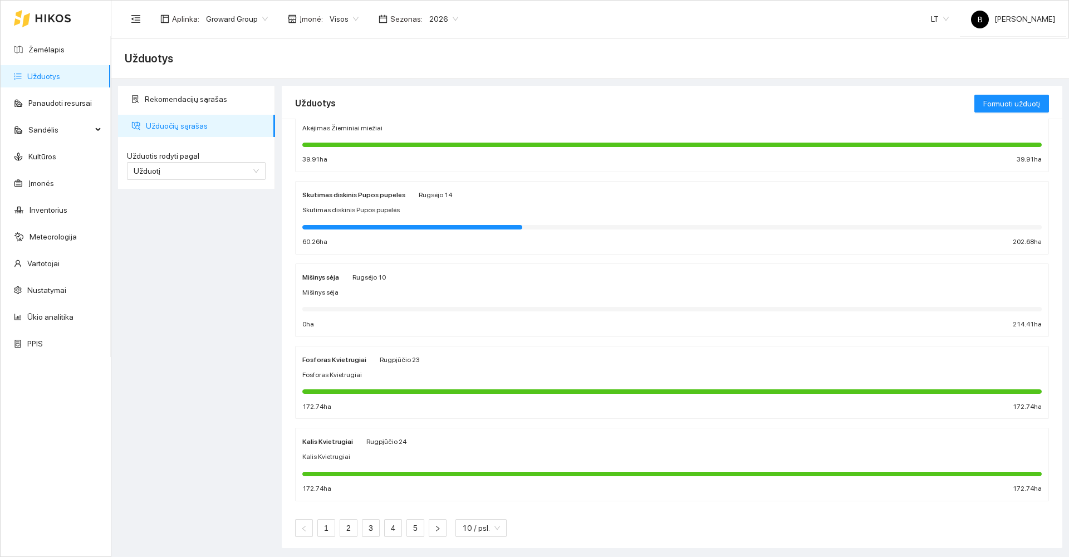
scroll to position [455, 0]
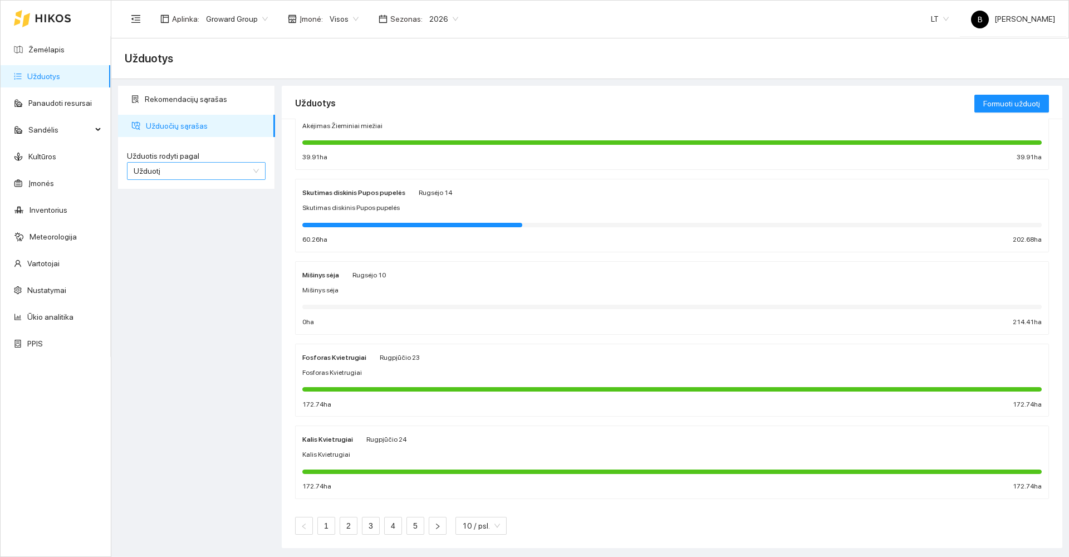
click at [194, 169] on span "Užduotį" at bounding box center [196, 171] width 125 height 17
click at [165, 209] on div "Kultūrą" at bounding box center [196, 211] width 125 height 12
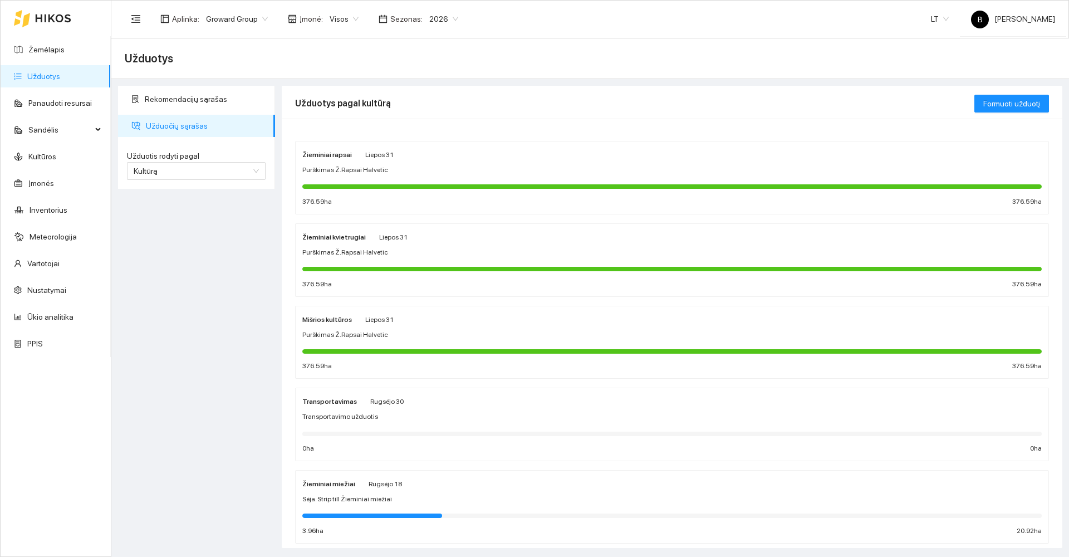
click at [481, 247] on div "Purškimas Ž.Rapsai Halvetic" at bounding box center [671, 252] width 739 height 11
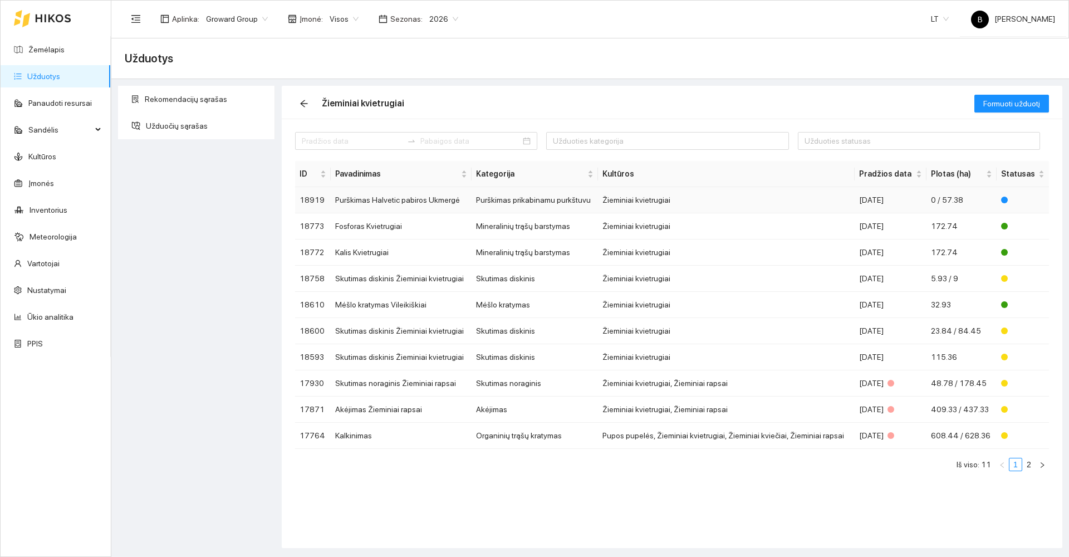
click at [398, 199] on td "Purškimas Halvetic pabiros Ukmergė" at bounding box center [401, 200] width 141 height 26
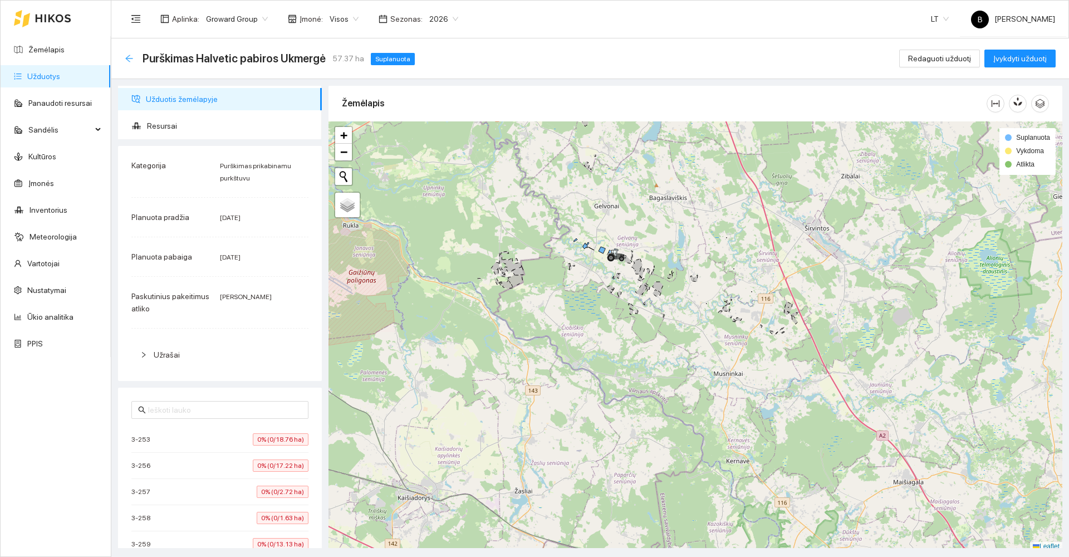
click at [130, 56] on icon "arrow-left" at bounding box center [129, 58] width 9 height 9
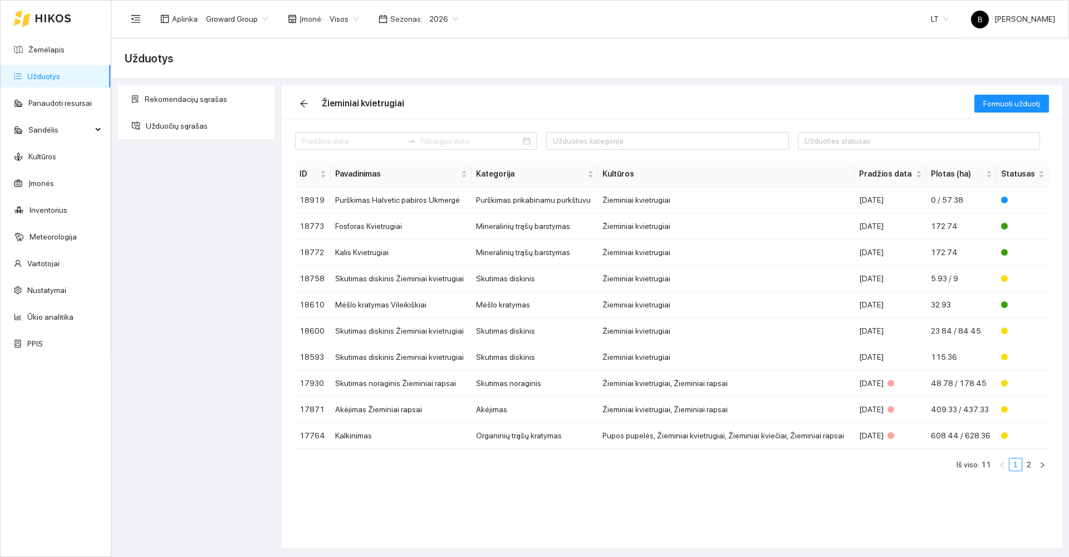
click at [164, 191] on div "Rekomendacijų sąrašas Užduočių sąrašas" at bounding box center [197, 317] width 164 height 462
click at [39, 48] on link "Žemėlapis" at bounding box center [46, 49] width 36 height 9
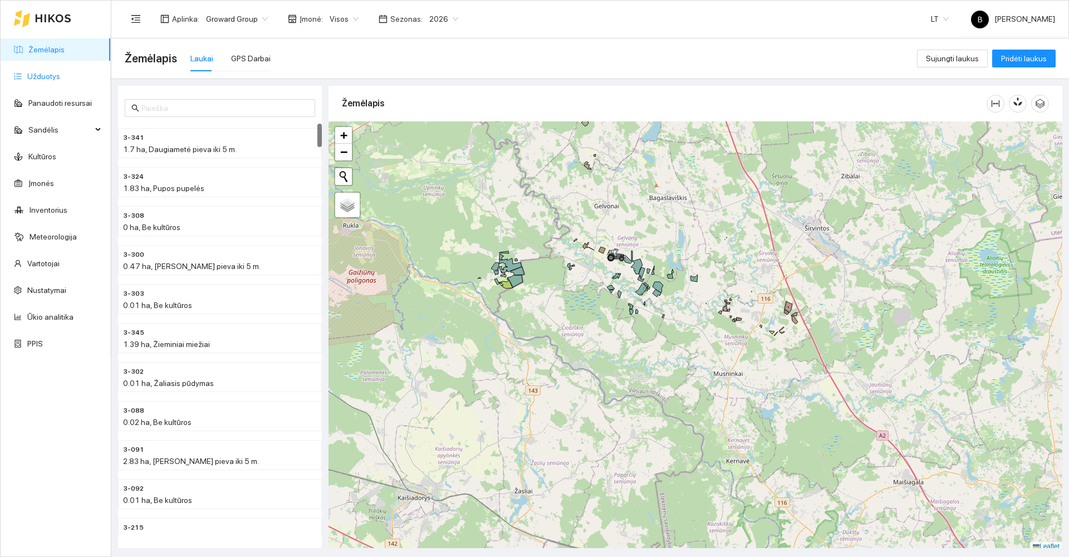
click at [48, 78] on link "Užduotys" at bounding box center [43, 76] width 33 height 9
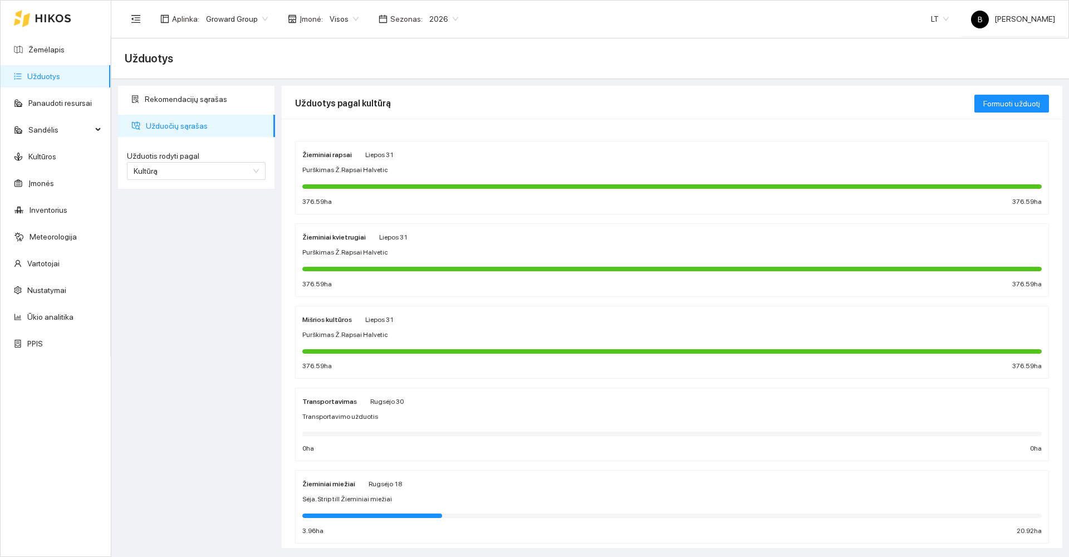
click at [471, 489] on div "Žieminiai miežiai [PERSON_NAME] 18 Sėja. Strip till Žieminiai miežiai 3.96 ha 2…" at bounding box center [671, 506] width 739 height 59
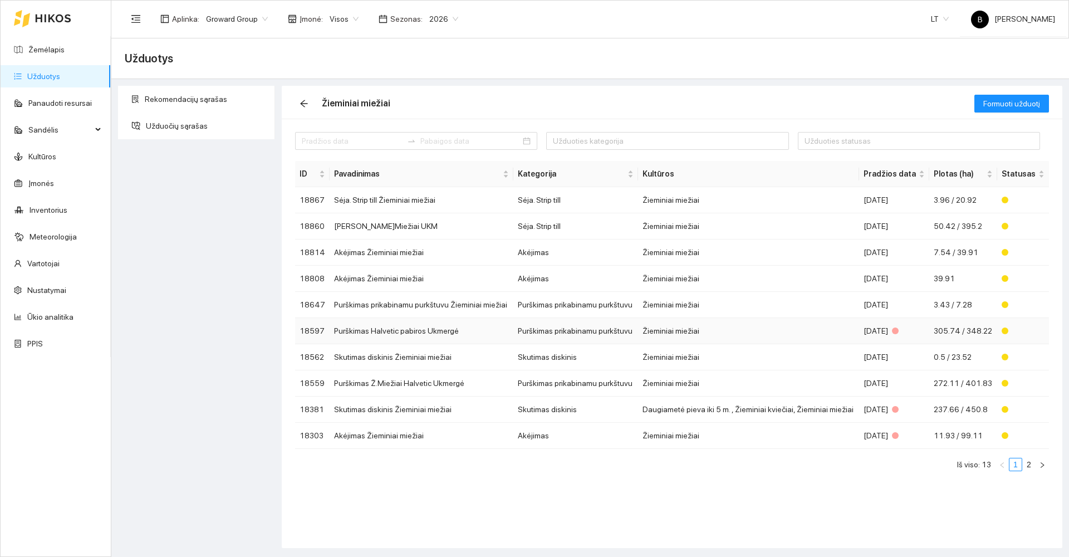
click at [405, 329] on td "Purškimas Halvetic pabiros Ukmergė" at bounding box center [420, 331] width 183 height 26
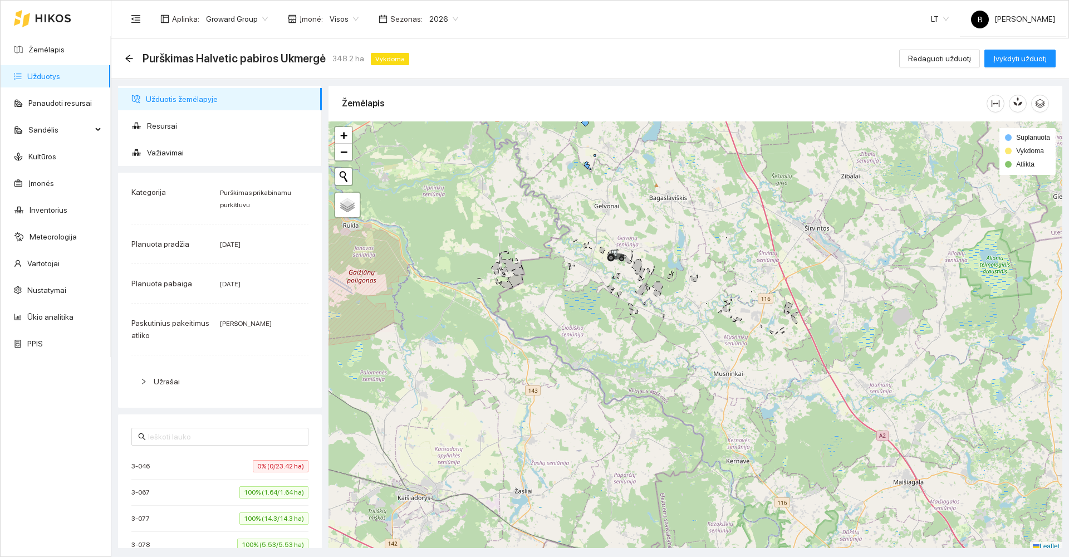
click at [169, 93] on span "Užduotis žemėlapyje" at bounding box center [229, 99] width 167 height 22
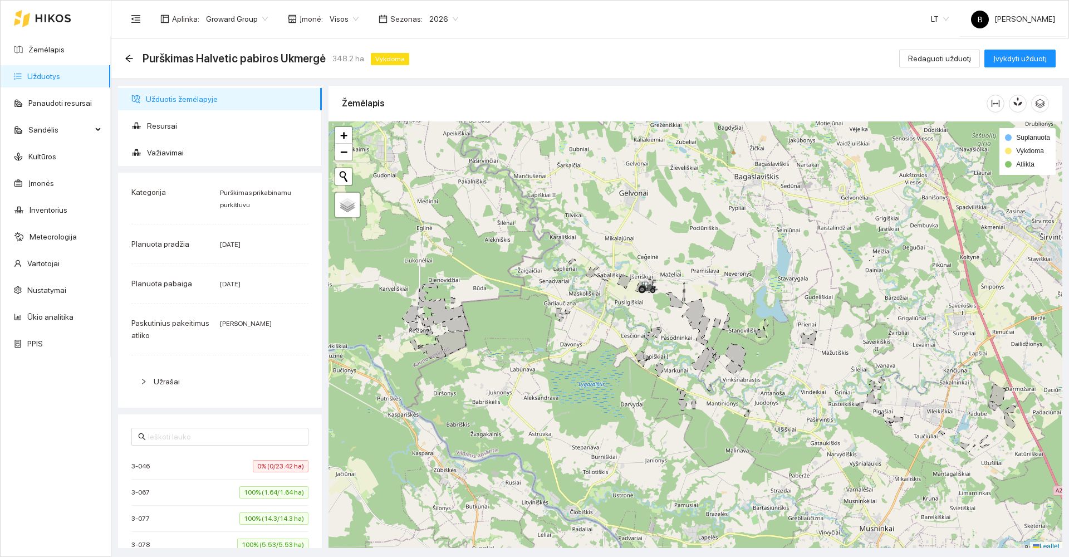
scroll to position [3, 0]
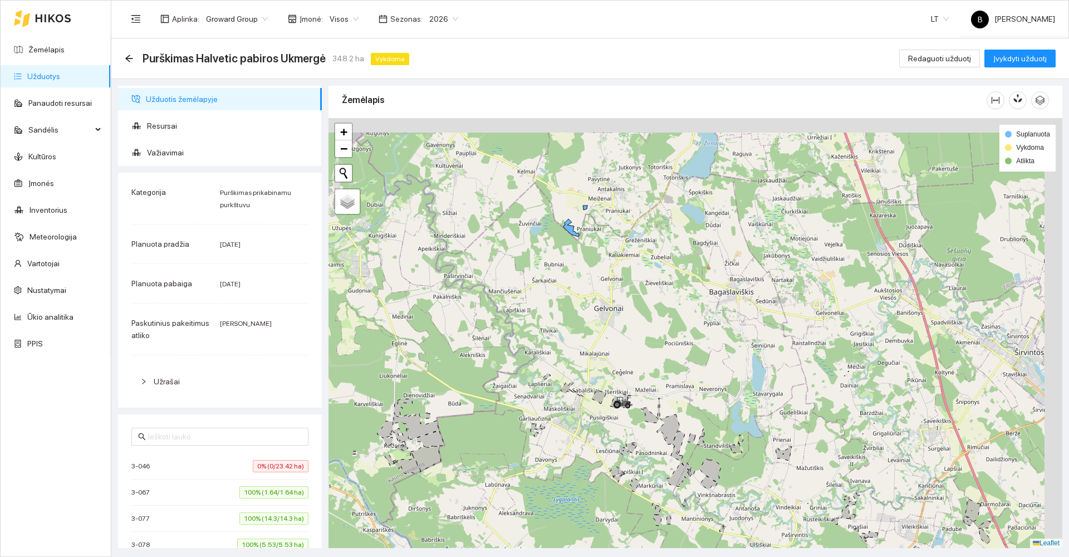
drag, startPoint x: 590, startPoint y: 194, endPoint x: 565, endPoint y: 313, distance: 121.2
click at [565, 313] on div at bounding box center [695, 333] width 734 height 430
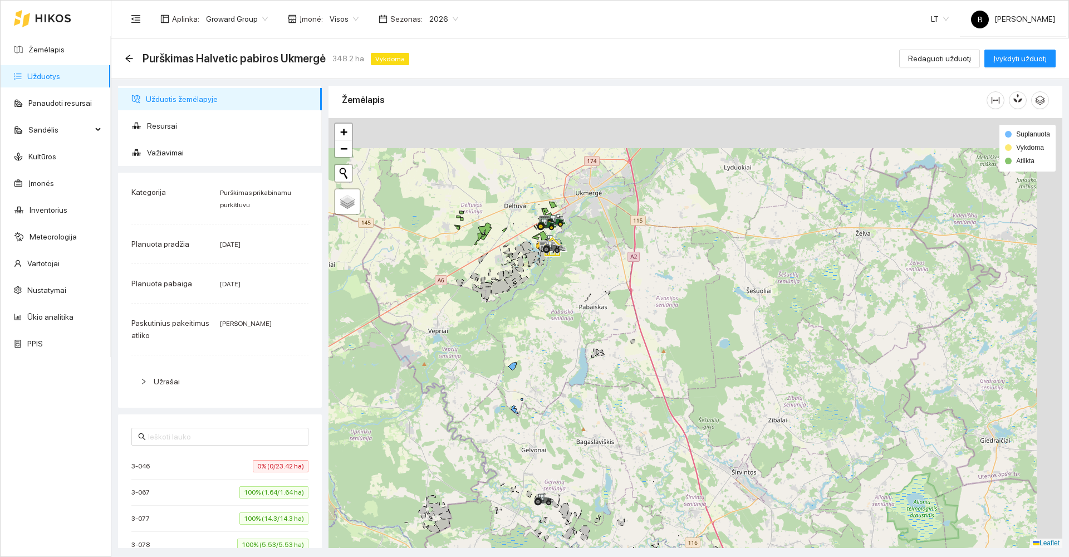
drag, startPoint x: 573, startPoint y: 273, endPoint x: 502, endPoint y: 378, distance: 127.2
click at [502, 378] on div at bounding box center [695, 333] width 734 height 430
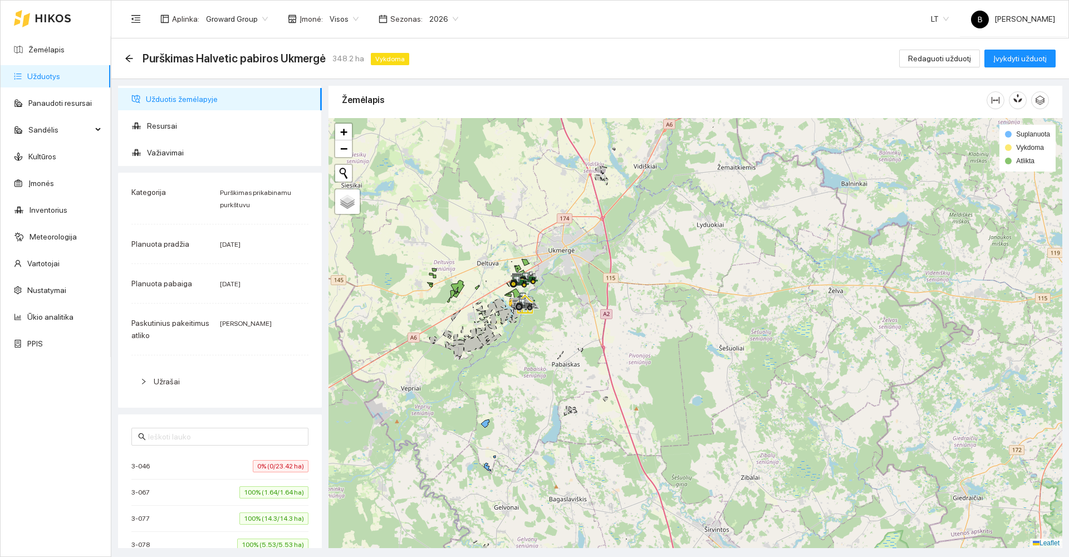
drag, startPoint x: 603, startPoint y: 274, endPoint x: 667, endPoint y: 225, distance: 80.9
click at [667, 225] on div at bounding box center [695, 333] width 734 height 430
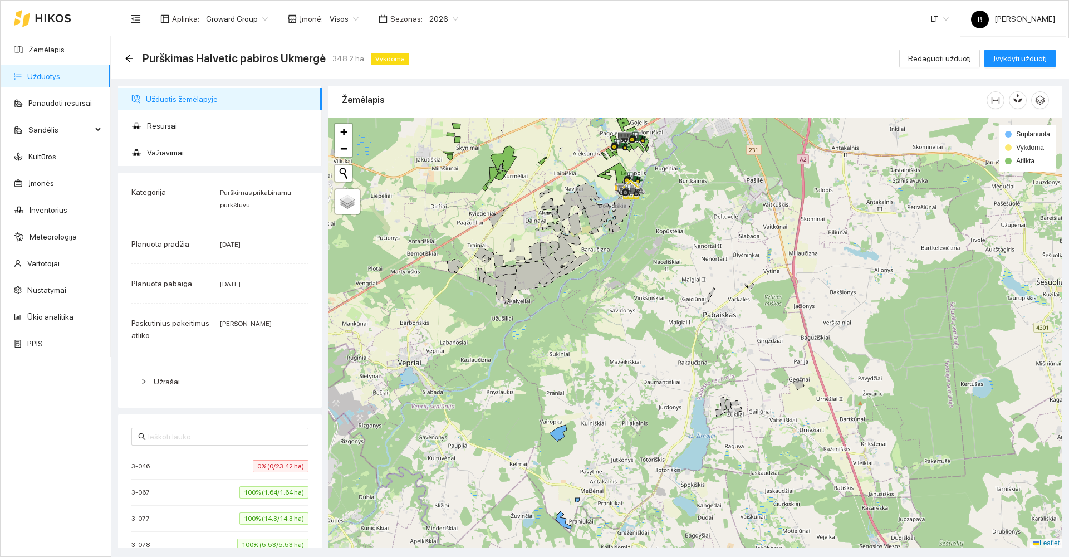
drag, startPoint x: 695, startPoint y: 247, endPoint x: 711, endPoint y: 236, distance: 20.1
click at [711, 237] on div at bounding box center [695, 333] width 734 height 430
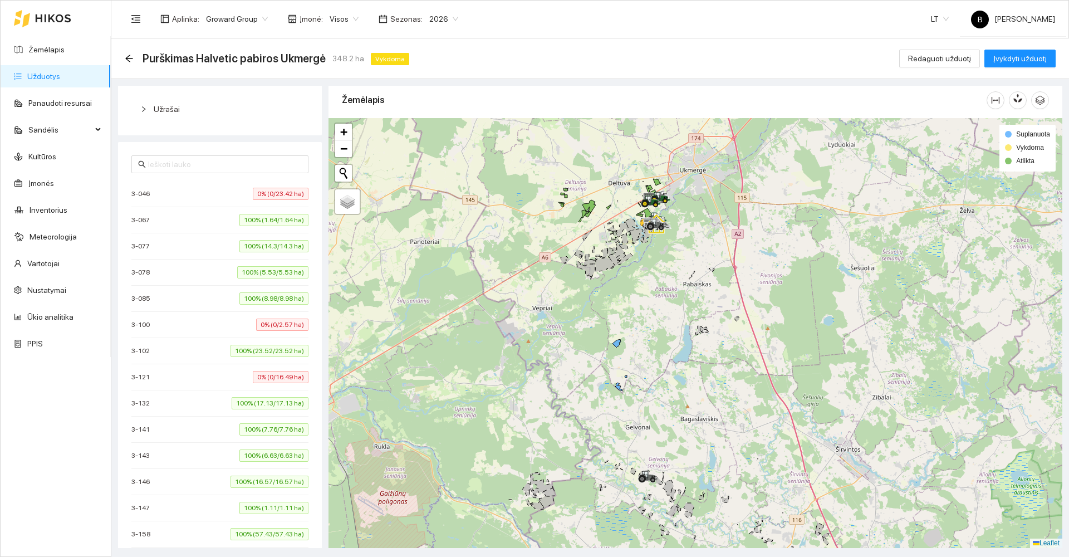
scroll to position [0, 0]
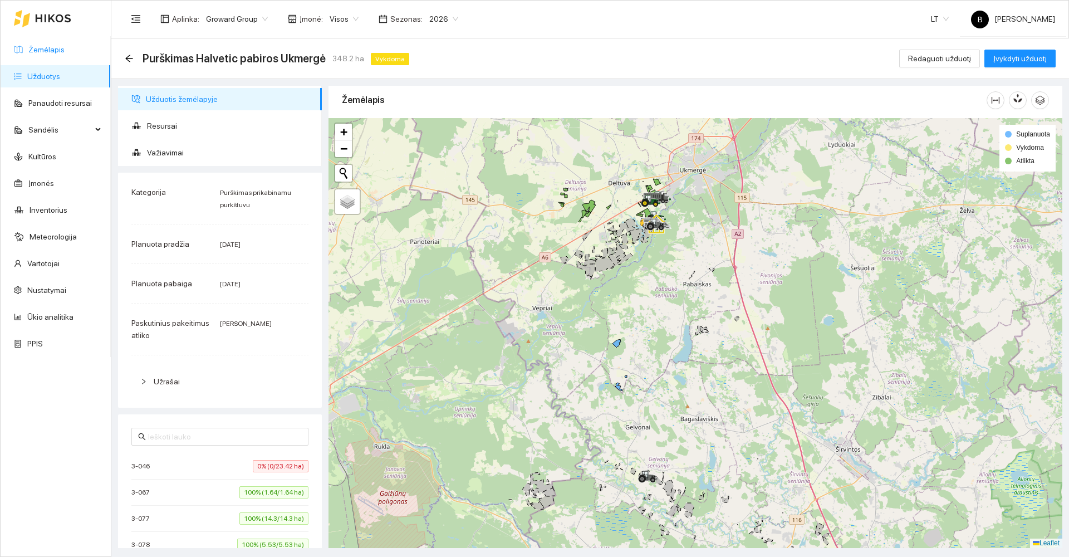
click at [28, 53] on link "Žemėlapis" at bounding box center [46, 49] width 36 height 9
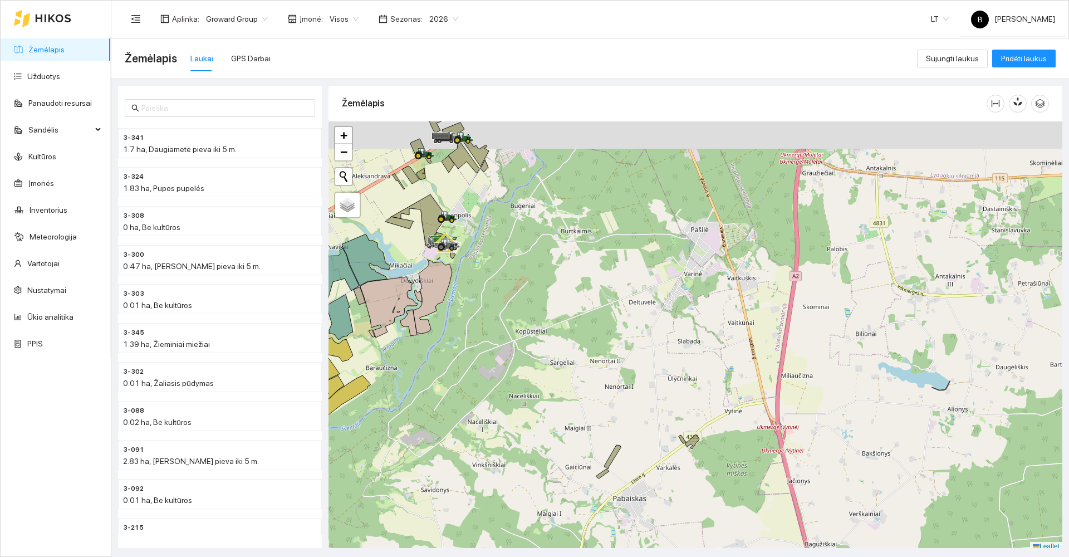
scroll to position [3, 0]
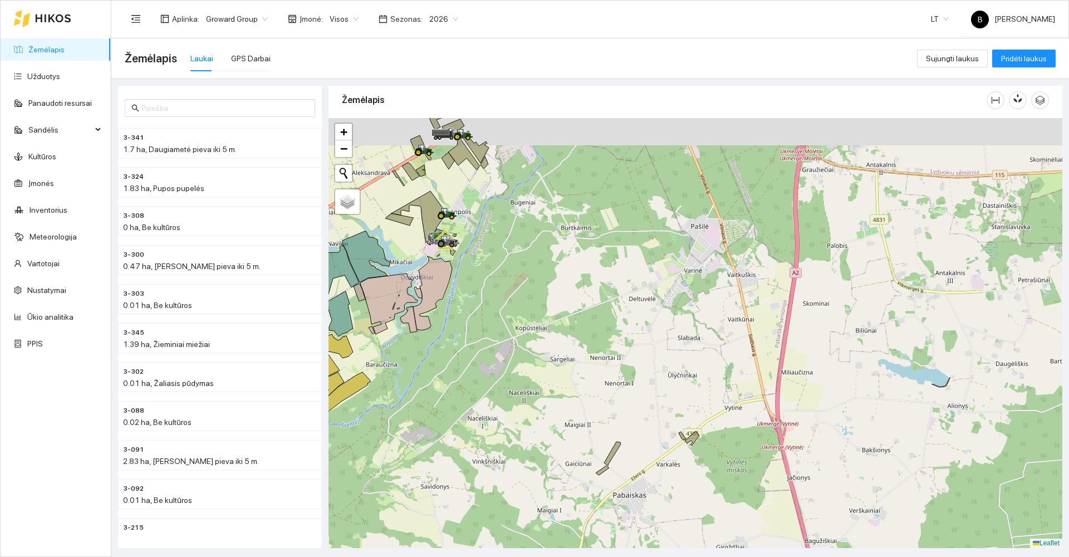
drag, startPoint x: 509, startPoint y: 191, endPoint x: 656, endPoint y: 319, distance: 195.2
click at [677, 332] on div at bounding box center [695, 333] width 734 height 430
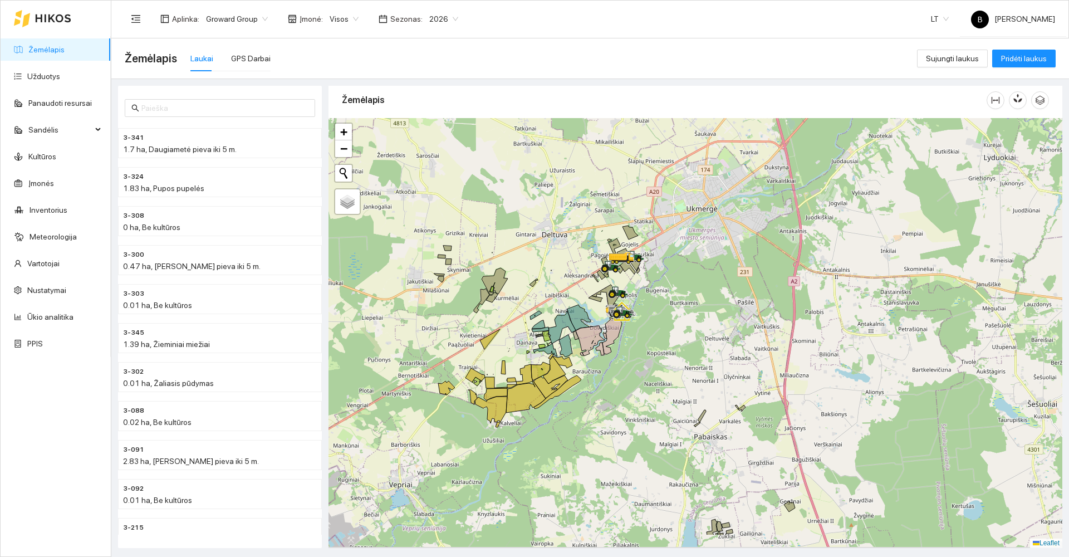
drag, startPoint x: 670, startPoint y: 401, endPoint x: 672, endPoint y: 351, distance: 49.6
click at [672, 351] on div at bounding box center [695, 333] width 734 height 430
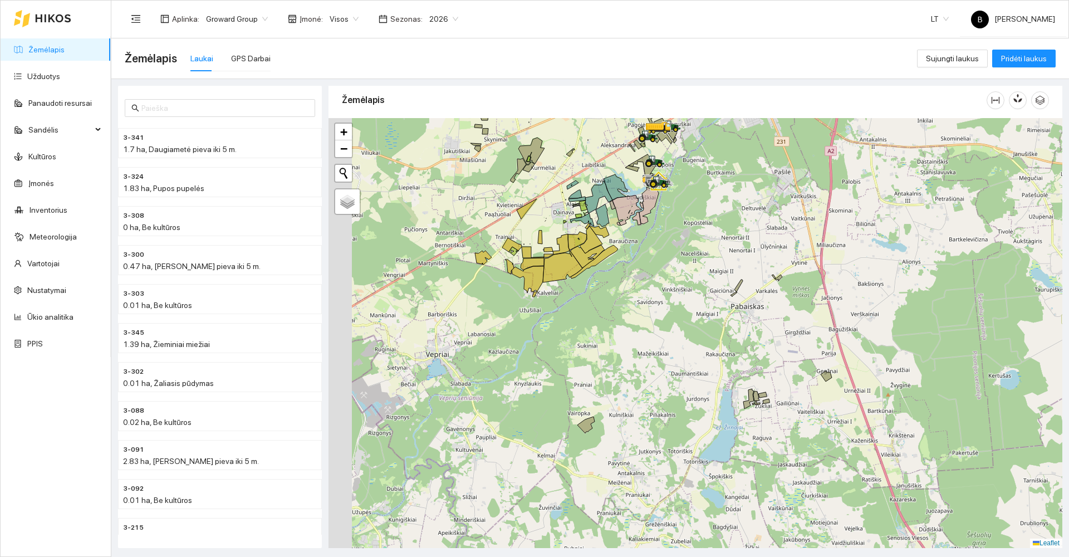
drag, startPoint x: 643, startPoint y: 311, endPoint x: 648, endPoint y: 297, distance: 14.8
click at [648, 297] on div at bounding box center [695, 333] width 734 height 430
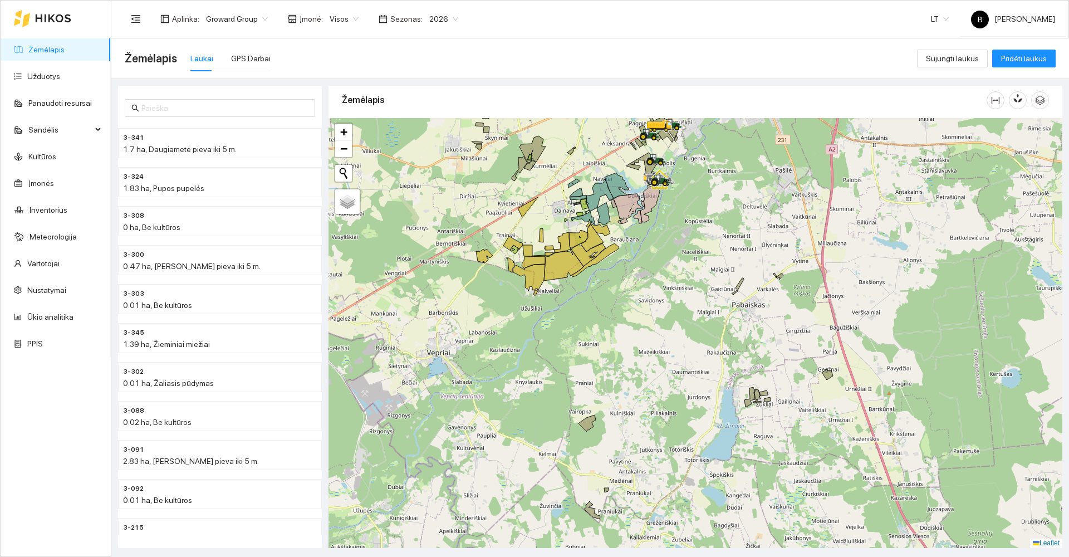
drag, startPoint x: 649, startPoint y: 333, endPoint x: 642, endPoint y: 312, distance: 21.8
click at [643, 314] on div at bounding box center [695, 333] width 734 height 430
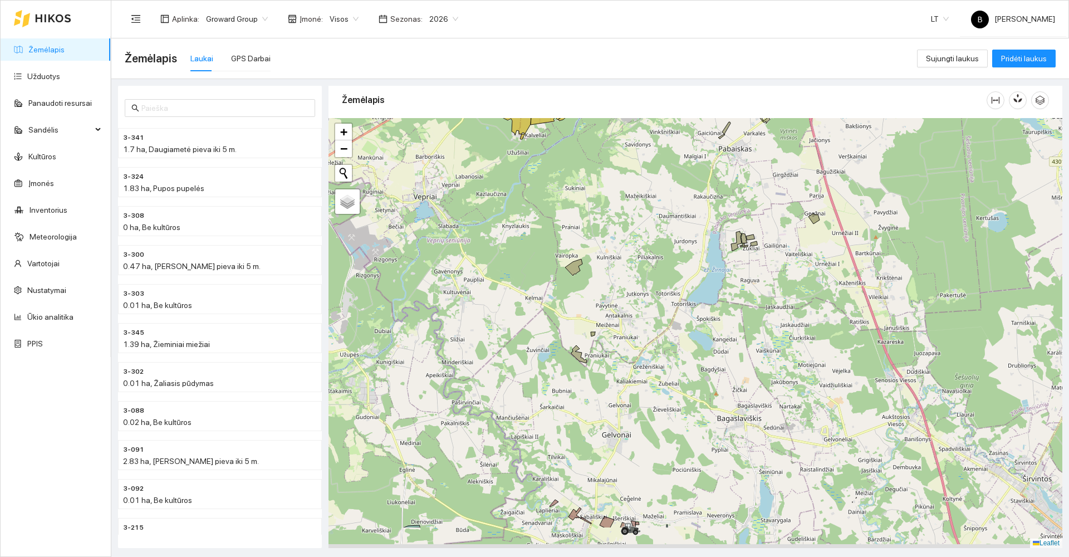
drag, startPoint x: 633, startPoint y: 337, endPoint x: 617, endPoint y: 261, distance: 77.9
click at [617, 261] on div at bounding box center [695, 333] width 734 height 430
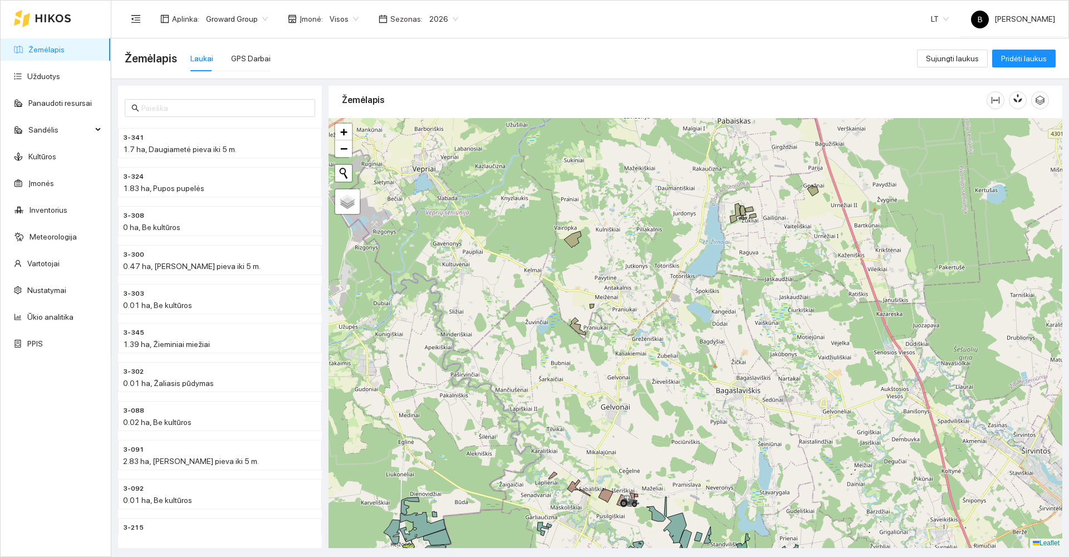
drag, startPoint x: 578, startPoint y: 382, endPoint x: 585, endPoint y: 305, distance: 77.7
click at [585, 306] on div at bounding box center [695, 333] width 734 height 430
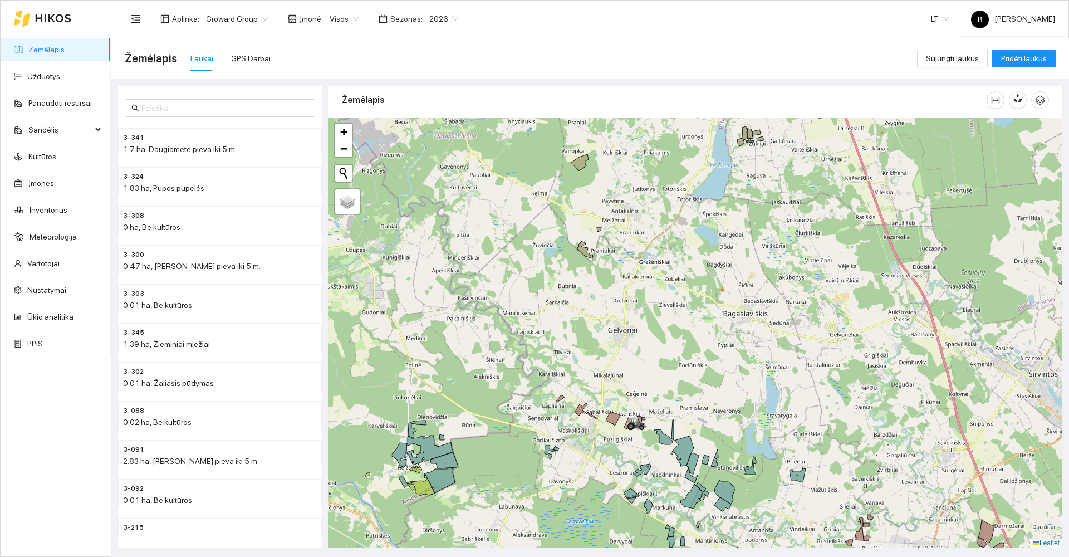
drag, startPoint x: 484, startPoint y: 450, endPoint x: 509, endPoint y: 400, distance: 56.3
click at [509, 400] on div at bounding box center [695, 333] width 734 height 430
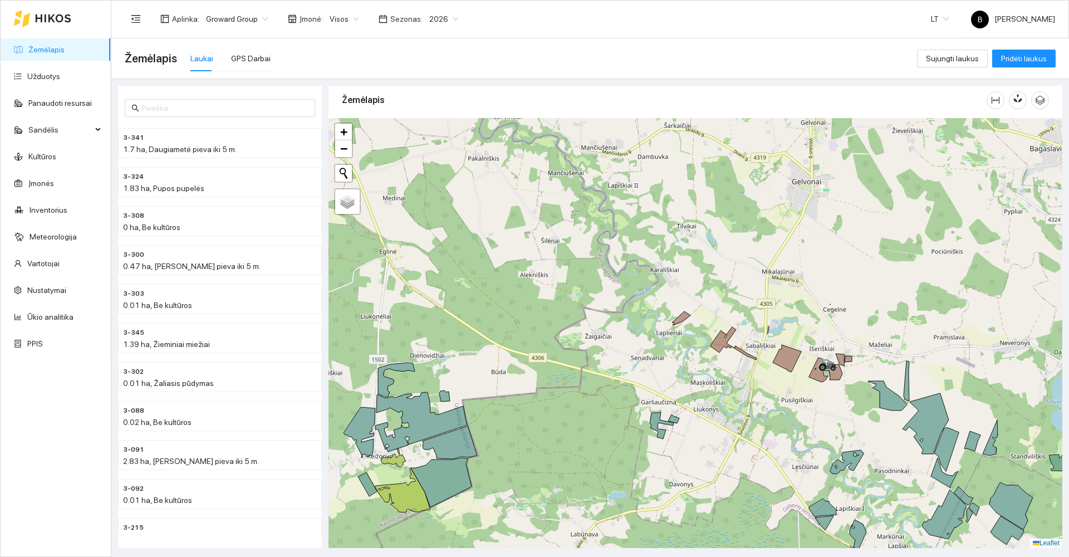
drag, startPoint x: 518, startPoint y: 354, endPoint x: 527, endPoint y: 343, distance: 14.6
click at [527, 343] on div at bounding box center [695, 333] width 734 height 430
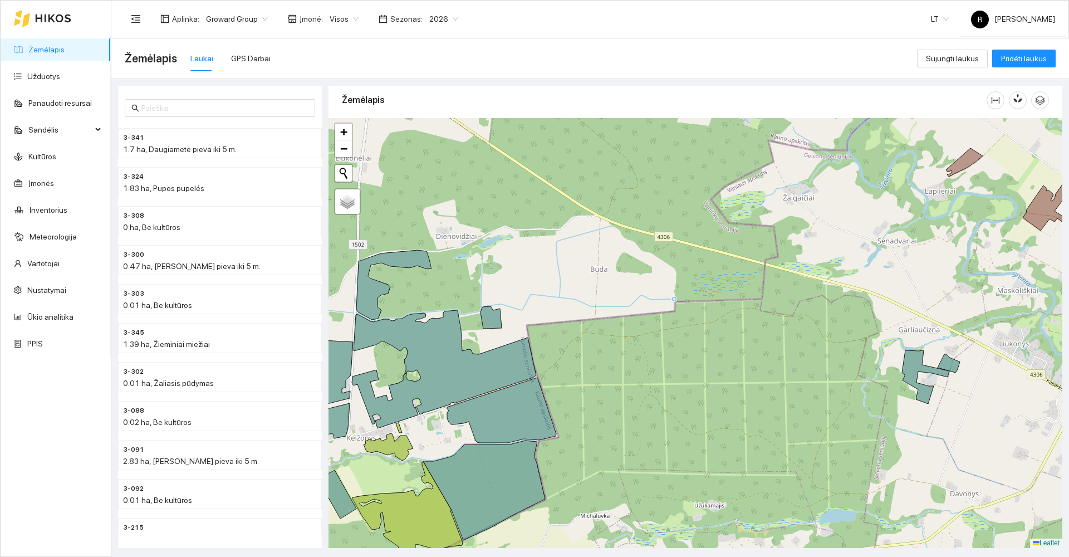
drag, startPoint x: 534, startPoint y: 309, endPoint x: 571, endPoint y: 287, distance: 43.2
click at [571, 287] on div at bounding box center [695, 333] width 734 height 430
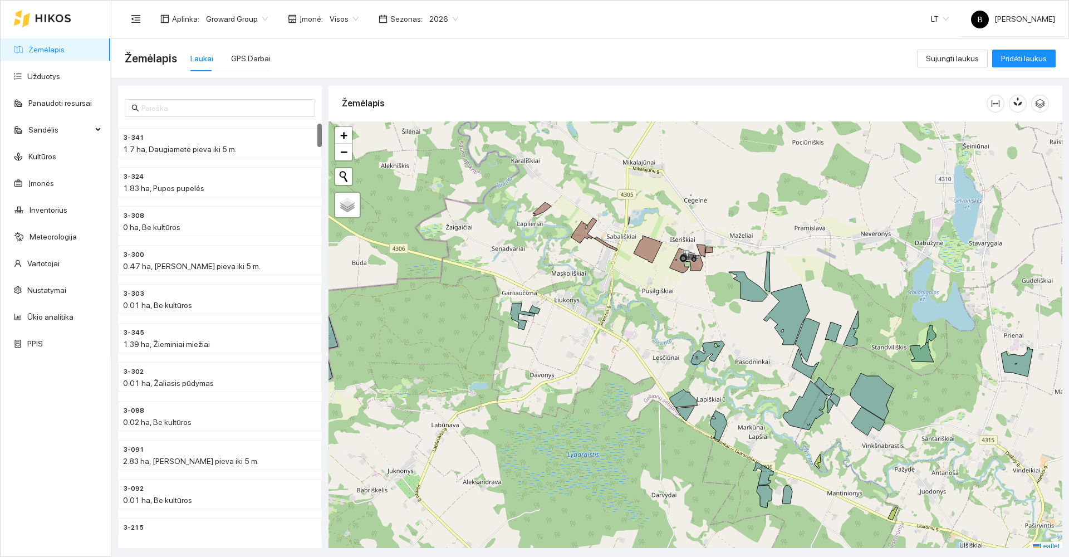
scroll to position [3, 0]
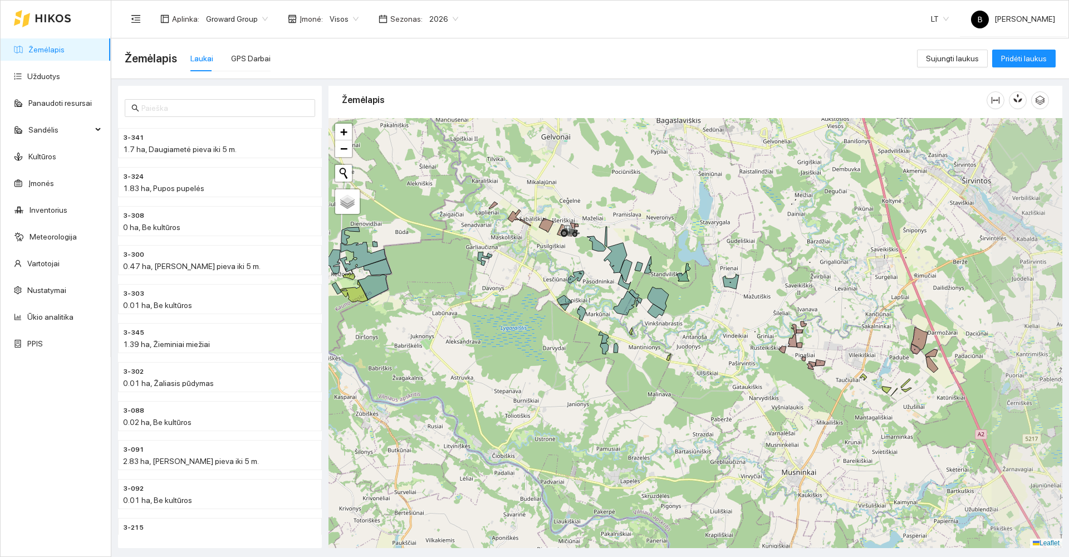
drag, startPoint x: 900, startPoint y: 234, endPoint x: 768, endPoint y: 259, distance: 134.4
click at [768, 259] on div at bounding box center [695, 333] width 734 height 430
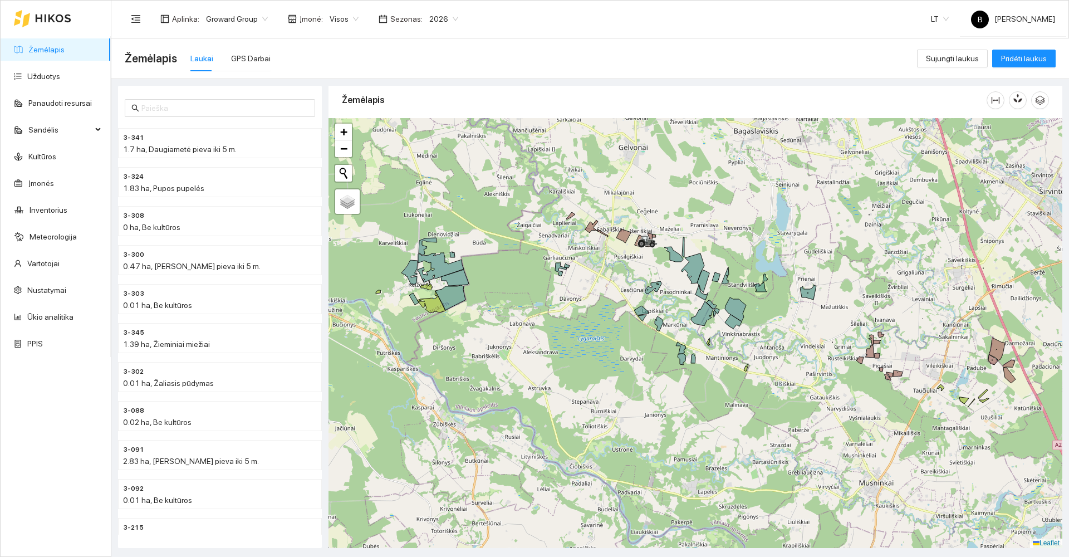
drag, startPoint x: 573, startPoint y: 184, endPoint x: 651, endPoint y: 195, distance: 78.1
click at [651, 195] on div at bounding box center [695, 333] width 734 height 430
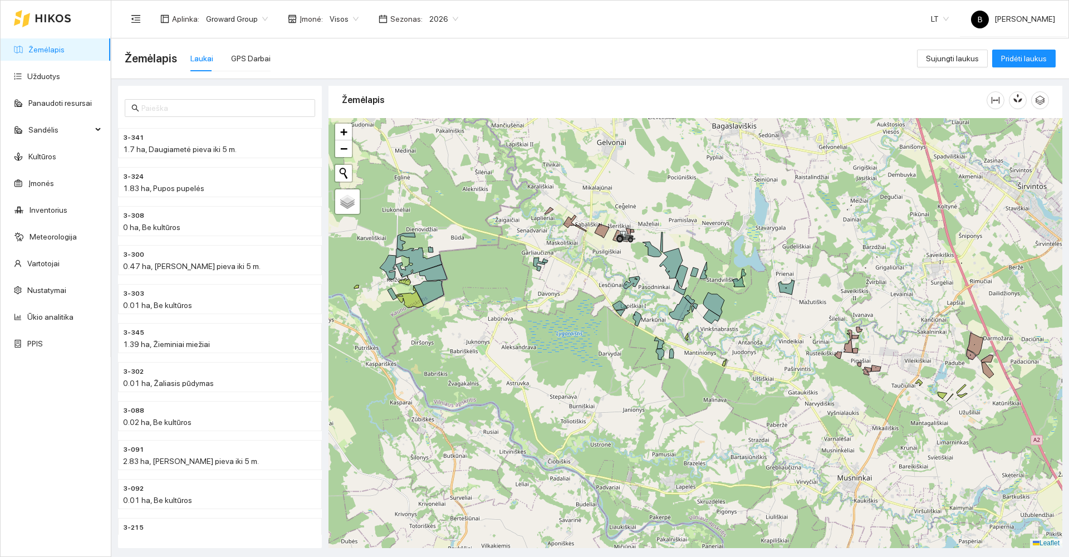
drag, startPoint x: 870, startPoint y: 405, endPoint x: 849, endPoint y: 400, distance: 22.3
click at [849, 400] on div at bounding box center [695, 333] width 734 height 430
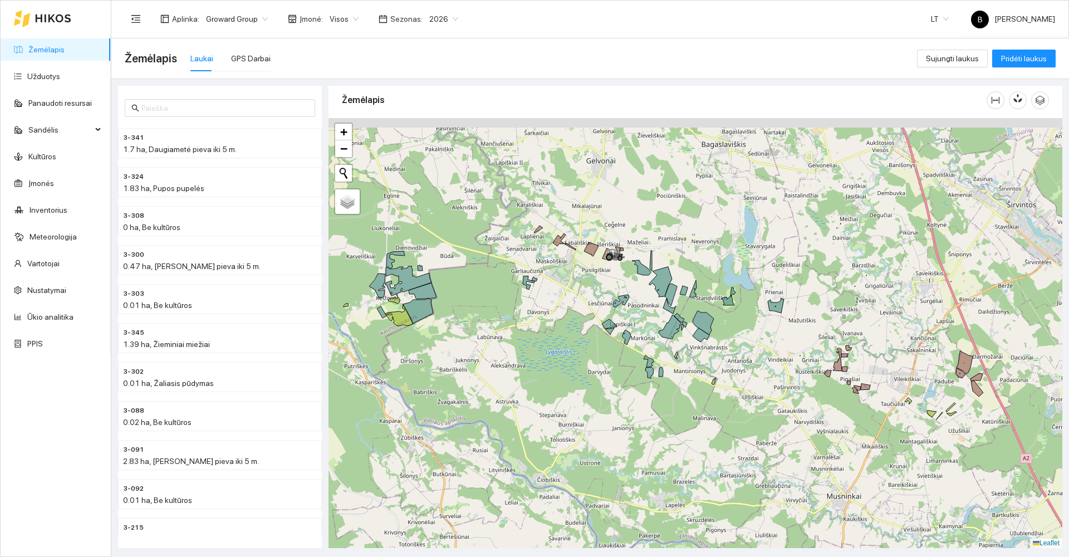
click at [553, 382] on div at bounding box center [695, 333] width 734 height 430
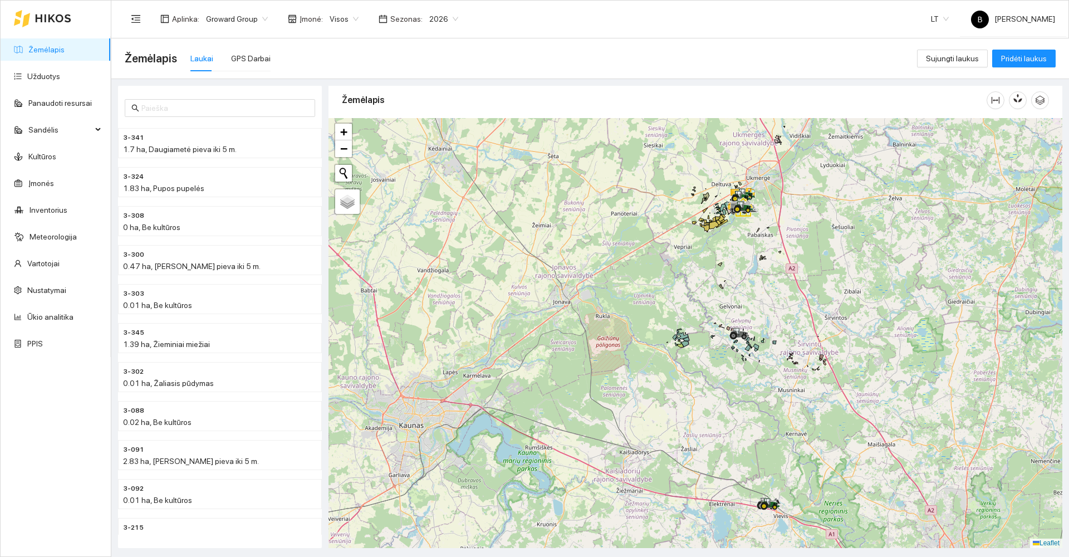
drag, startPoint x: 745, startPoint y: 218, endPoint x: 716, endPoint y: 305, distance: 91.3
click at [716, 305] on div at bounding box center [695, 333] width 734 height 430
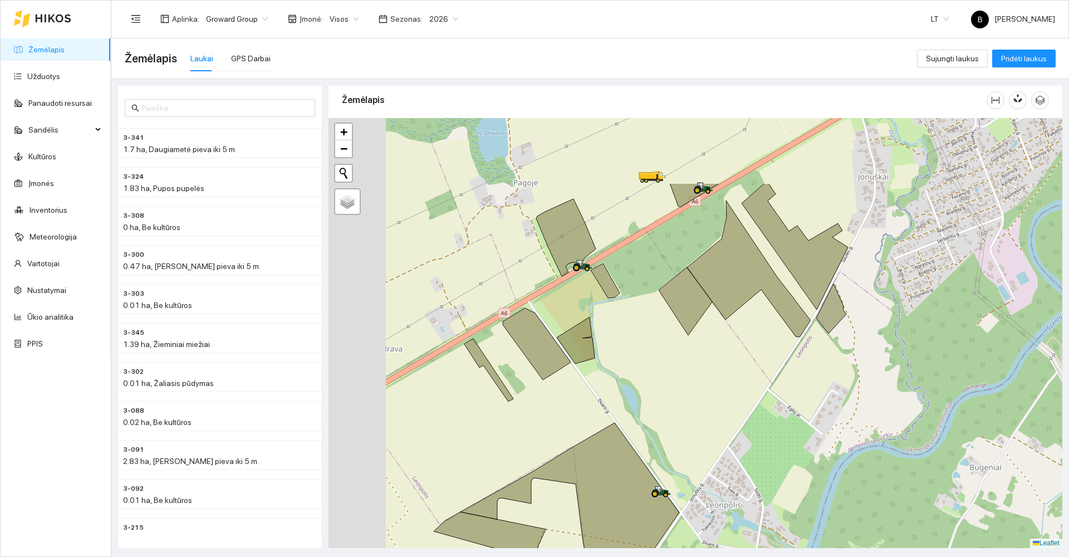
drag, startPoint x: 518, startPoint y: 282, endPoint x: 670, endPoint y: 377, distance: 178.5
click at [675, 385] on div at bounding box center [695, 333] width 734 height 430
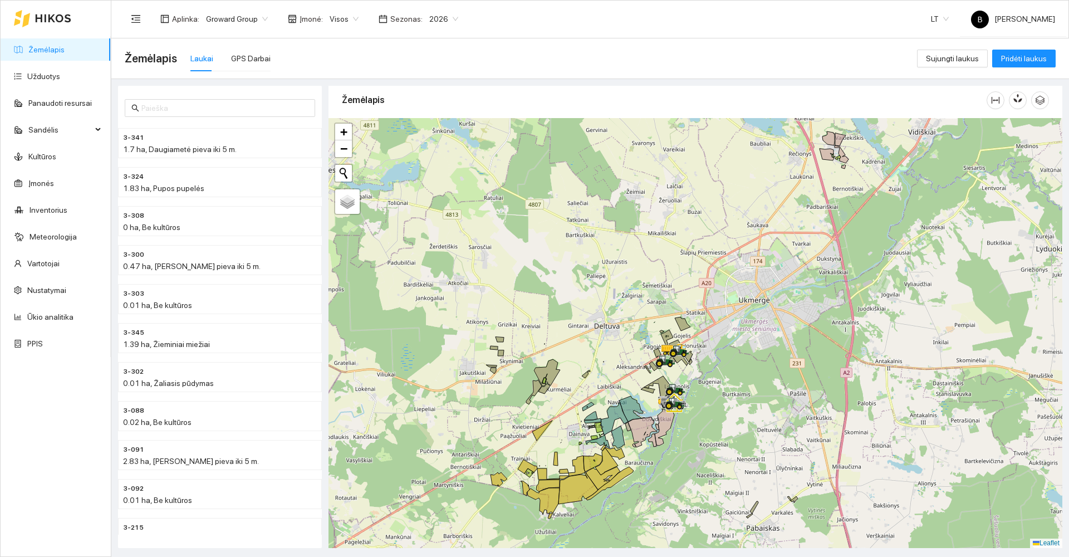
drag, startPoint x: 611, startPoint y: 361, endPoint x: 632, endPoint y: 316, distance: 50.3
click at [632, 316] on div at bounding box center [695, 333] width 734 height 430
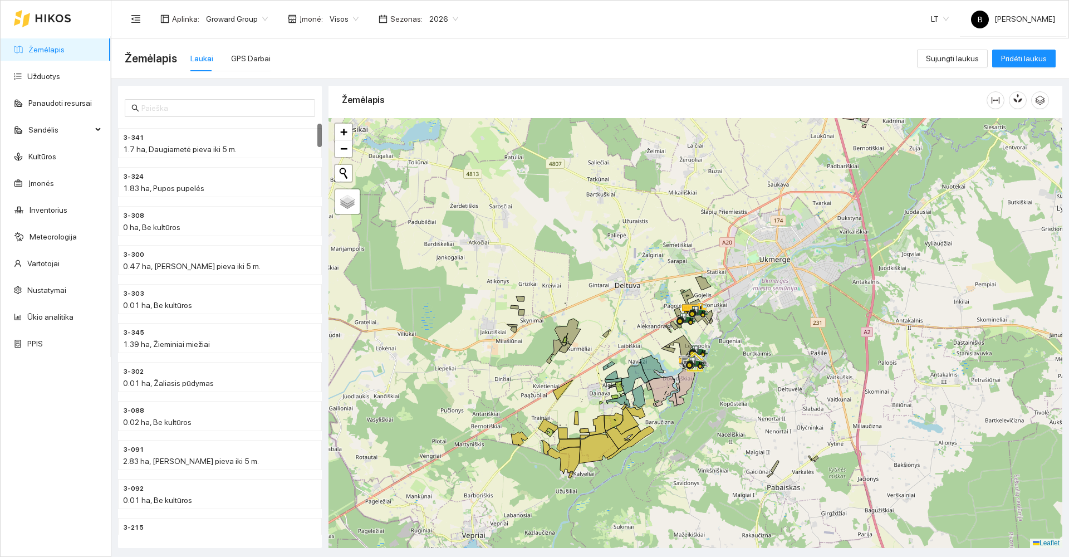
drag, startPoint x: 61, startPoint y: 493, endPoint x: 51, endPoint y: 480, distance: 16.7
click at [61, 493] on div "Žemėlapis Užduotys Panaudoti resursai Sandėlis Kultūros Įmonės Inventorius Mete…" at bounding box center [56, 278] width 110 height 555
click at [51, 480] on div "Žemėlapis Užduotys Panaudoti resursai Sandėlis Kultūros Įmonės Inventorius Mete…" at bounding box center [56, 278] width 110 height 555
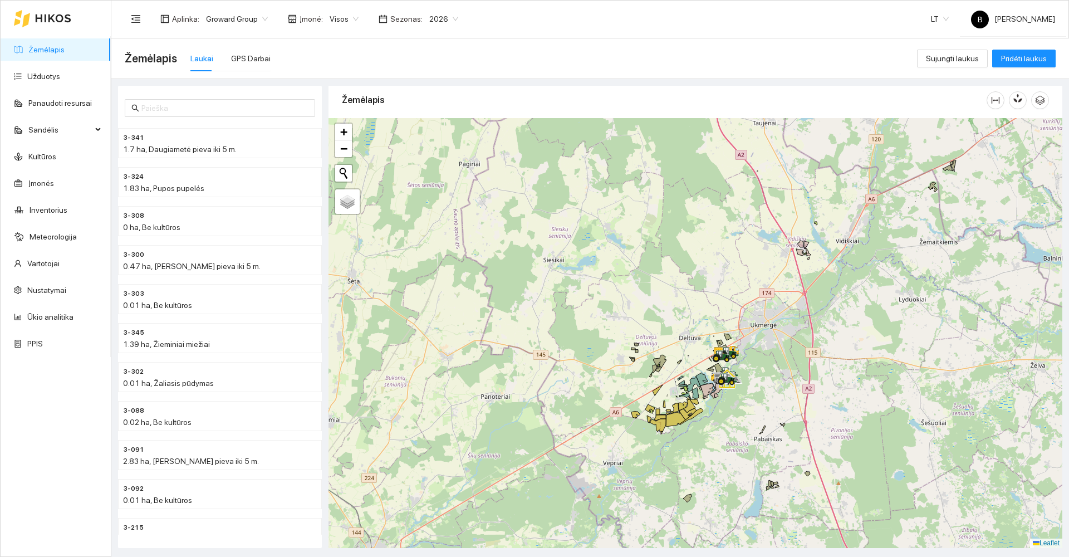
drag, startPoint x: 733, startPoint y: 477, endPoint x: 755, endPoint y: 405, distance: 75.5
click at [755, 405] on div at bounding box center [695, 333] width 734 height 430
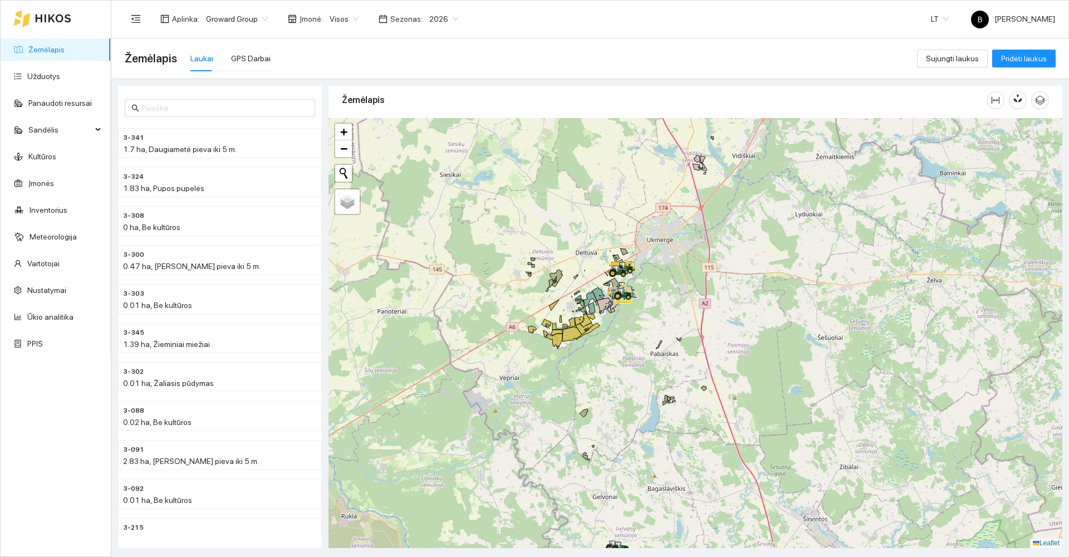
drag, startPoint x: 711, startPoint y: 447, endPoint x: 606, endPoint y: 368, distance: 131.9
click at [606, 368] on div at bounding box center [695, 333] width 734 height 430
click at [656, 409] on div at bounding box center [695, 333] width 734 height 430
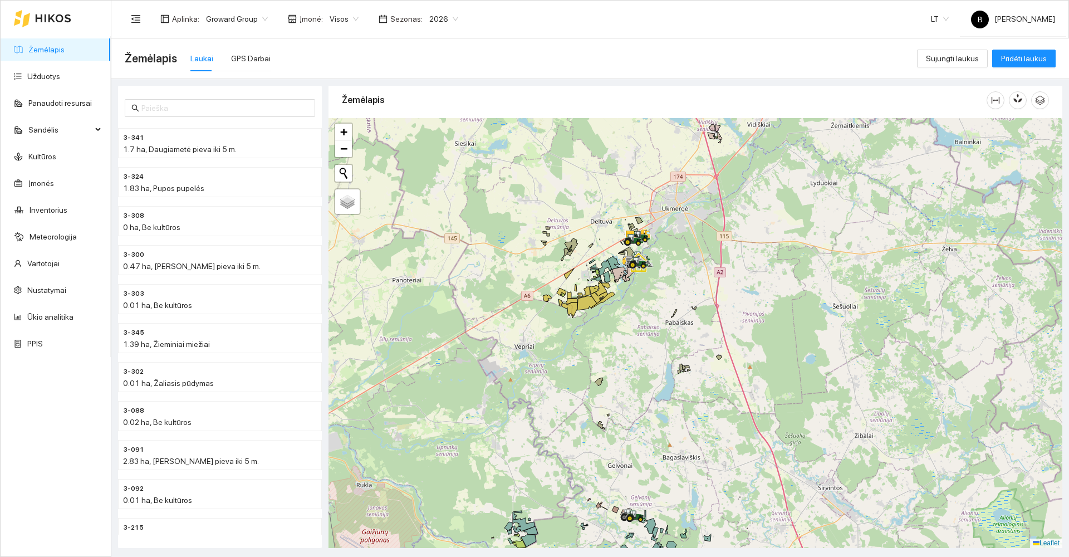
drag, startPoint x: 652, startPoint y: 414, endPoint x: 637, endPoint y: 355, distance: 61.0
click at [637, 355] on div at bounding box center [695, 333] width 734 height 430
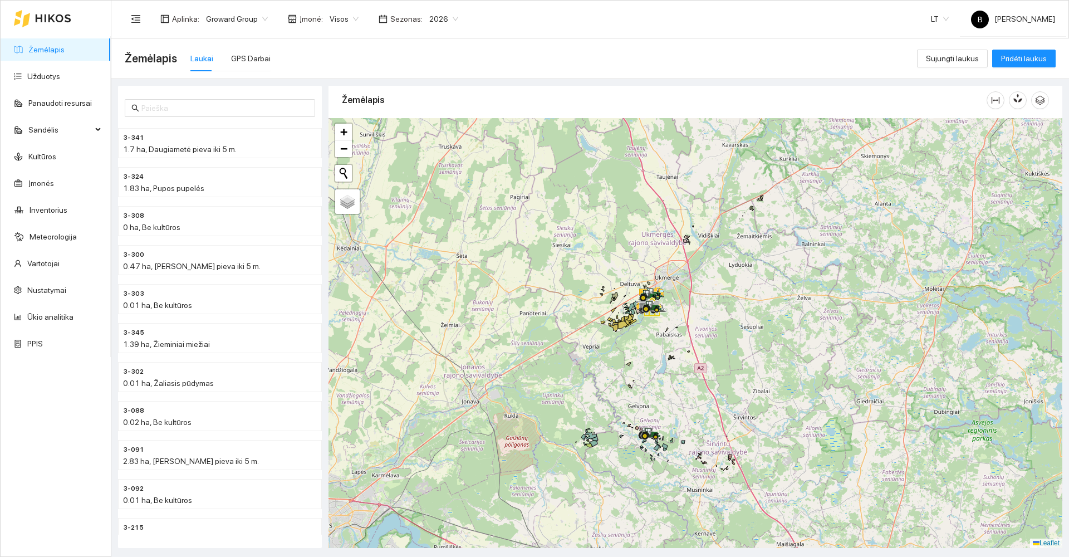
drag, startPoint x: 627, startPoint y: 326, endPoint x: 644, endPoint y: 348, distance: 28.5
click at [644, 348] on div at bounding box center [695, 333] width 734 height 430
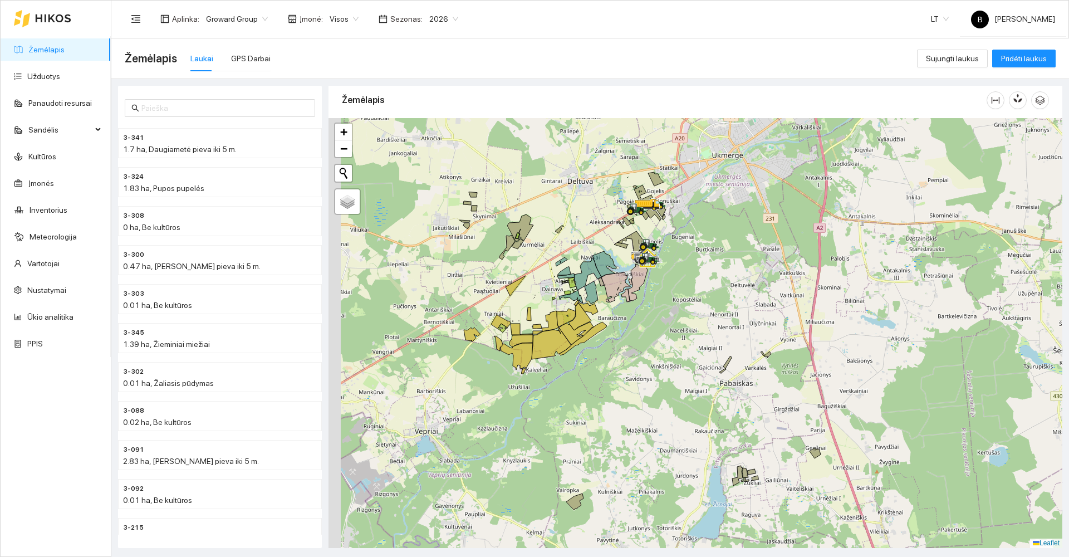
drag, startPoint x: 566, startPoint y: 393, endPoint x: 593, endPoint y: 372, distance: 34.4
click at [593, 372] on div at bounding box center [695, 333] width 734 height 430
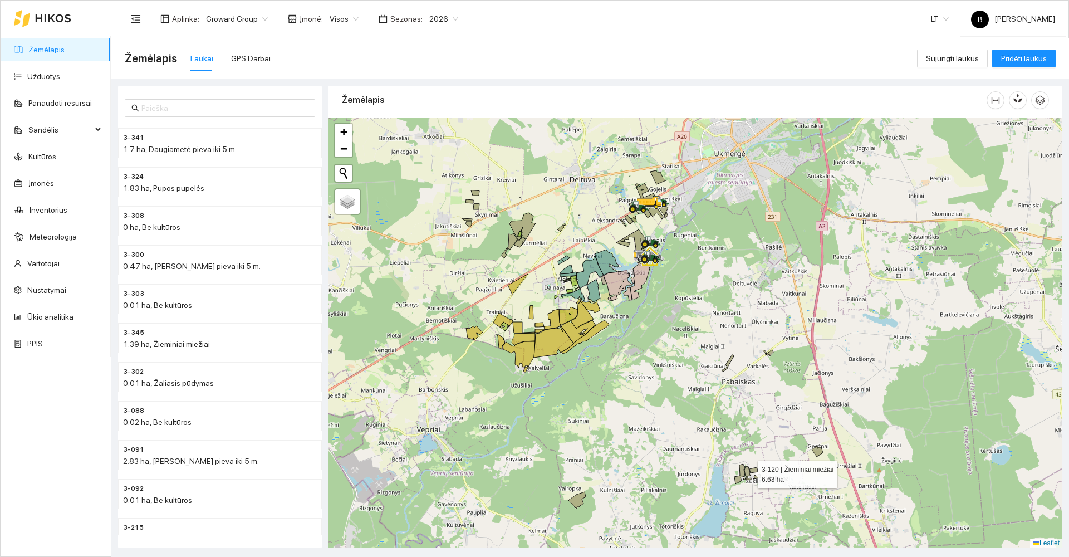
click at [747, 471] on icon at bounding box center [747, 471] width 6 height 10
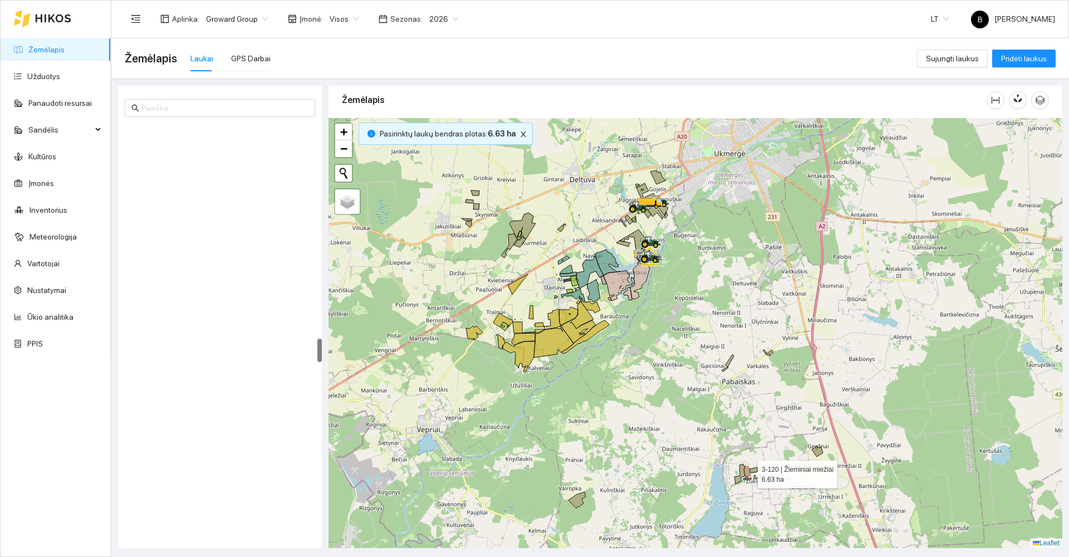
scroll to position [3691, 0]
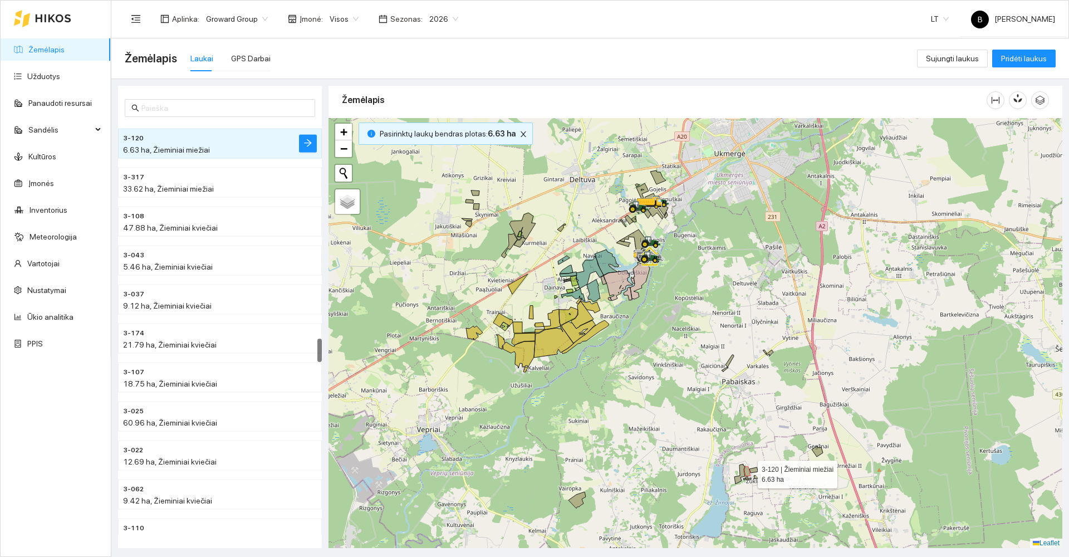
click at [747, 471] on icon at bounding box center [747, 471] width 6 height 10
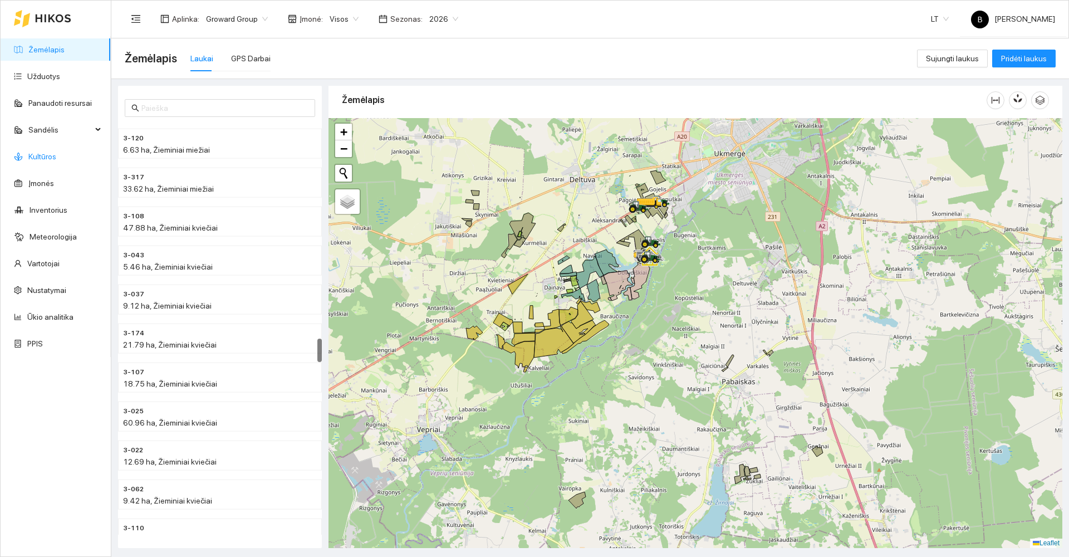
click at [48, 155] on link "Kultūros" at bounding box center [42, 156] width 28 height 9
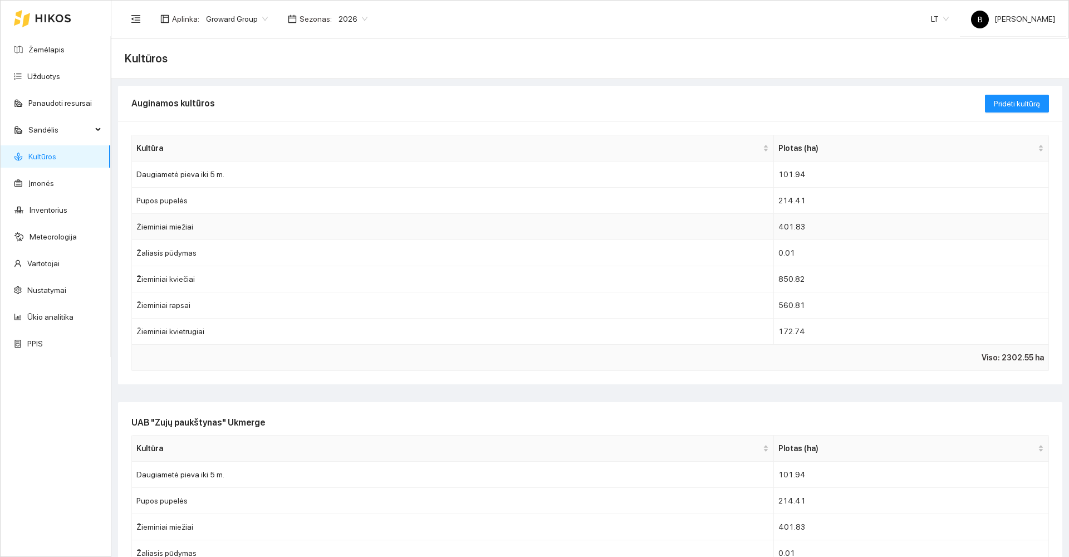
click at [181, 224] on td "Žieminiai miežiai" at bounding box center [453, 227] width 642 height 26
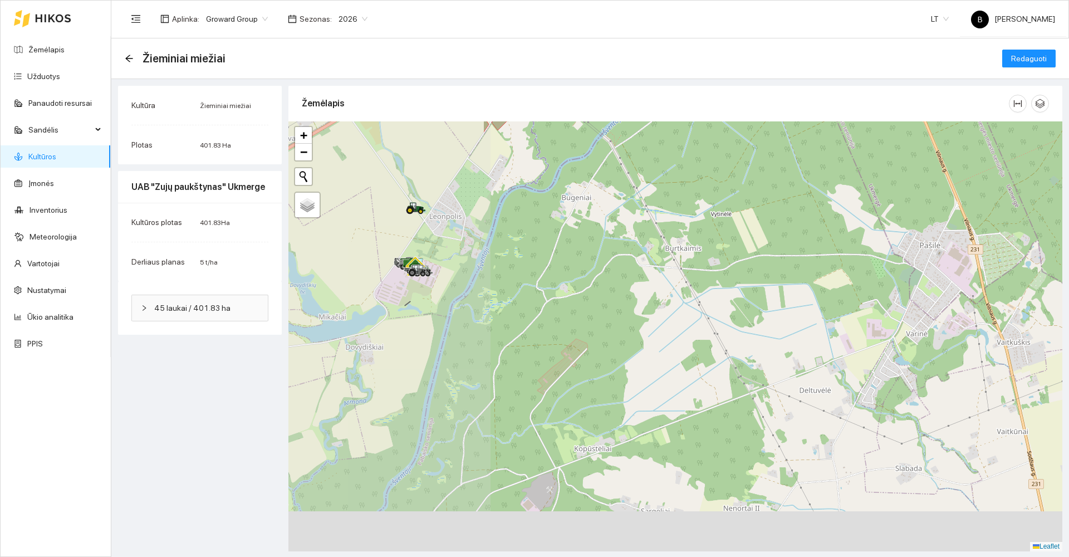
drag, startPoint x: 456, startPoint y: 249, endPoint x: 729, endPoint y: 118, distance: 302.7
click at [729, 118] on div "Žemėlapis" at bounding box center [675, 317] width 774 height 462
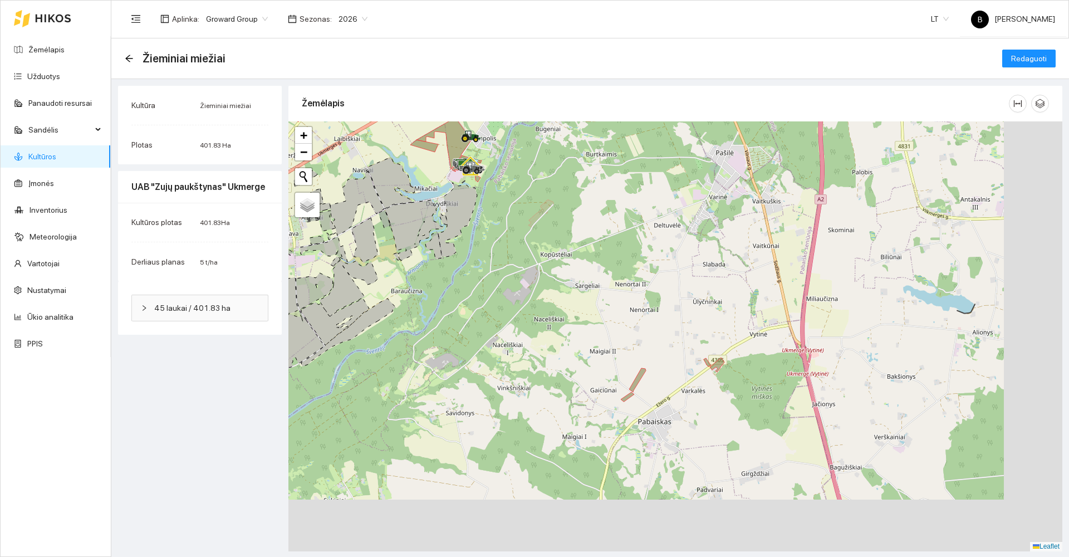
drag, startPoint x: 708, startPoint y: 302, endPoint x: 598, endPoint y: 181, distance: 163.5
click at [598, 181] on div at bounding box center [675, 336] width 774 height 430
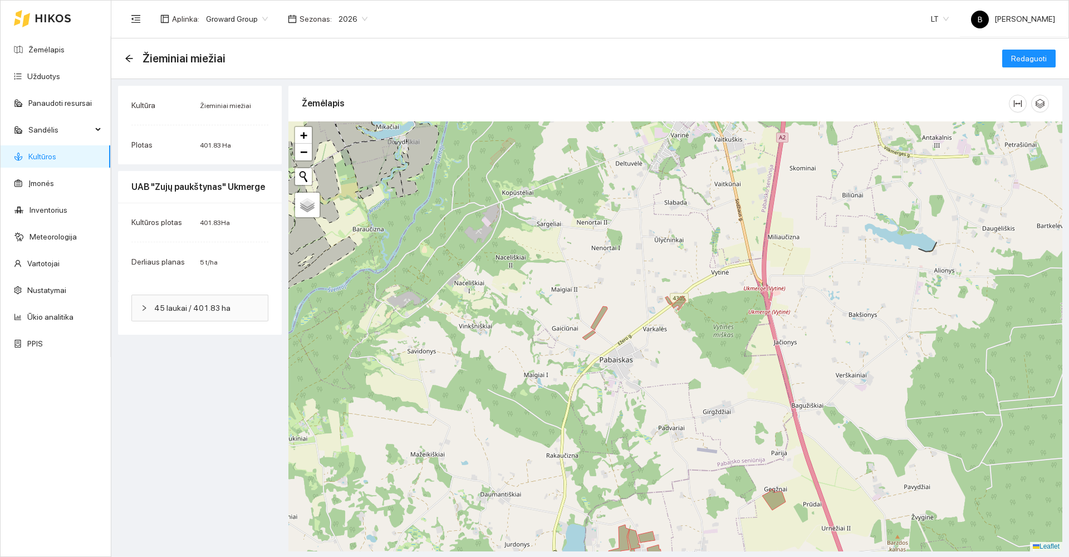
drag, startPoint x: 624, startPoint y: 258, endPoint x: 583, endPoint y: 208, distance: 65.2
click at [583, 208] on div at bounding box center [675, 336] width 774 height 430
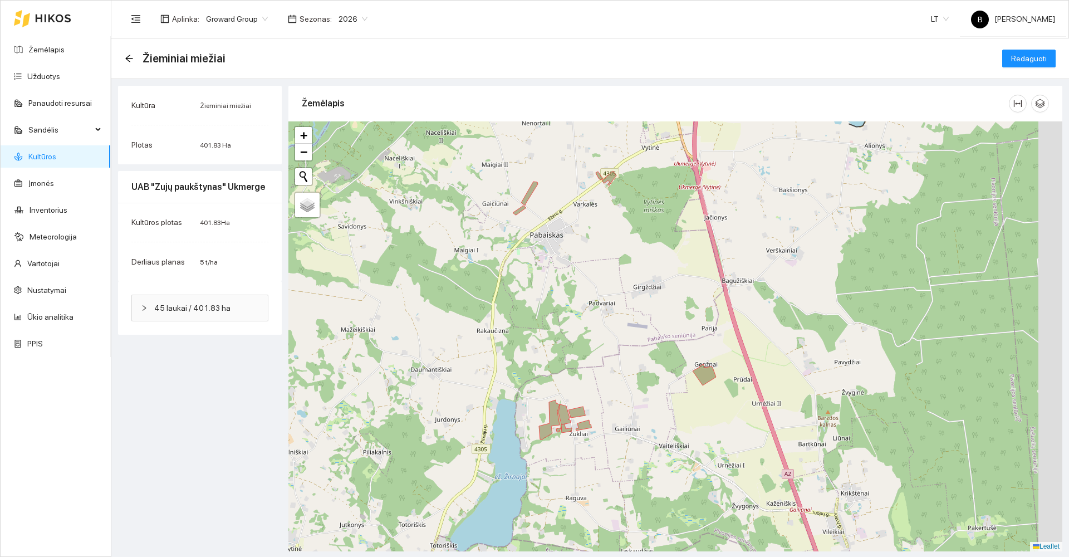
drag, startPoint x: 595, startPoint y: 273, endPoint x: 592, endPoint y: 191, distance: 81.3
click at [590, 195] on div at bounding box center [675, 336] width 774 height 430
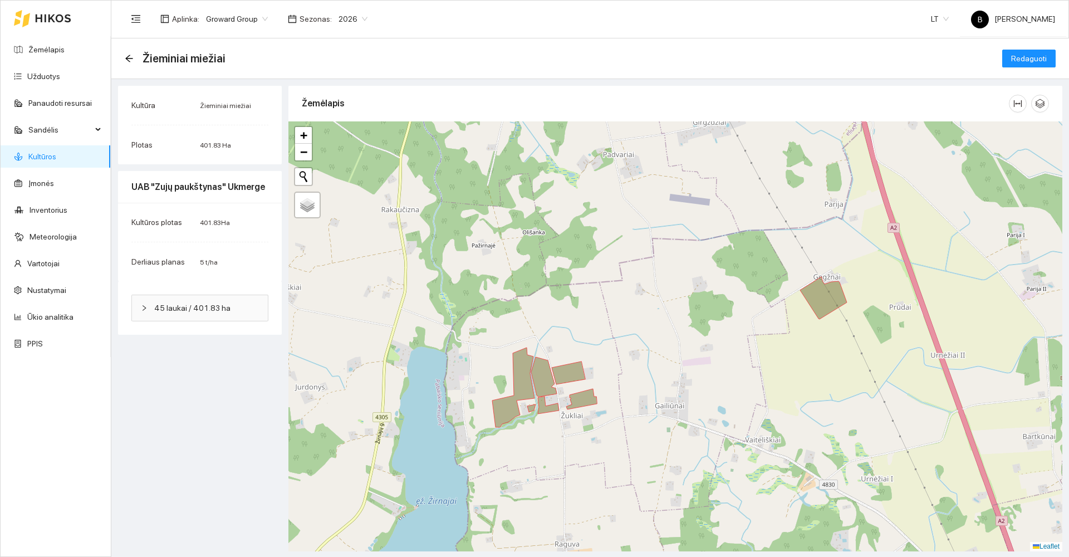
drag, startPoint x: 599, startPoint y: 304, endPoint x: 626, endPoint y: 224, distance: 85.0
click at [624, 225] on div at bounding box center [675, 336] width 774 height 430
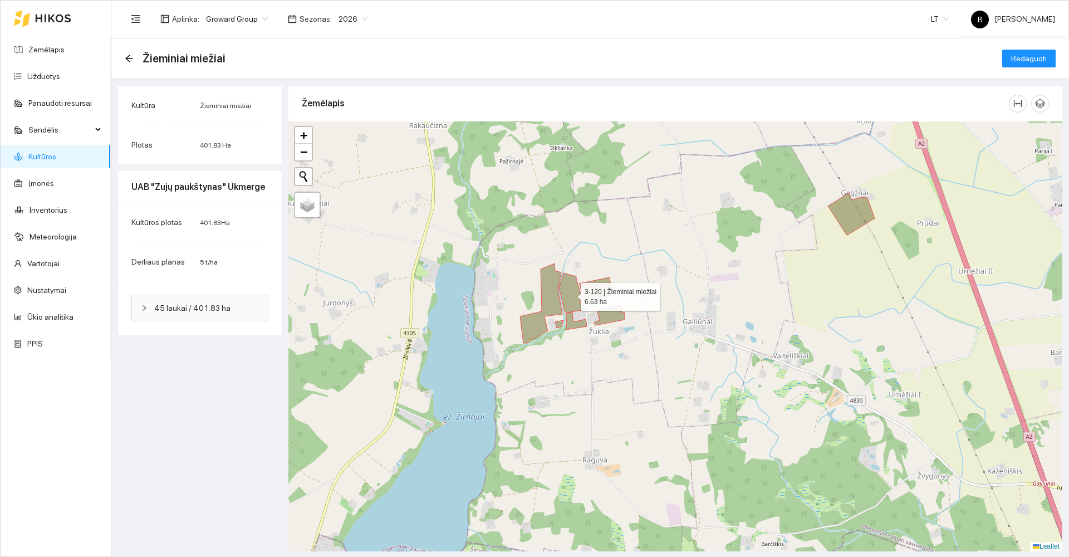
click at [572, 297] on icon at bounding box center [572, 293] width 26 height 40
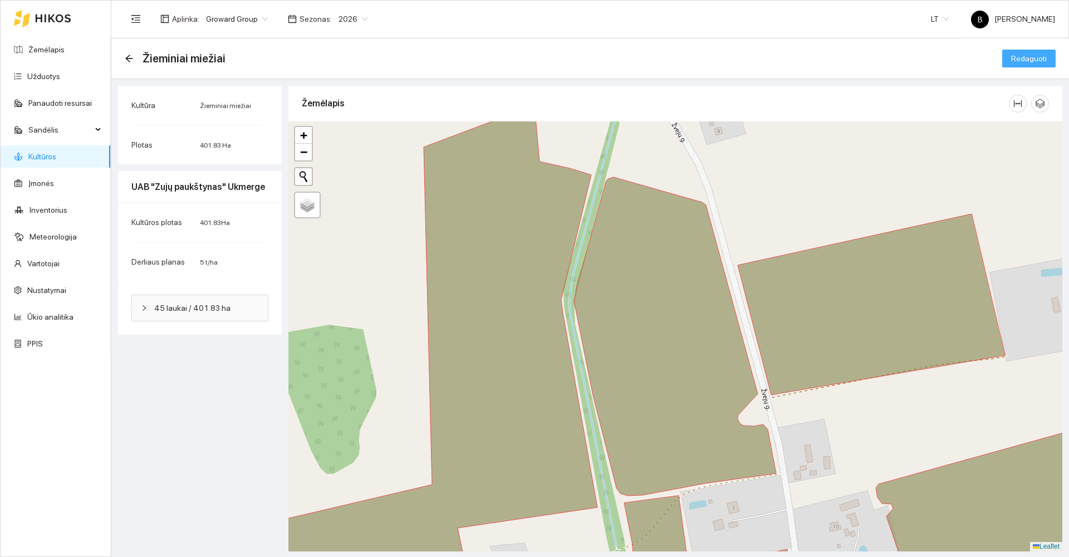
click at [1010, 56] on button "Redaguoti" at bounding box center [1028, 59] width 53 height 18
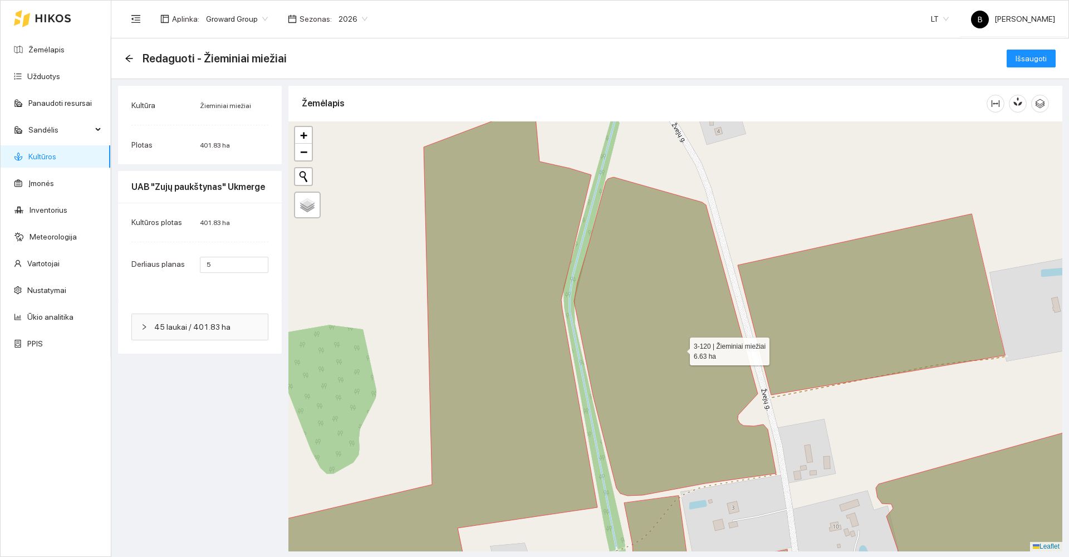
click at [680, 348] on icon at bounding box center [675, 336] width 202 height 318
click at [1026, 56] on span "Išsaugoti" at bounding box center [1030, 58] width 31 height 12
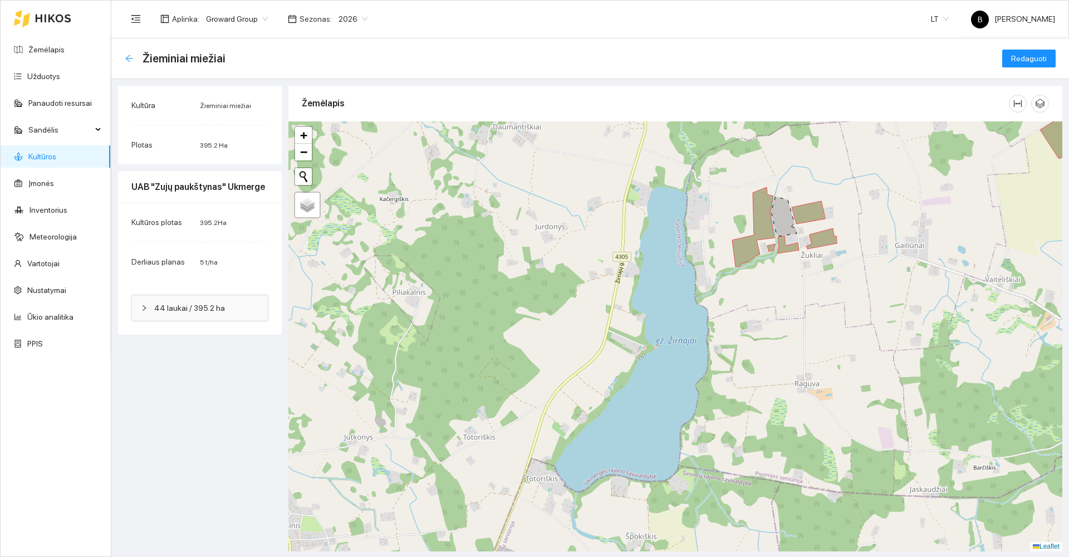
click at [129, 56] on icon "arrow-left" at bounding box center [128, 58] width 7 height 7
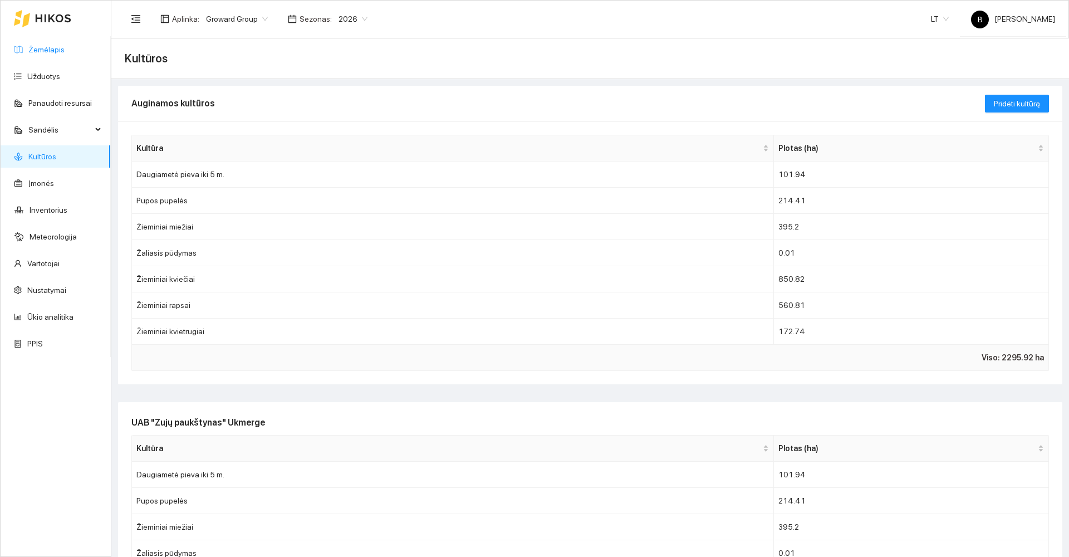
click at [47, 45] on link "Žemėlapis" at bounding box center [46, 49] width 36 height 9
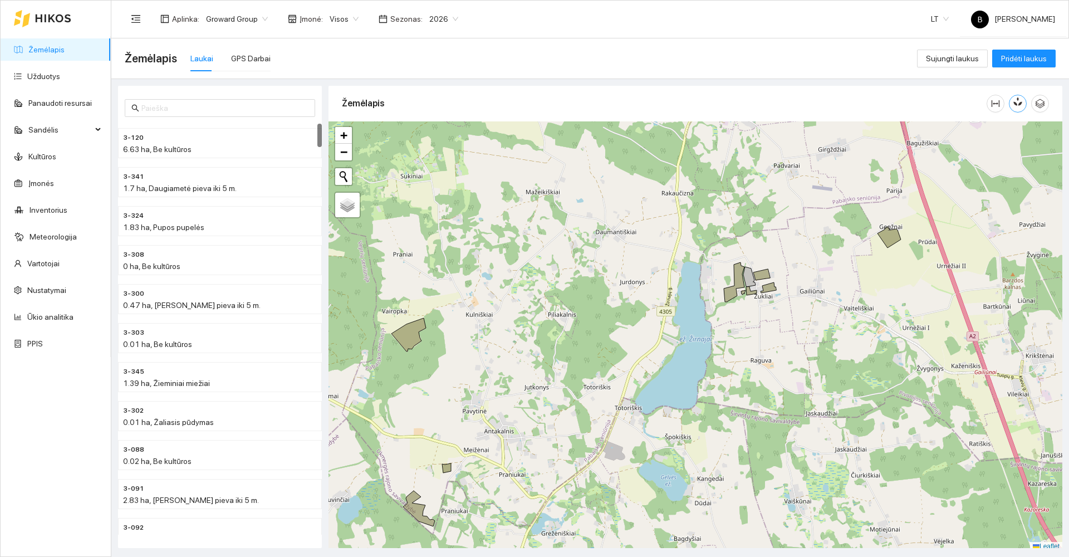
click at [1022, 106] on icon "button" at bounding box center [1017, 101] width 10 height 10
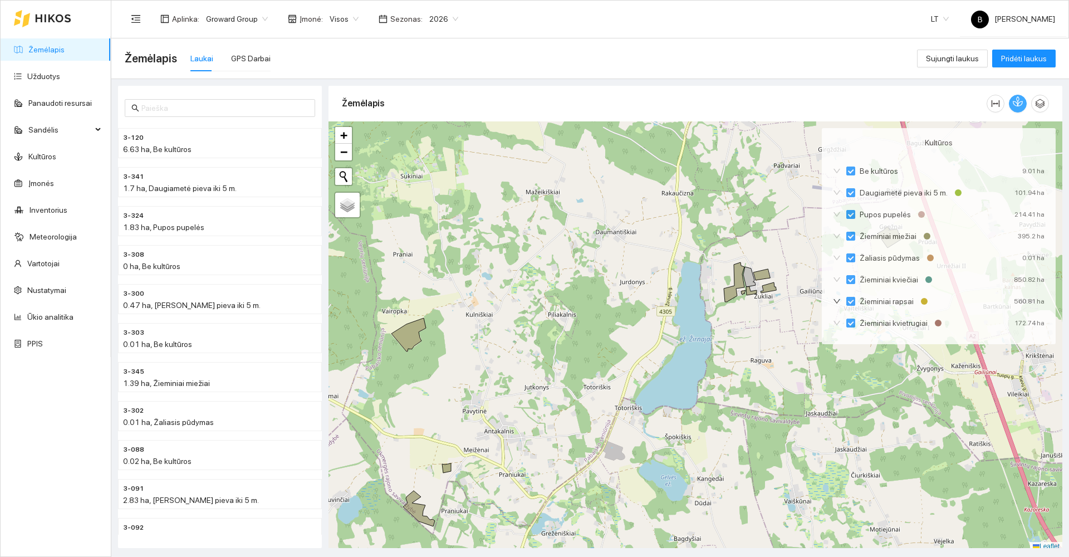
click at [1022, 106] on icon "button" at bounding box center [1017, 101] width 10 height 10
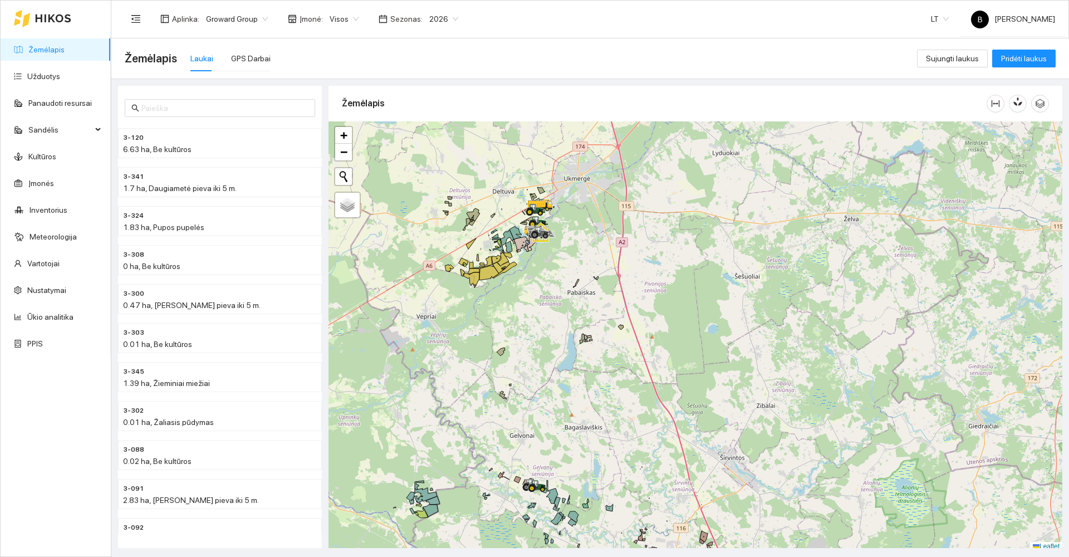
scroll to position [3, 0]
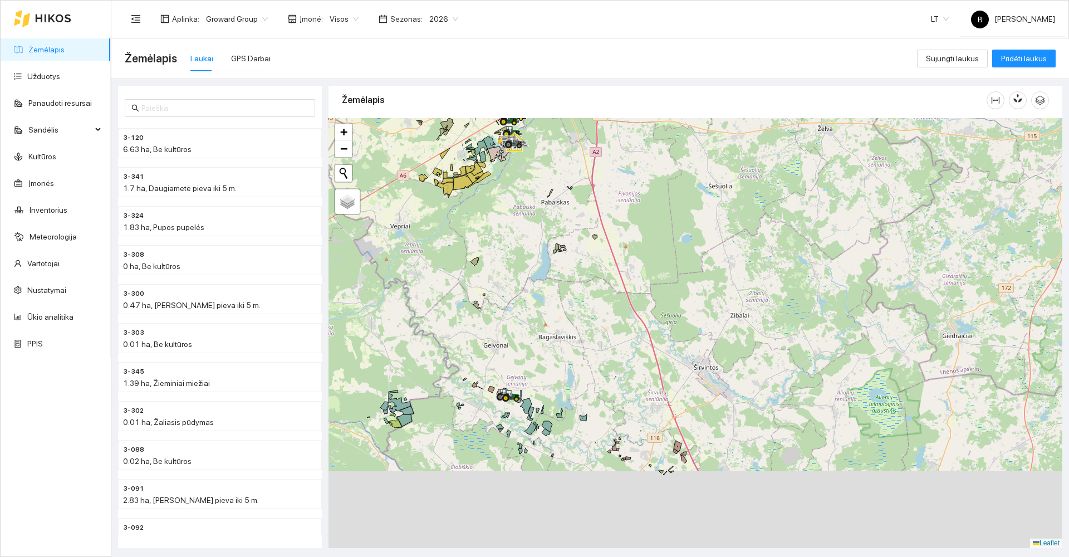
drag, startPoint x: 470, startPoint y: 373, endPoint x: 457, endPoint y: 326, distance: 49.0
click at [457, 328] on div at bounding box center [695, 333] width 734 height 430
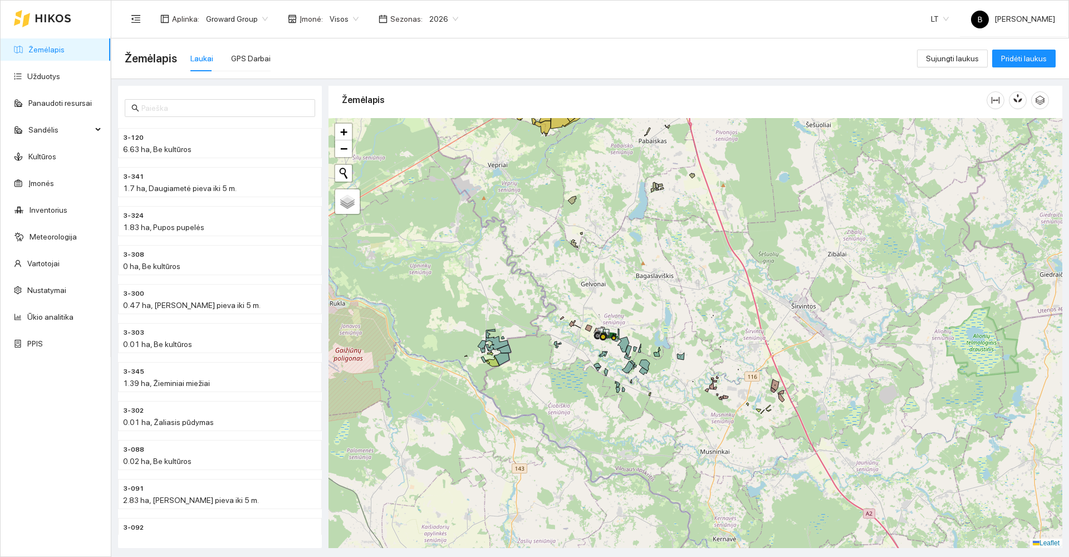
drag, startPoint x: 493, startPoint y: 462, endPoint x: 594, endPoint y: 419, distance: 110.7
click at [594, 419] on div at bounding box center [695, 333] width 734 height 430
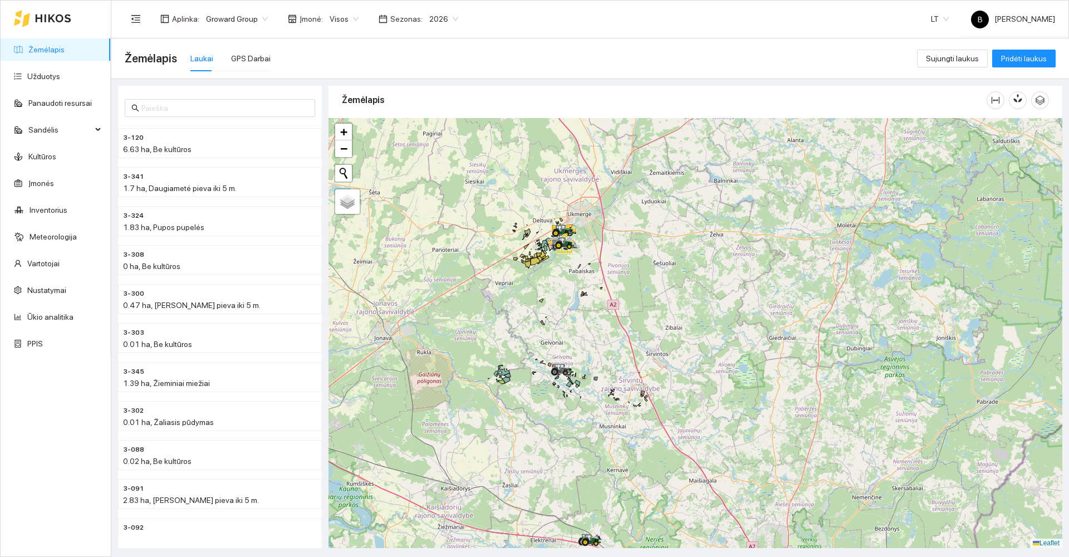
drag, startPoint x: 499, startPoint y: 195, endPoint x: 476, endPoint y: 303, distance: 109.7
click at [476, 303] on div at bounding box center [695, 333] width 734 height 430
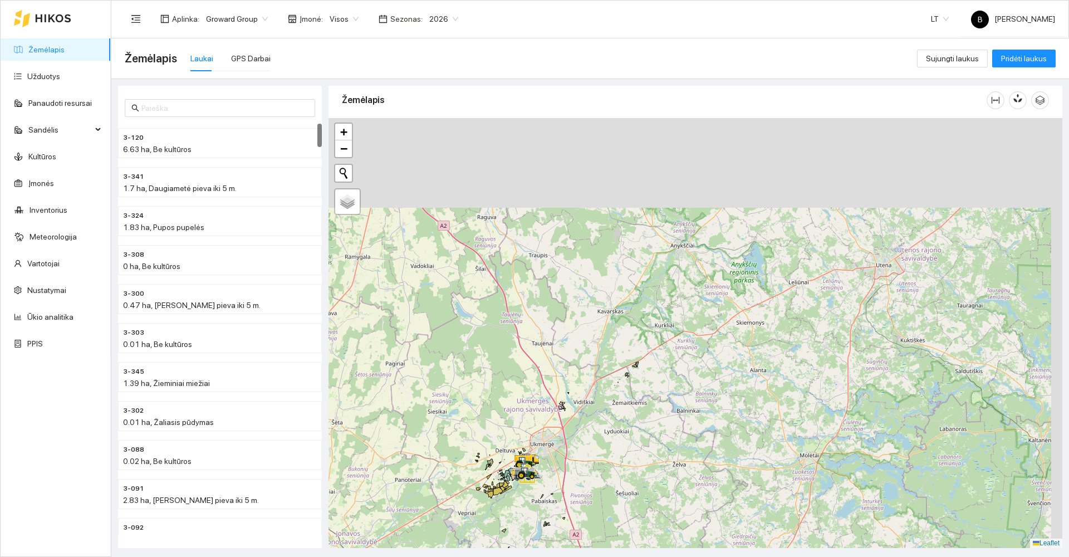
drag, startPoint x: 548, startPoint y: 301, endPoint x: 511, endPoint y: 521, distance: 224.0
click at [512, 524] on div at bounding box center [695, 333] width 734 height 430
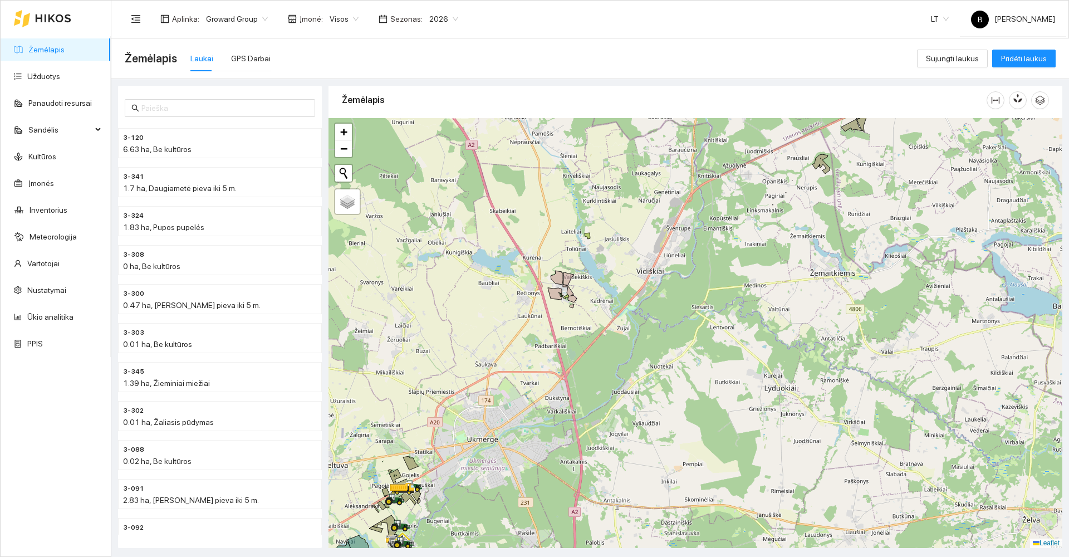
drag, startPoint x: 530, startPoint y: 358, endPoint x: 488, endPoint y: 414, distance: 69.5
click at [488, 414] on div at bounding box center [695, 333] width 734 height 430
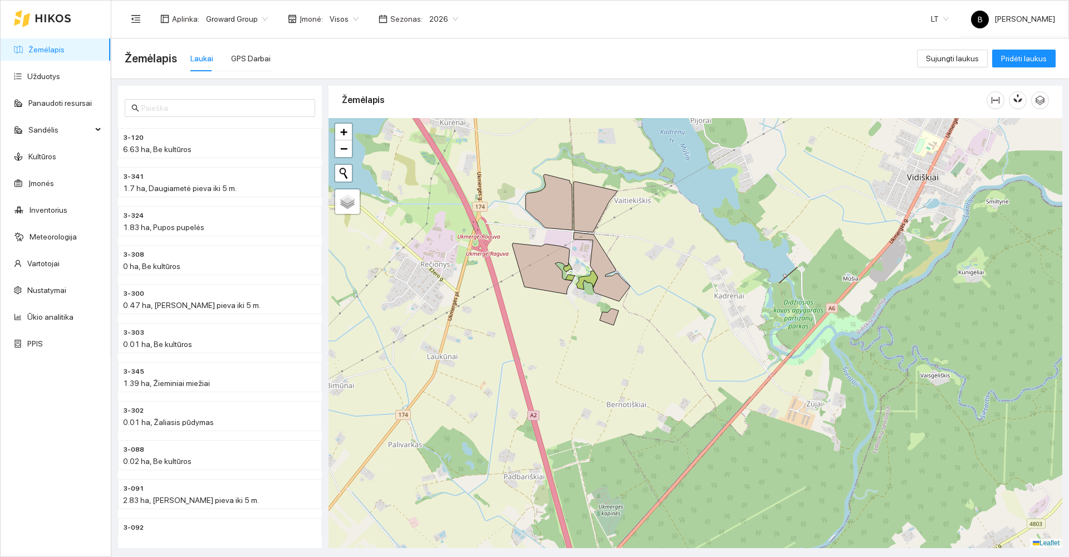
drag, startPoint x: 569, startPoint y: 307, endPoint x: 534, endPoint y: 377, distance: 78.7
click at [534, 377] on div at bounding box center [695, 333] width 734 height 430
